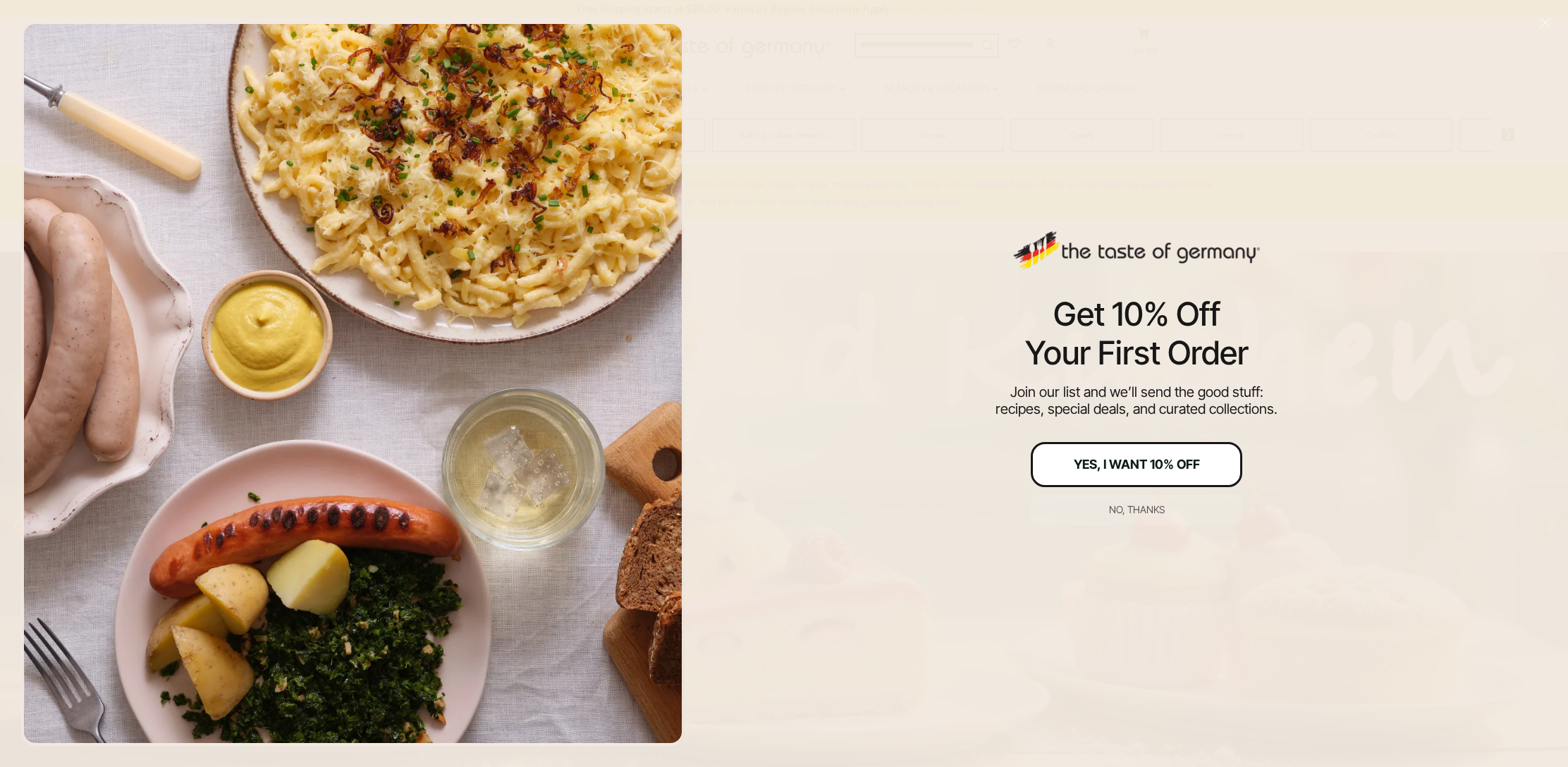
click at [1064, 462] on button "Yes, I Want 10% Off" at bounding box center [1136, 464] width 211 height 45
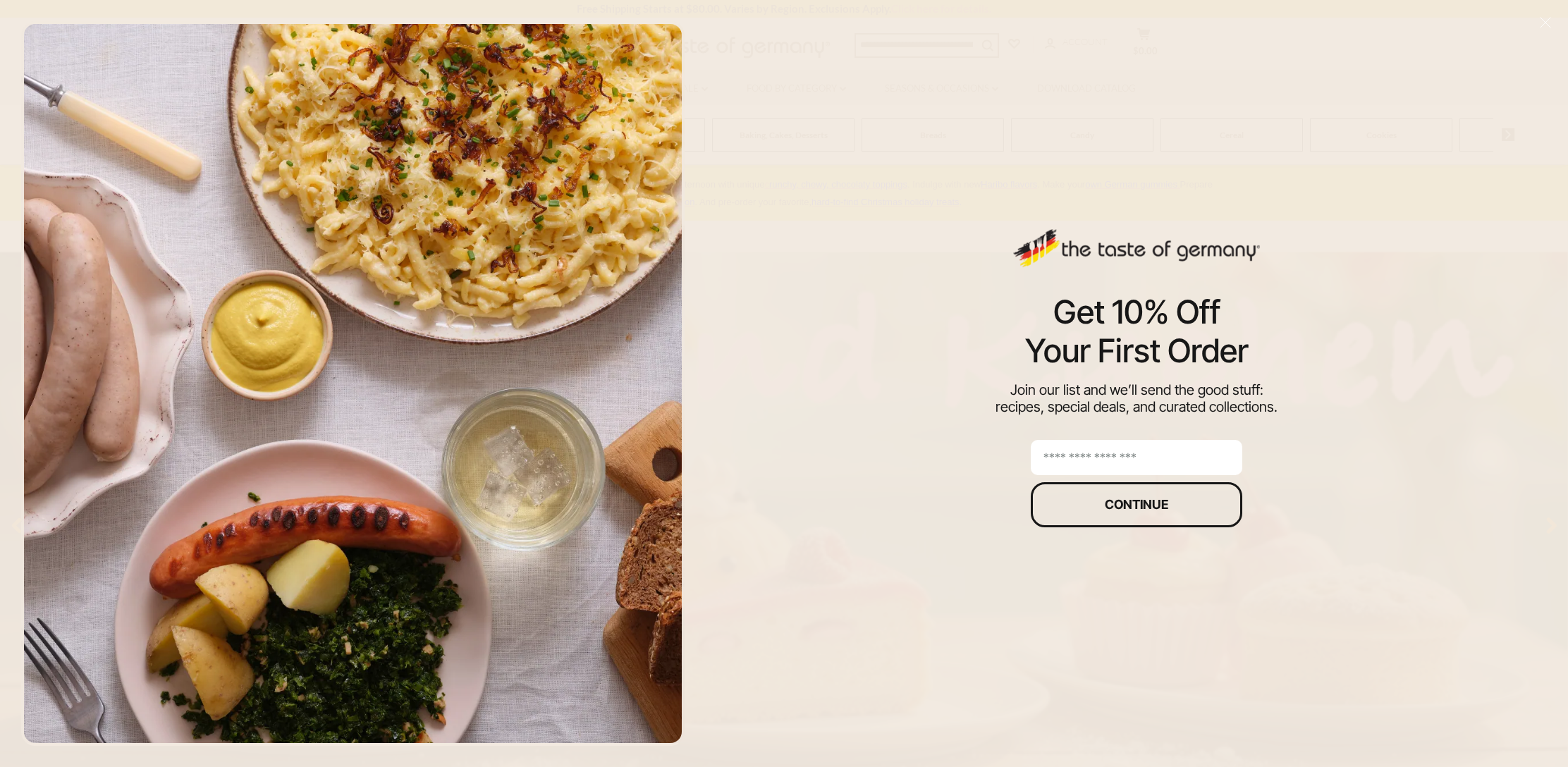
click at [1064, 462] on input "email" at bounding box center [1136, 457] width 211 height 35
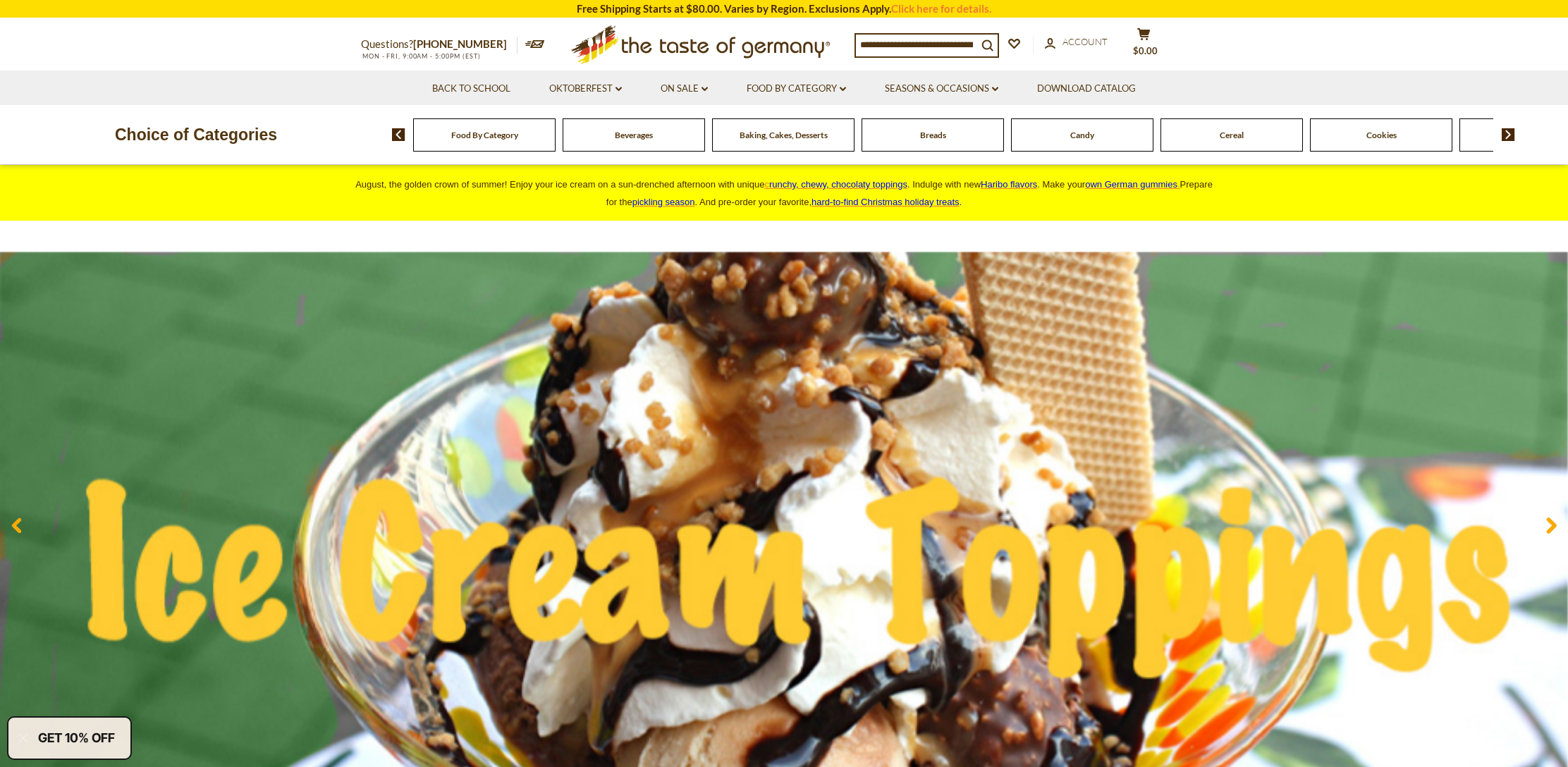
click at [890, 41] on input at bounding box center [917, 44] width 121 height 19
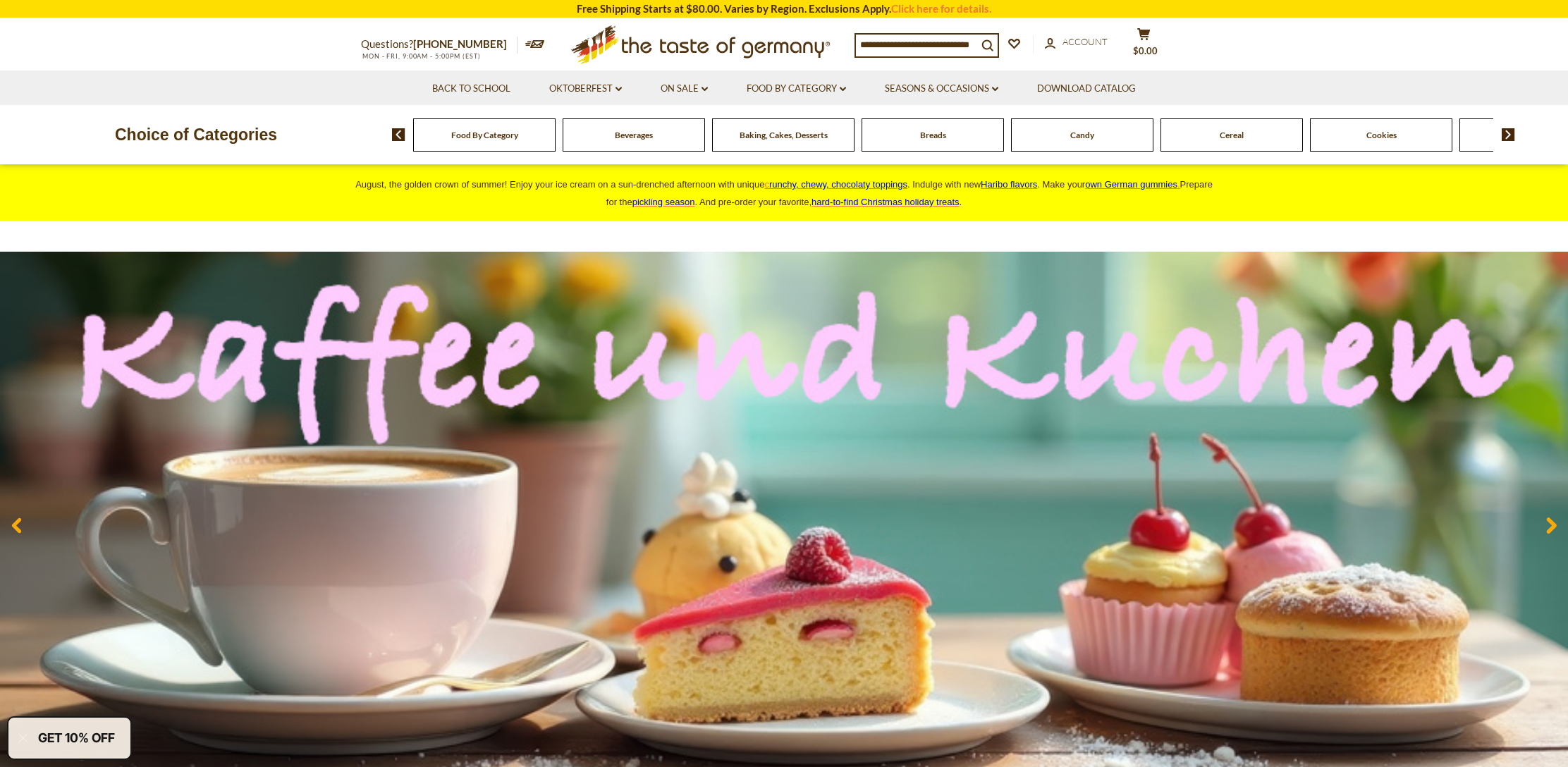
paste input "**********"
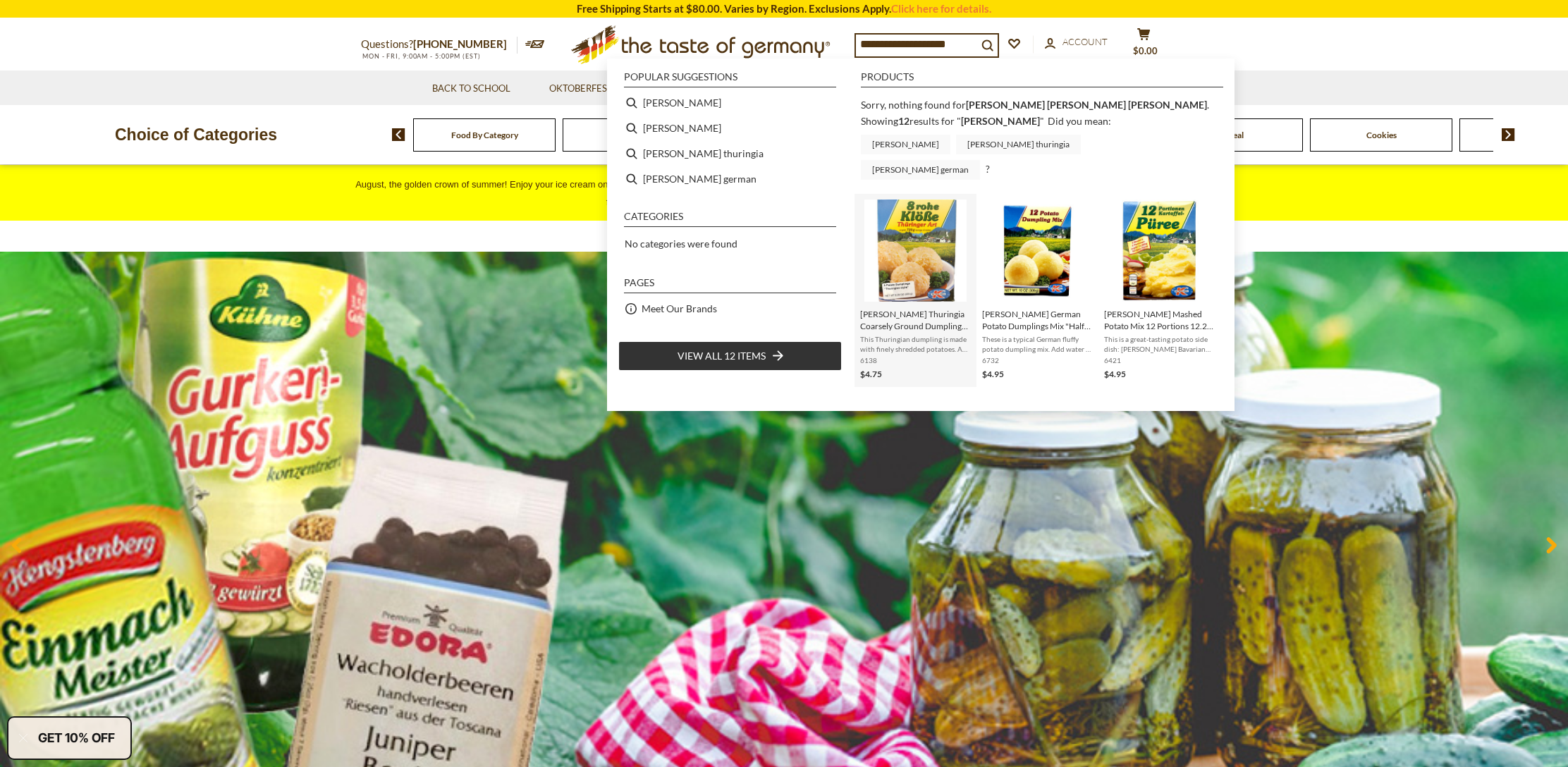
type input "**********"
click at [919, 309] on span "[PERSON_NAME] Thuringia Coarsely Ground Dumplings 8.3 oz" at bounding box center [916, 321] width 111 height 24
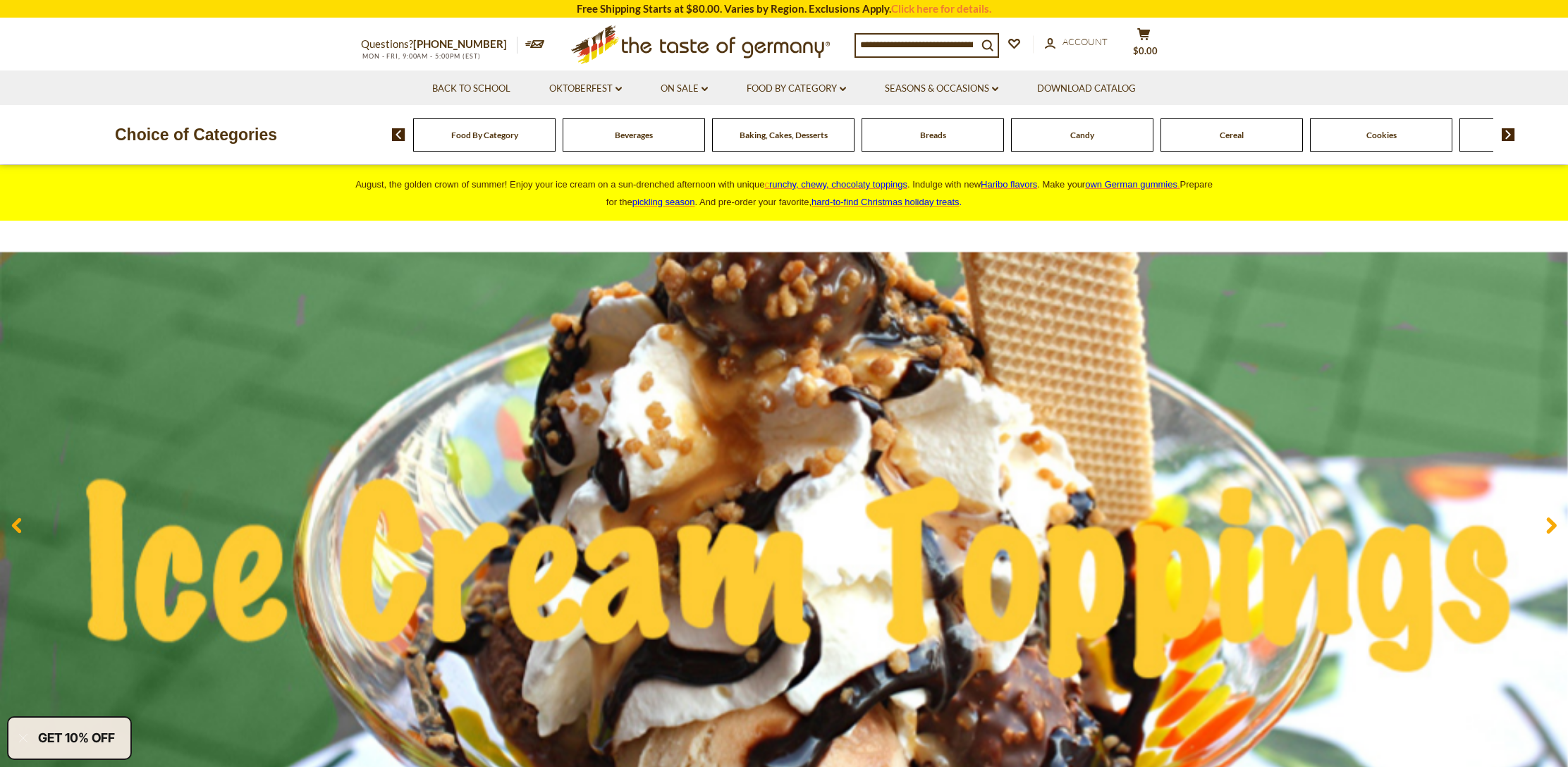
click at [874, 42] on input at bounding box center [917, 44] width 121 height 19
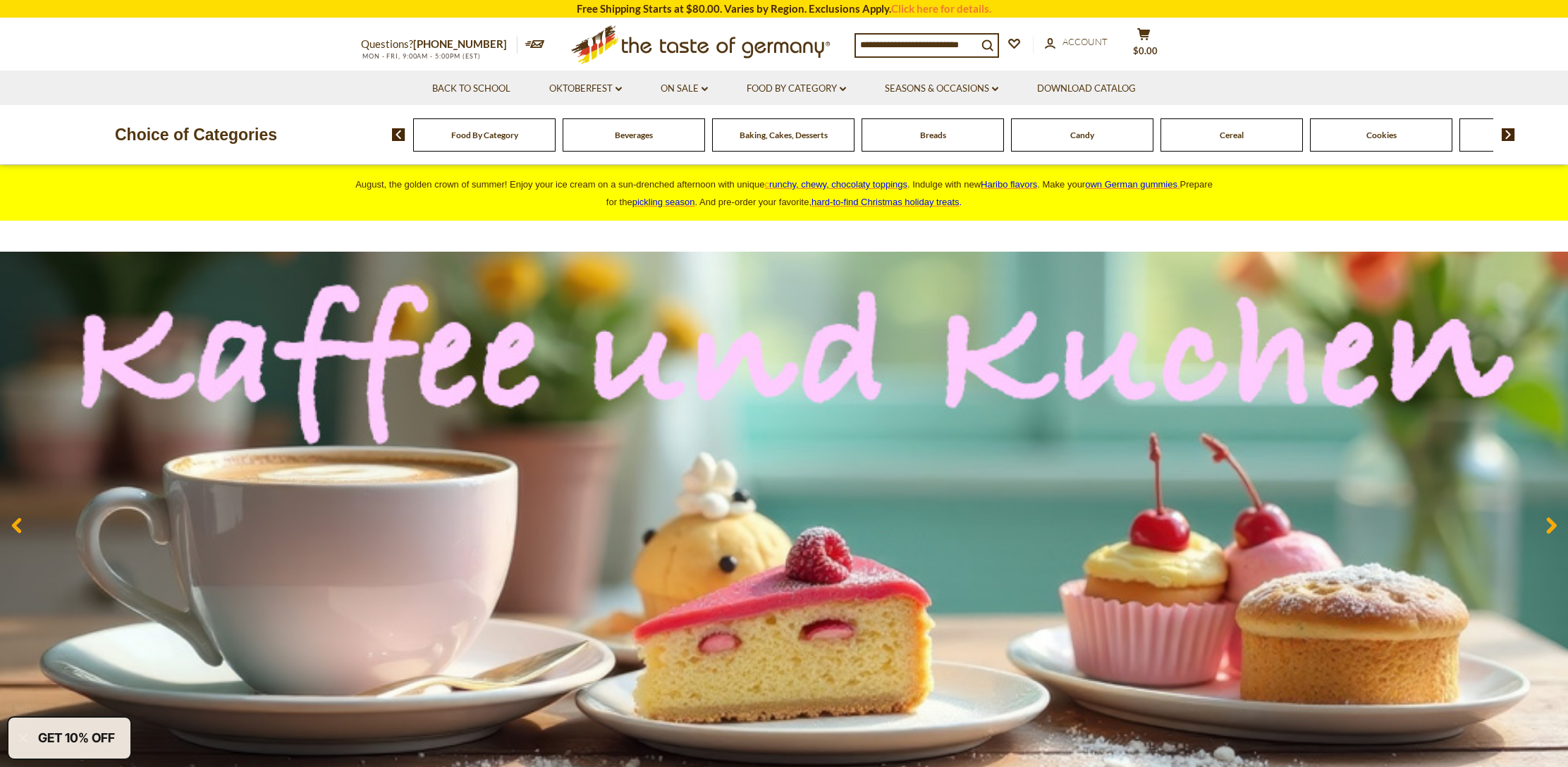
paste input "**********"
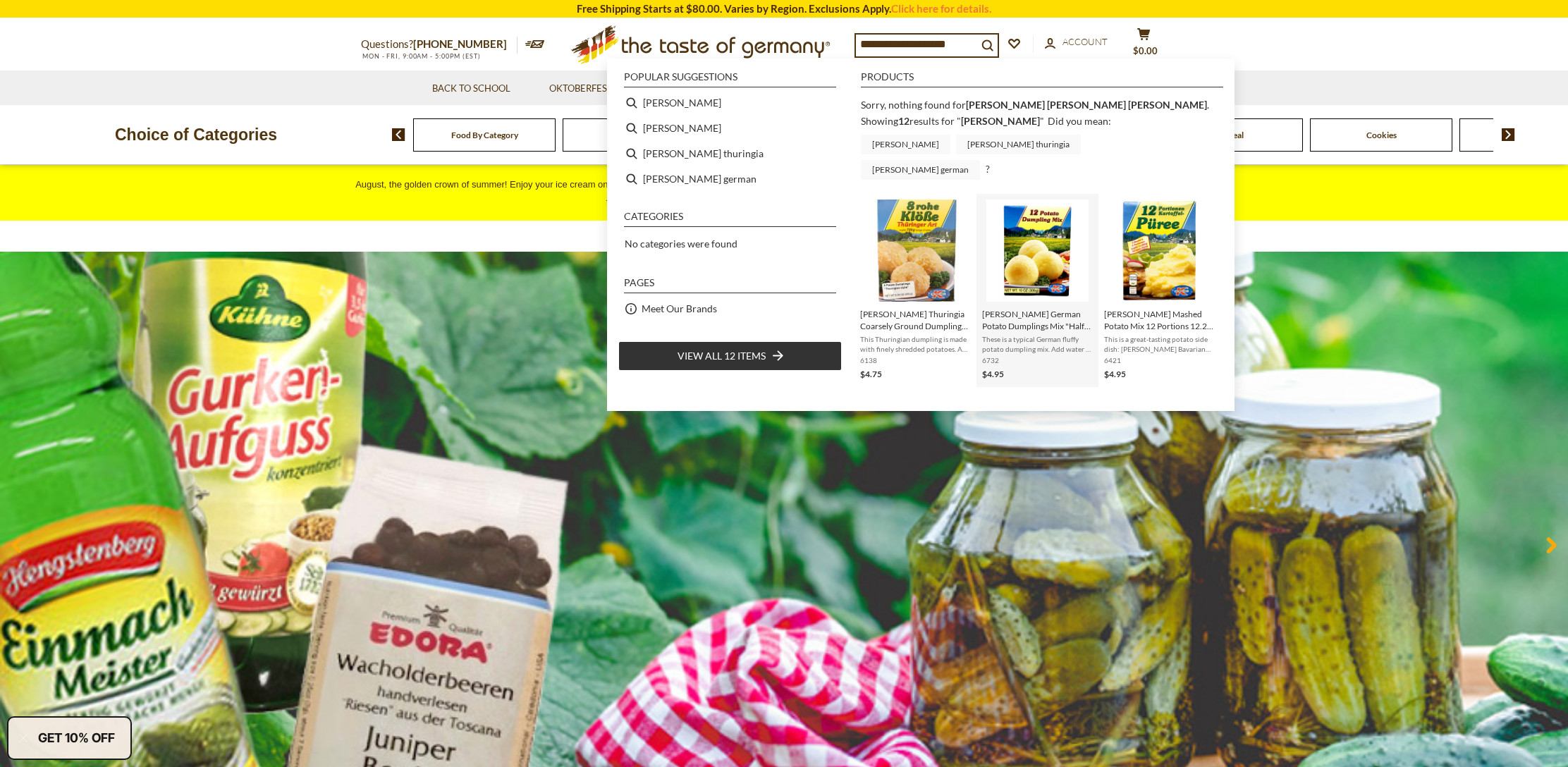
scroll to position [1, 0]
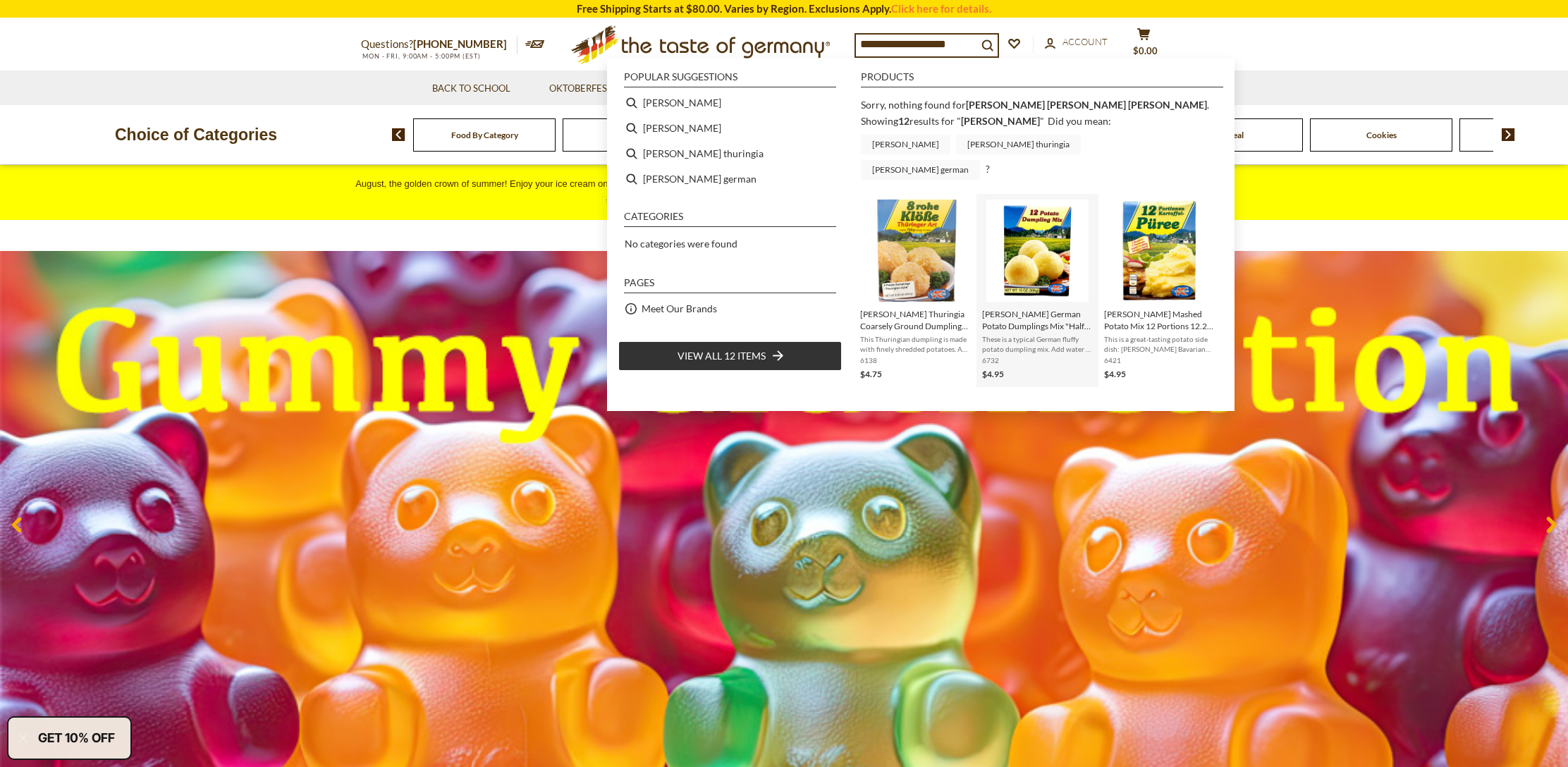
type input "**********"
click at [1038, 309] on span "[PERSON_NAME] German Potato Dumplings Mix "Half and Half" in Box, 12 pc. 10 oz." at bounding box center [1037, 321] width 111 height 24
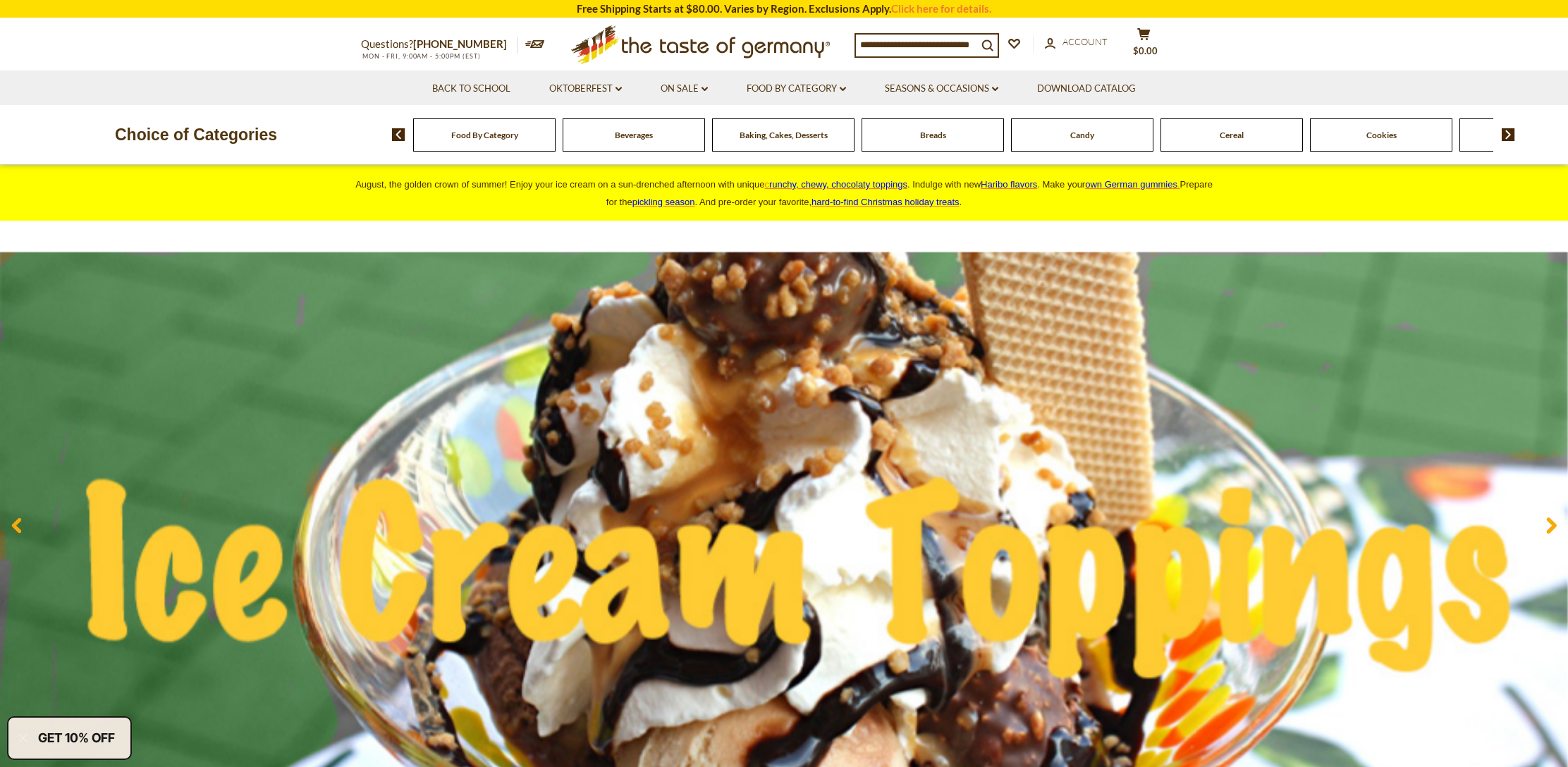
click at [904, 41] on input at bounding box center [917, 44] width 121 height 19
paste input "**********"
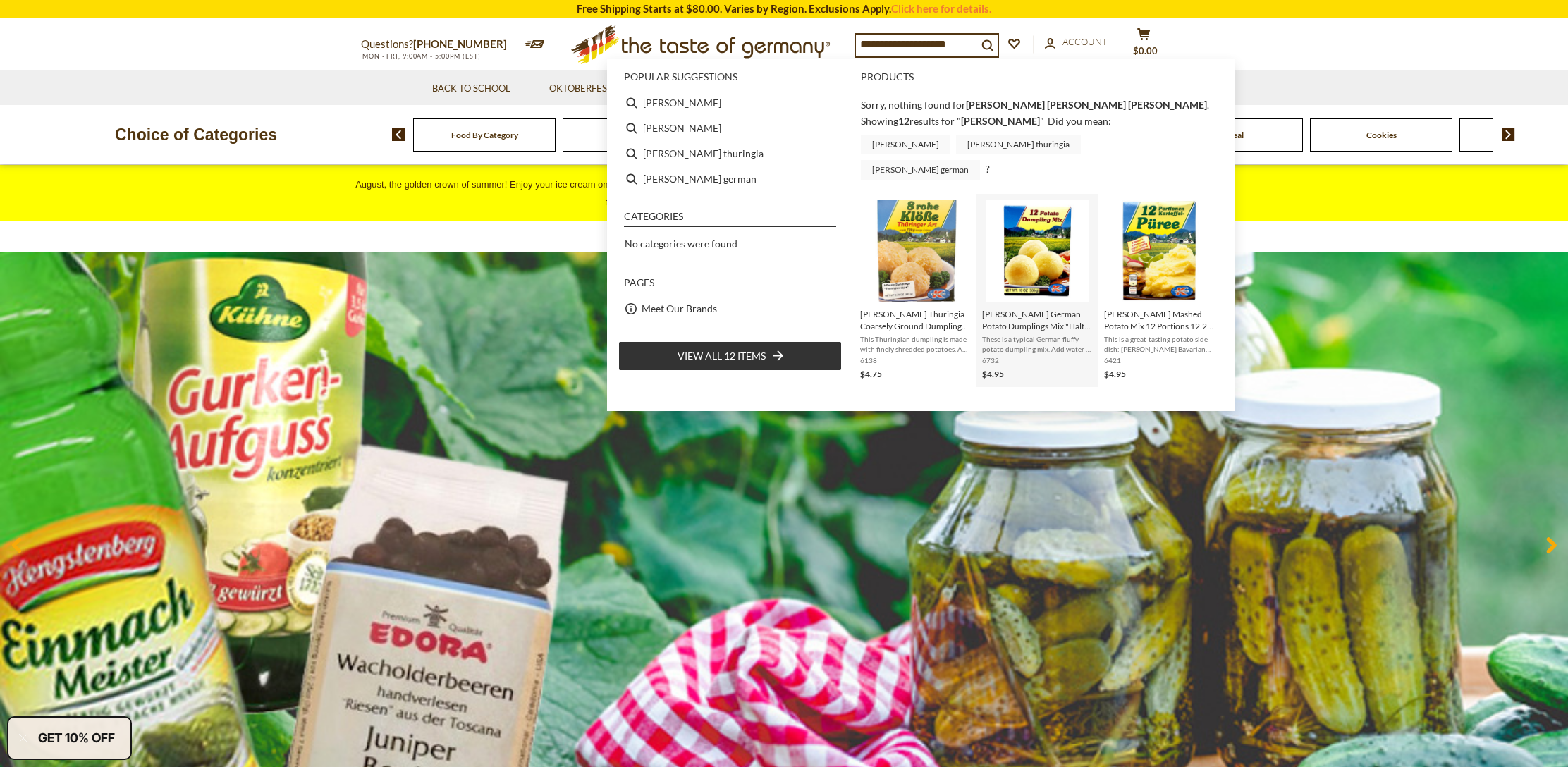
scroll to position [2, 0]
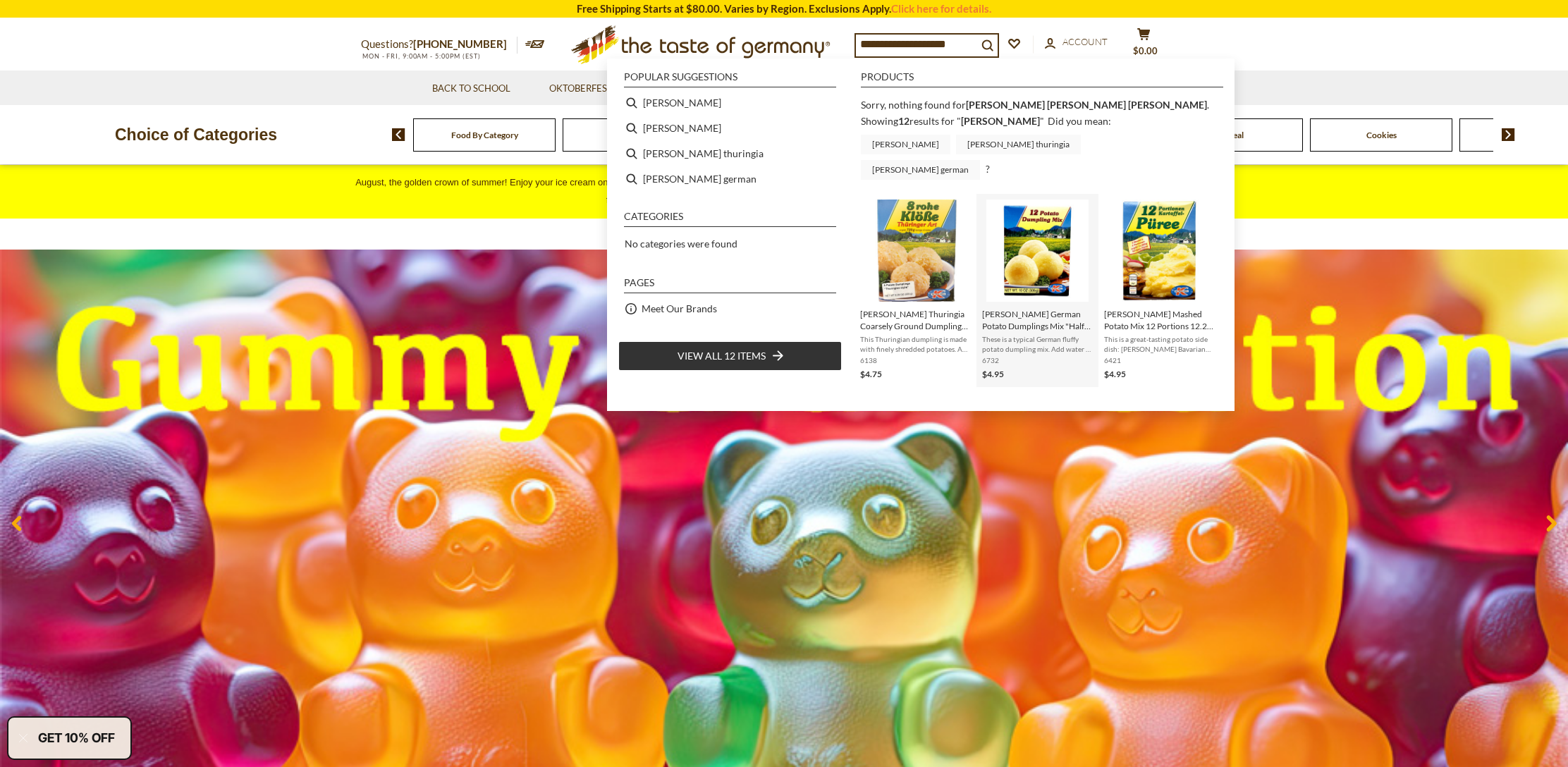
type input "**********"
click at [1033, 309] on span "Dr. Knoll German Potato Dumplings Mix "Half and Half" in Box, 12 pc. 10 oz." at bounding box center [1037, 321] width 111 height 24
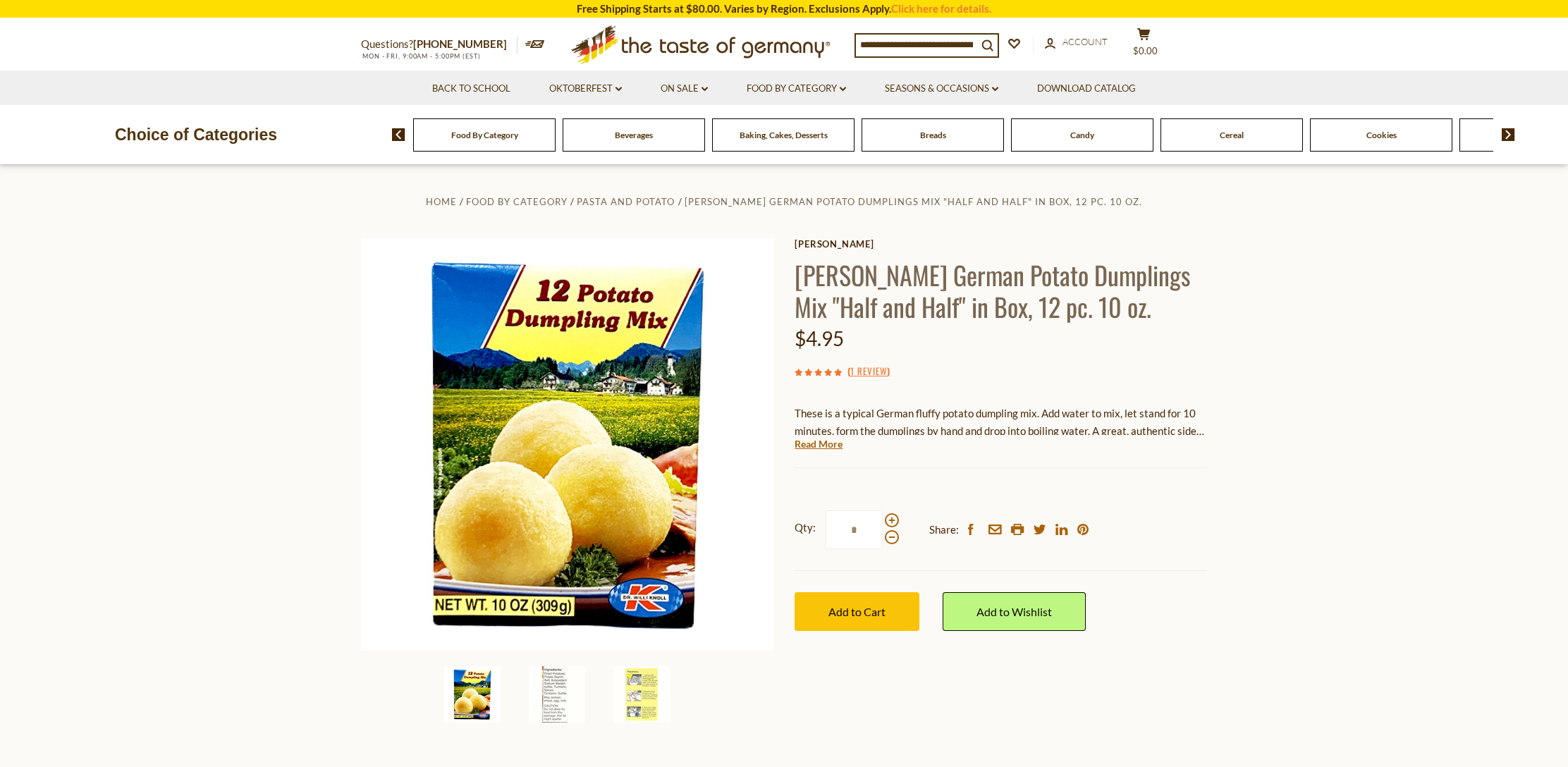
scroll to position [1, 0]
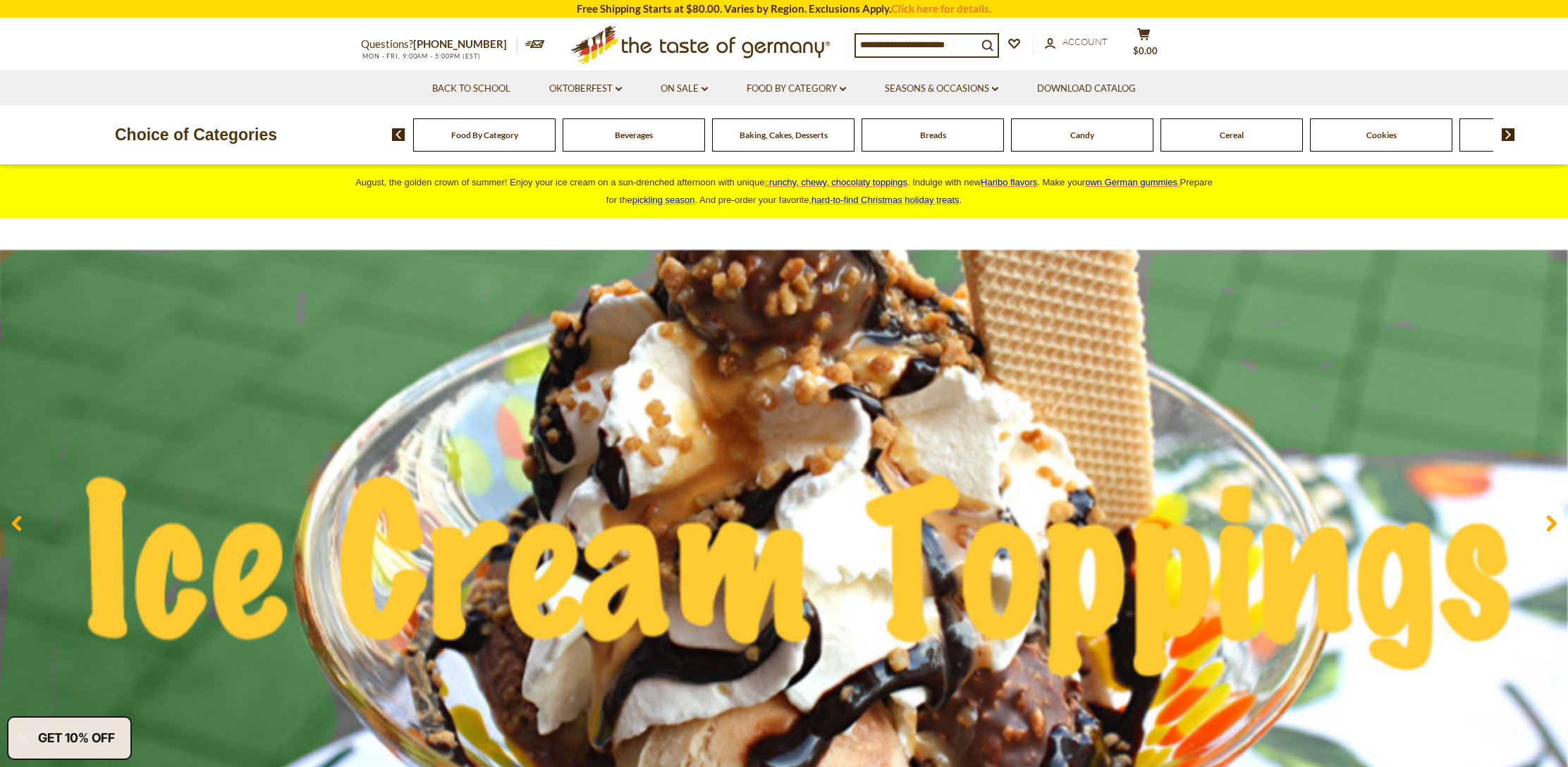
click at [900, 44] on input at bounding box center [917, 44] width 121 height 19
click at [909, 40] on input at bounding box center [917, 44] width 121 height 19
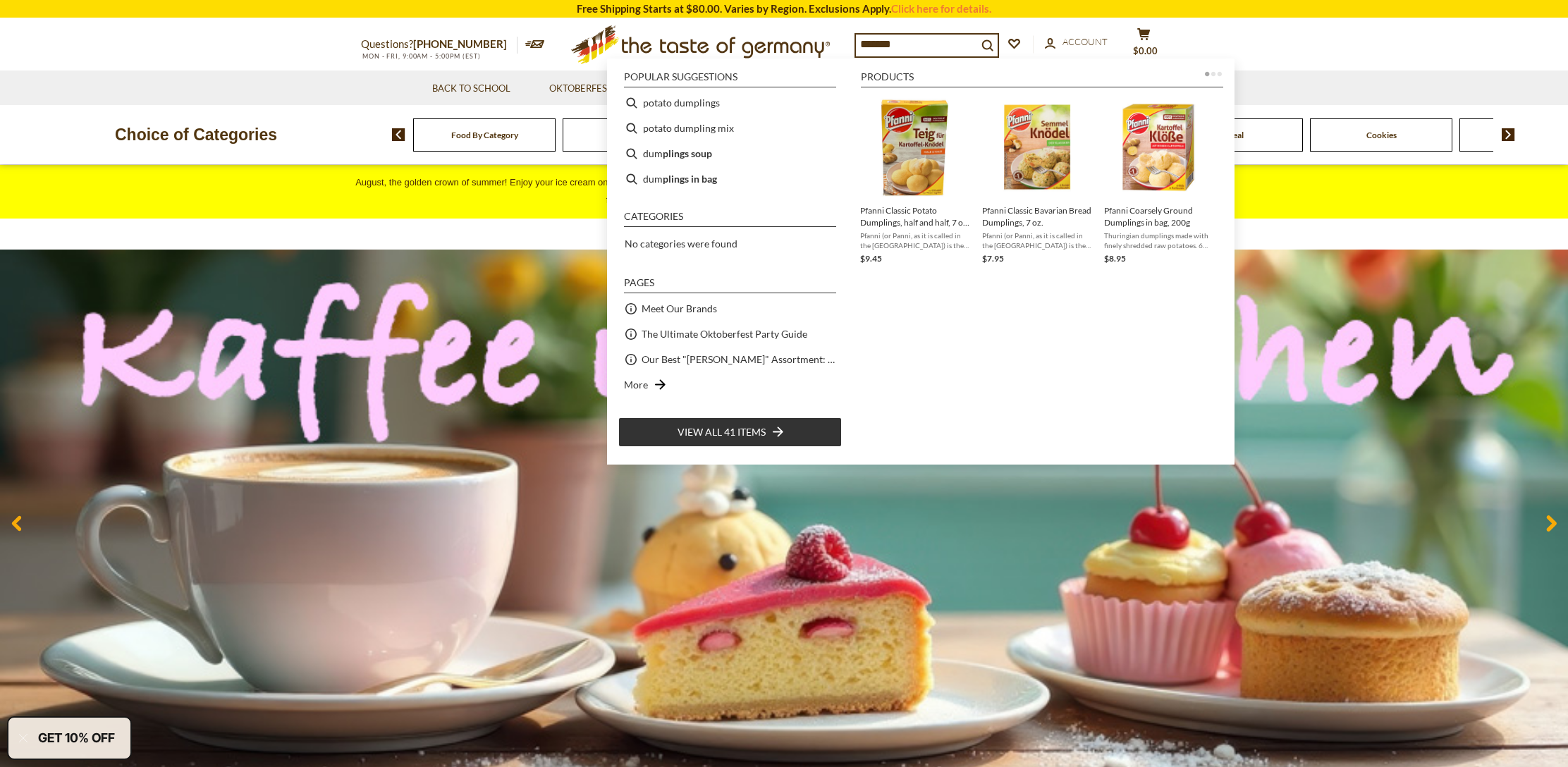
type input "********"
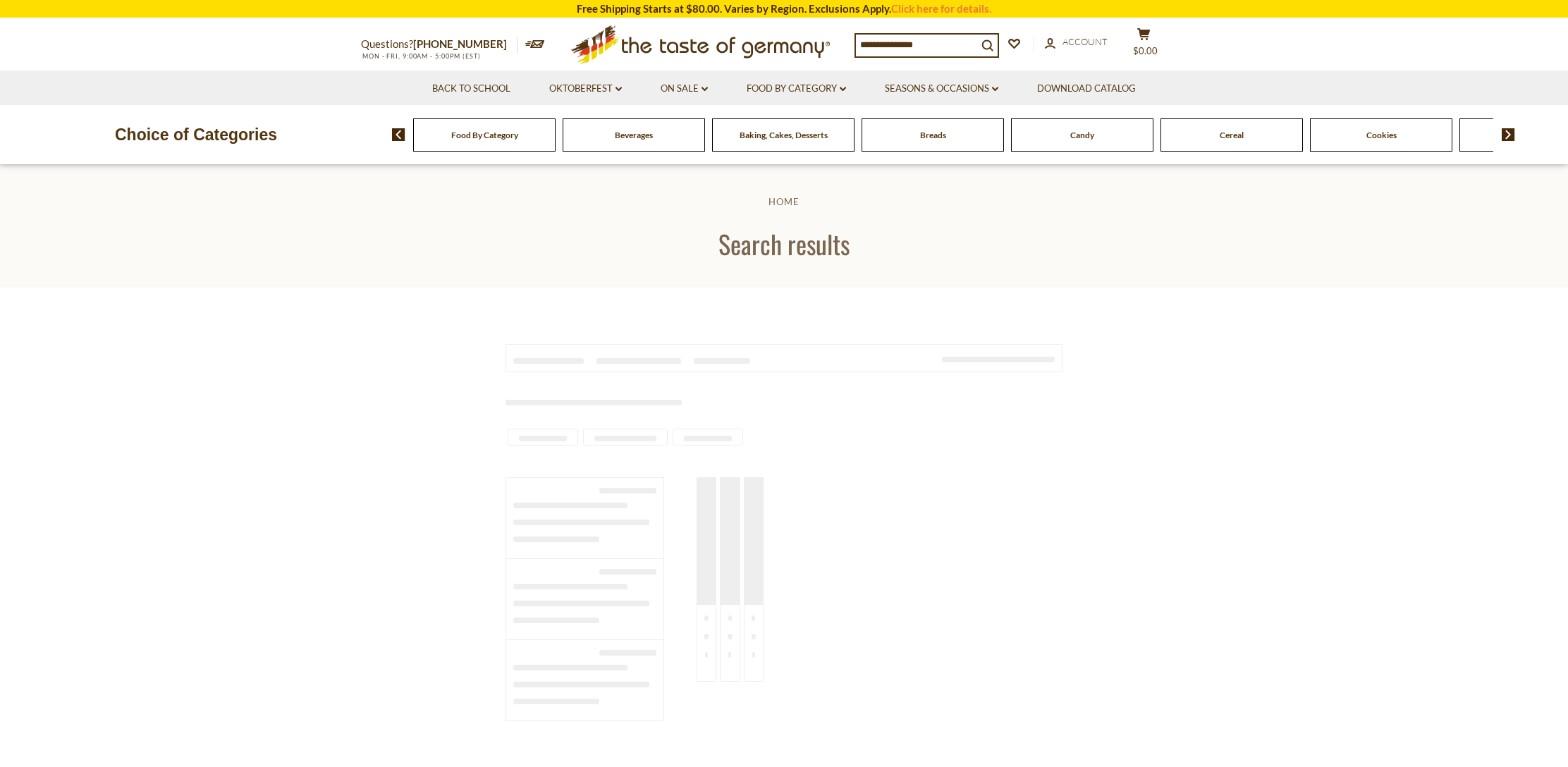
type input "********"
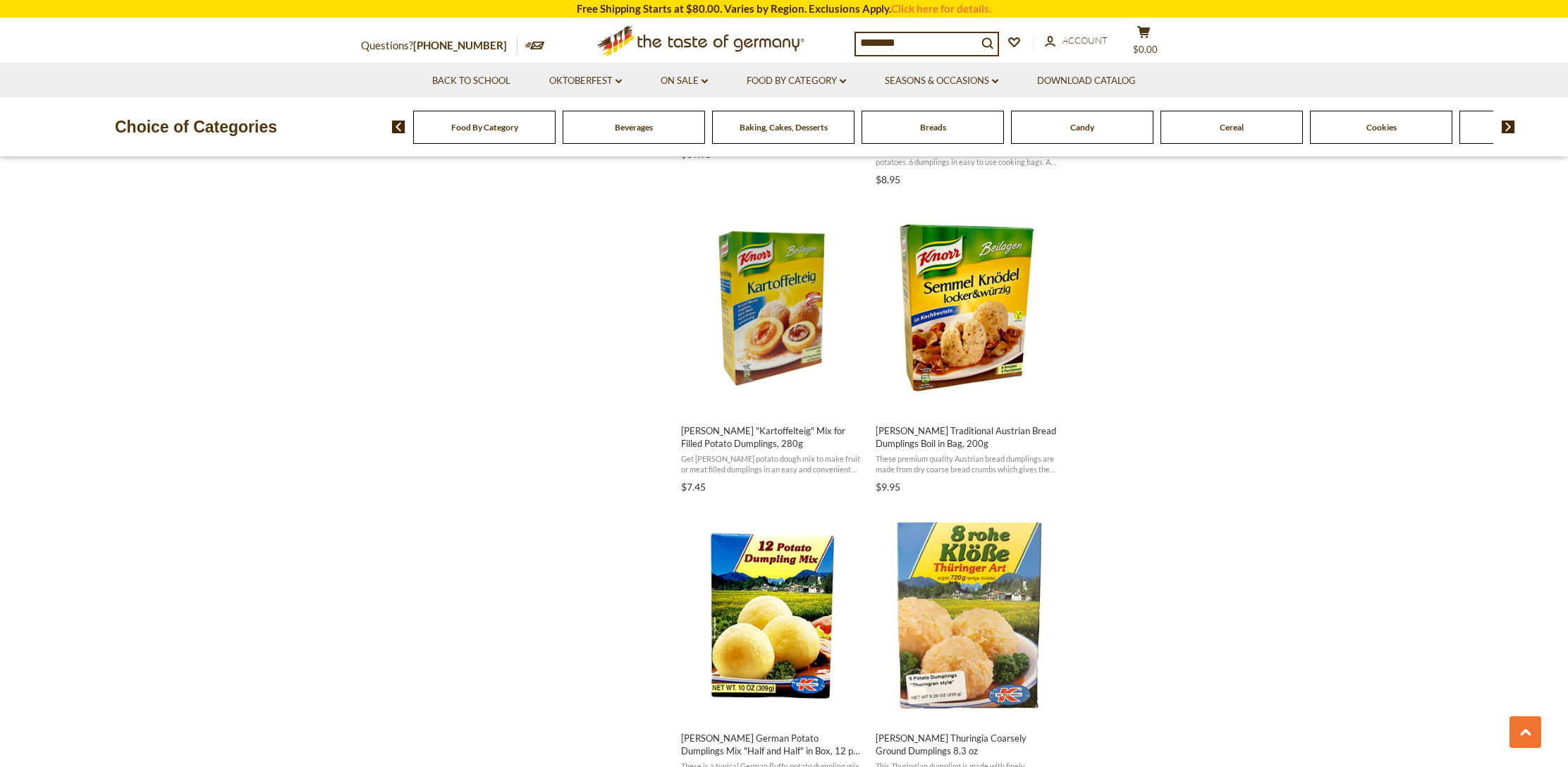
scroll to position [1978, 0]
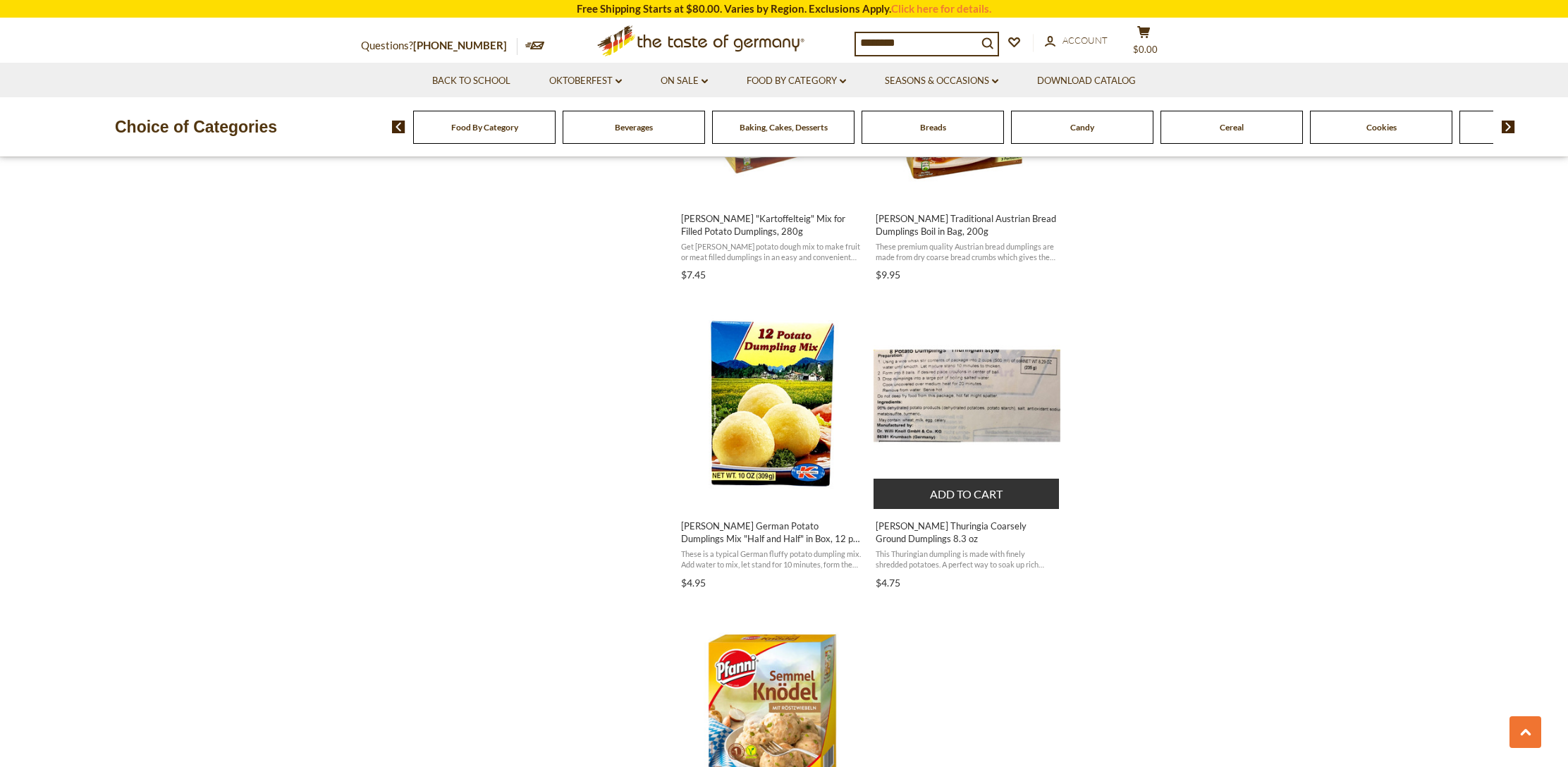
click at [956, 403] on img "Dr. Knoll Thuringia Coarsely Ground Dumplings 8.3 oz" at bounding box center [966, 403] width 186 height 186
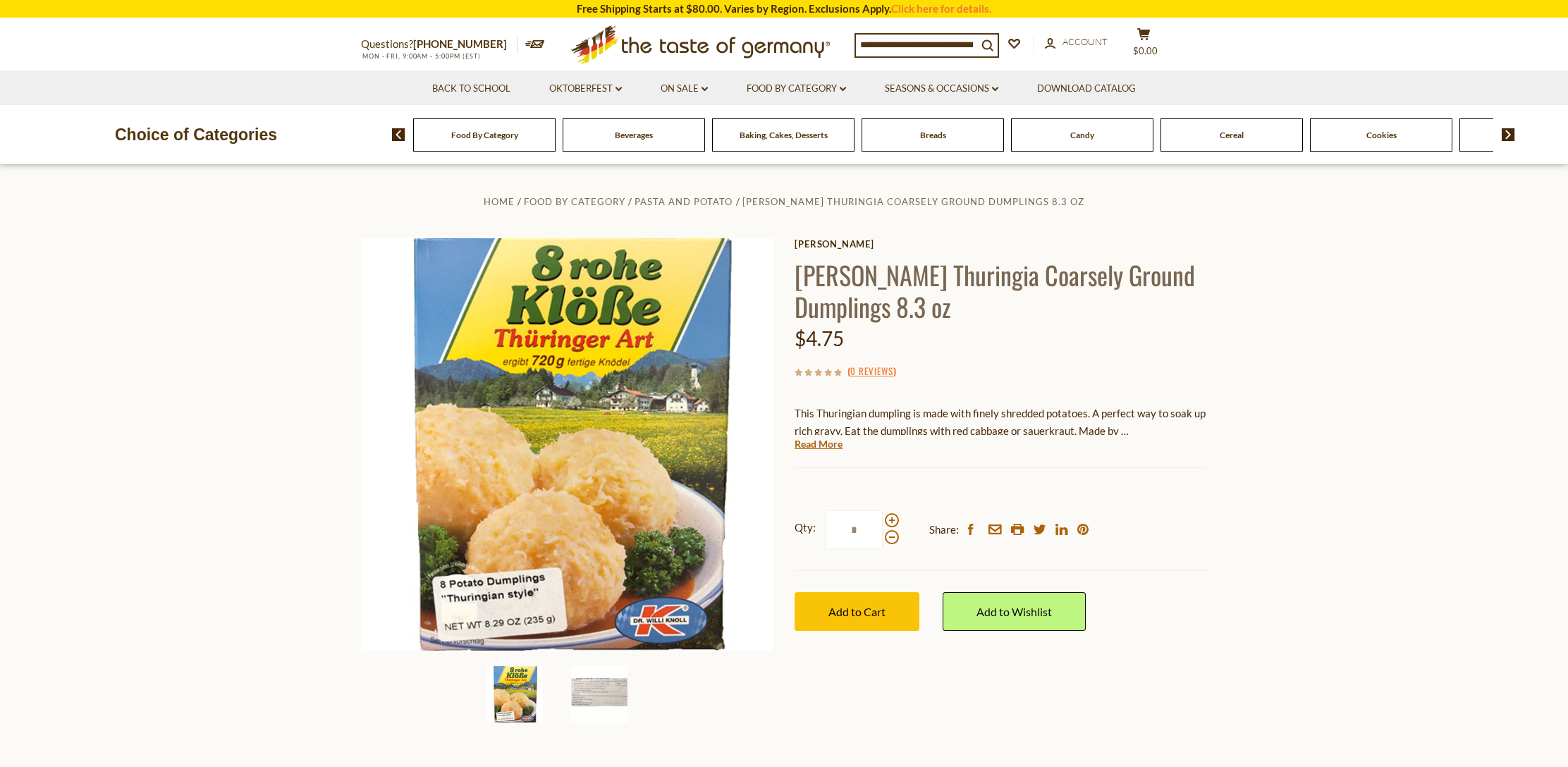
scroll to position [1, 0]
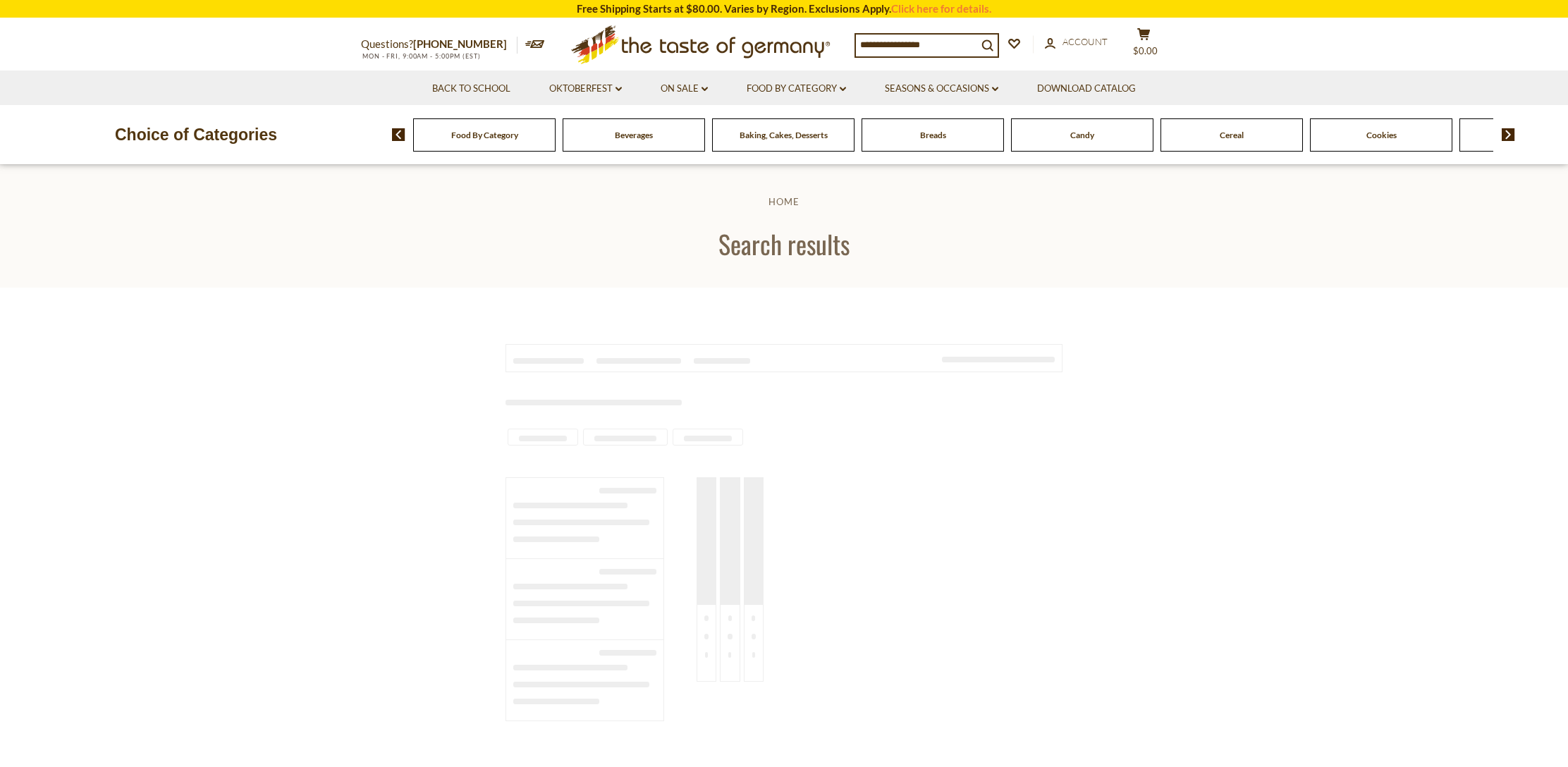
scroll to position [1101, 0]
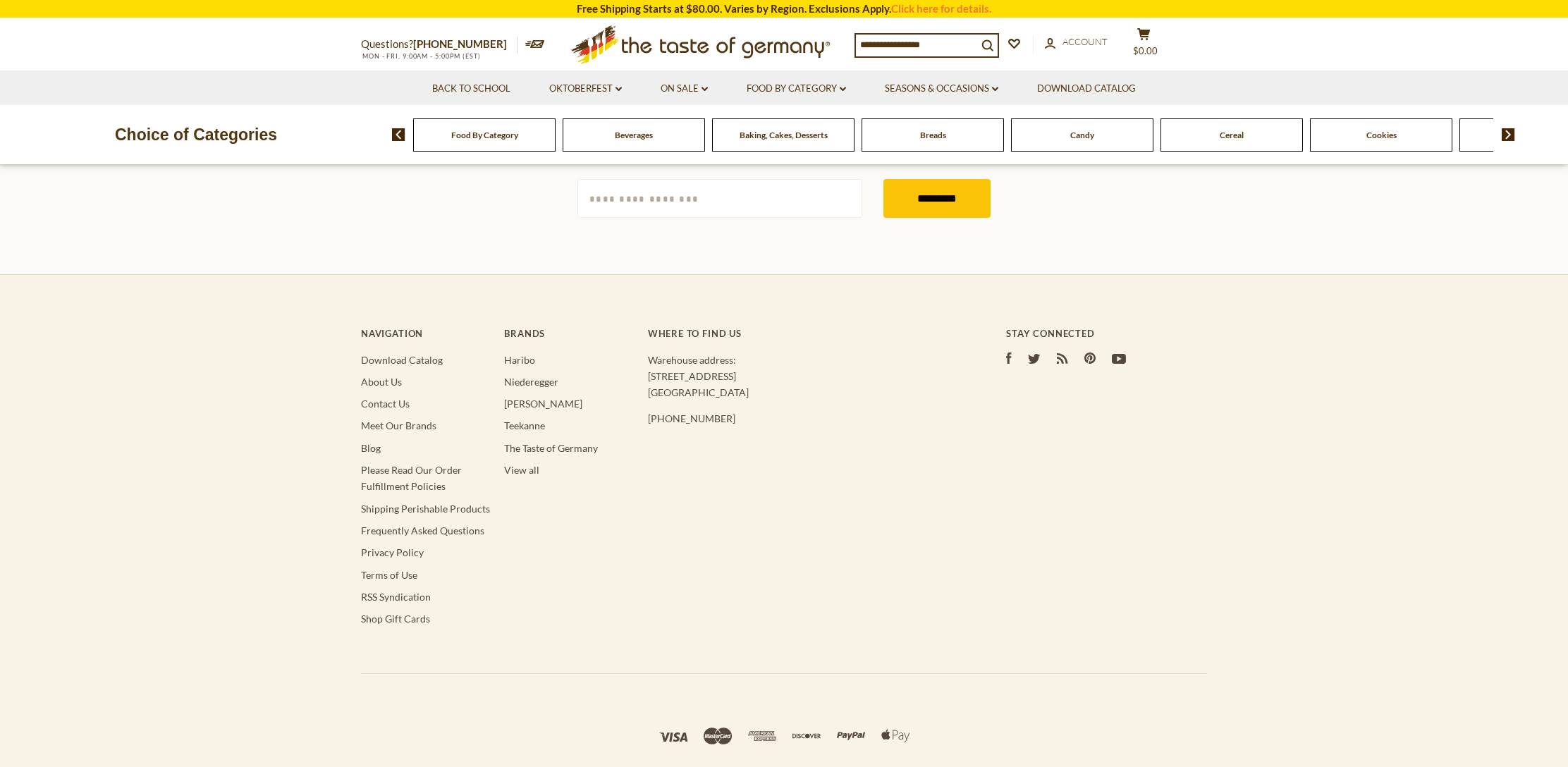
type input "********"
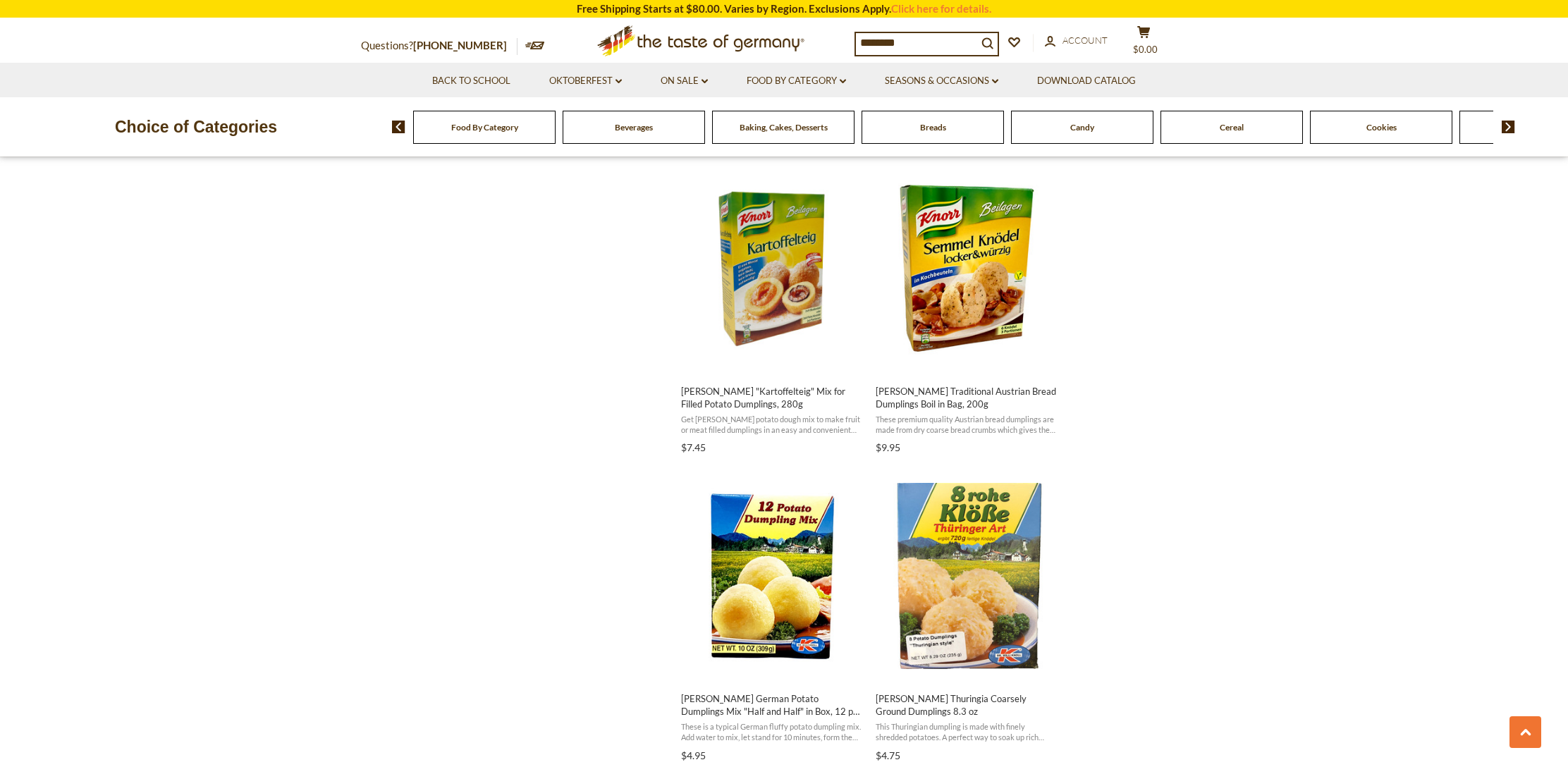
scroll to position [1823, 0]
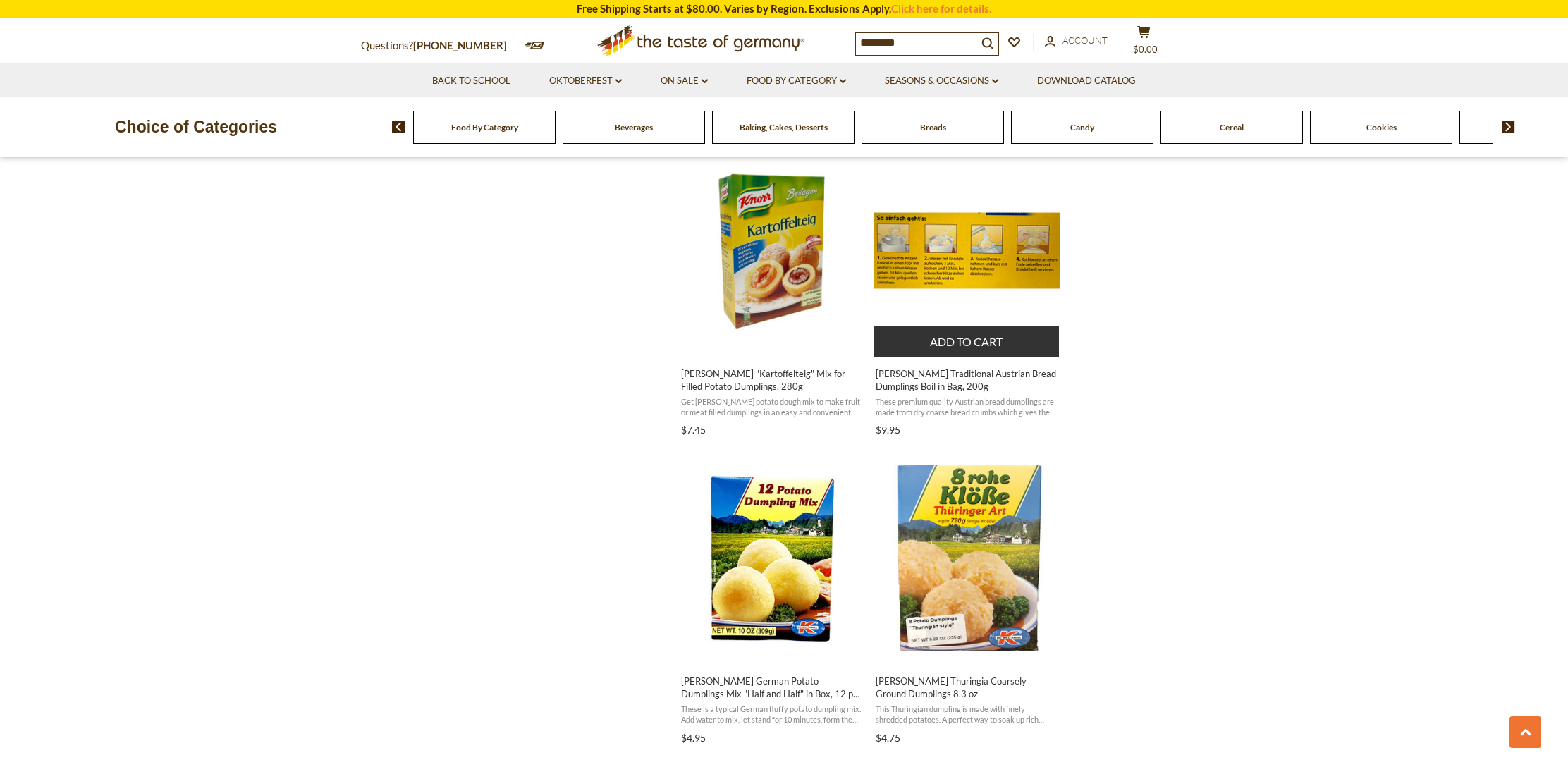
click at [1019, 296] on img "Knorr Traditional Austrian Bread Dumplings Boil in Bag, 200g" at bounding box center [966, 250] width 186 height 186
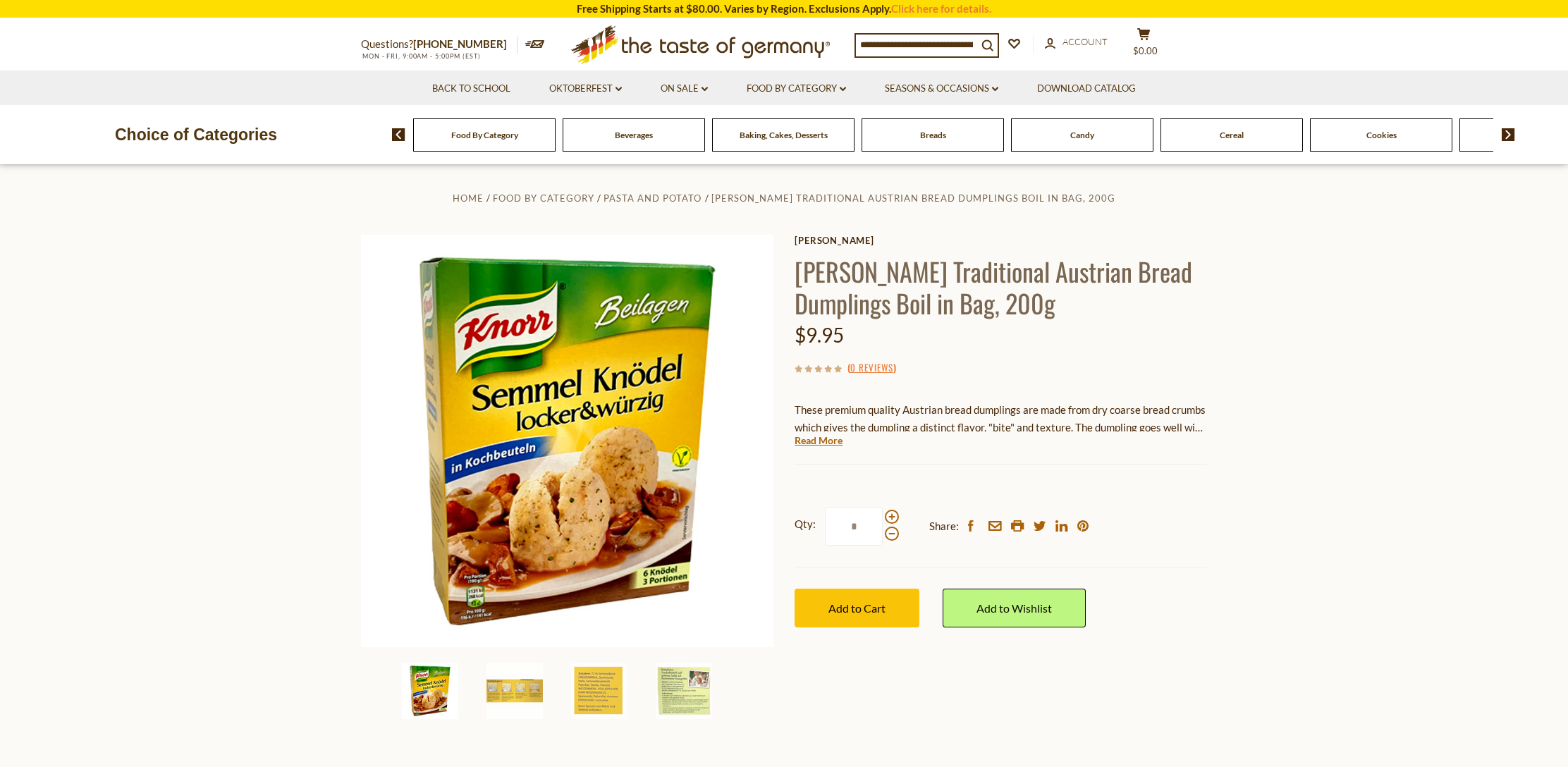
scroll to position [4, 0]
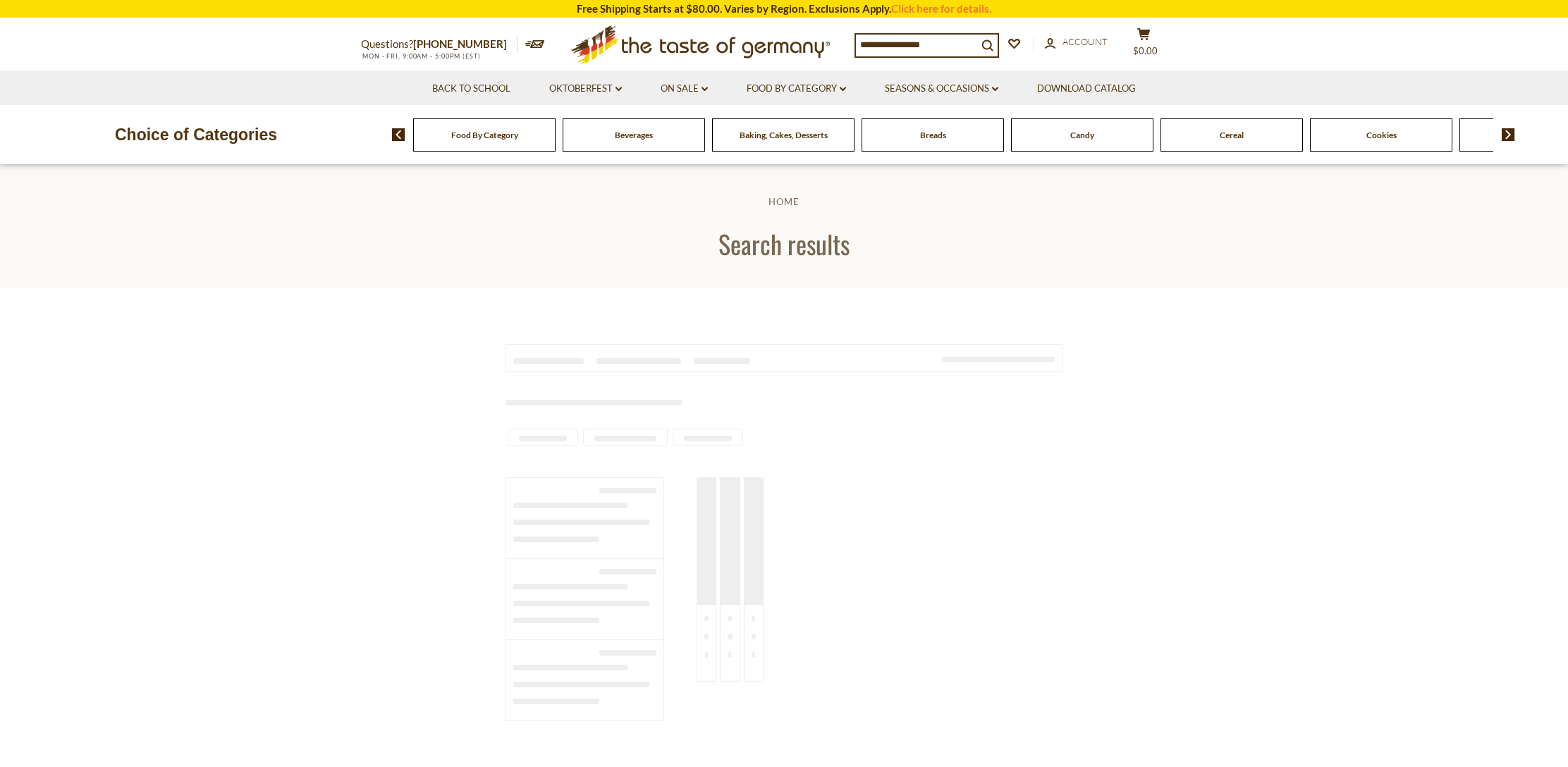
type input "********"
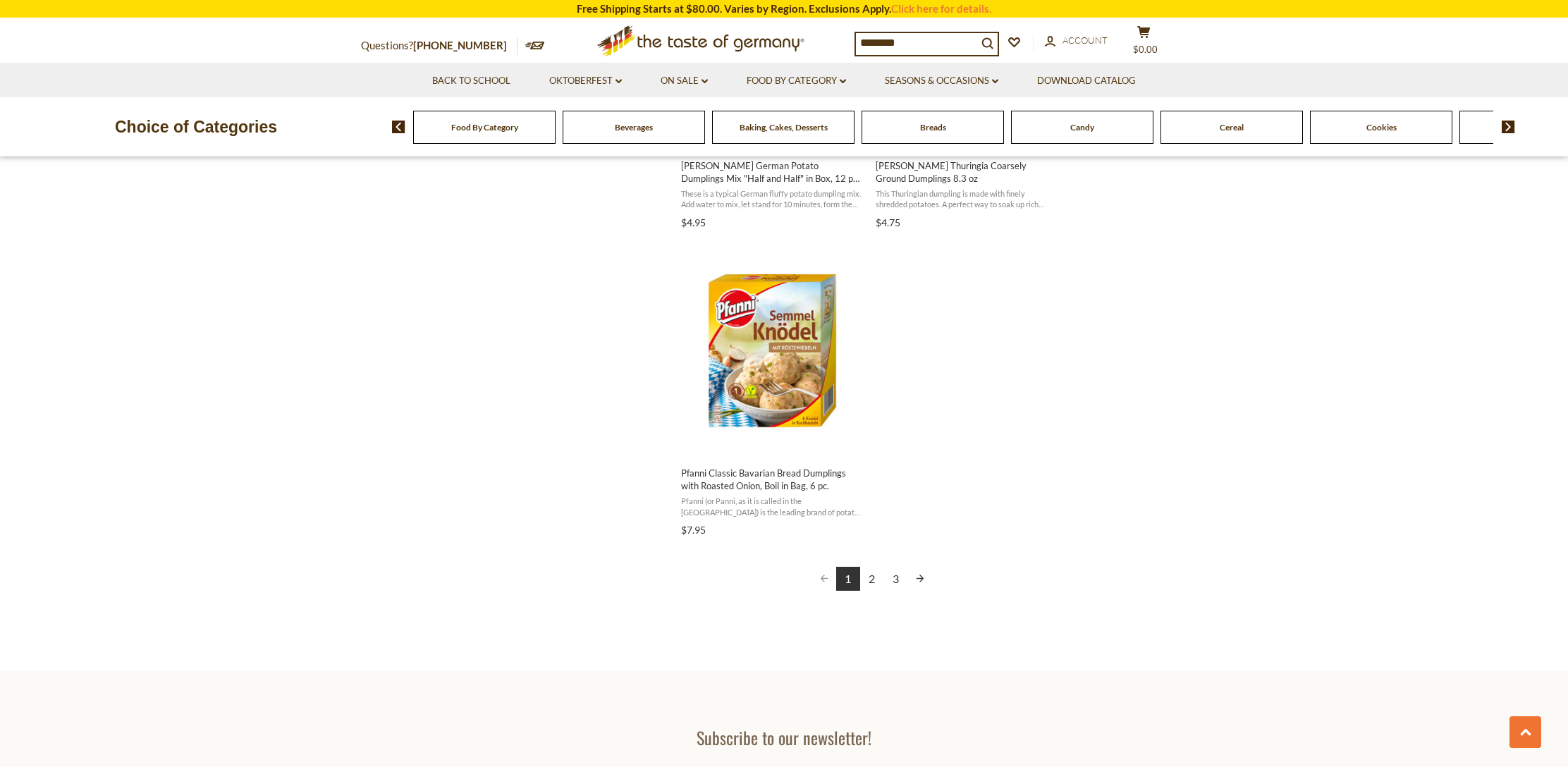
scroll to position [2370, 0]
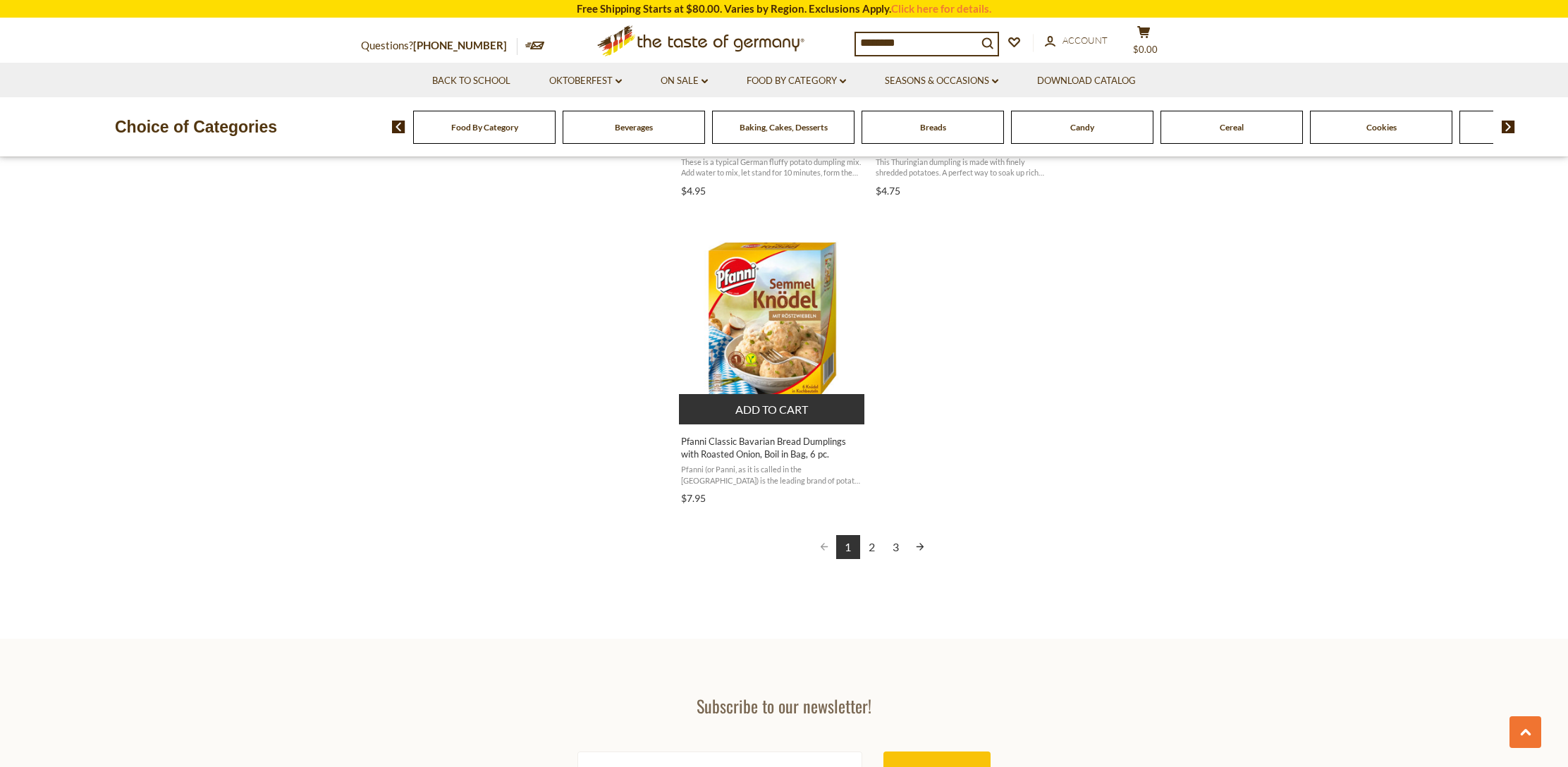
click at [774, 344] on img "Pfanni Classic Bavarian Bread Dumplings with Roasted Onion, Boil in Bag, 6 pc." at bounding box center [772, 319] width 186 height 186
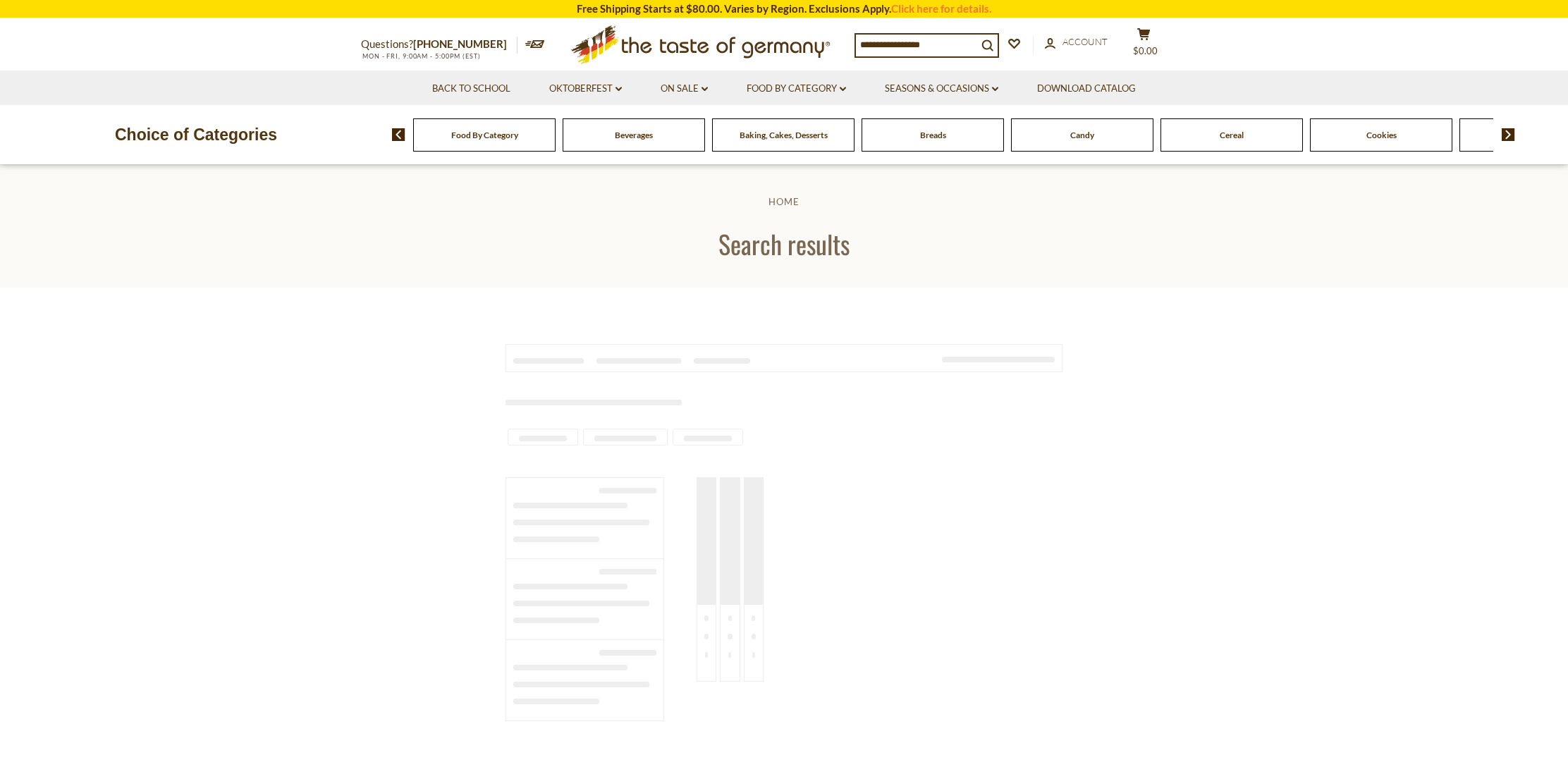
type input "********"
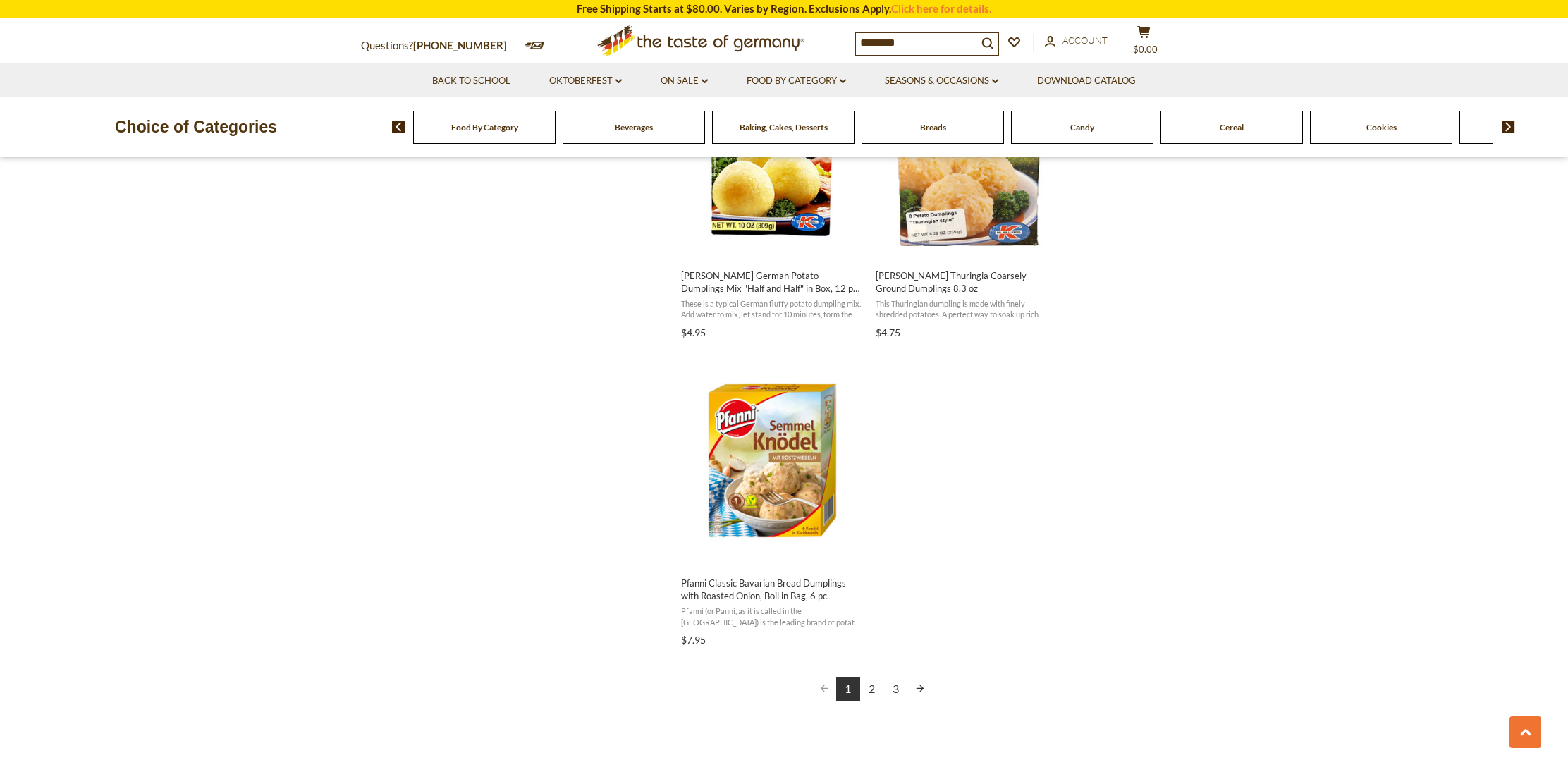
scroll to position [2228, 0]
click at [870, 682] on link "2" at bounding box center [873, 691] width 24 height 24
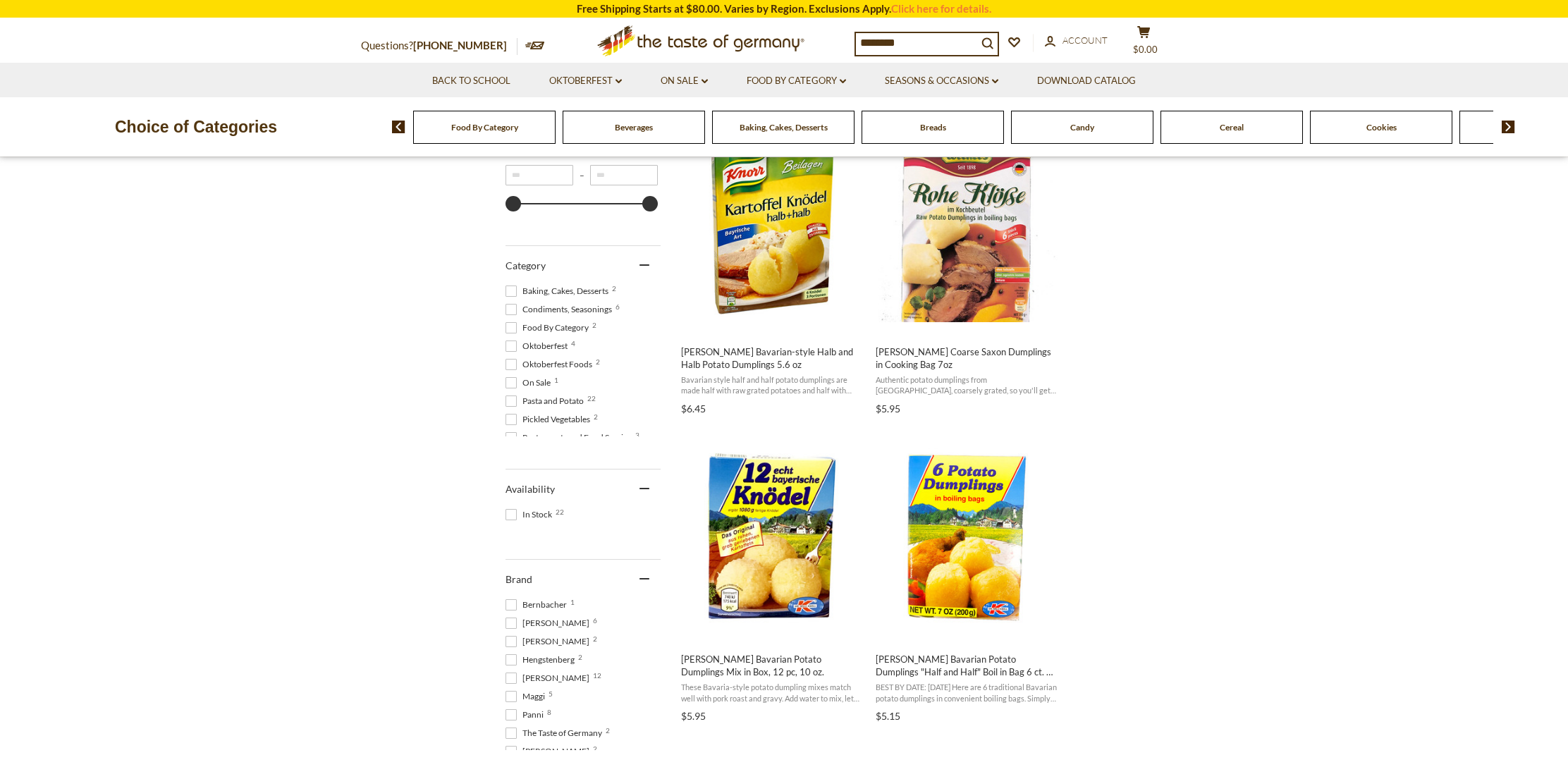
scroll to position [293, 0]
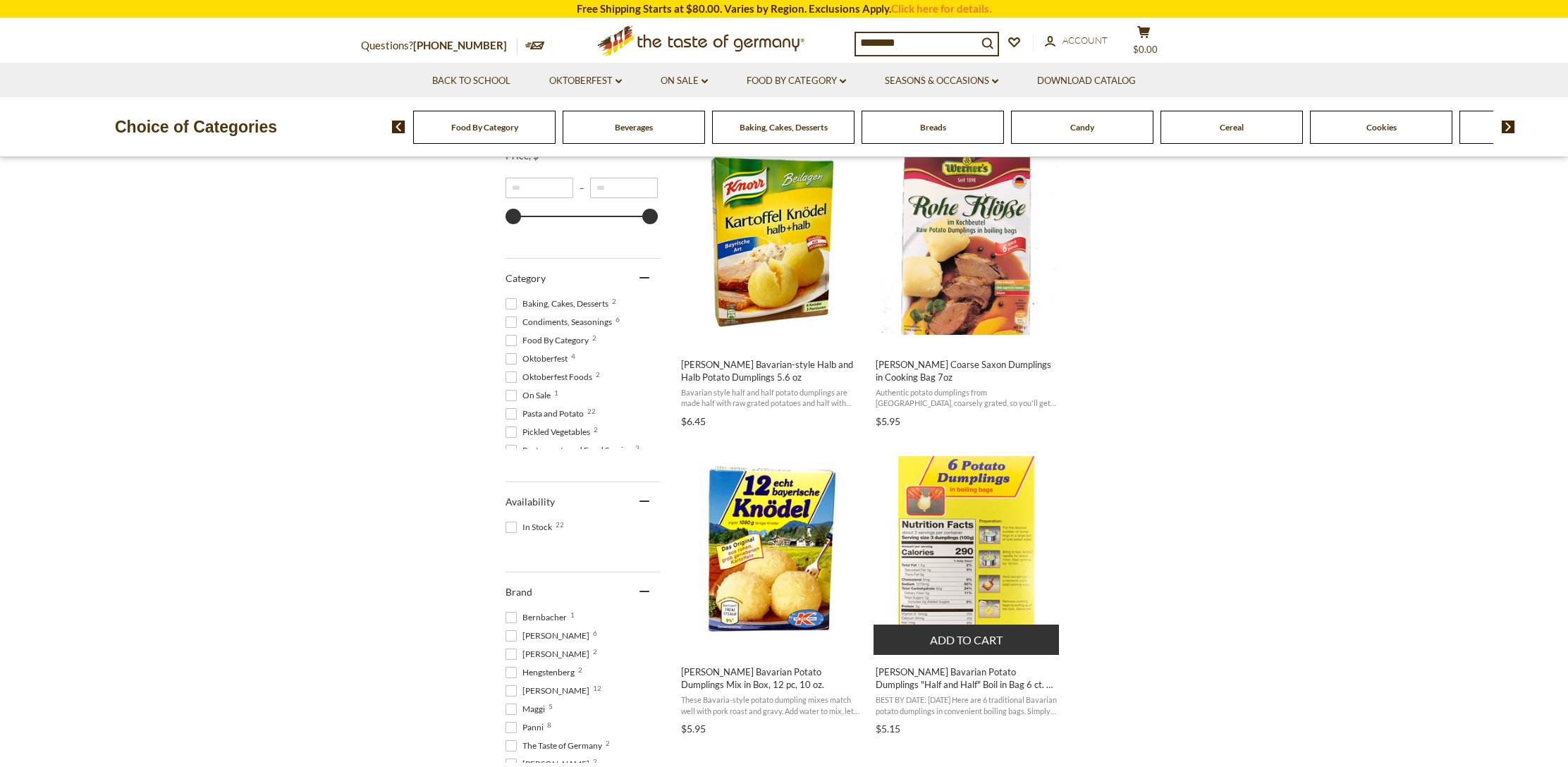
click at [985, 577] on img "Dr. Knoll Bavarian Potato Dumplings" at bounding box center [966, 549] width 186 height 186
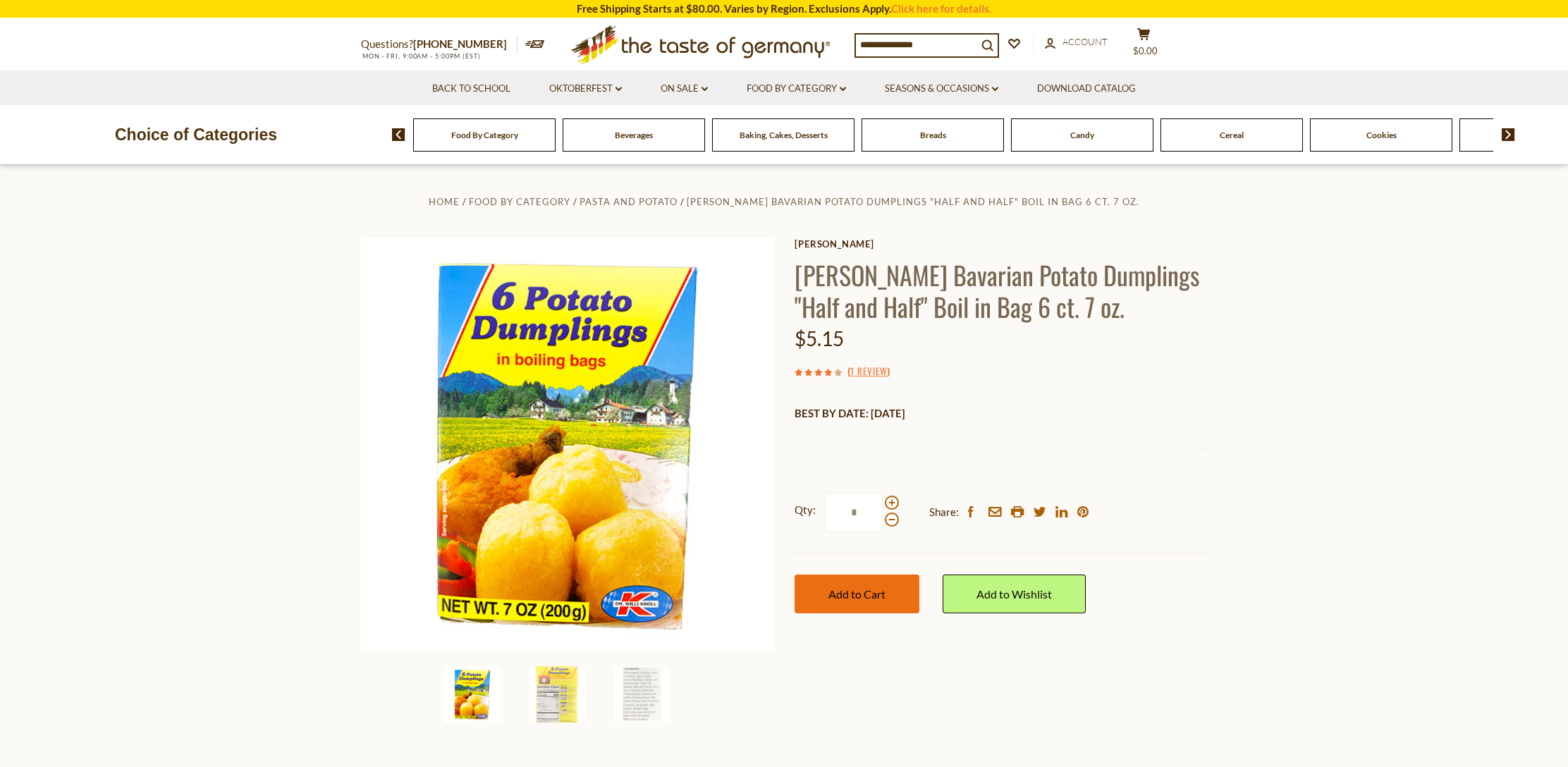
click at [861, 603] on button "Add to Cart" at bounding box center [857, 594] width 125 height 39
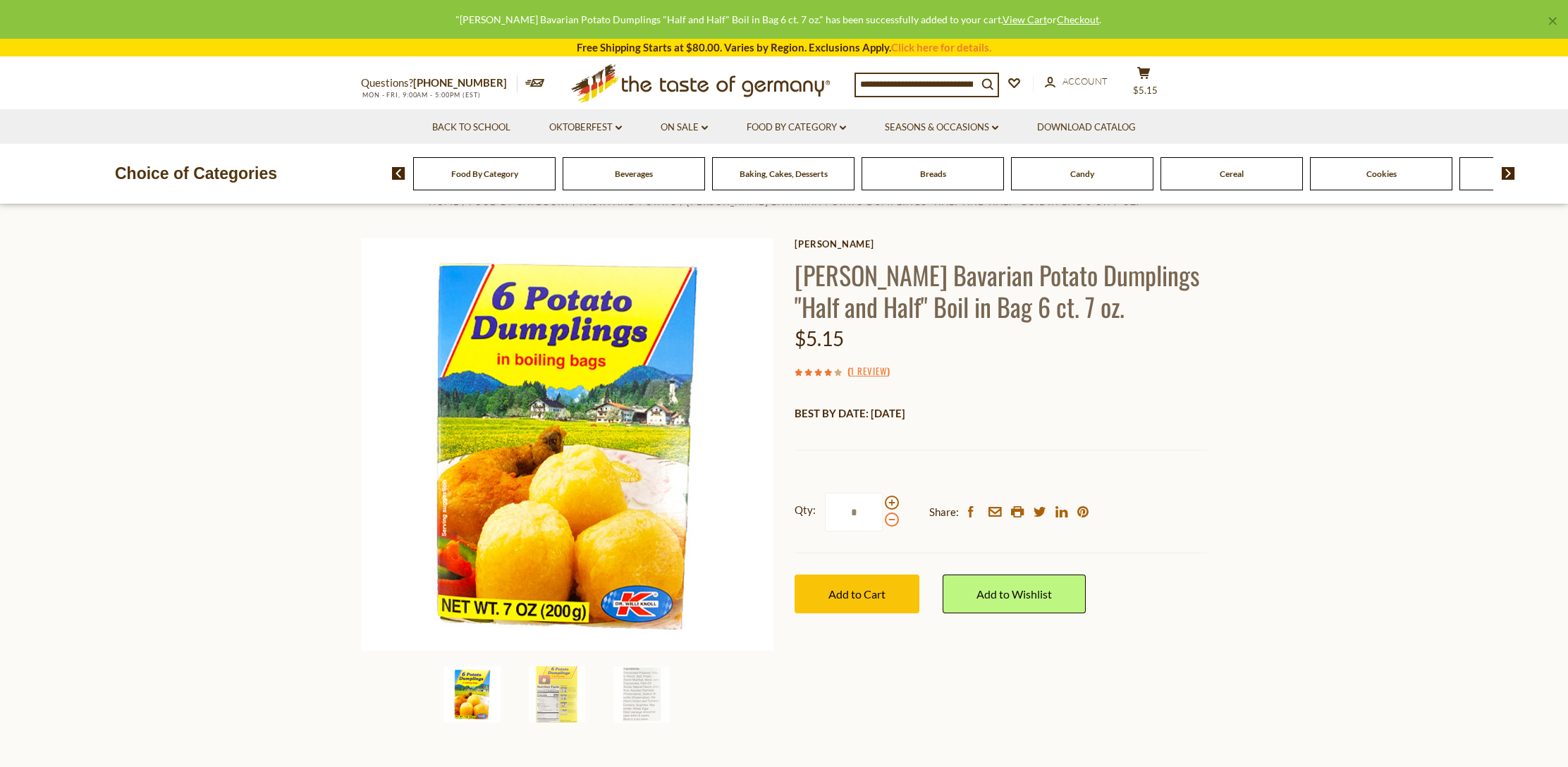
scroll to position [0, 1]
click at [890, 500] on span at bounding box center [892, 502] width 14 height 14
click at [883, 500] on input "*" at bounding box center [853, 513] width 58 height 39
click at [890, 500] on span at bounding box center [892, 502] width 14 height 14
click at [883, 500] on input "*" at bounding box center [853, 513] width 58 height 39
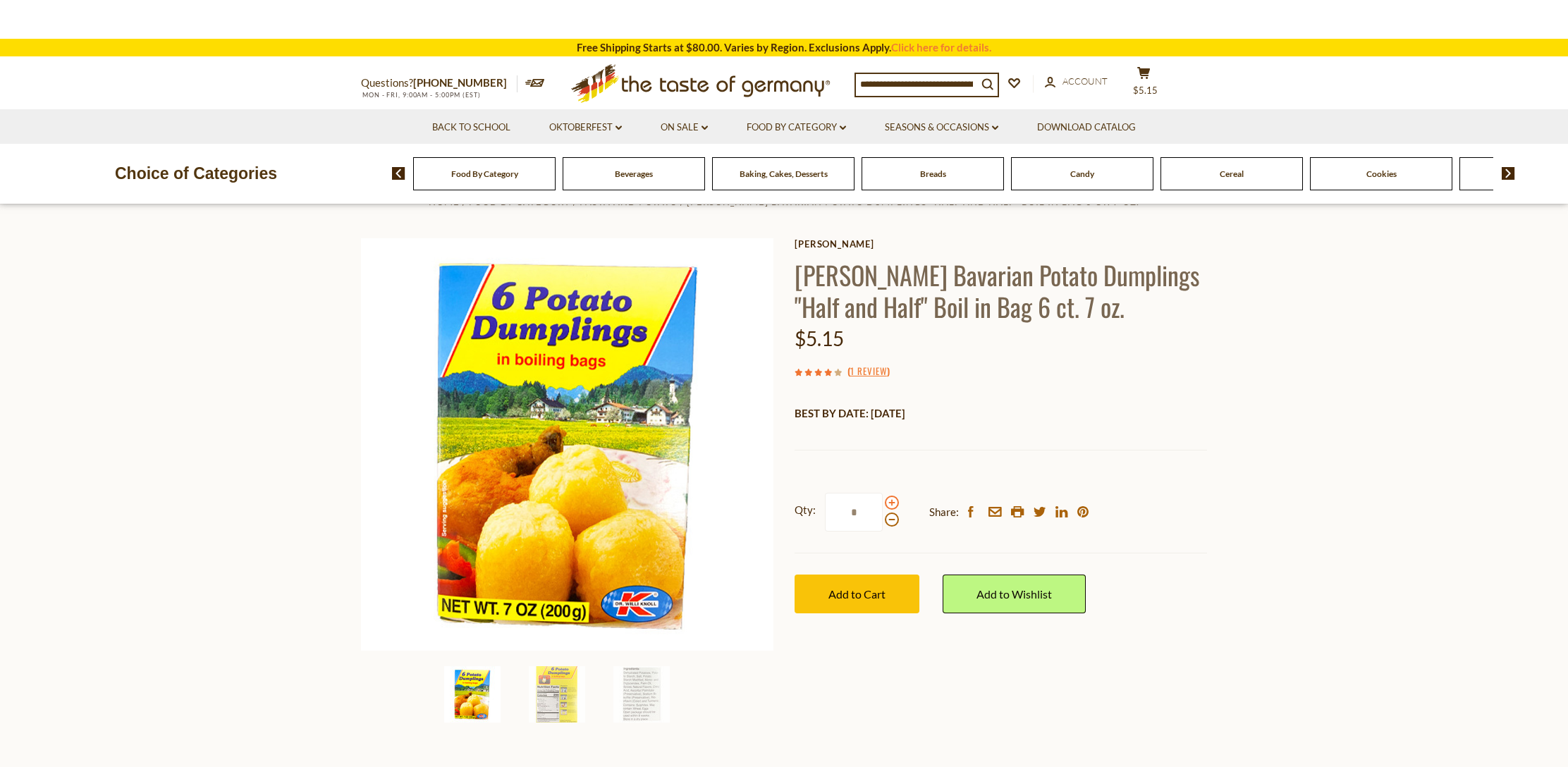
click at [890, 499] on span at bounding box center [892, 502] width 14 height 14
click at [883, 499] on input "*" at bounding box center [853, 513] width 58 height 39
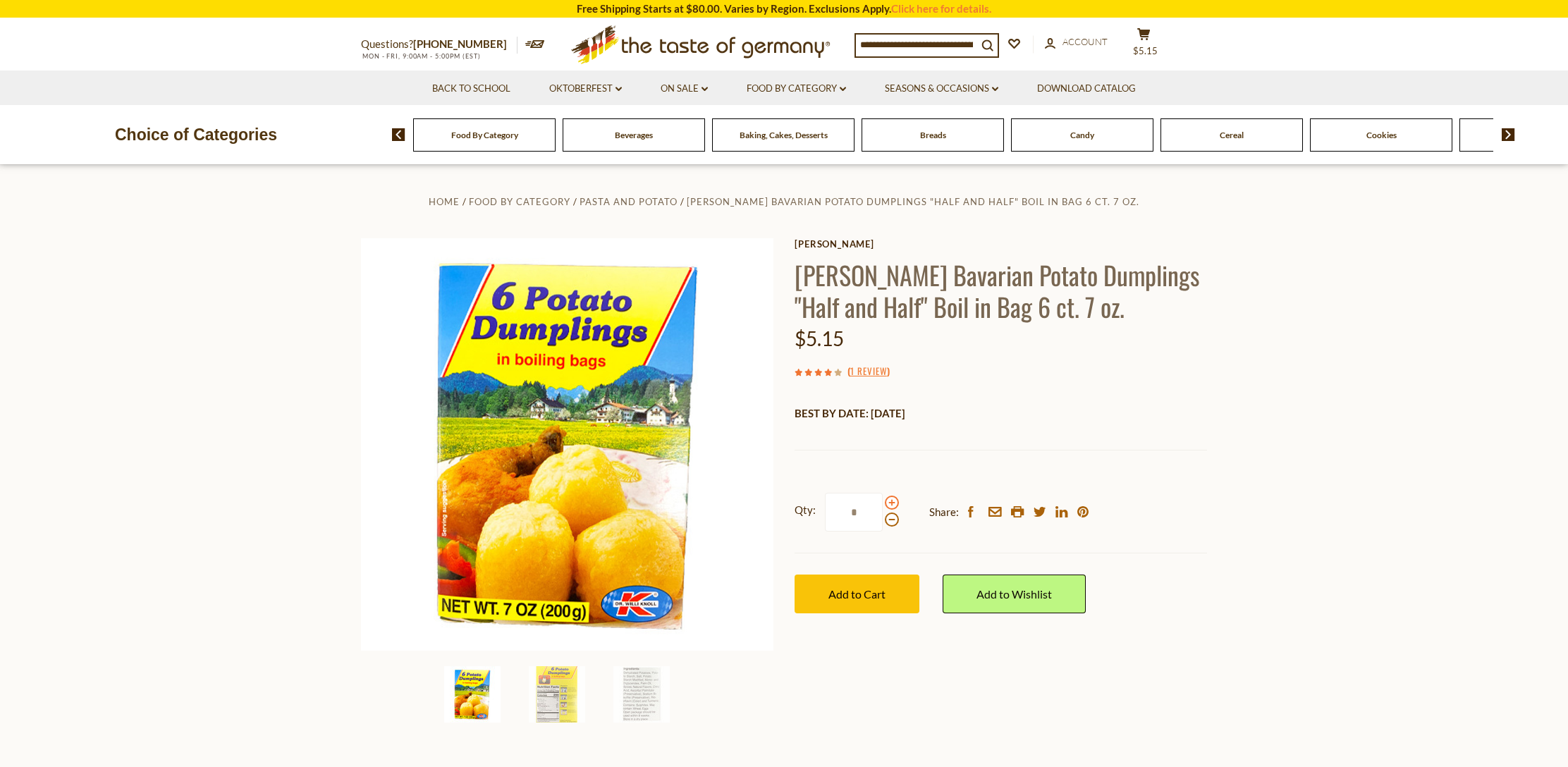
click at [890, 499] on span at bounding box center [892, 502] width 14 height 14
click at [883, 499] on input "*" at bounding box center [853, 513] width 58 height 39
click at [890, 499] on span at bounding box center [892, 502] width 14 height 14
click at [883, 499] on input "*" at bounding box center [853, 513] width 58 height 39
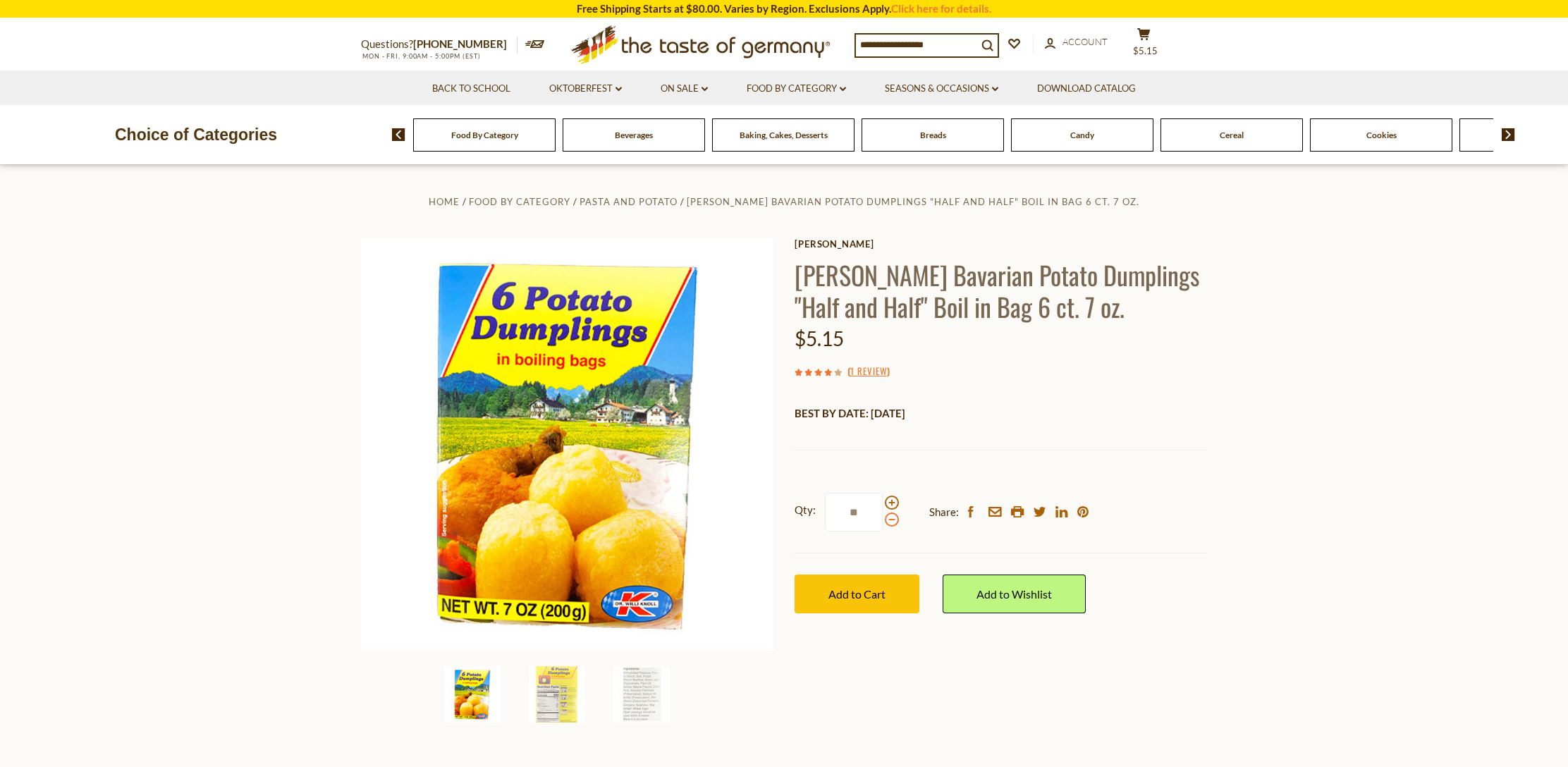
click at [889, 513] on span at bounding box center [892, 519] width 14 height 14
click at [883, 512] on input "**" at bounding box center [853, 513] width 58 height 39
click at [889, 513] on span at bounding box center [892, 519] width 14 height 14
click at [883, 512] on input "*" at bounding box center [853, 513] width 58 height 39
click at [891, 501] on span at bounding box center [892, 502] width 14 height 14
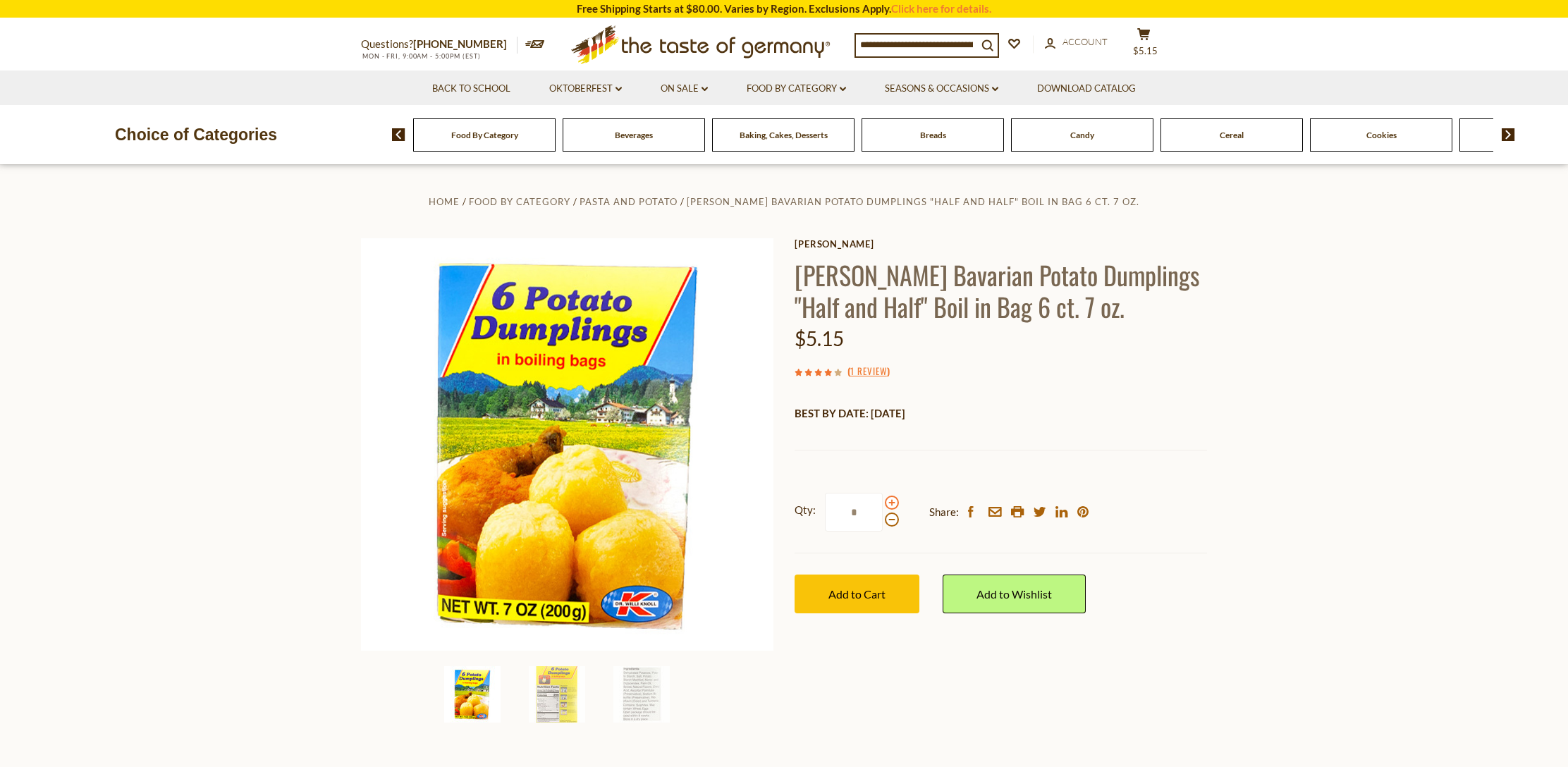
click at [883, 501] on input "*" at bounding box center [853, 513] width 58 height 39
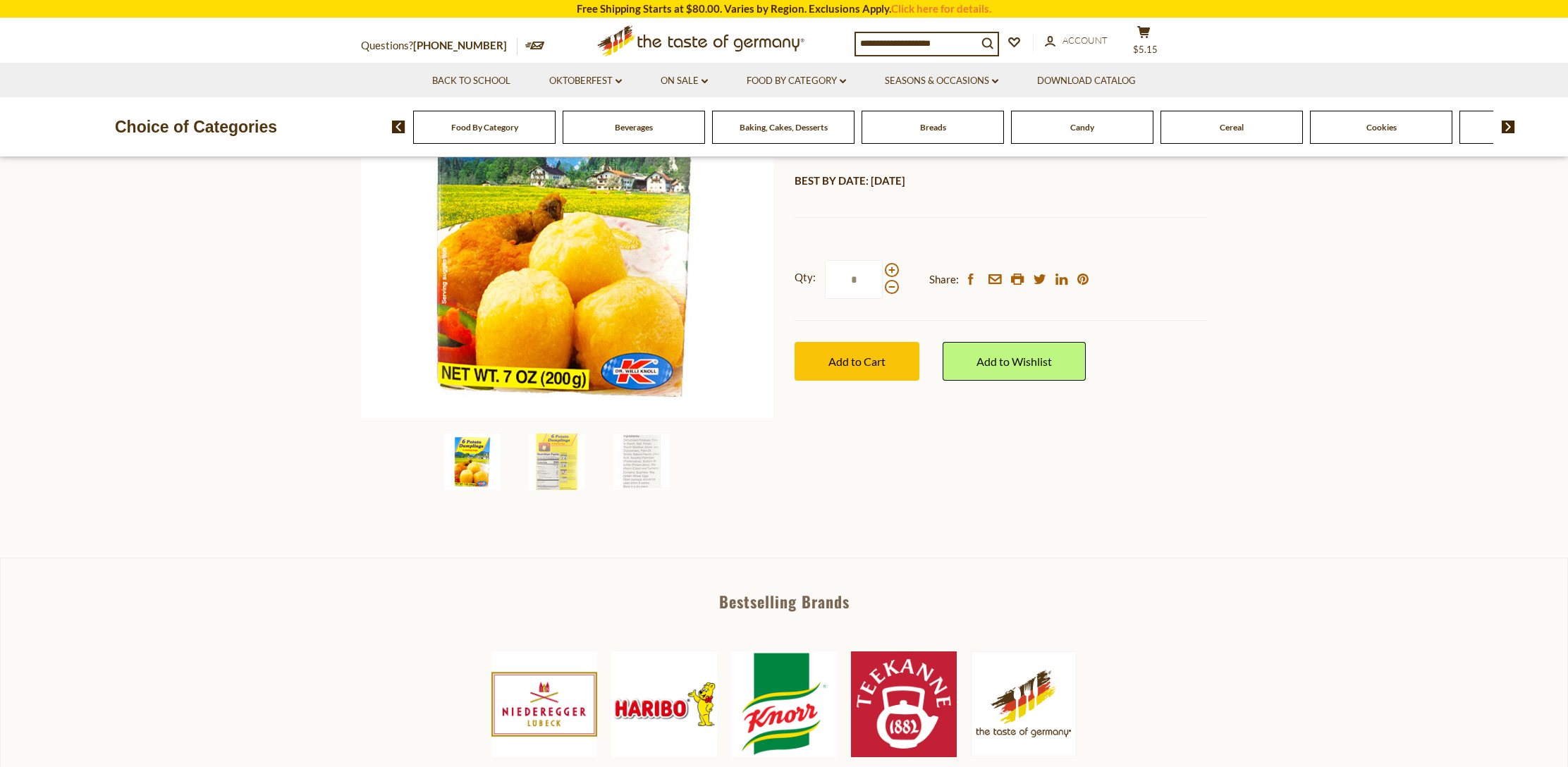
scroll to position [86, 0]
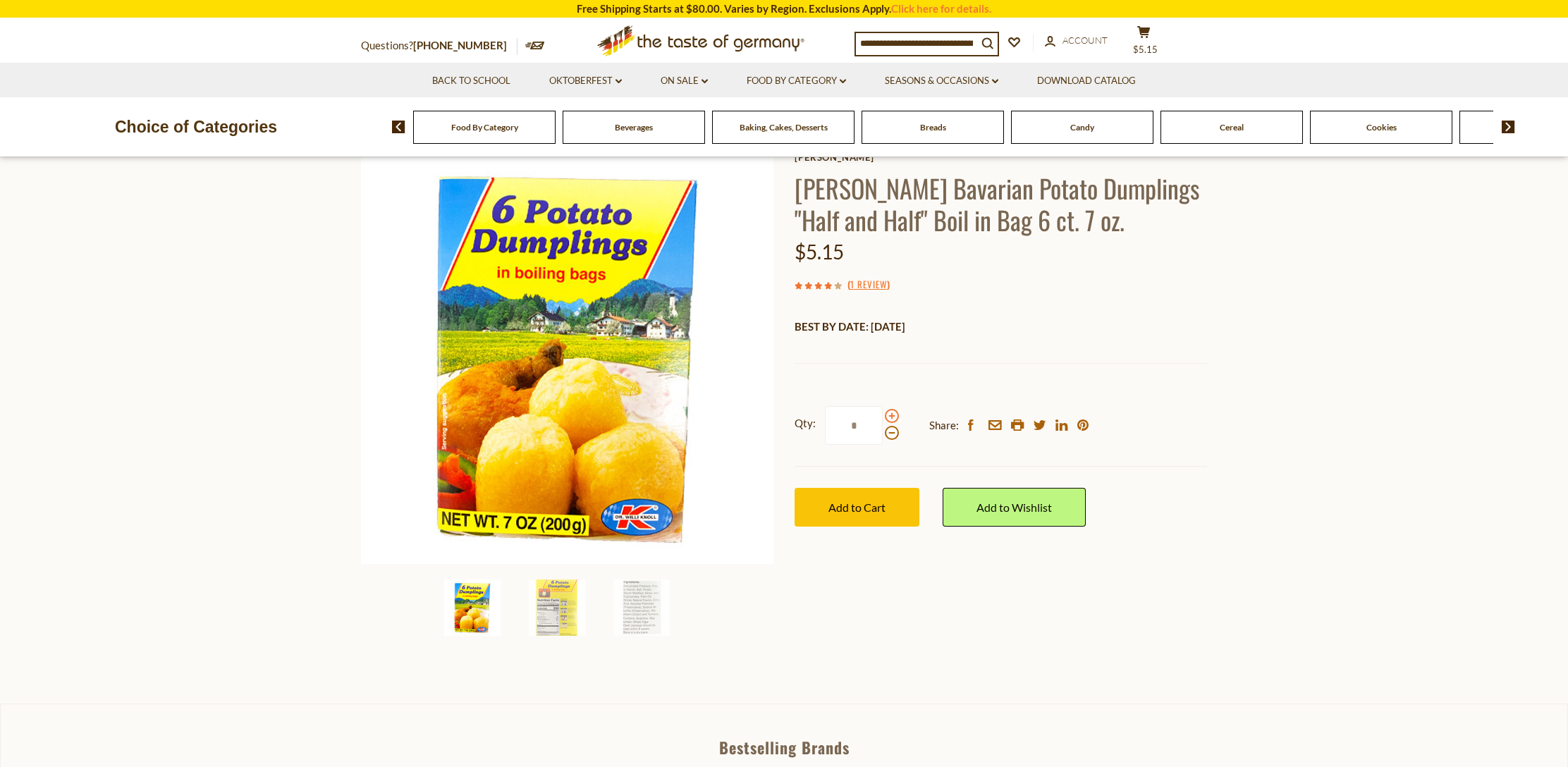
click at [889, 412] on span at bounding box center [892, 415] width 14 height 14
click at [883, 412] on input "*" at bounding box center [853, 425] width 58 height 39
click at [894, 433] on span at bounding box center [892, 433] width 14 height 14
click at [883, 433] on input "**" at bounding box center [853, 425] width 58 height 39
click at [894, 433] on span at bounding box center [892, 433] width 14 height 14
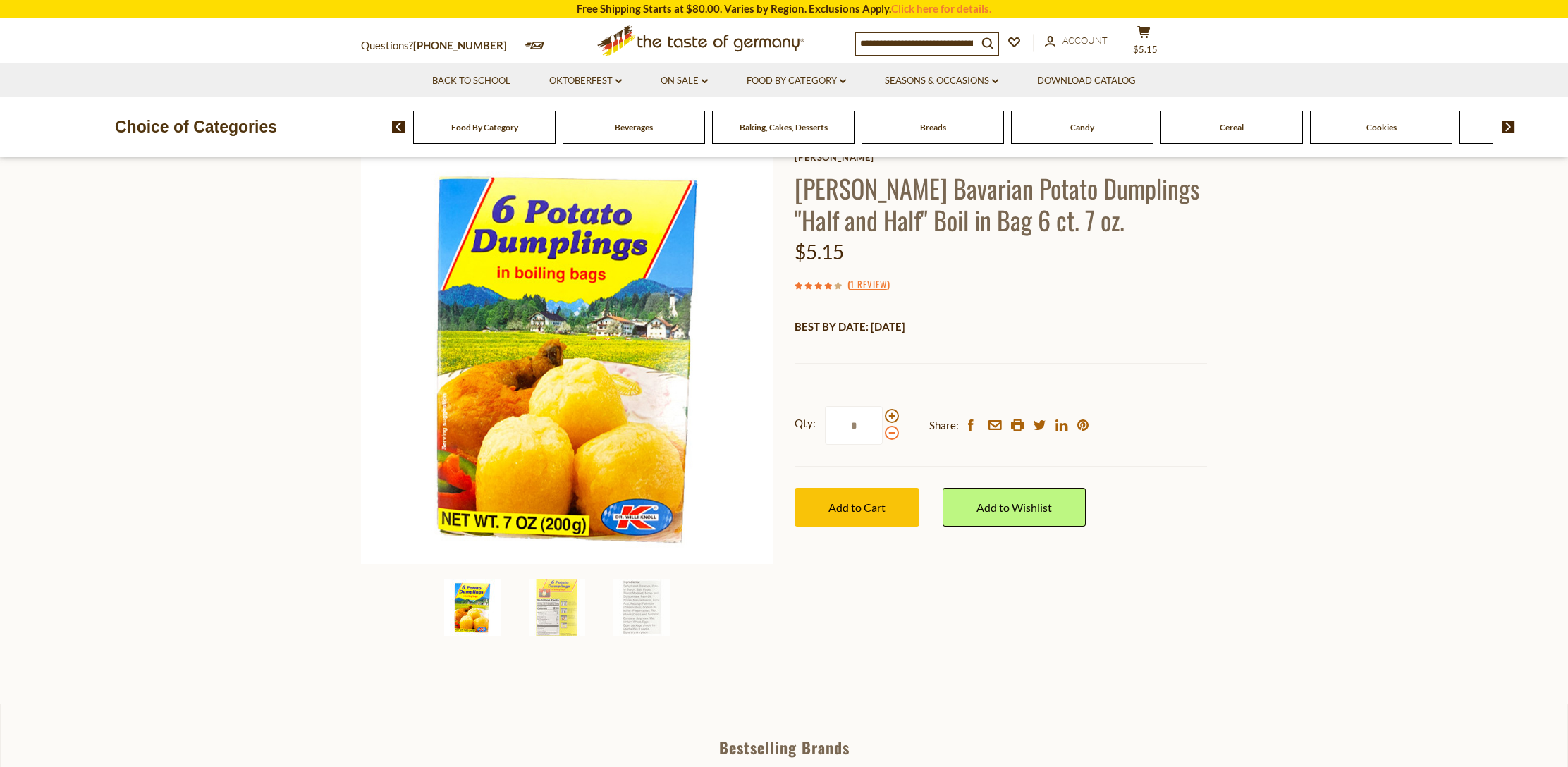
click at [883, 433] on input "*" at bounding box center [853, 425] width 58 height 39
click at [892, 415] on span at bounding box center [892, 416] width 14 height 14
click at [883, 415] on input "*" at bounding box center [853, 426] width 58 height 39
type input "*"
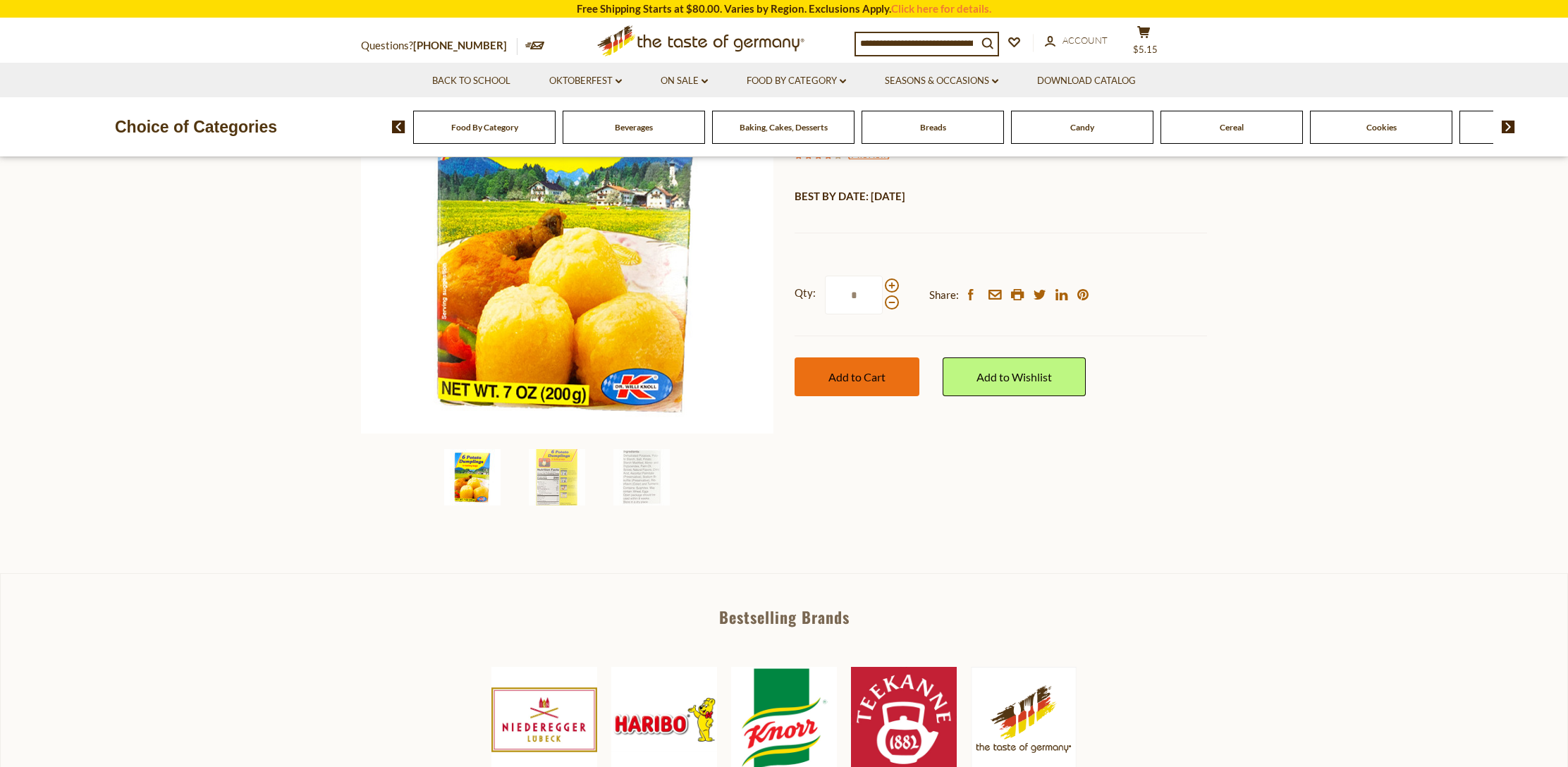
scroll to position [218, 0]
click at [850, 372] on span "Add to Cart" at bounding box center [857, 376] width 57 height 14
click at [876, 367] on button "Add to Cart" at bounding box center [857, 376] width 125 height 39
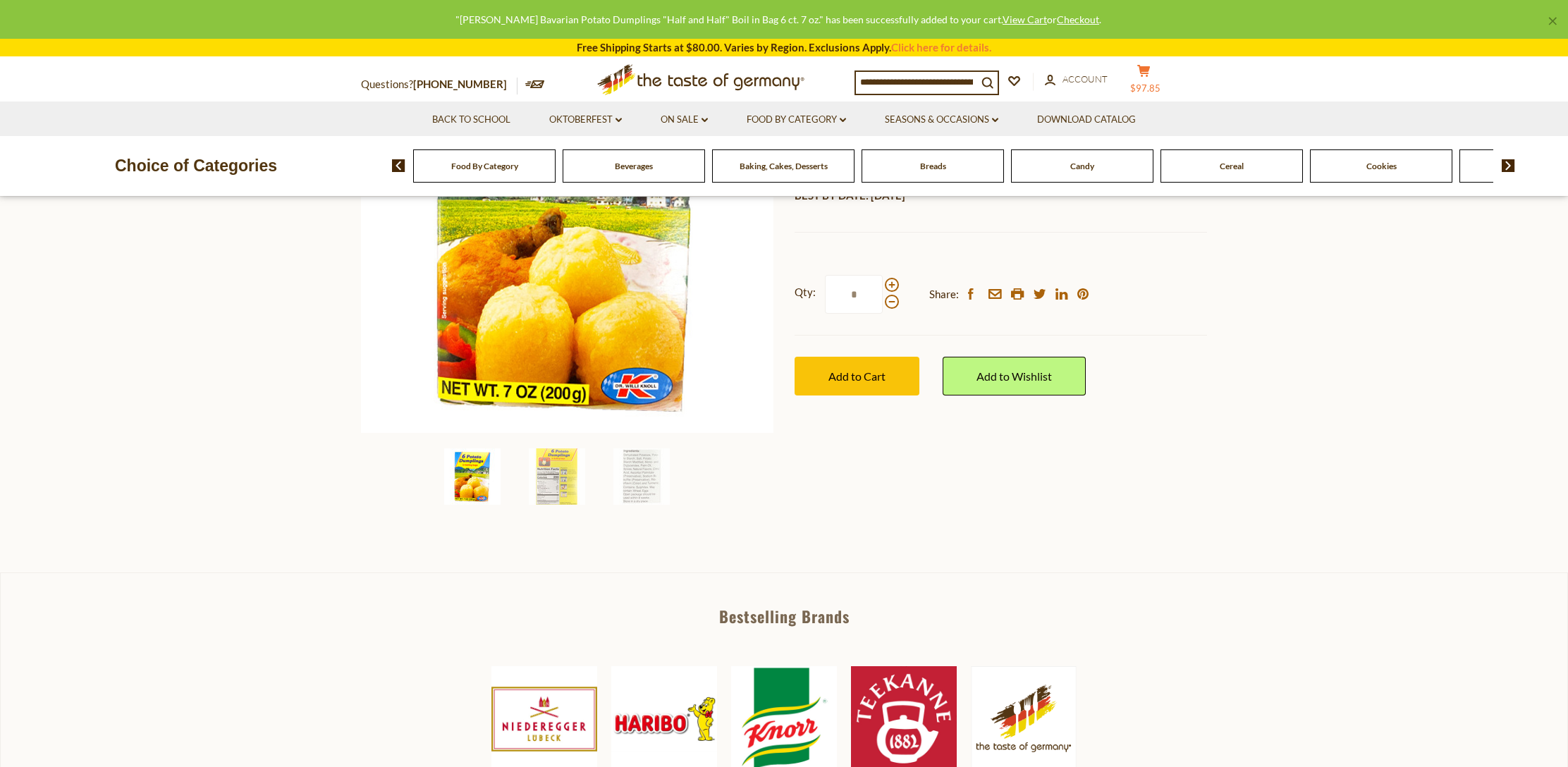
click at [1152, 77] on button "cart $97.85" at bounding box center [1144, 82] width 42 height 35
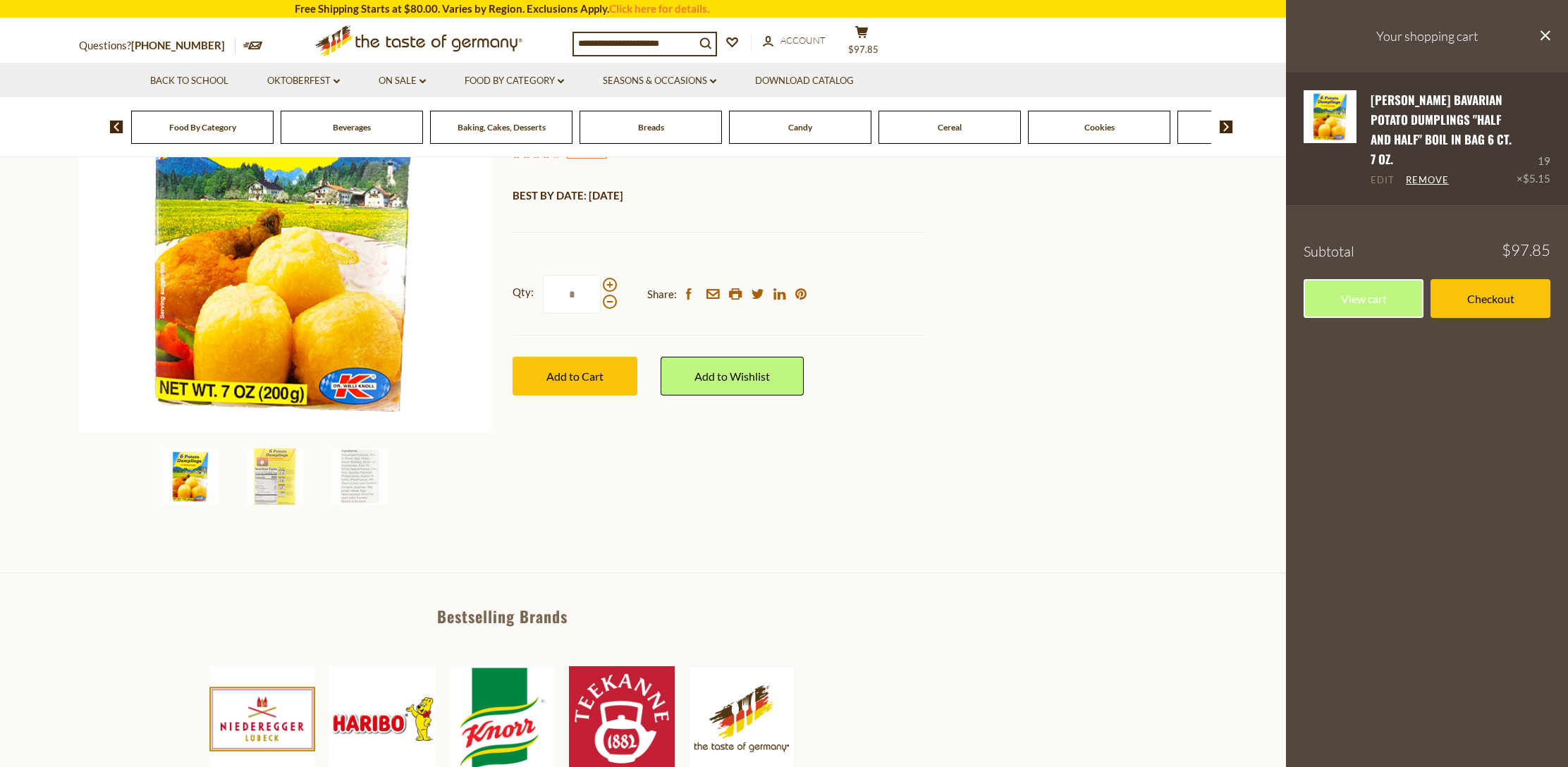
click at [1380, 175] on link "Edit" at bounding box center [1382, 181] width 24 height 13
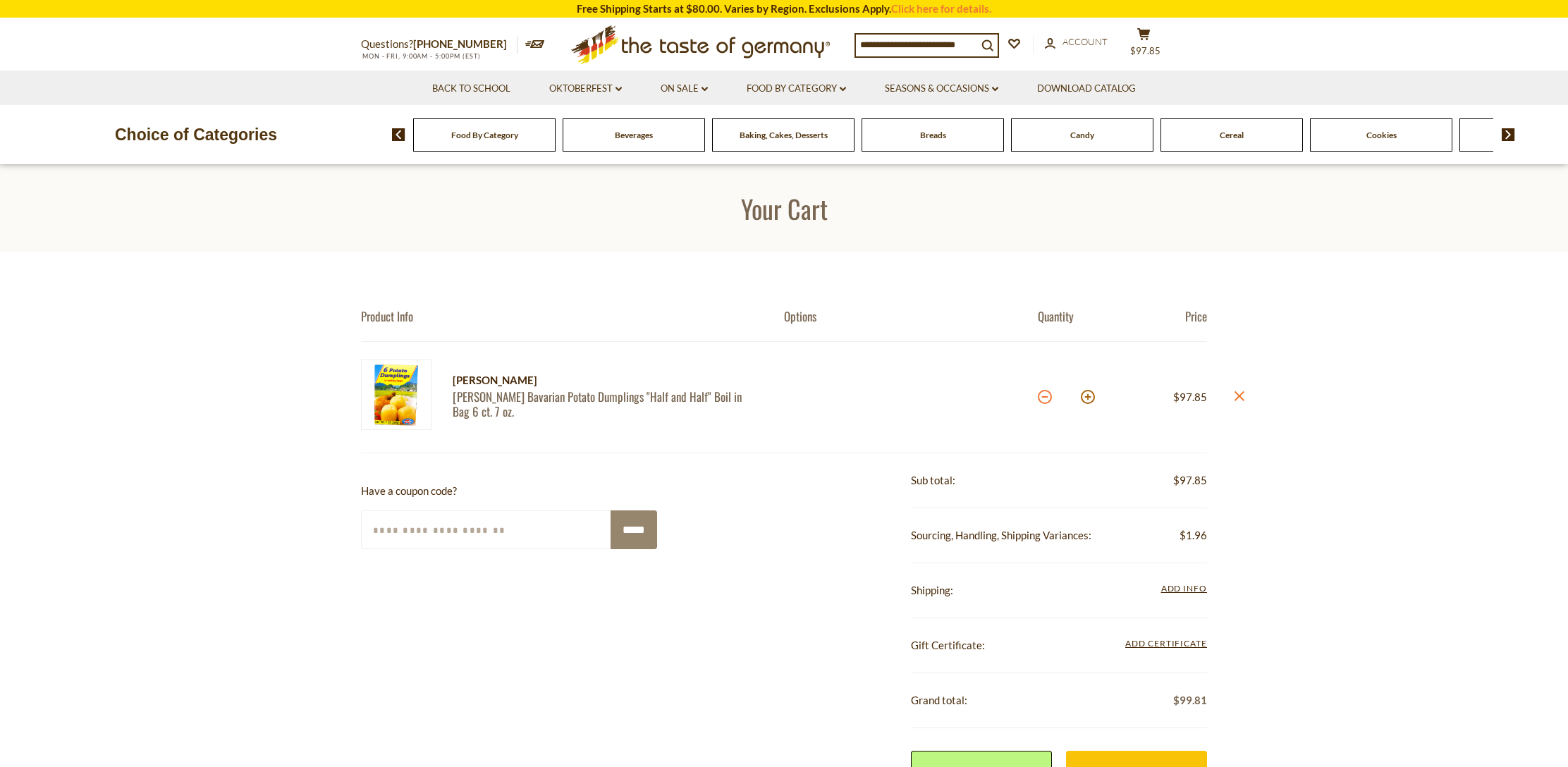
click at [1044, 393] on button at bounding box center [1044, 397] width 14 height 14
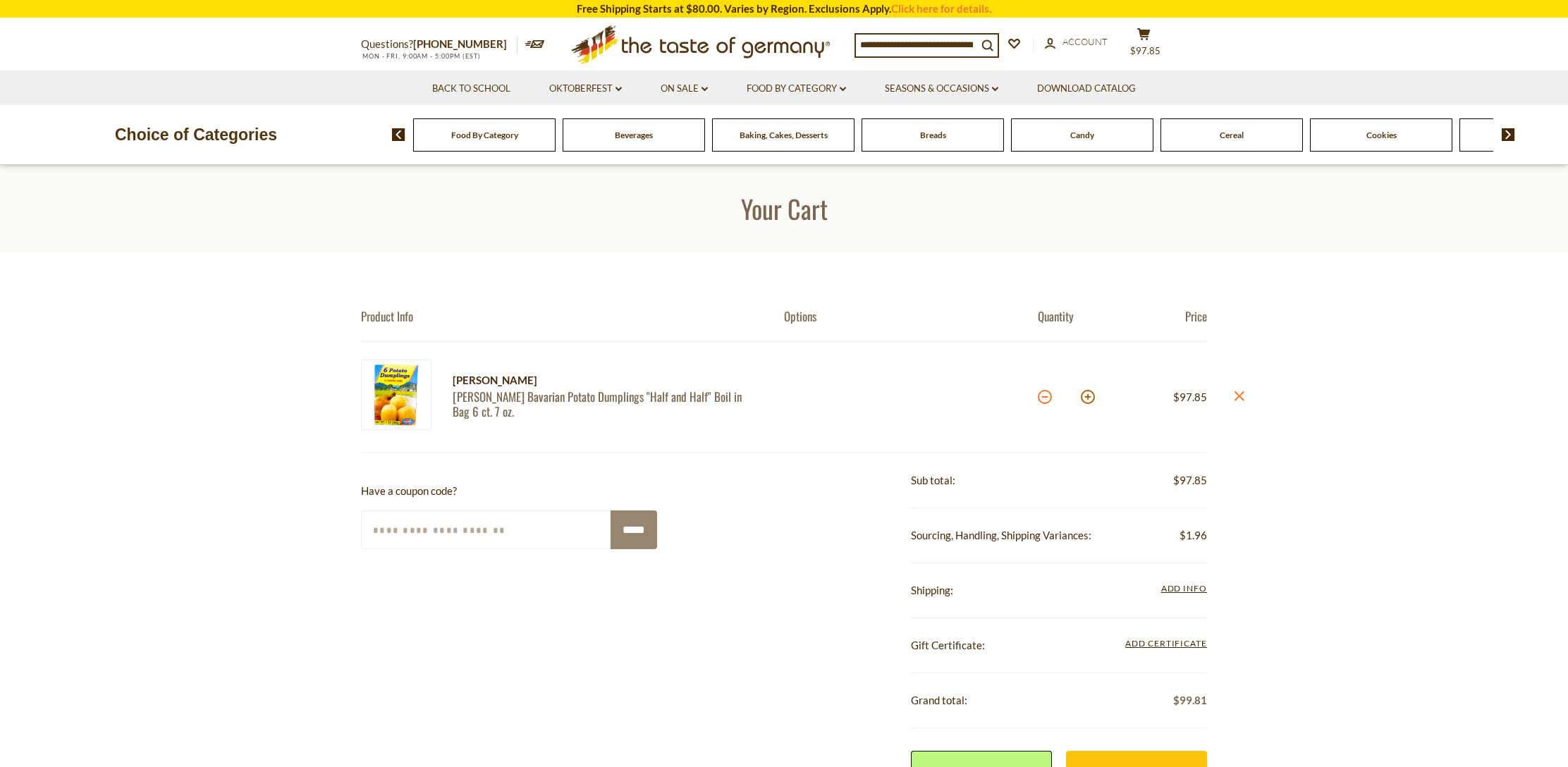
click at [1044, 393] on button at bounding box center [1044, 397] width 14 height 14
type input "**"
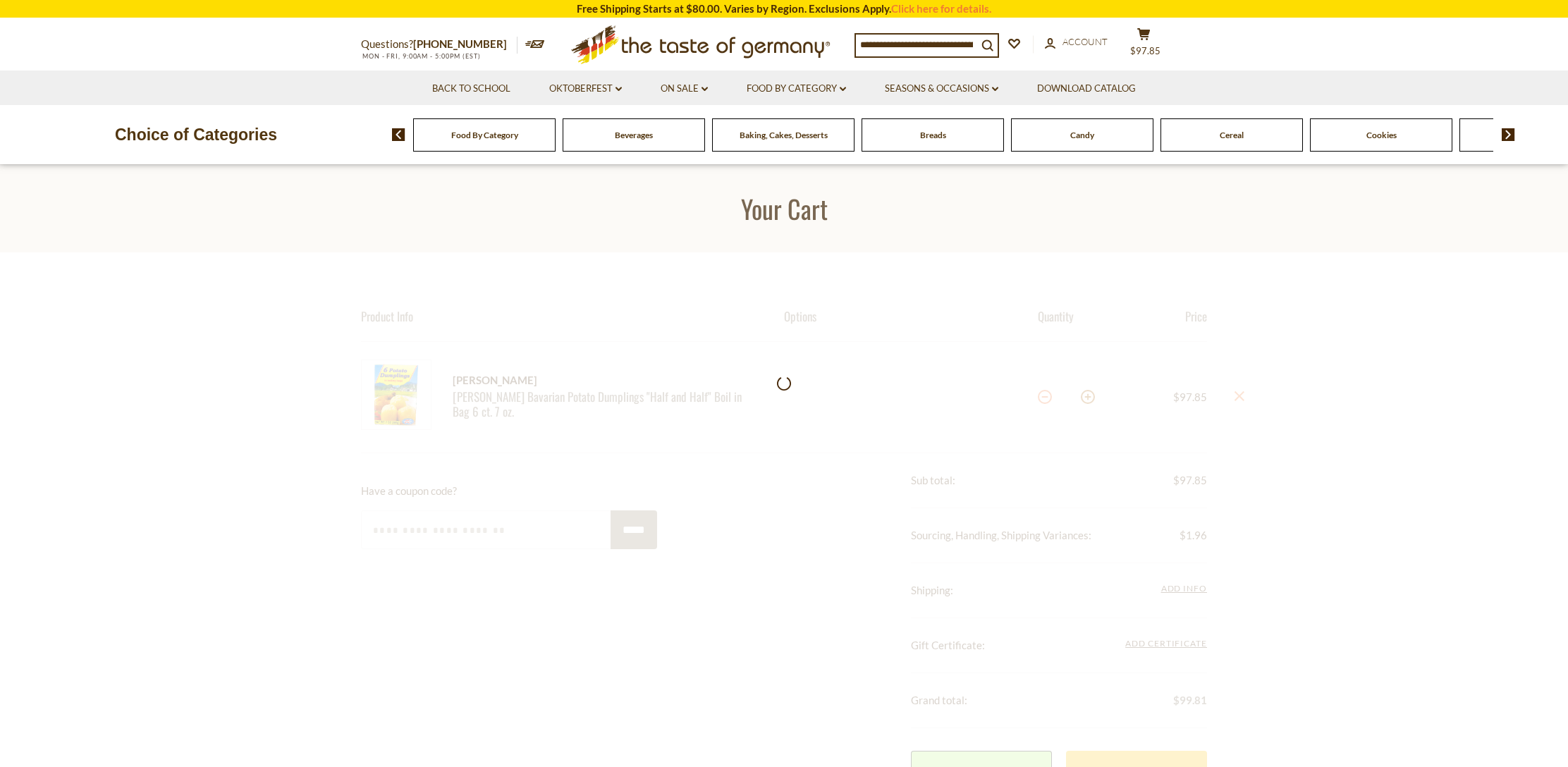
click at [1044, 393] on div at bounding box center [784, 626] width 1568 height 747
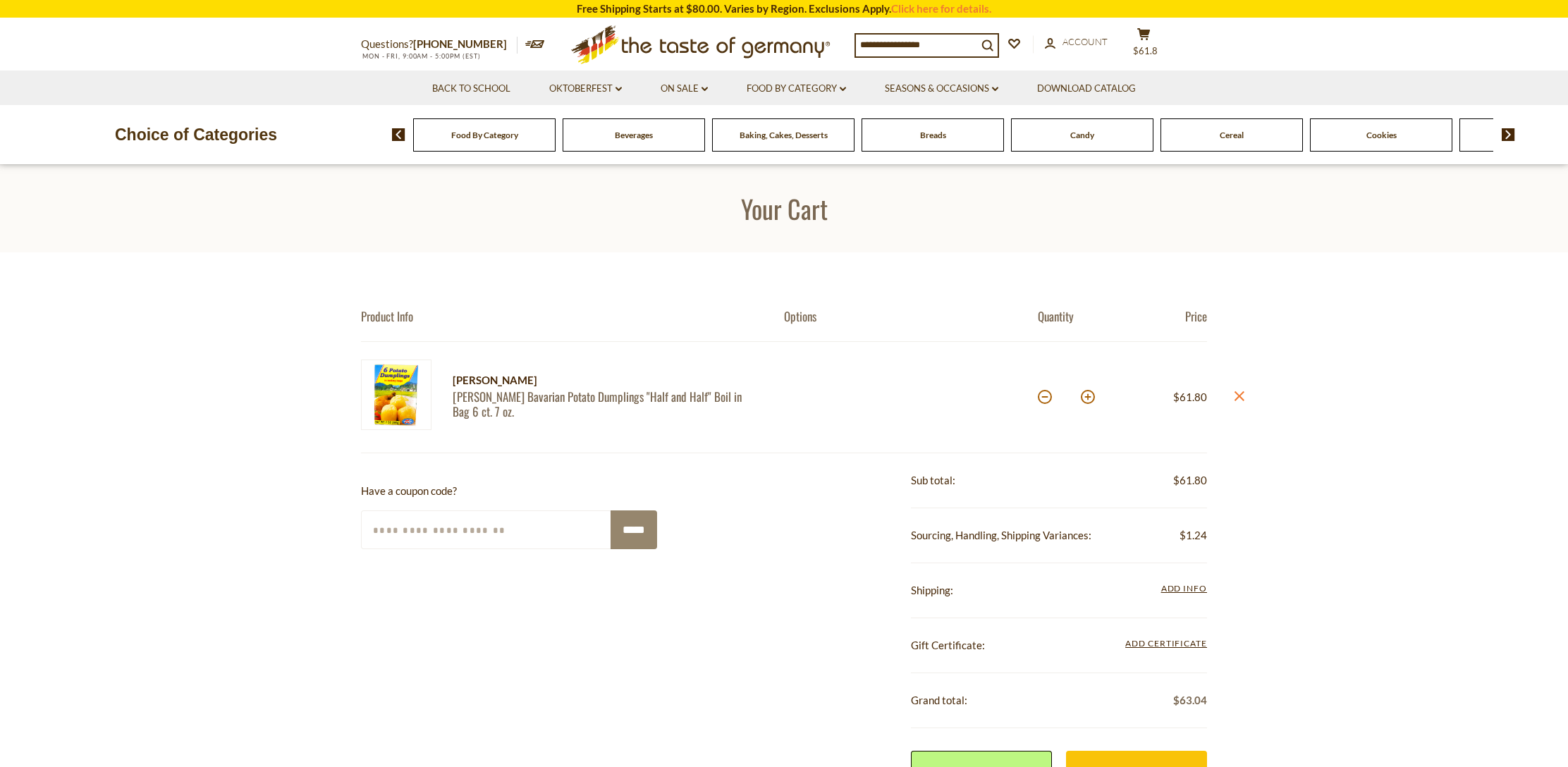
click at [1043, 396] on button at bounding box center [1044, 397] width 14 height 14
type input "**"
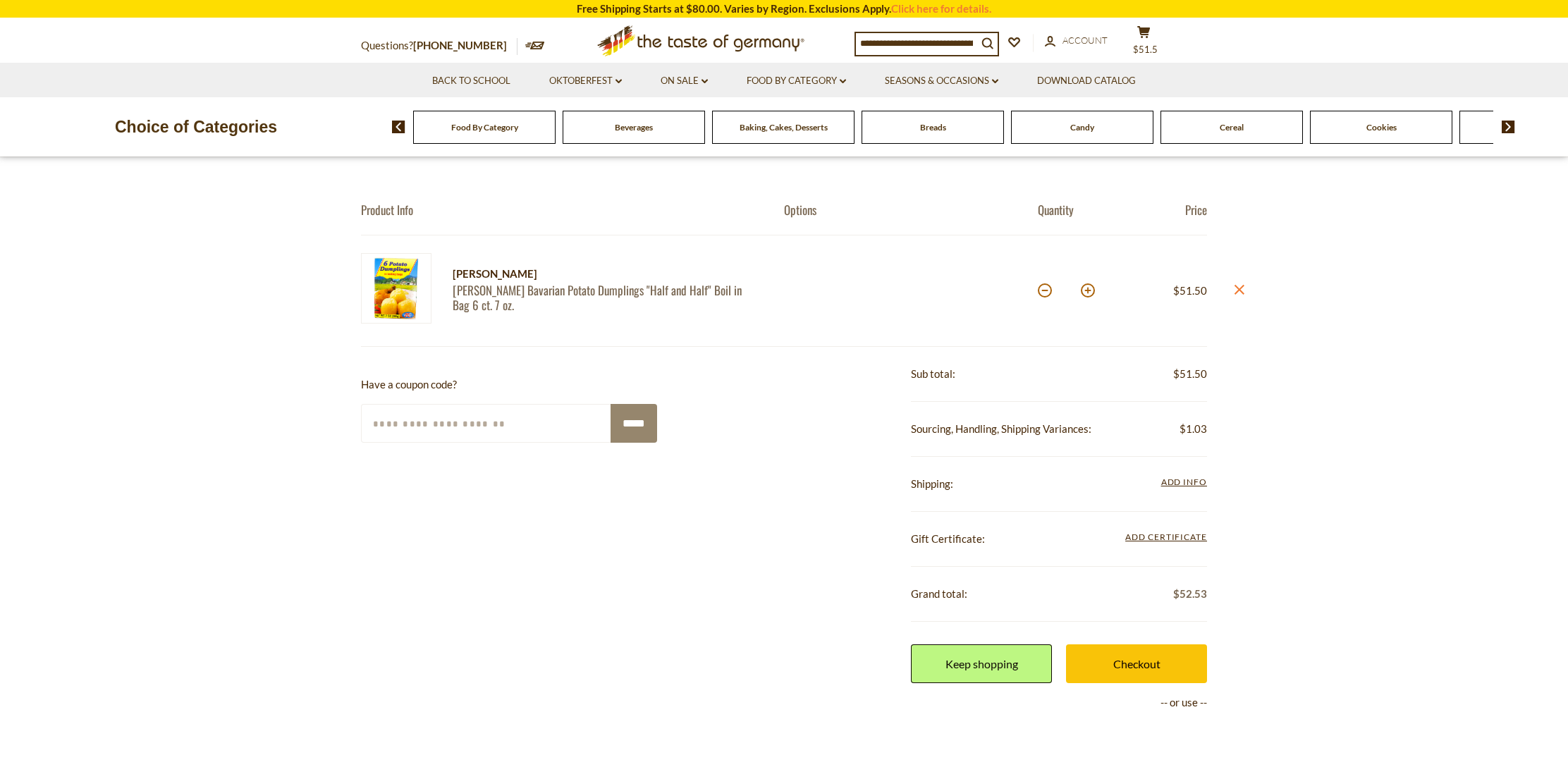
scroll to position [113, 0]
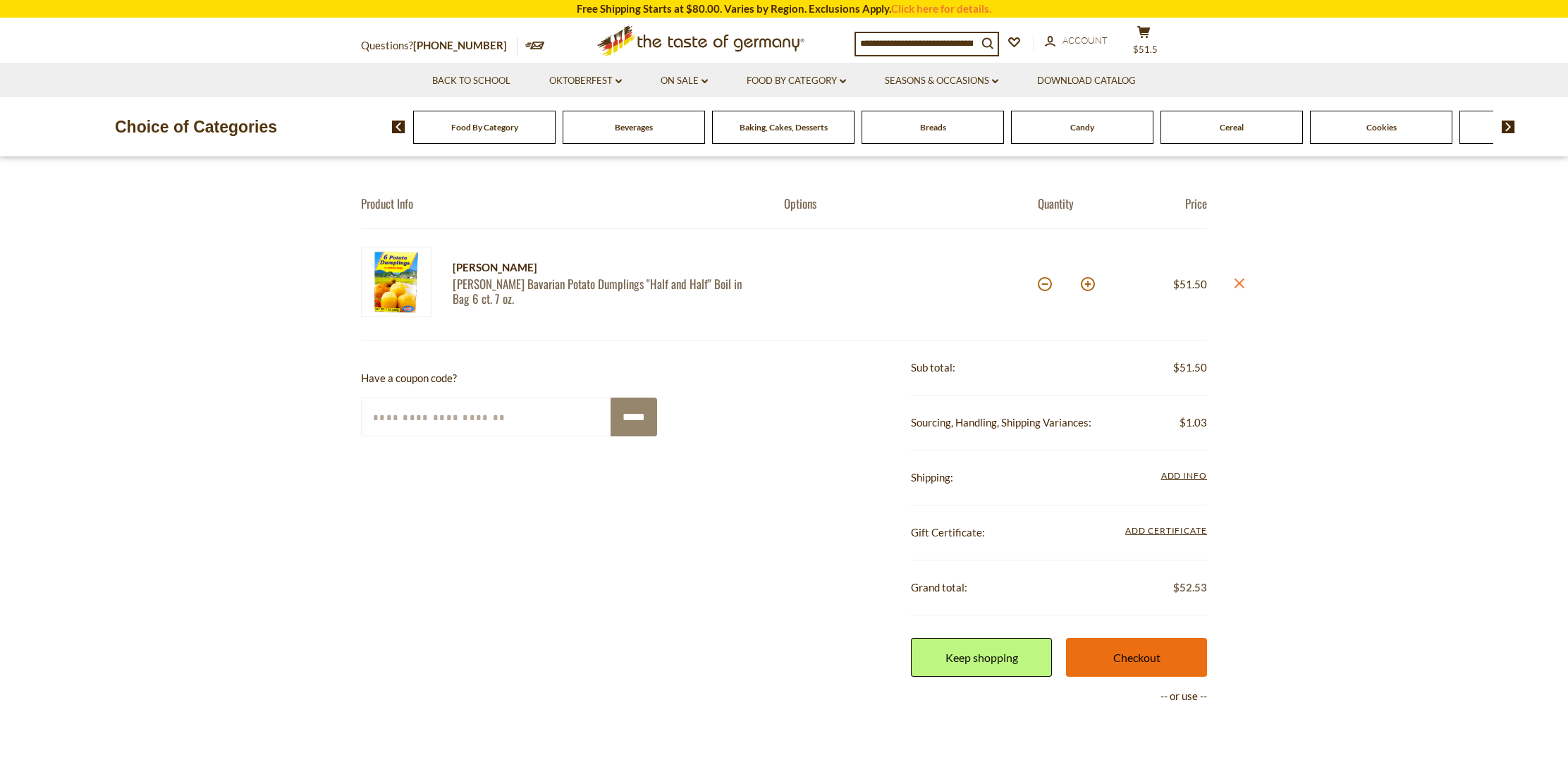
click at [1163, 642] on link "Checkout" at bounding box center [1137, 658] width 141 height 39
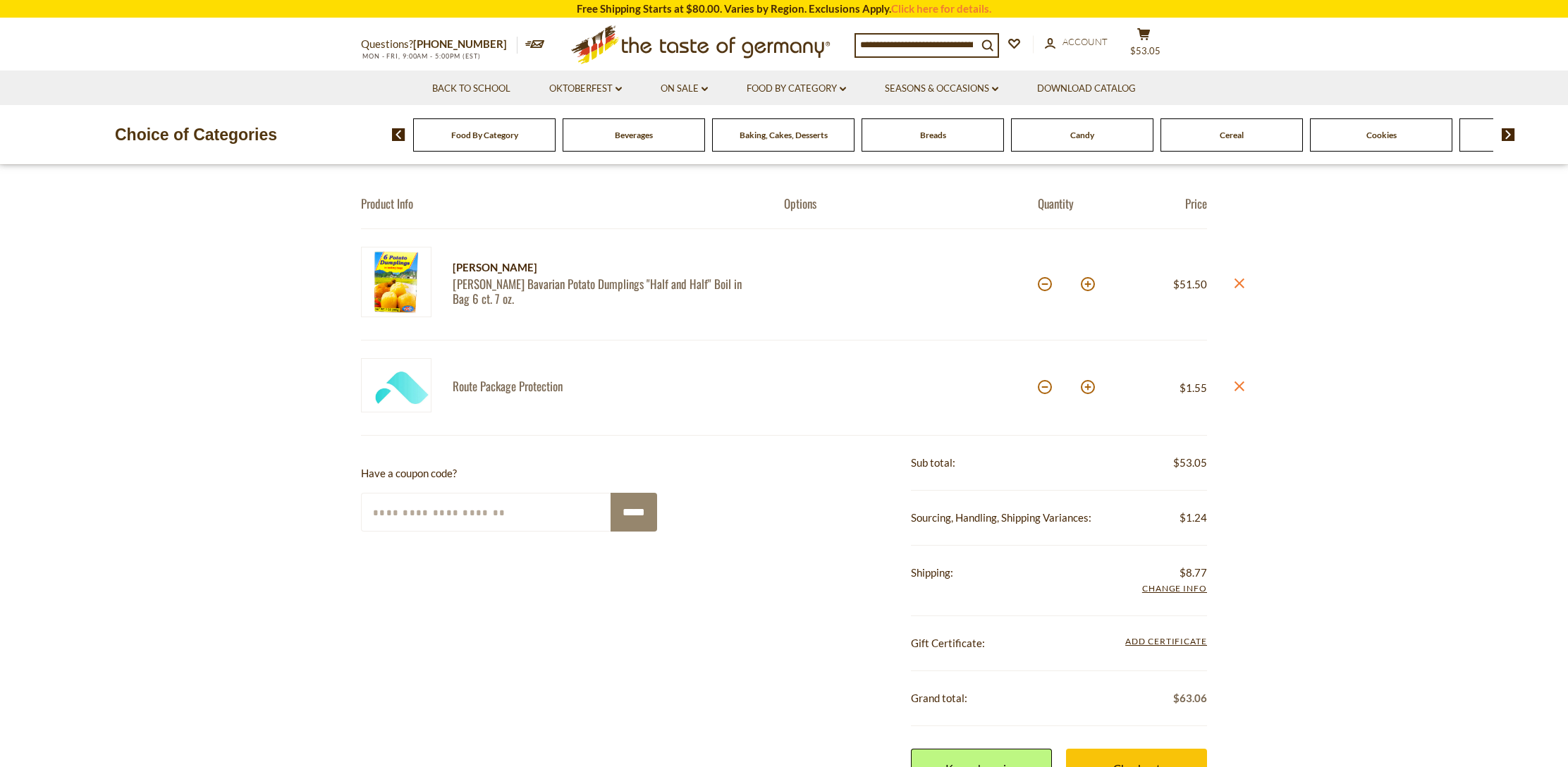
scroll to position [111, 0]
click at [865, 39] on input at bounding box center [917, 44] width 121 height 19
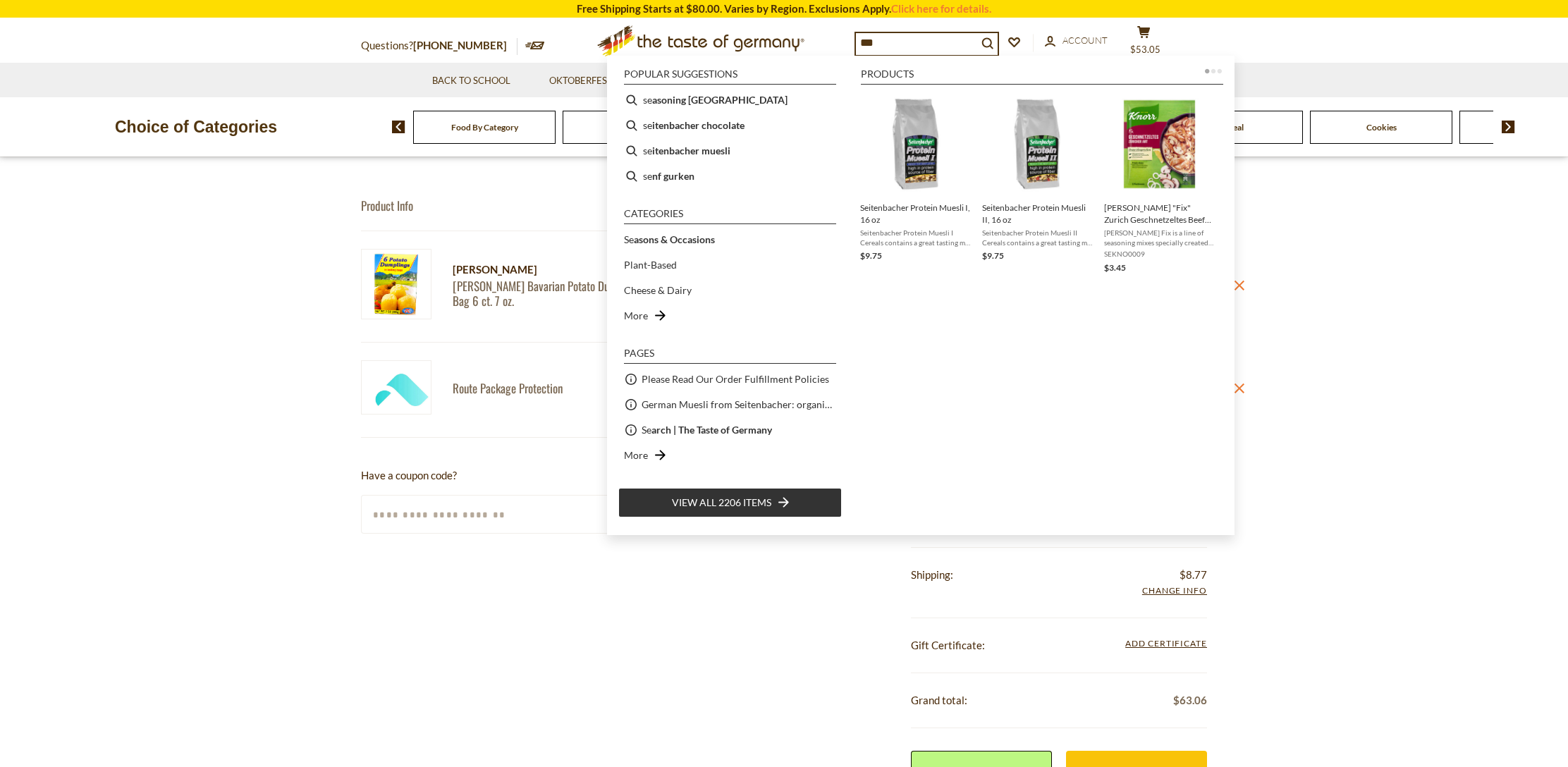
type input "****"
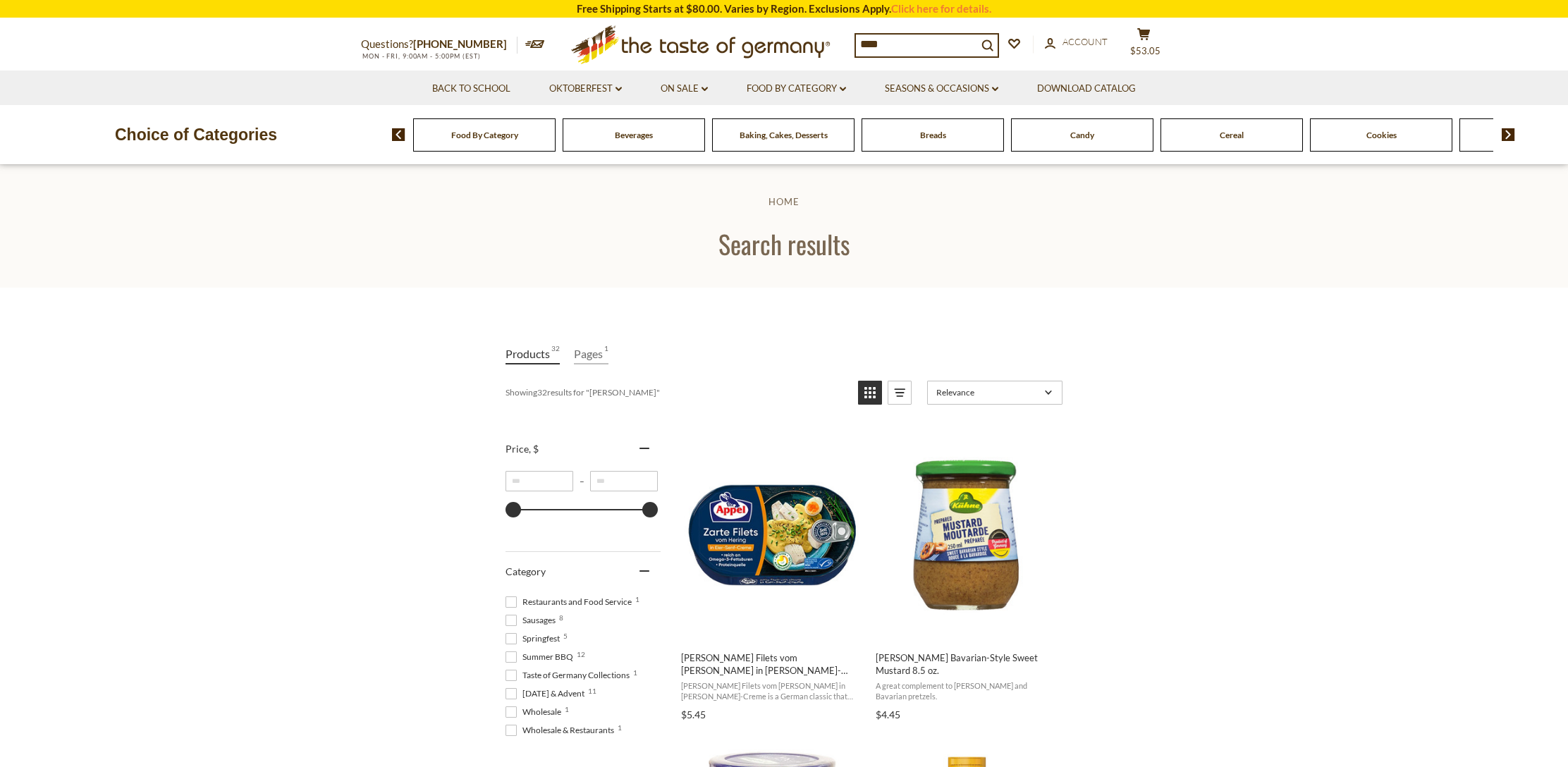
drag, startPoint x: 896, startPoint y: 42, endPoint x: 853, endPoint y: 40, distance: 43.0
click at [853, 40] on div "Questions? [PHONE_NUMBER] MON - FRI, 9:00AM - 5:00PM (EST) .st0{fill:#EDD300;} …" at bounding box center [784, 45] width 867 height 51
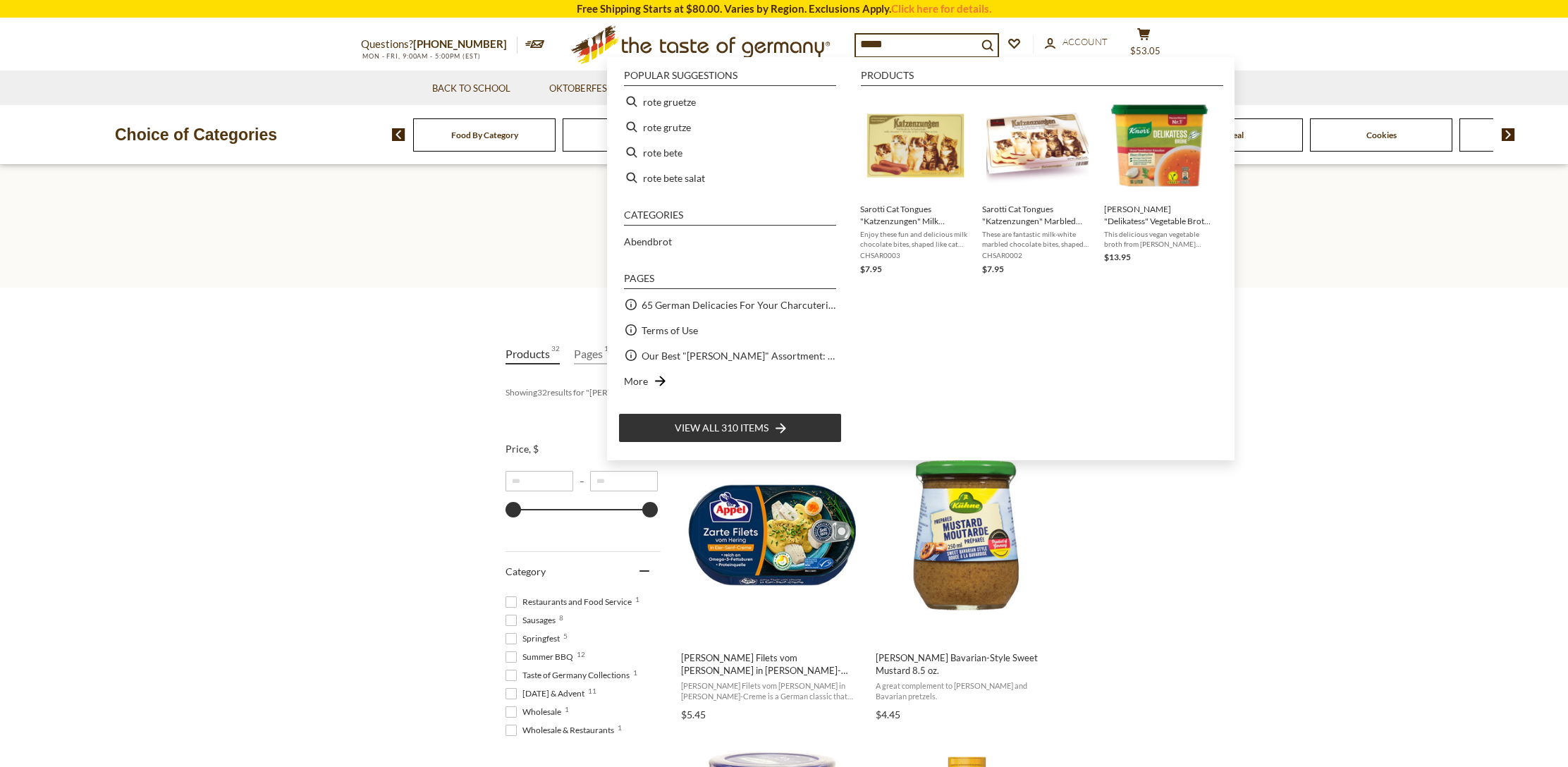
type input "******"
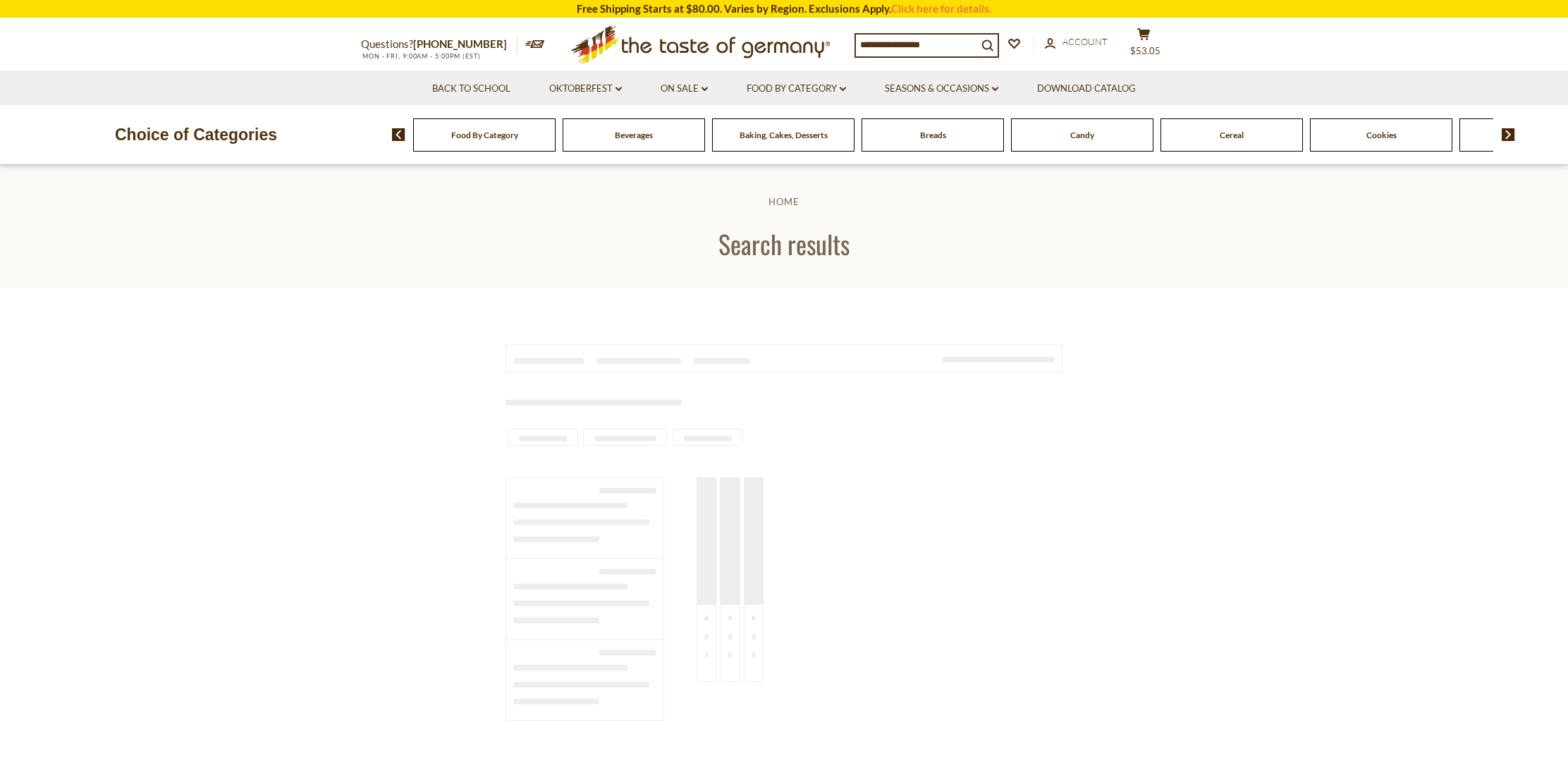
type input "******"
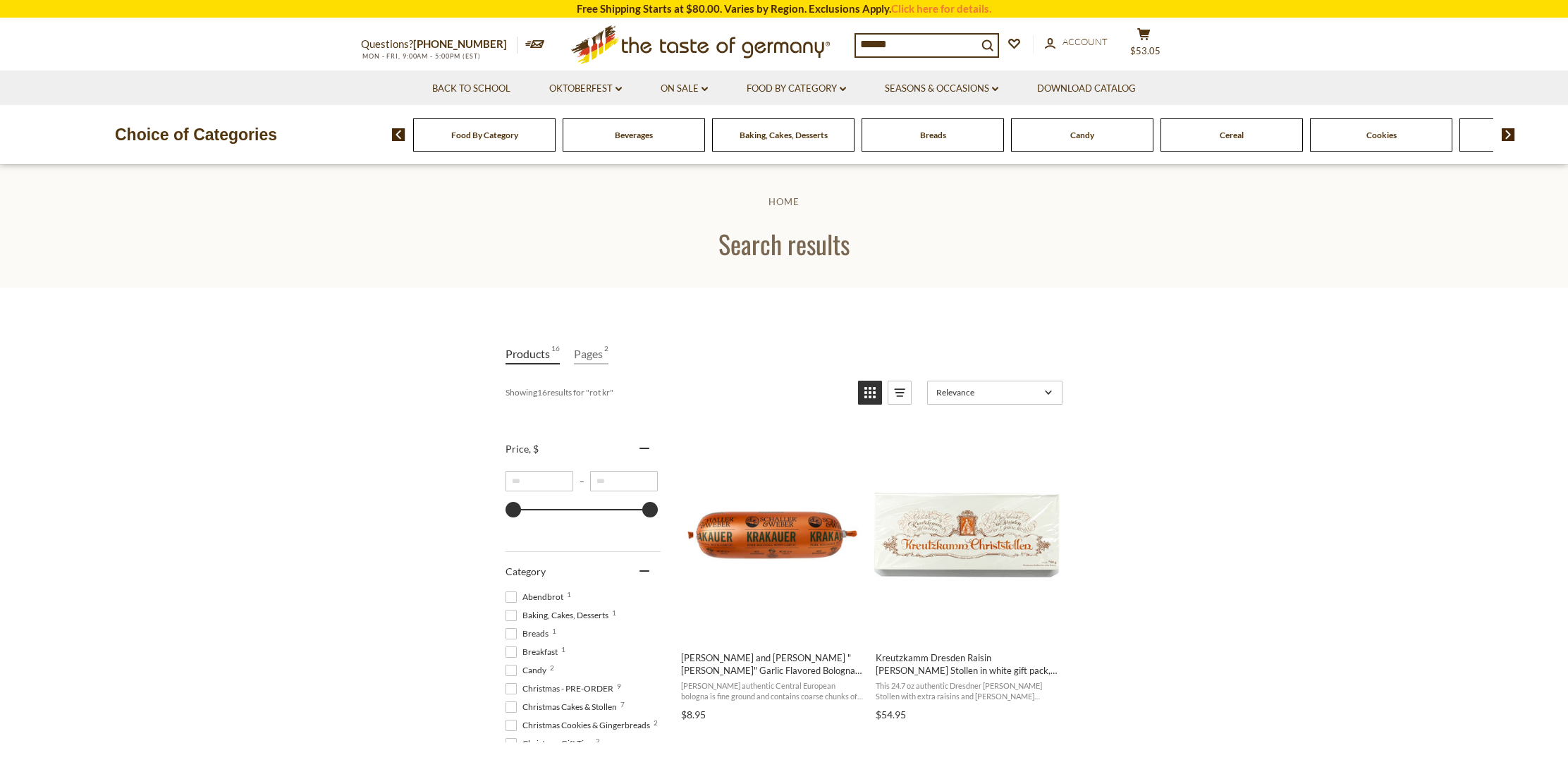
click at [901, 43] on input "******" at bounding box center [917, 44] width 121 height 19
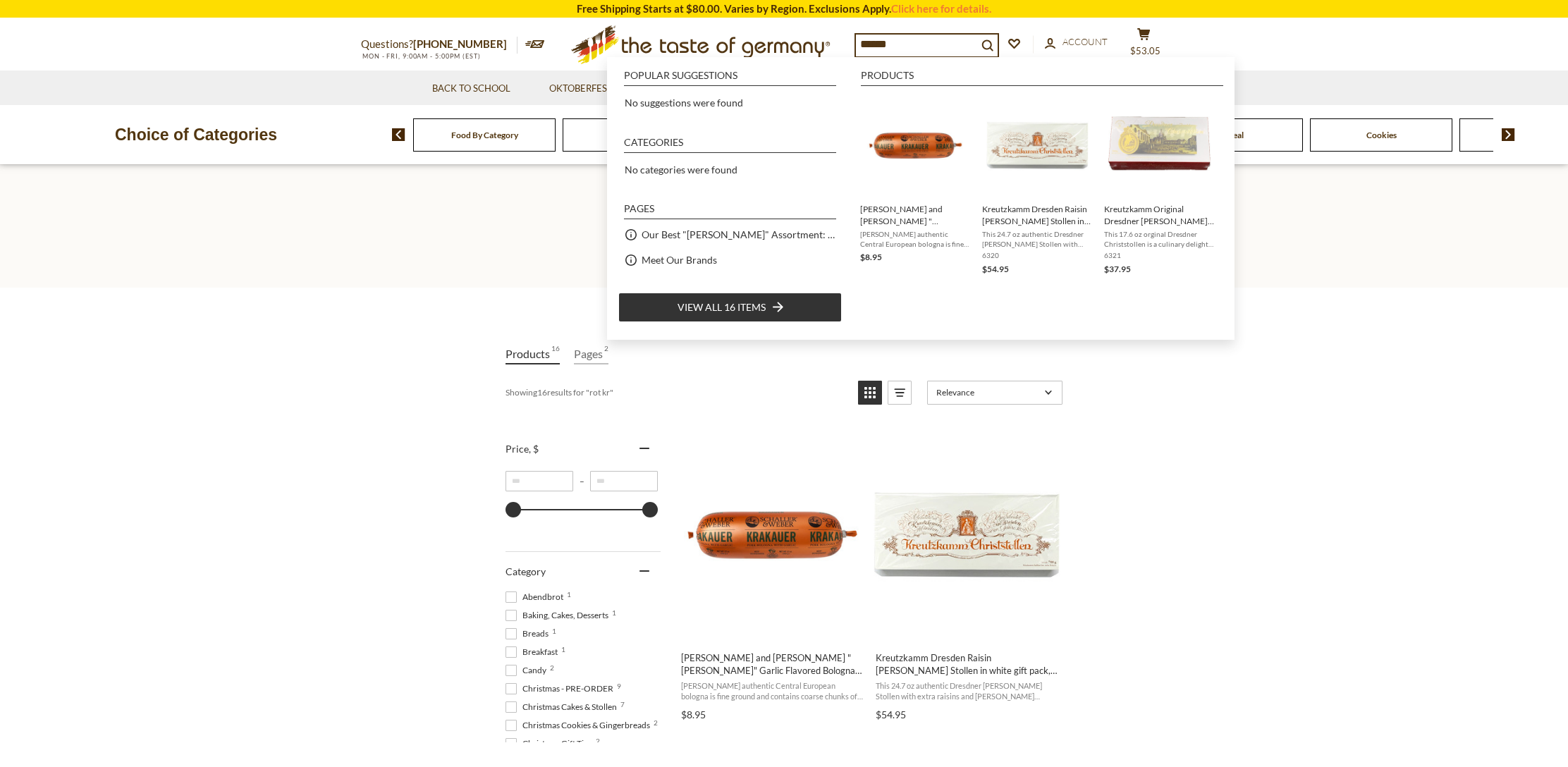
drag, startPoint x: 904, startPoint y: 42, endPoint x: 840, endPoint y: 36, distance: 64.3
click at [840, 36] on div "Questions? [PHONE_NUMBER] MON - FRI, 9:00AM - 5:00PM (EST) .st0{fill:#EDD300;} …" at bounding box center [784, 45] width 867 height 51
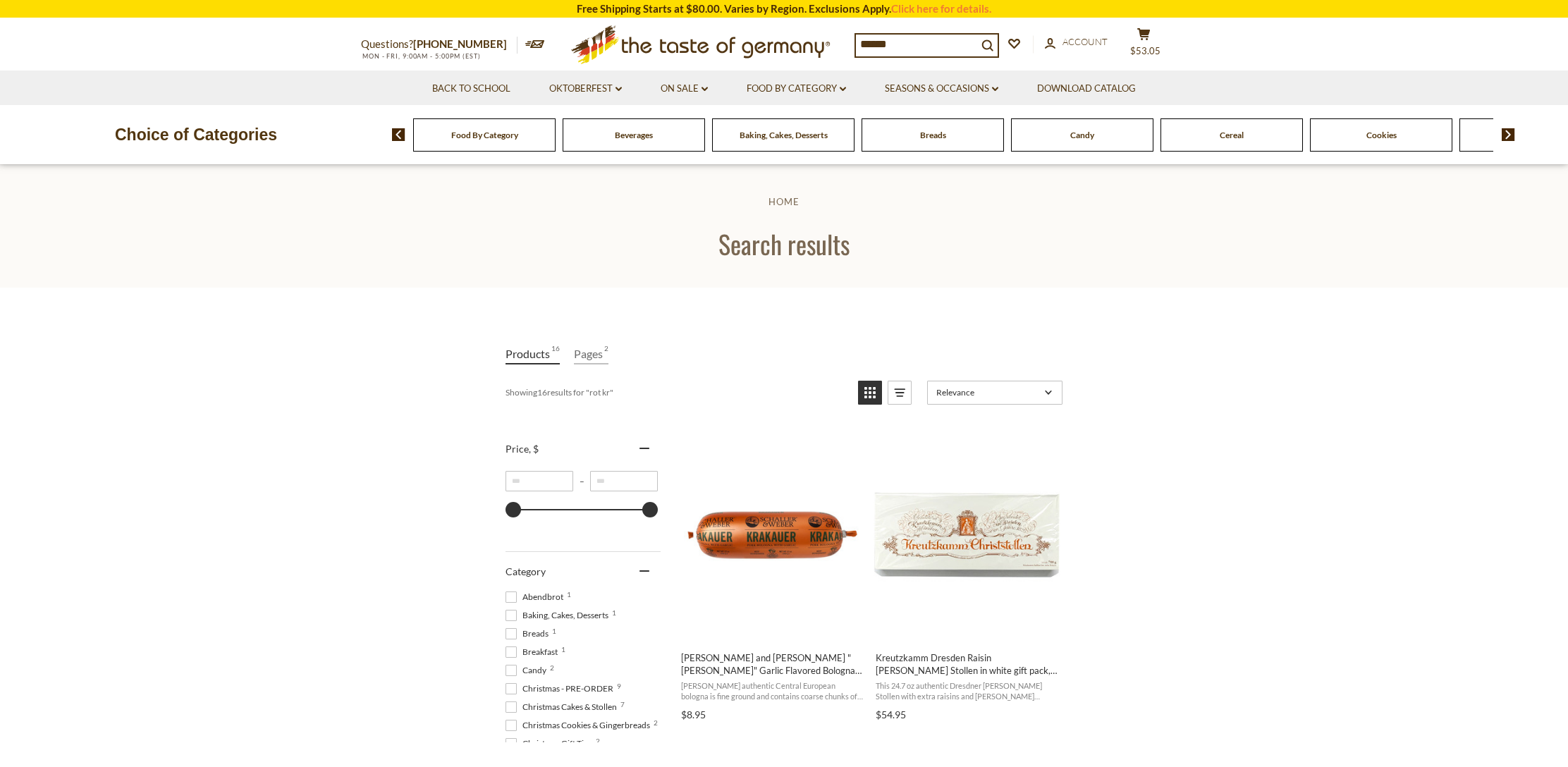
click at [509, 140] on div "Food By Category" at bounding box center [484, 135] width 142 height 33
click at [493, 130] on span "Food By Category" at bounding box center [484, 135] width 67 height 11
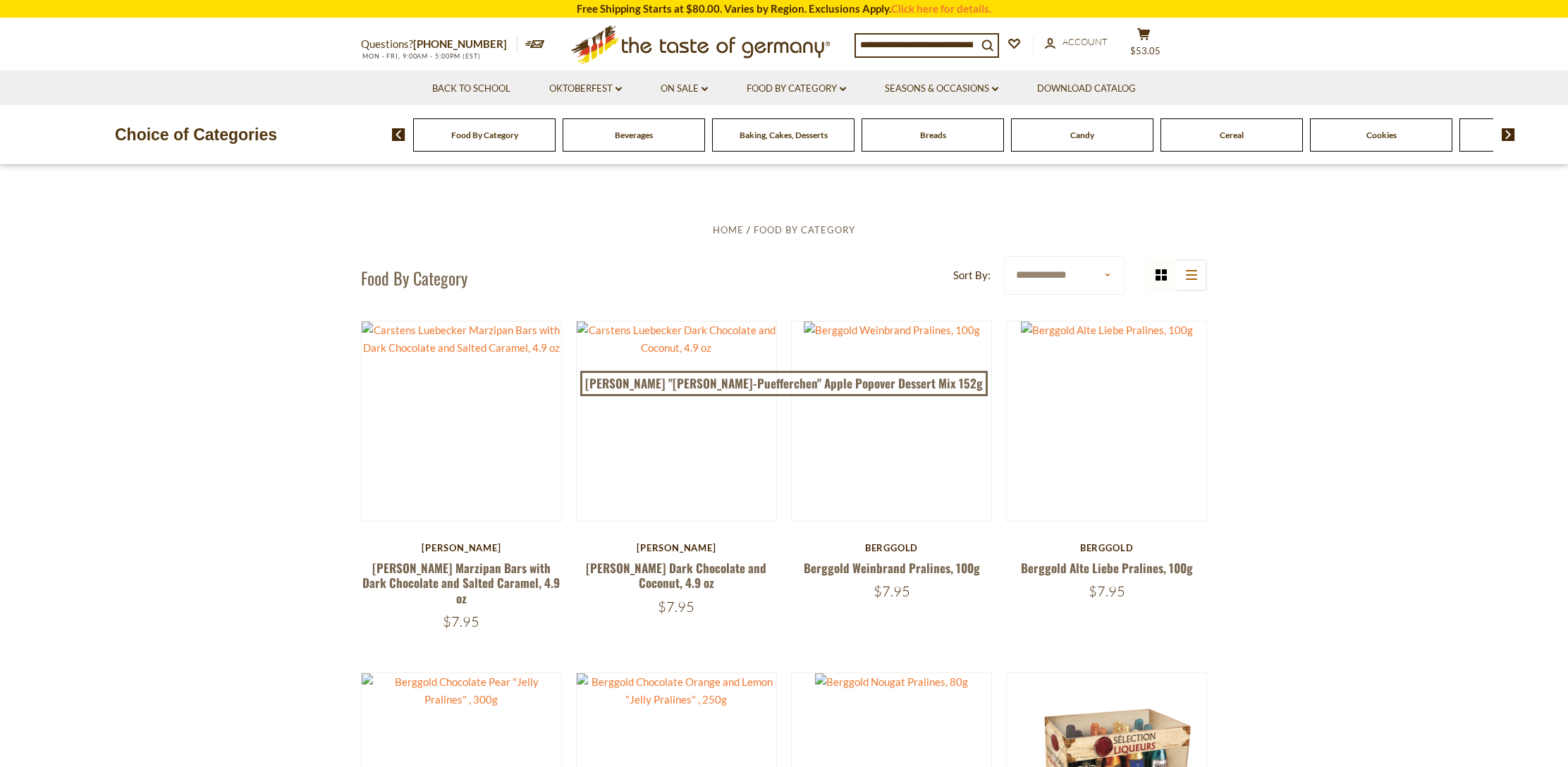
click at [858, 38] on input at bounding box center [917, 44] width 121 height 19
drag, startPoint x: 858, startPoint y: 38, endPoint x: 1021, endPoint y: 50, distance: 163.4
click at [1021, 50] on div "Compare Compare up to 4 items: Clear Selection Compare search_icon search_icon …" at bounding box center [1029, 45] width 349 height 35
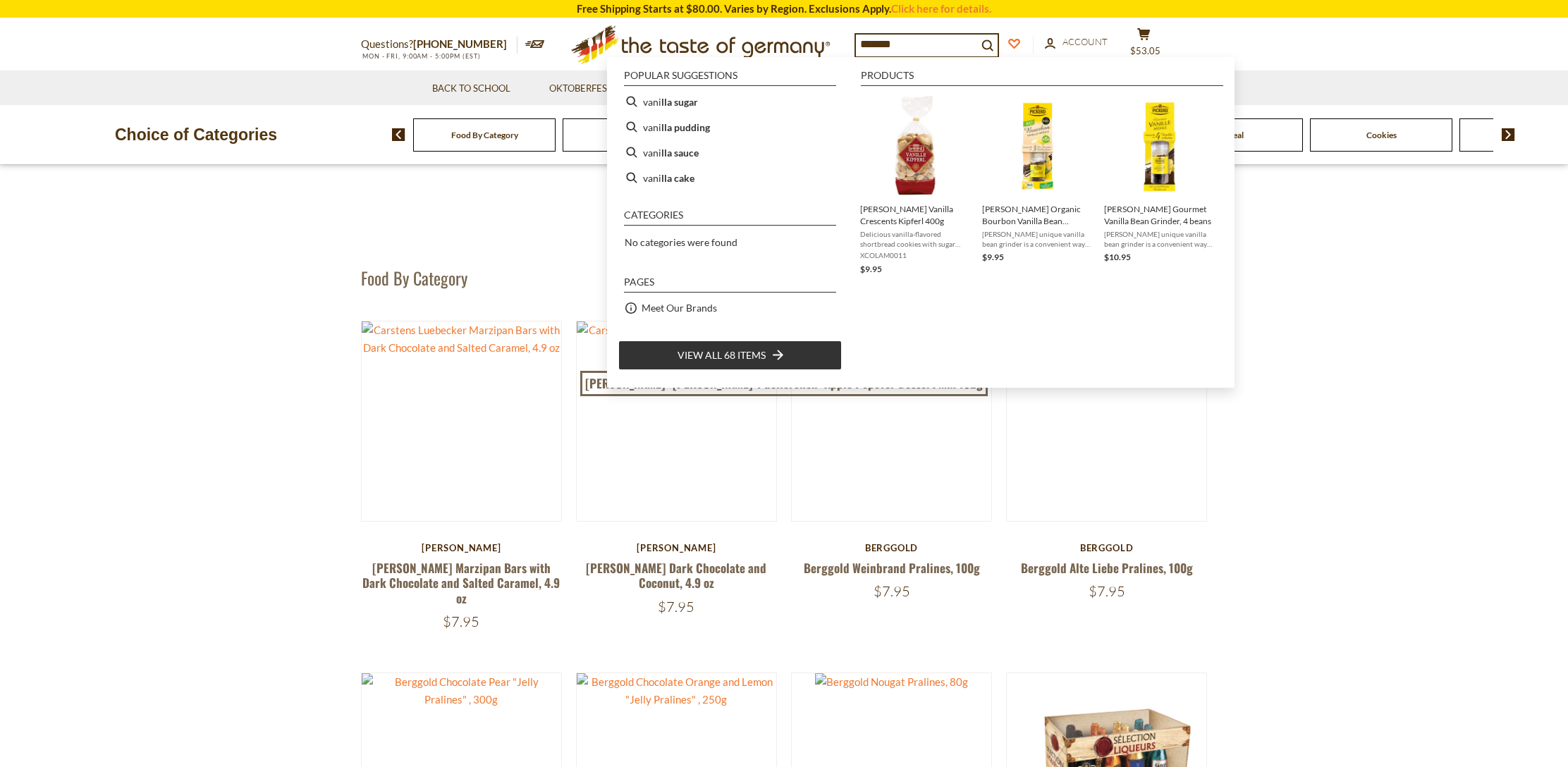
type input "*******"
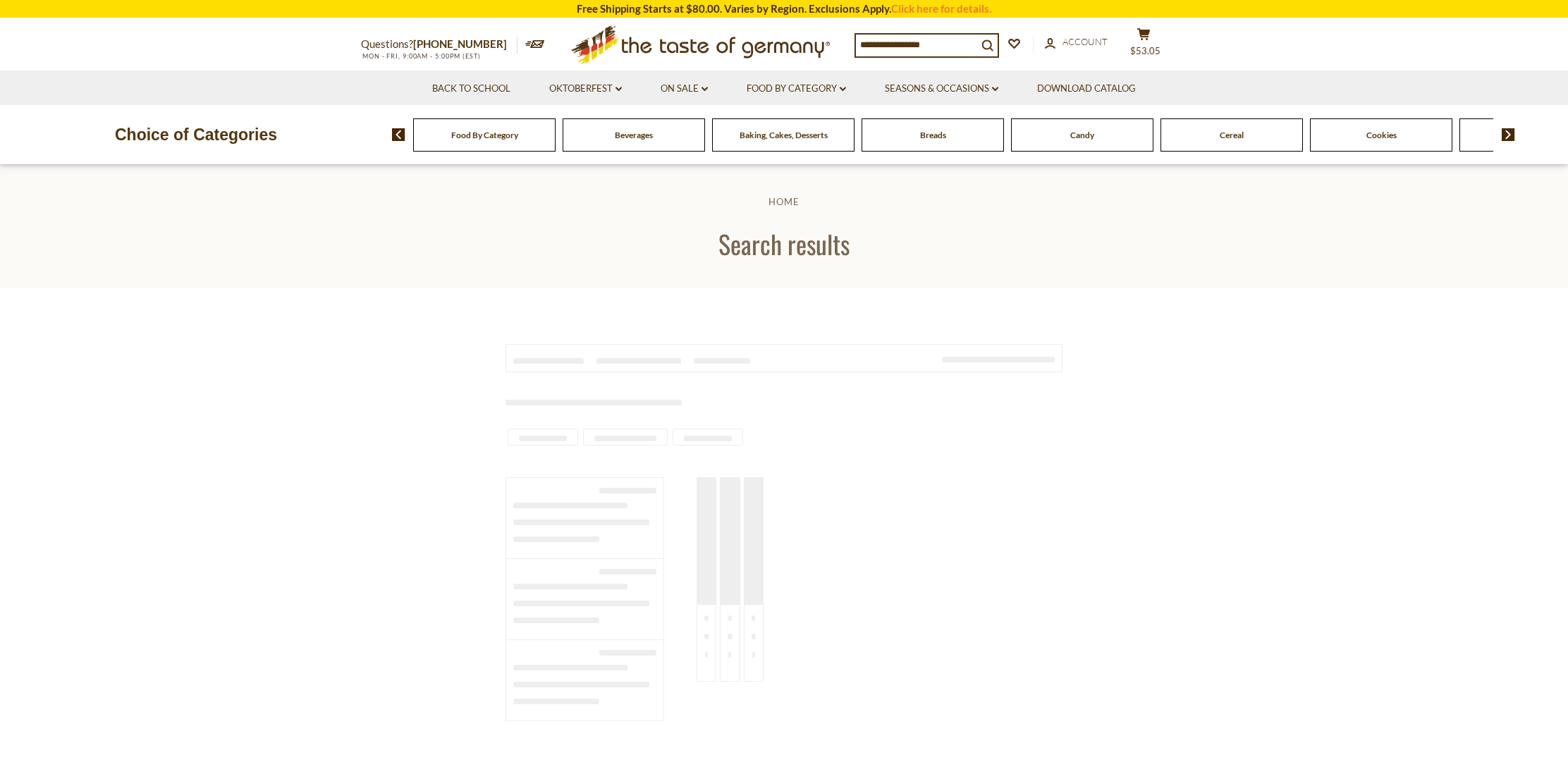
type input "*******"
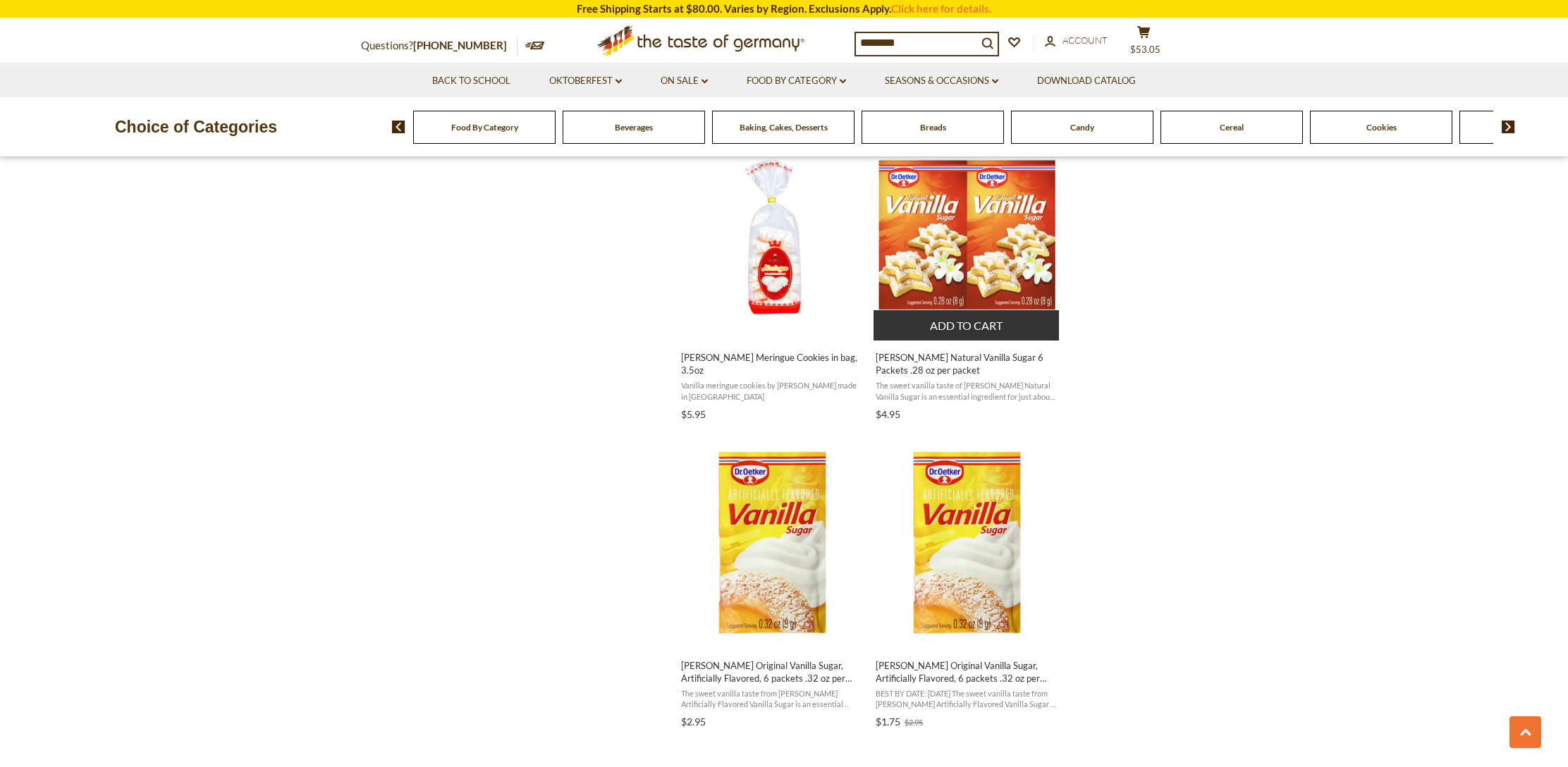
scroll to position [1532, 0]
click at [968, 322] on button "Add to cart" at bounding box center [966, 323] width 186 height 30
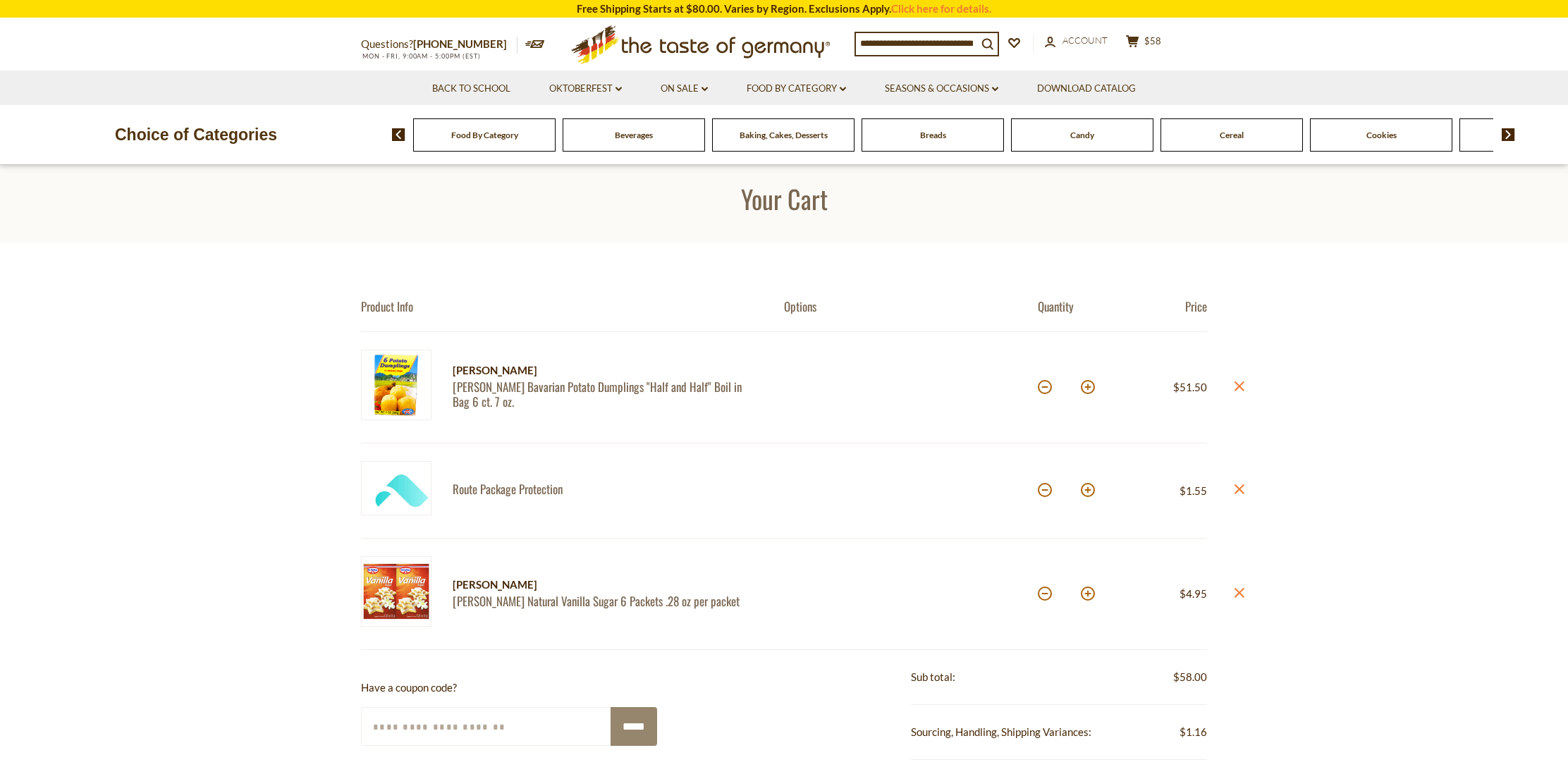
scroll to position [11, 0]
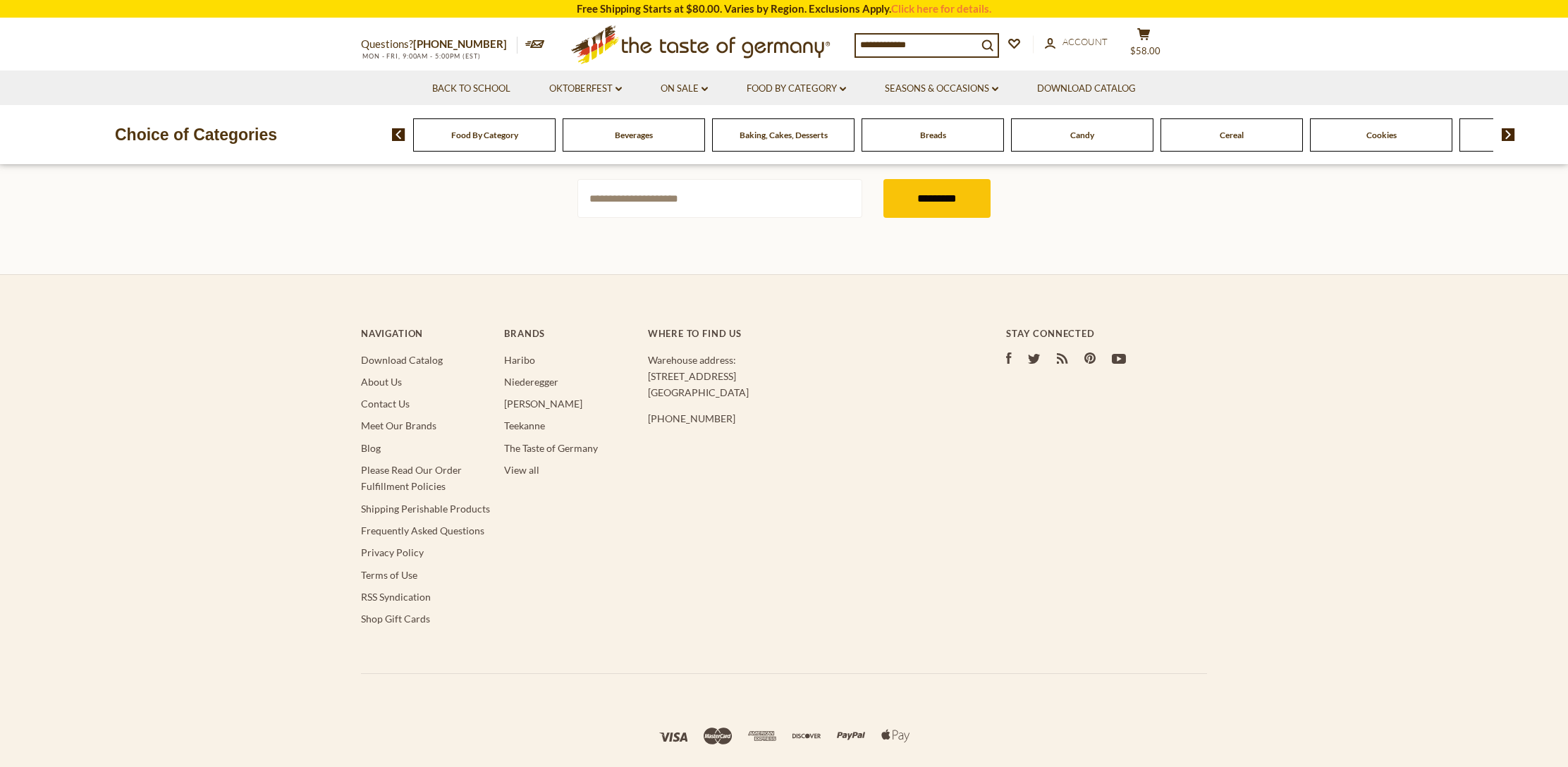
type input "*******"
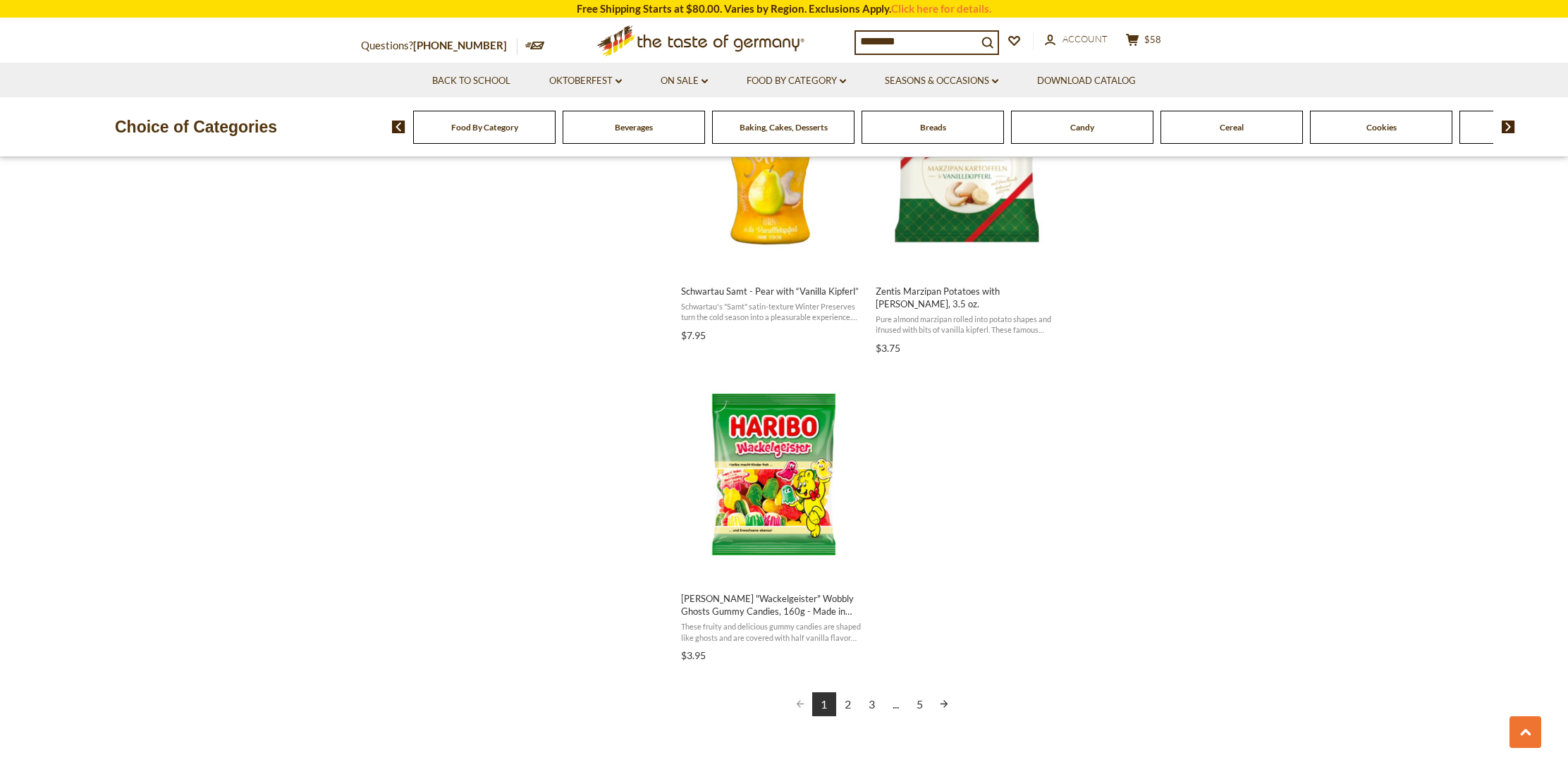
scroll to position [2203, 0]
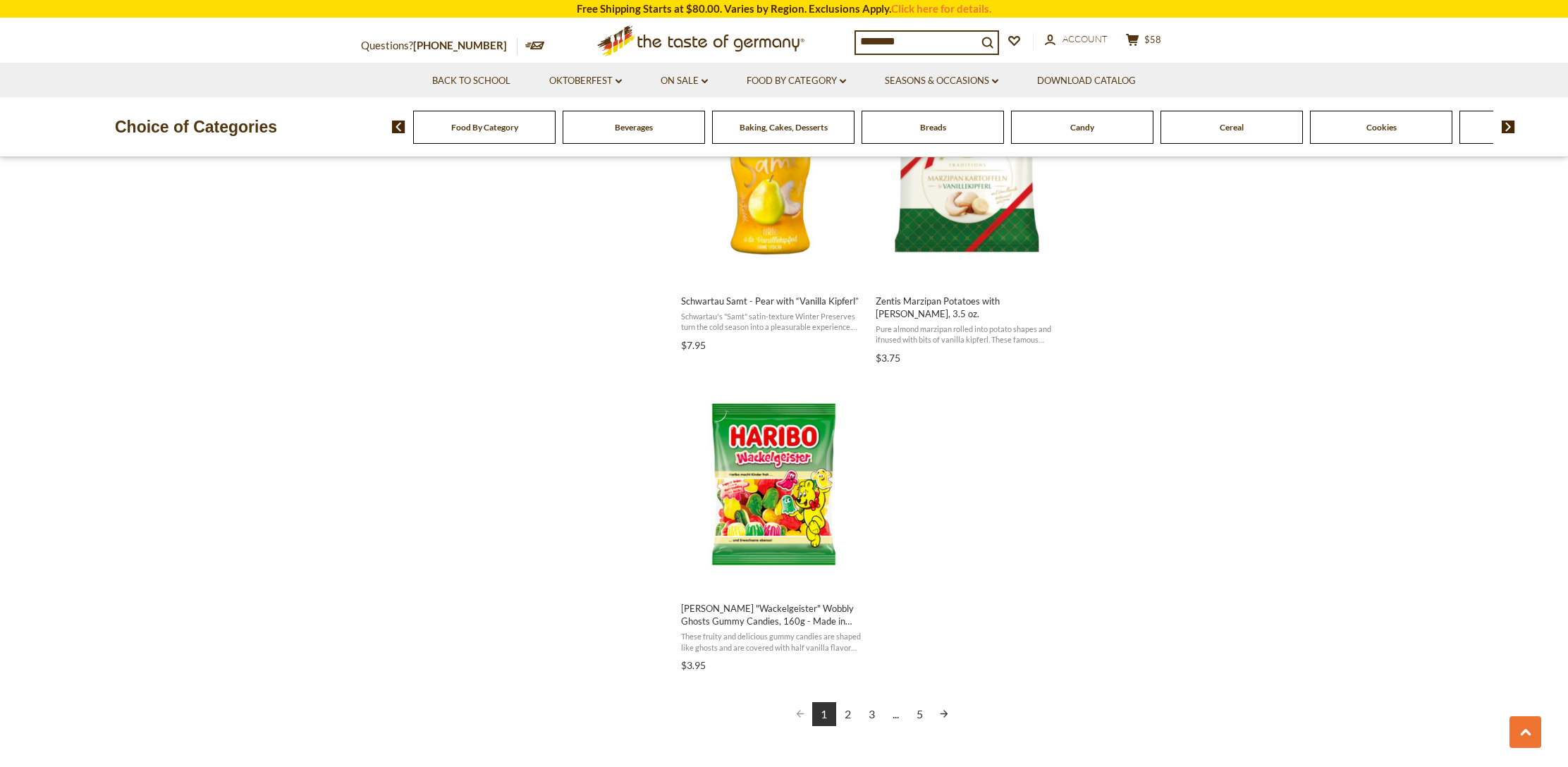
click at [484, 132] on div "Food By Category" at bounding box center [484, 128] width 142 height 33
click at [472, 128] on span "Food By Category" at bounding box center [484, 128] width 67 height 11
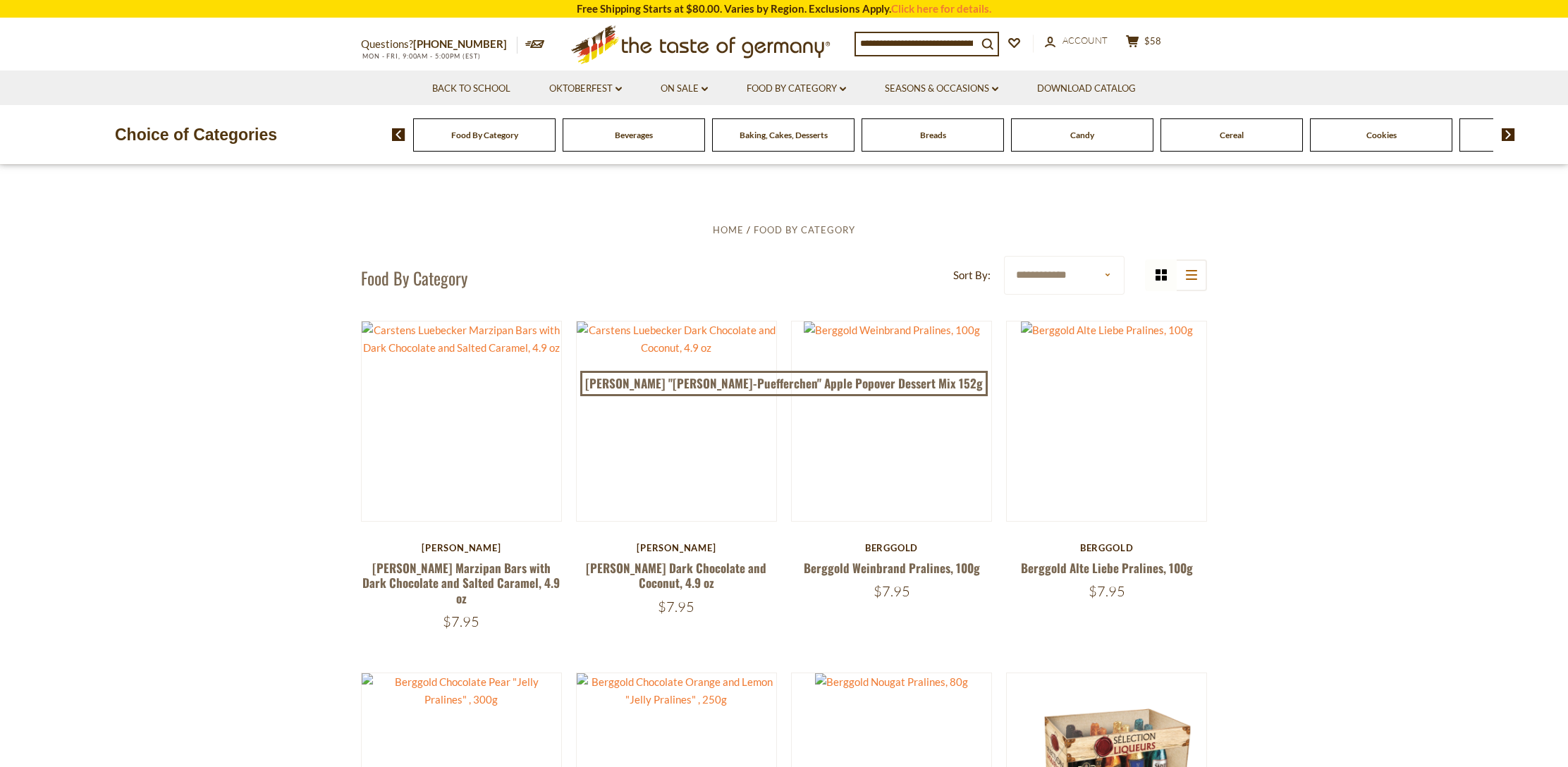
click at [491, 134] on span "Food By Category" at bounding box center [484, 135] width 67 height 11
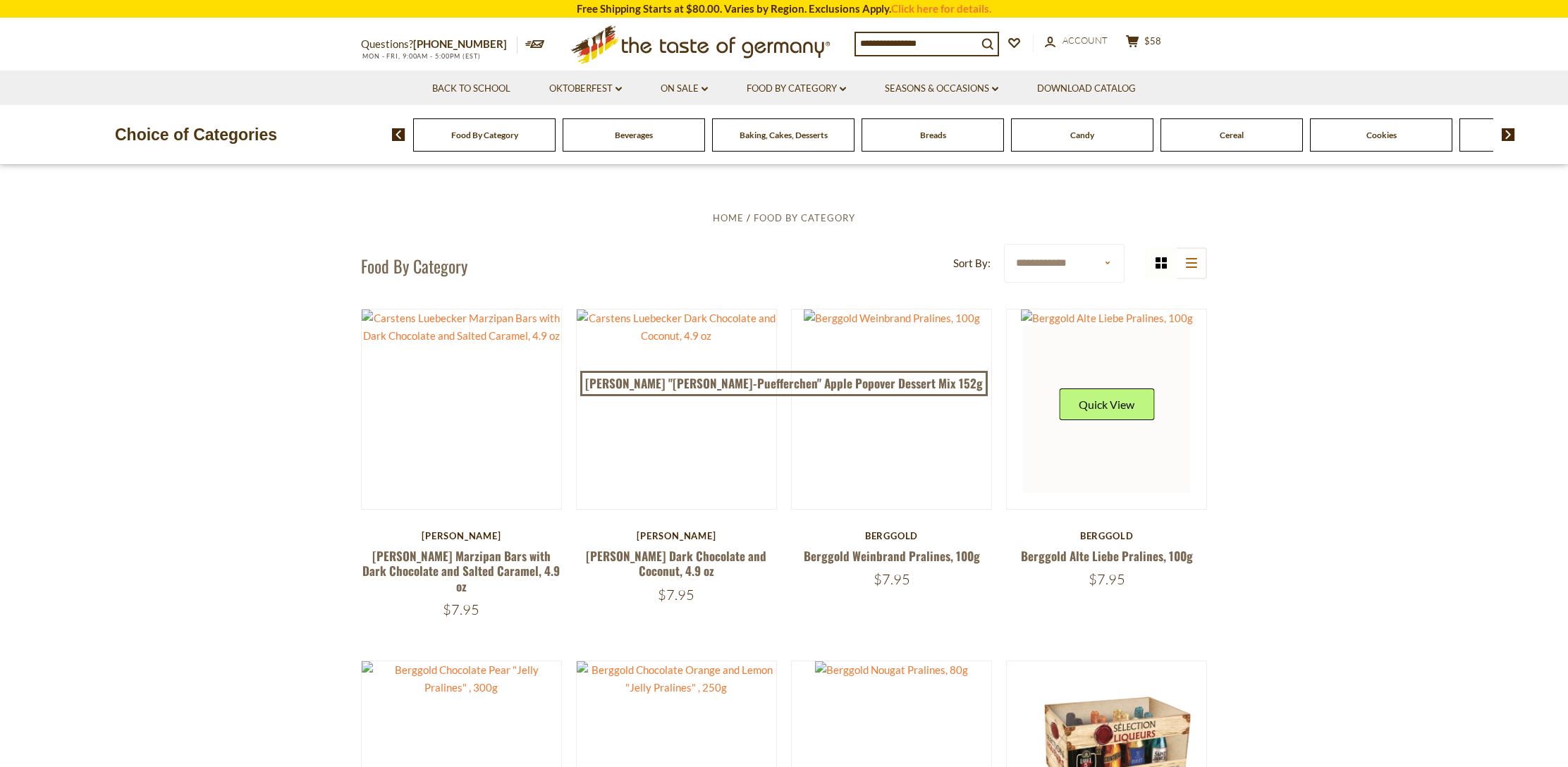
scroll to position [17, 0]
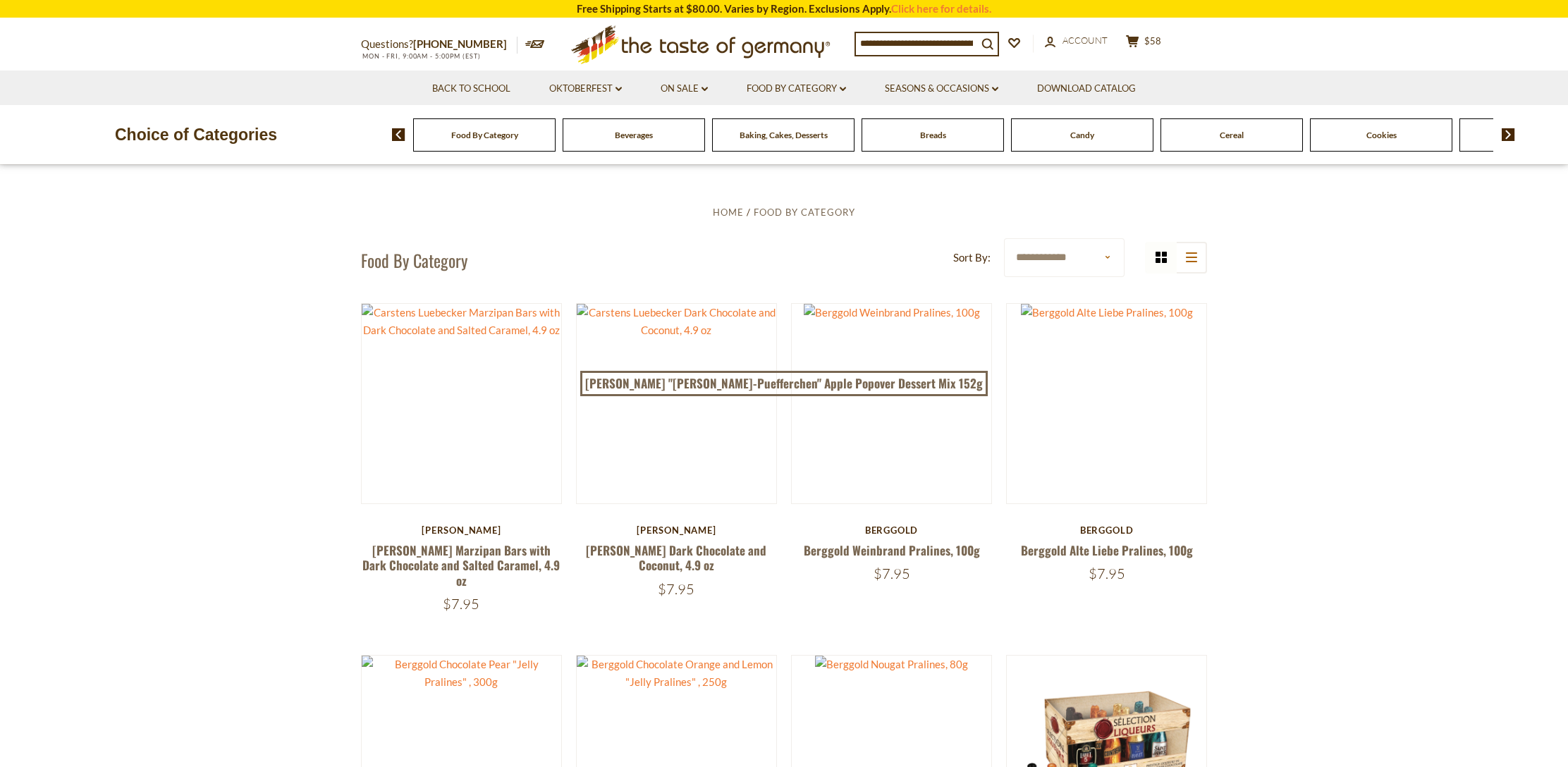
click at [1506, 136] on img at bounding box center [1508, 135] width 14 height 13
click at [1506, 130] on img at bounding box center [1508, 135] width 14 height 13
click at [1509, 129] on img at bounding box center [1508, 135] width 14 height 13
click at [1427, 130] on span "Condiments, Seasonings" at bounding box center [1419, 135] width 90 height 11
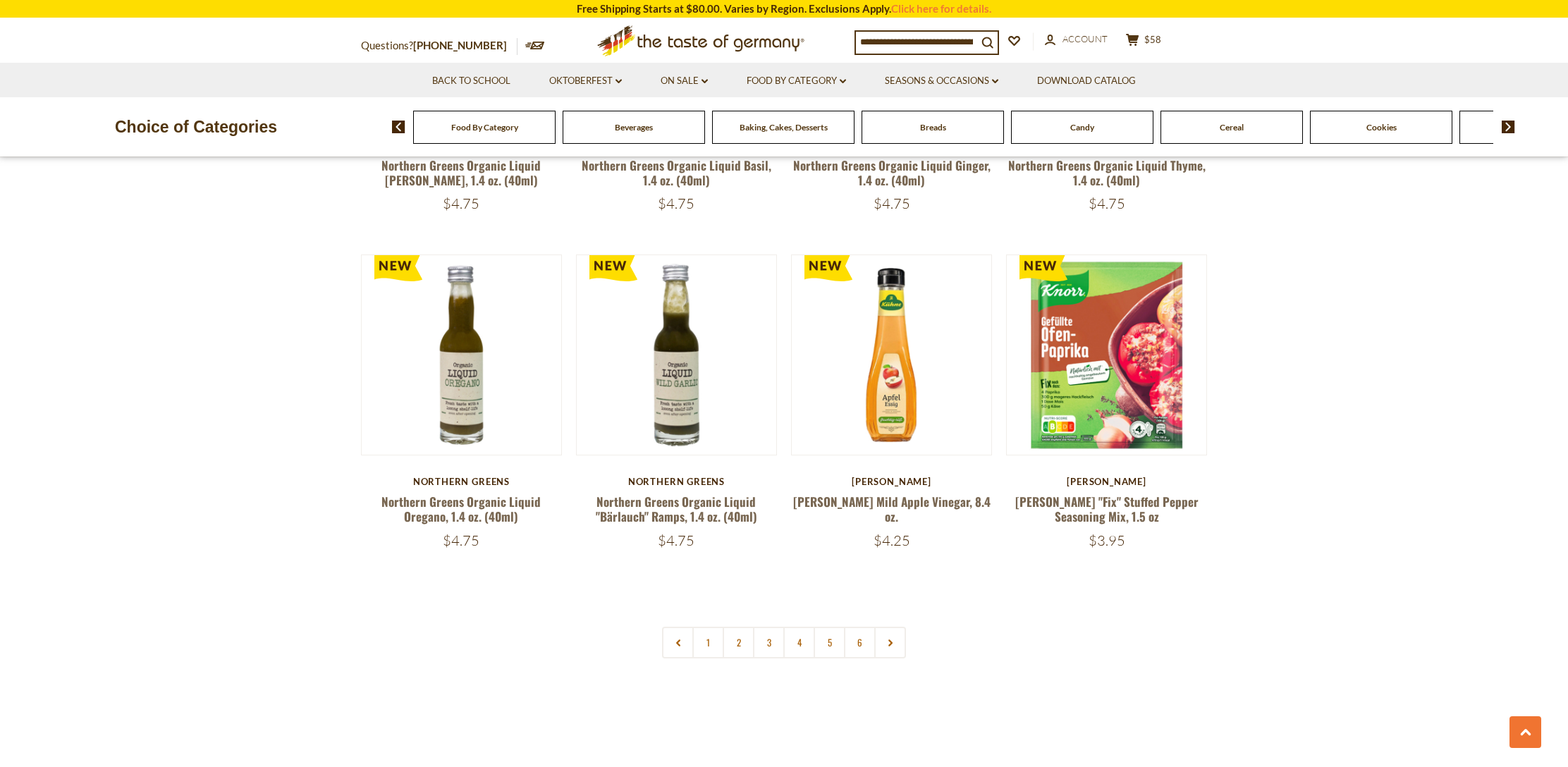
scroll to position [3442, 0]
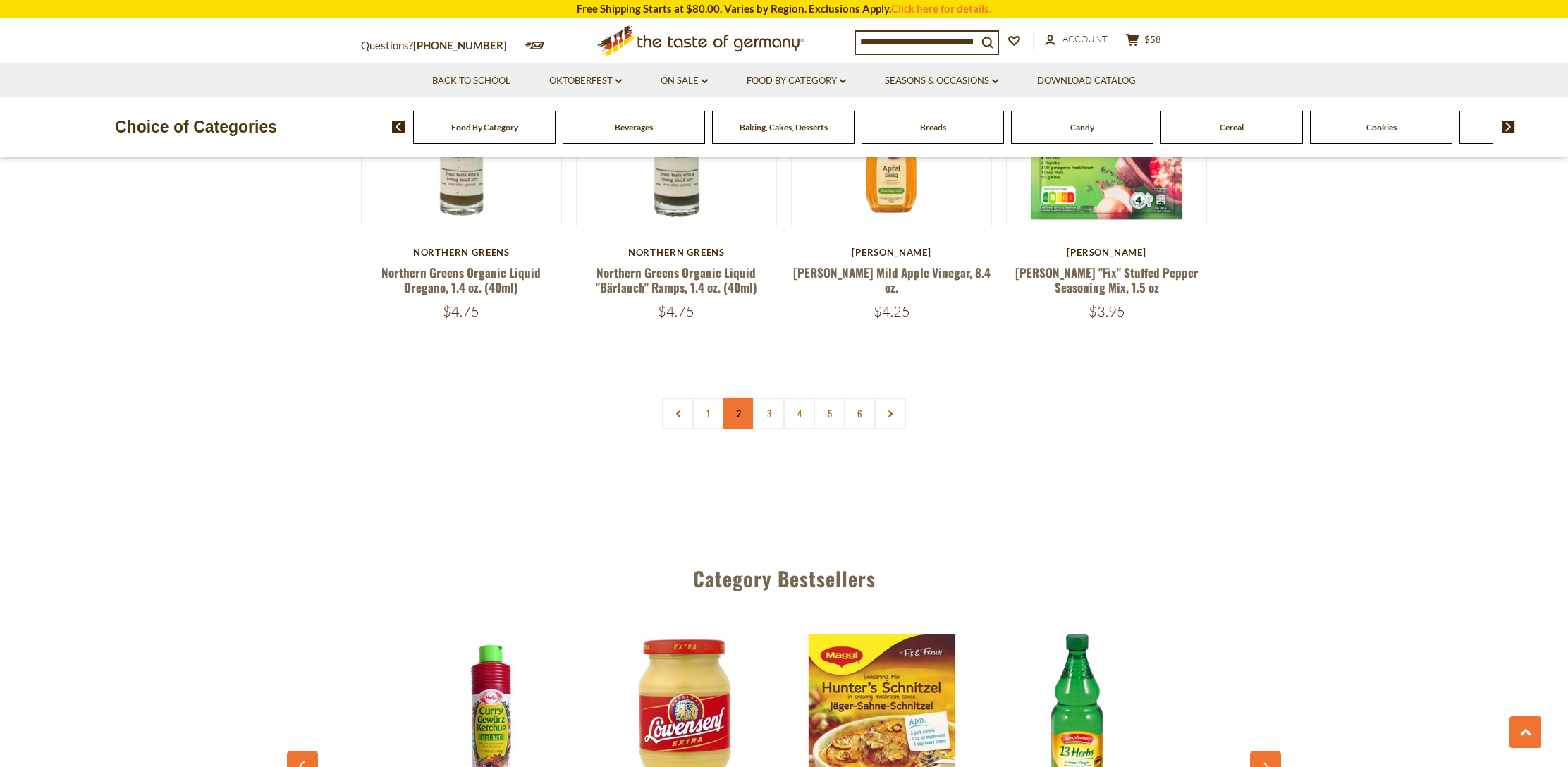
click at [736, 398] on link "2" at bounding box center [739, 413] width 32 height 32
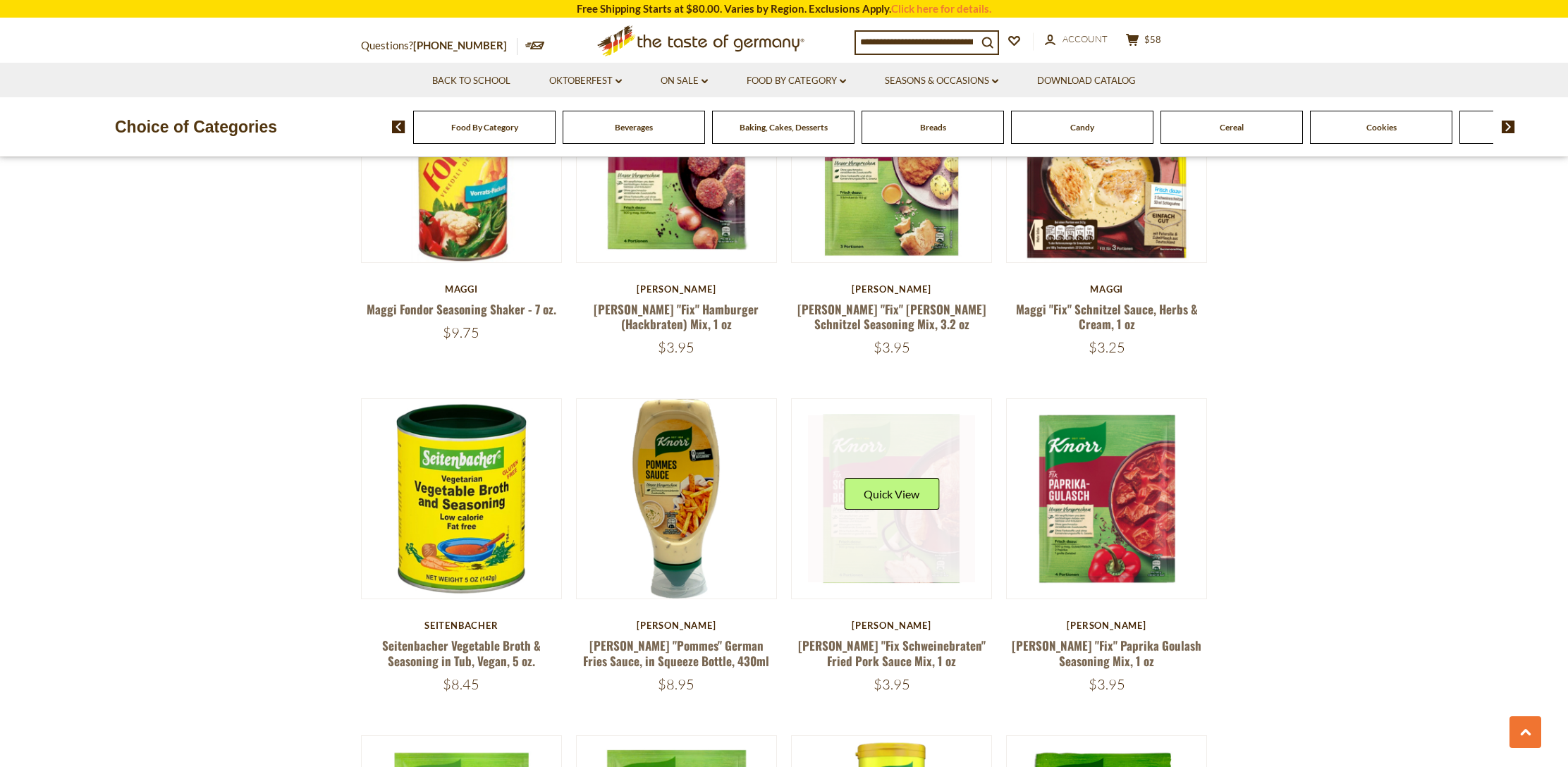
scroll to position [1572, 0]
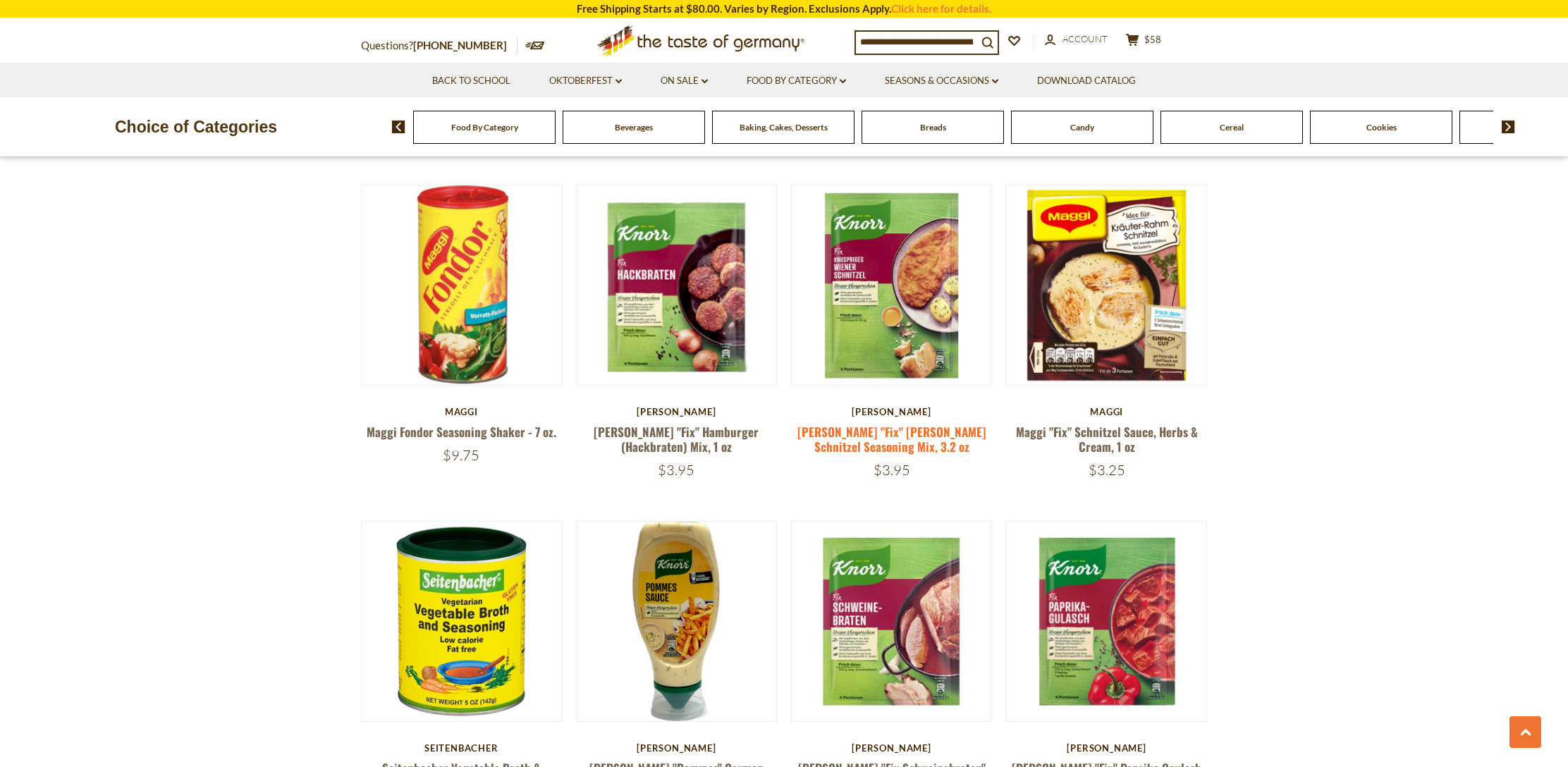
click at [893, 423] on link "[PERSON_NAME] "Fix" [PERSON_NAME] Schnitzel Seasoning Mix, 3.2 oz" at bounding box center [892, 439] width 189 height 32
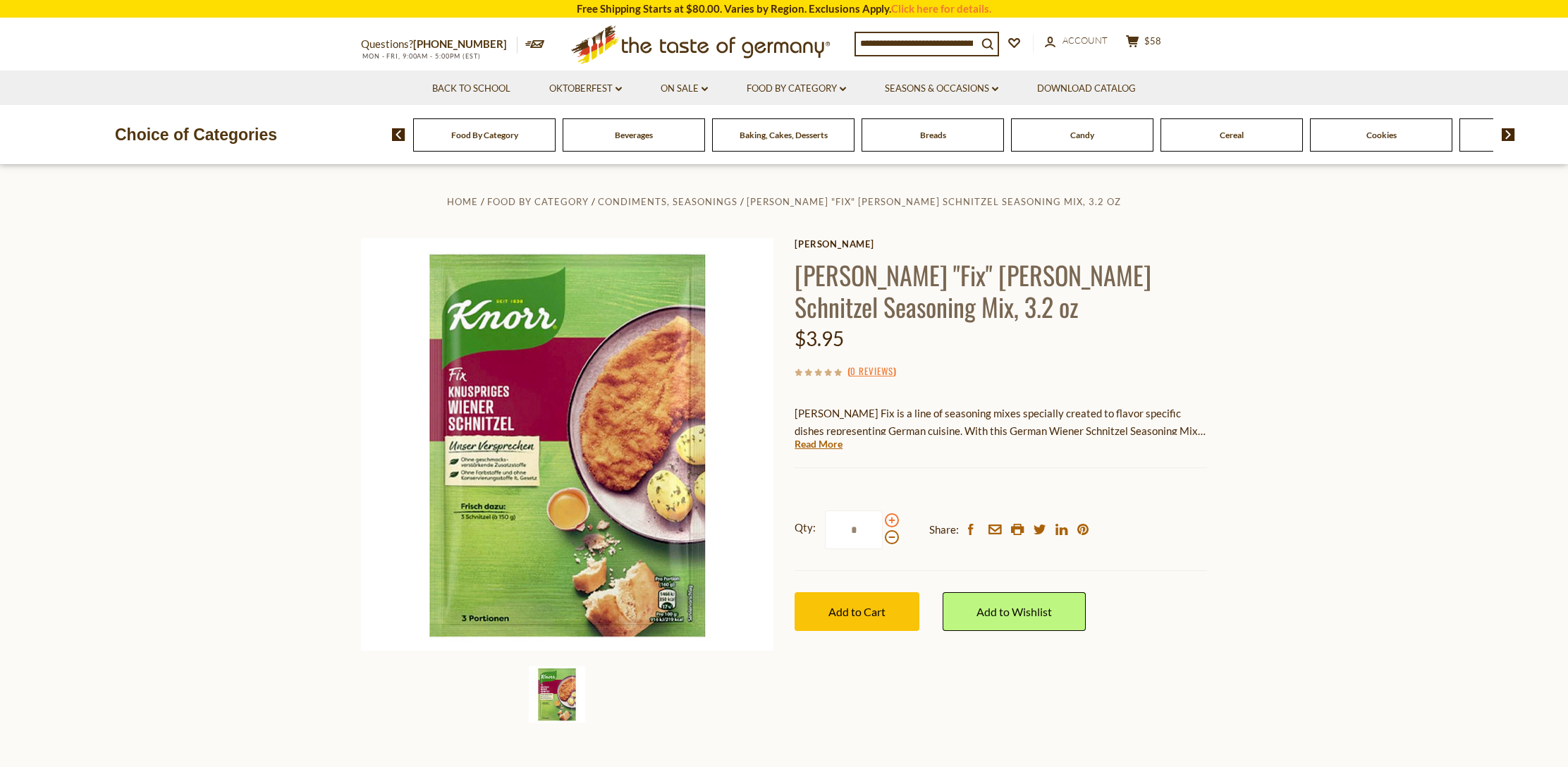
click at [891, 514] on span at bounding box center [892, 520] width 14 height 14
click at [883, 514] on input "*" at bounding box center [853, 530] width 58 height 39
click at [891, 514] on span at bounding box center [892, 520] width 14 height 14
click at [883, 514] on input "*" at bounding box center [853, 530] width 58 height 39
click at [891, 514] on span at bounding box center [892, 520] width 14 height 14
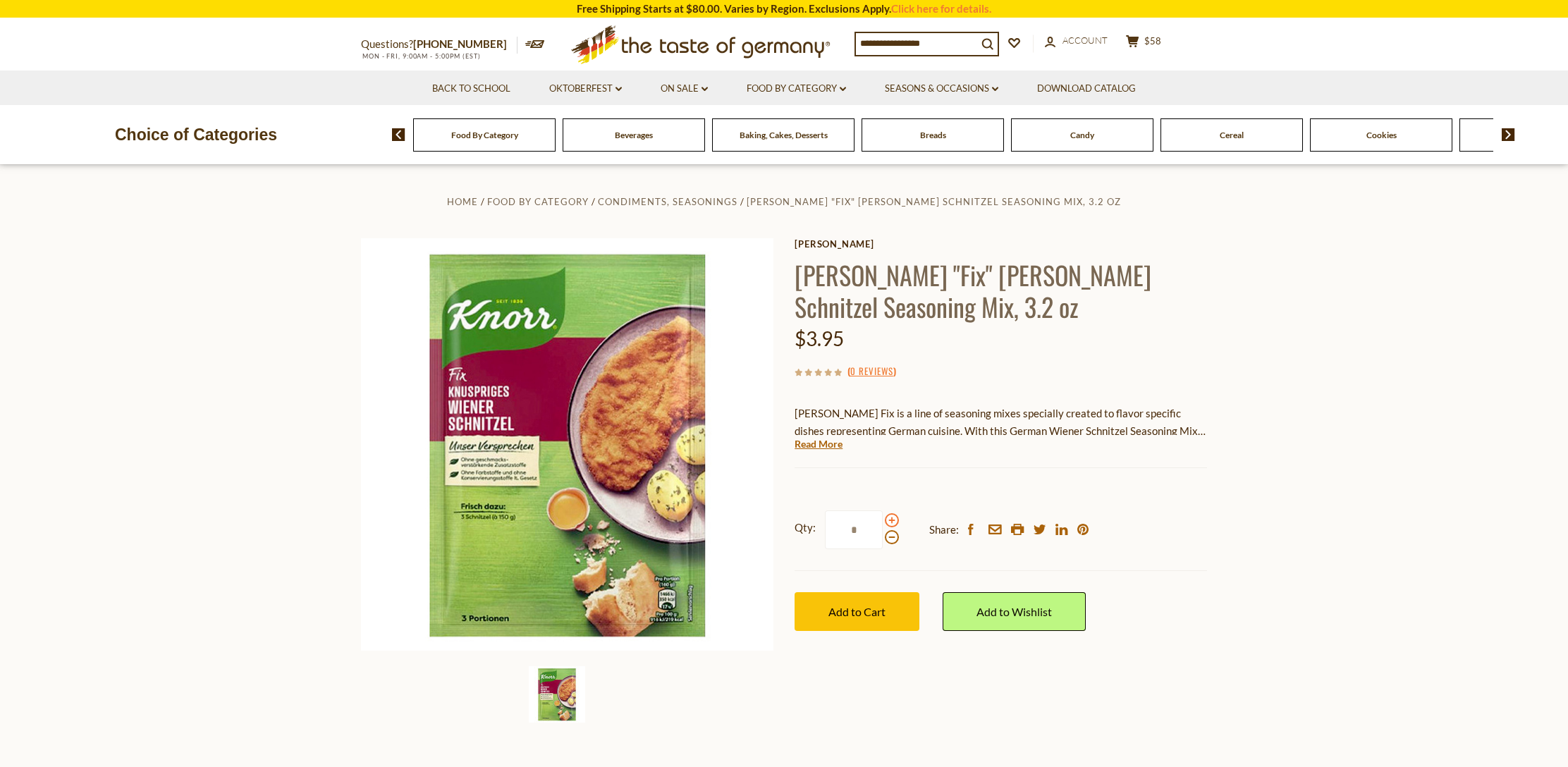
click at [883, 514] on input "*" at bounding box center [853, 530] width 58 height 39
click at [891, 514] on span at bounding box center [892, 520] width 14 height 14
click at [883, 514] on input "*" at bounding box center [853, 530] width 58 height 39
click at [890, 534] on span at bounding box center [892, 536] width 14 height 14
click at [883, 534] on input "*" at bounding box center [853, 530] width 58 height 39
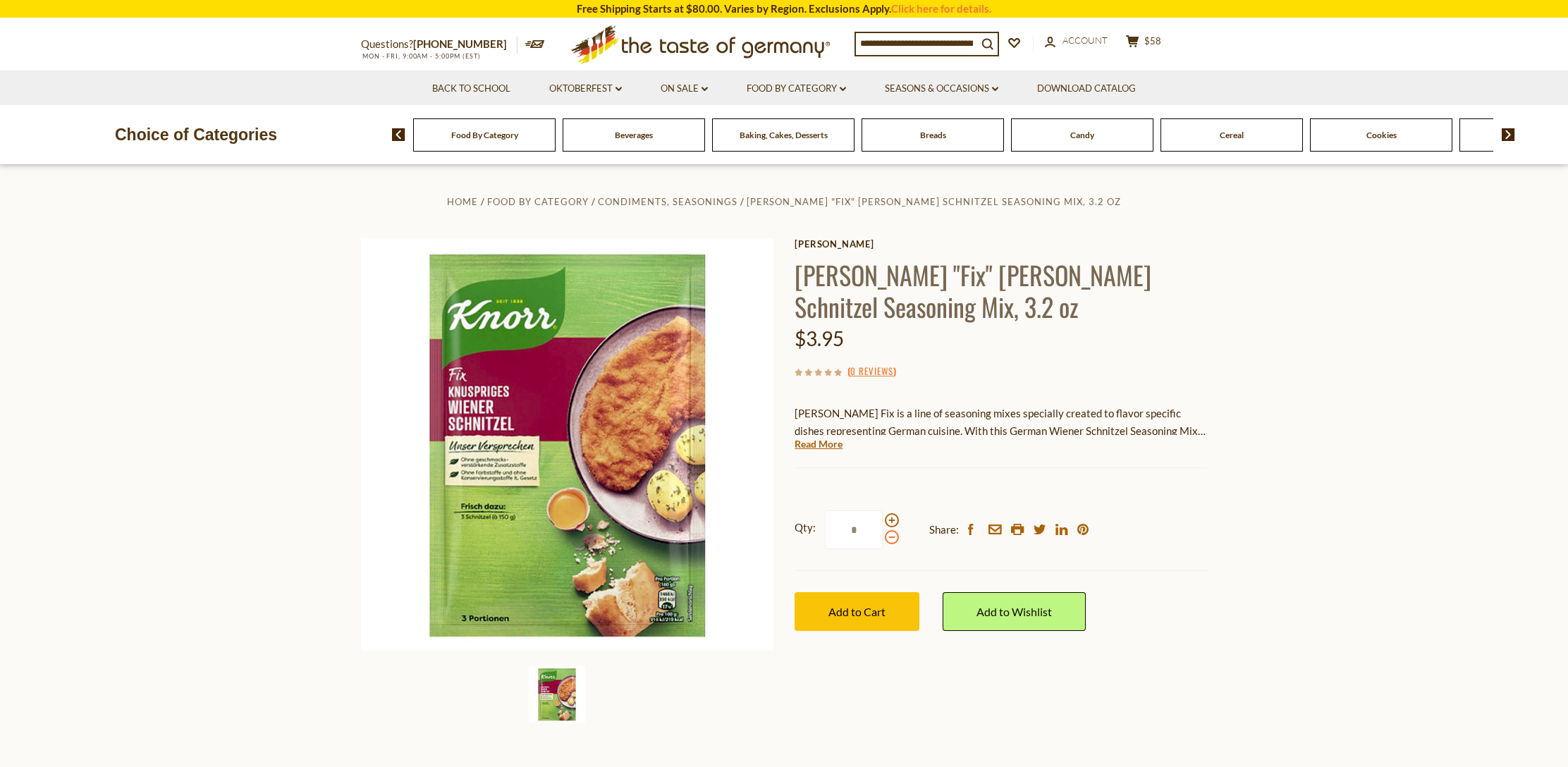
click at [890, 534] on span at bounding box center [892, 536] width 14 height 14
click at [883, 534] on input "*" at bounding box center [853, 530] width 58 height 39
drag, startPoint x: 897, startPoint y: 518, endPoint x: 889, endPoint y: 518, distance: 8.0
click at [889, 518] on span at bounding box center [892, 520] width 14 height 14
click at [883, 518] on input "*" at bounding box center [853, 530] width 58 height 39
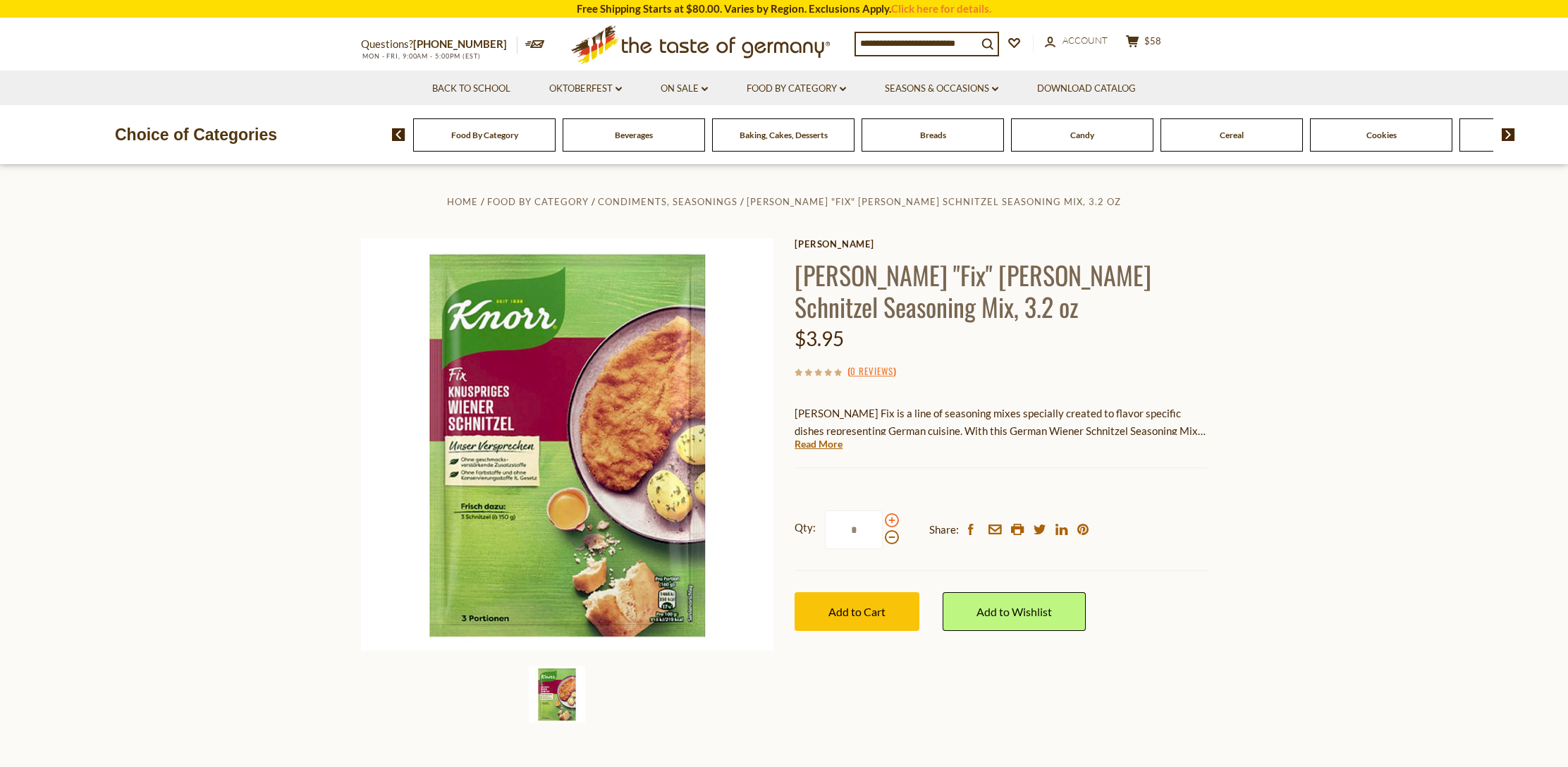
click at [891, 518] on span at bounding box center [892, 520] width 14 height 14
click at [883, 518] on input "*" at bounding box center [853, 530] width 58 height 39
type input "*"
click at [871, 613] on span "Add to Cart" at bounding box center [857, 612] width 57 height 14
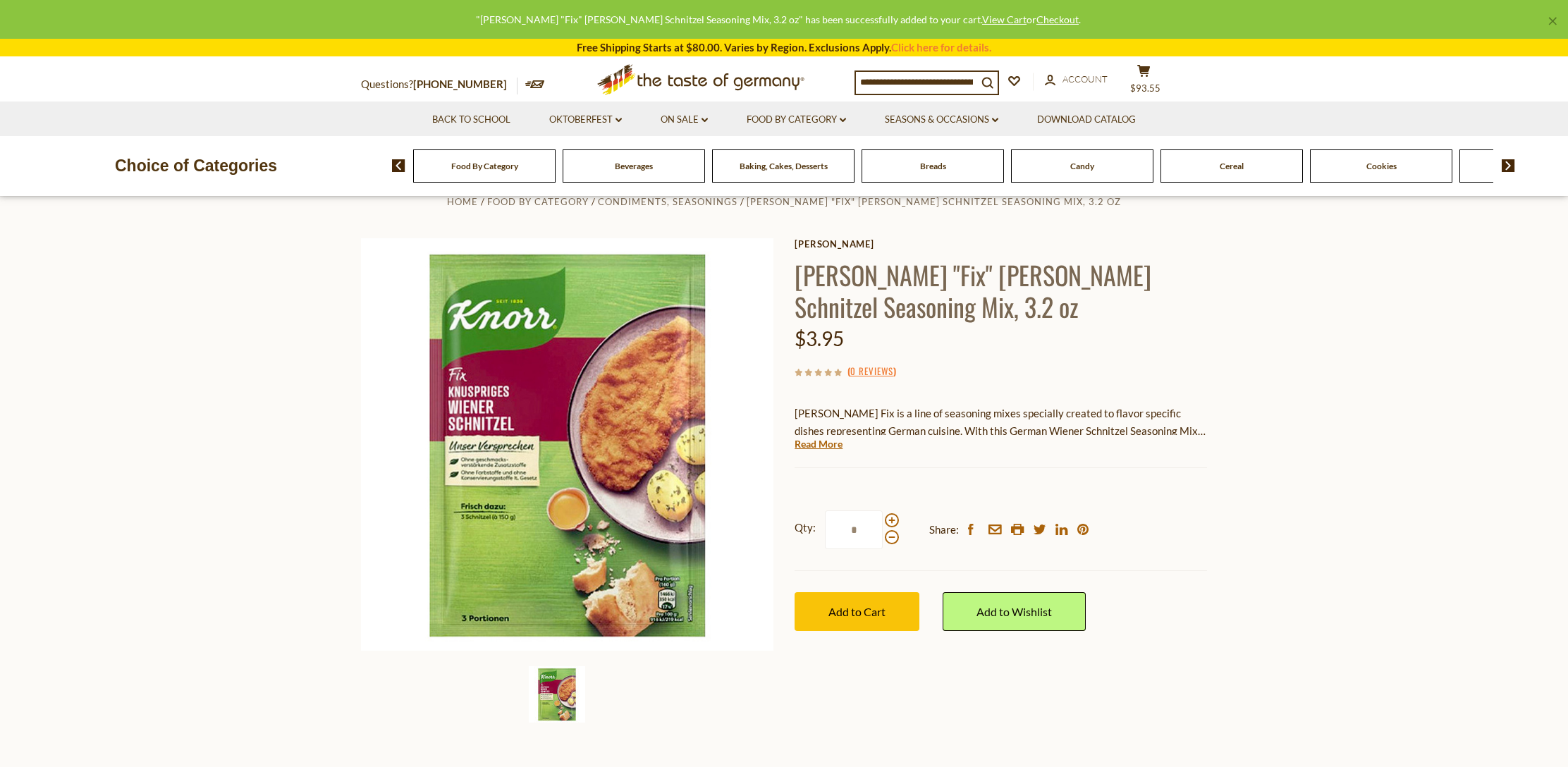
scroll to position [439, 0]
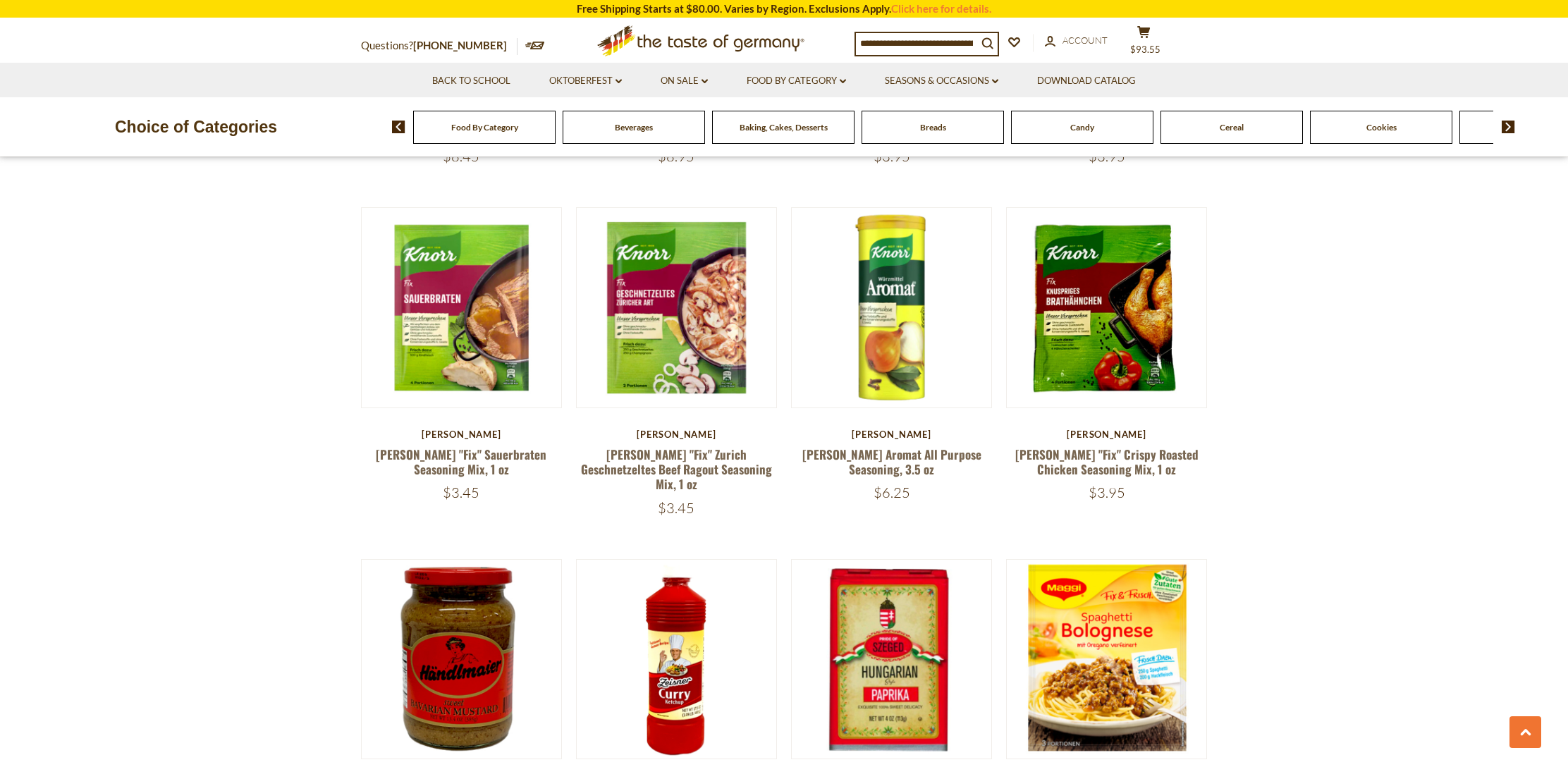
scroll to position [2229, 0]
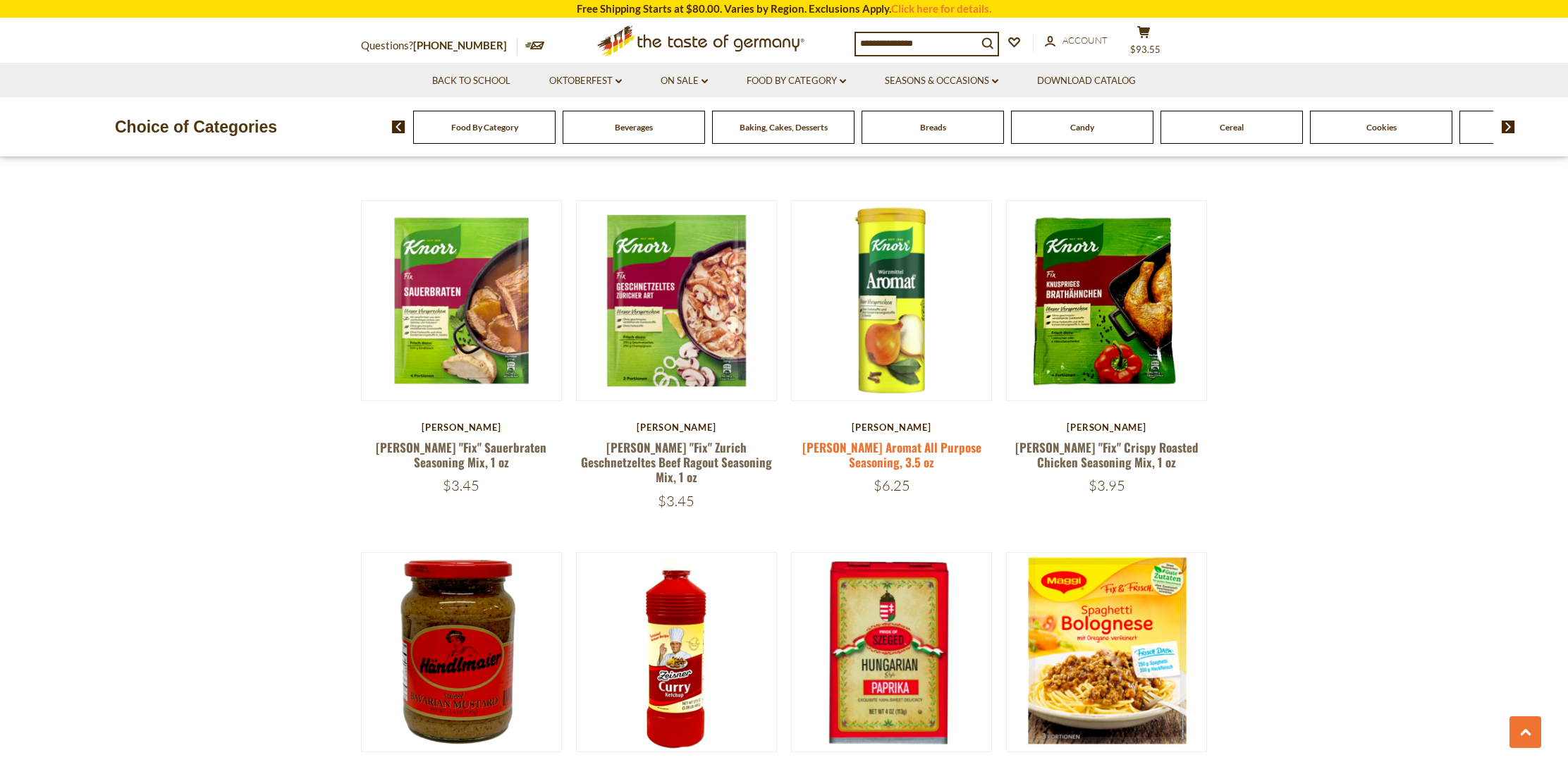
click at [908, 439] on link "[PERSON_NAME] Aromat All Purpose Seasoning, 3.5 oz" at bounding box center [892, 455] width 179 height 32
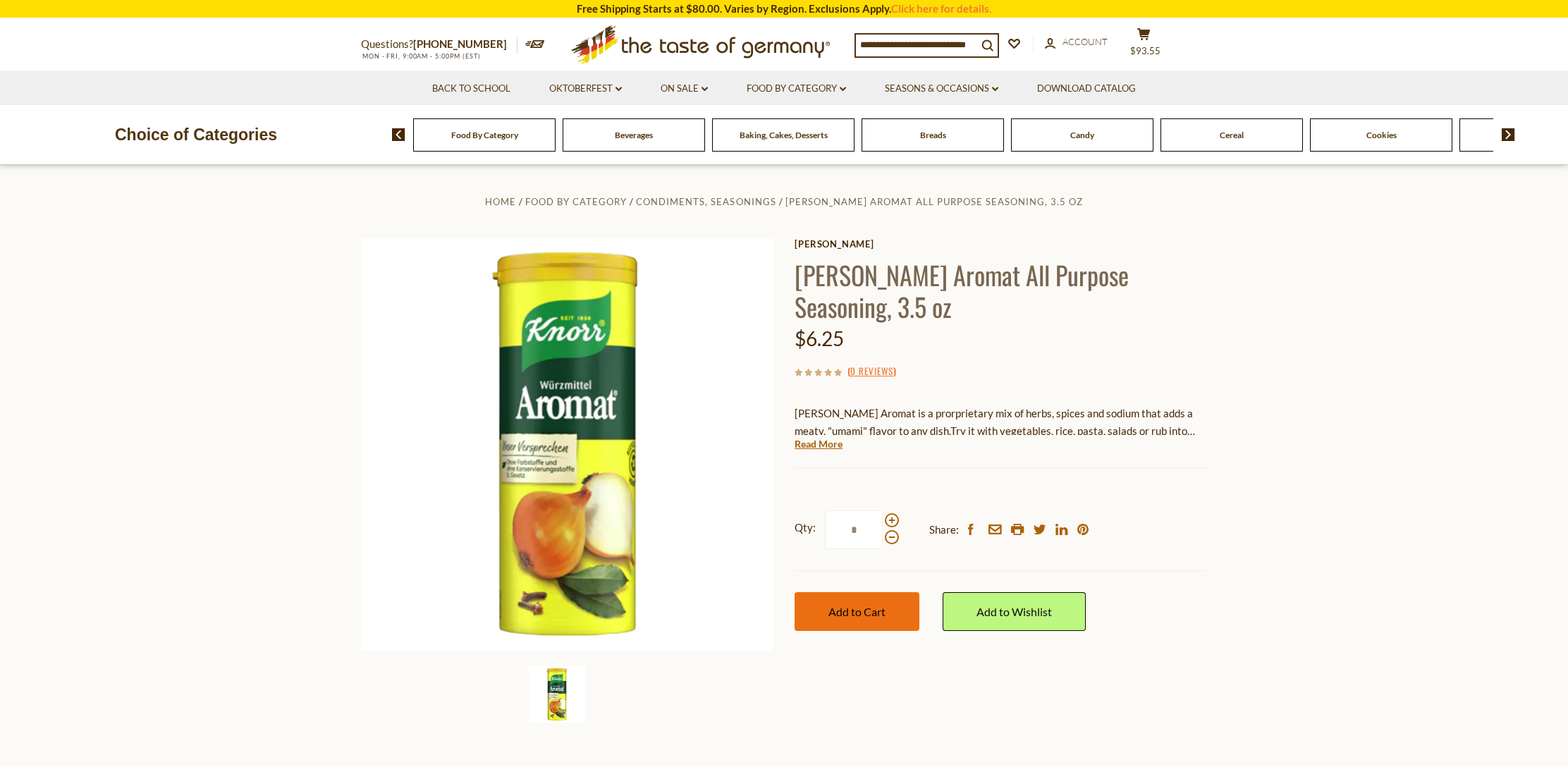
click at [868, 605] on span "Add to Cart" at bounding box center [857, 612] width 57 height 14
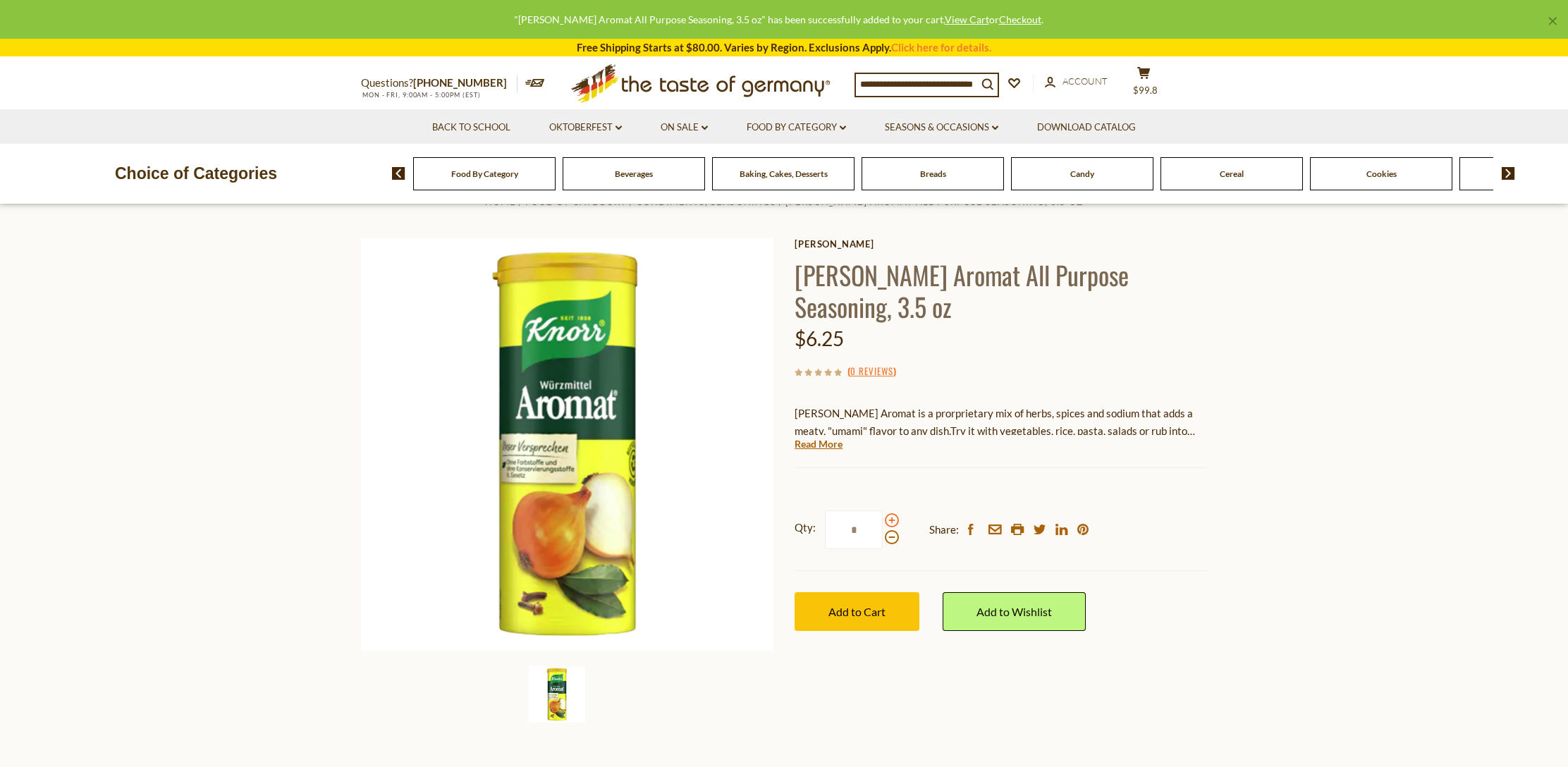
click at [892, 513] on span at bounding box center [892, 520] width 14 height 14
click at [883, 511] on input "*" at bounding box center [853, 530] width 58 height 39
type input "*"
click at [864, 605] on span "Add to Cart" at bounding box center [857, 612] width 57 height 14
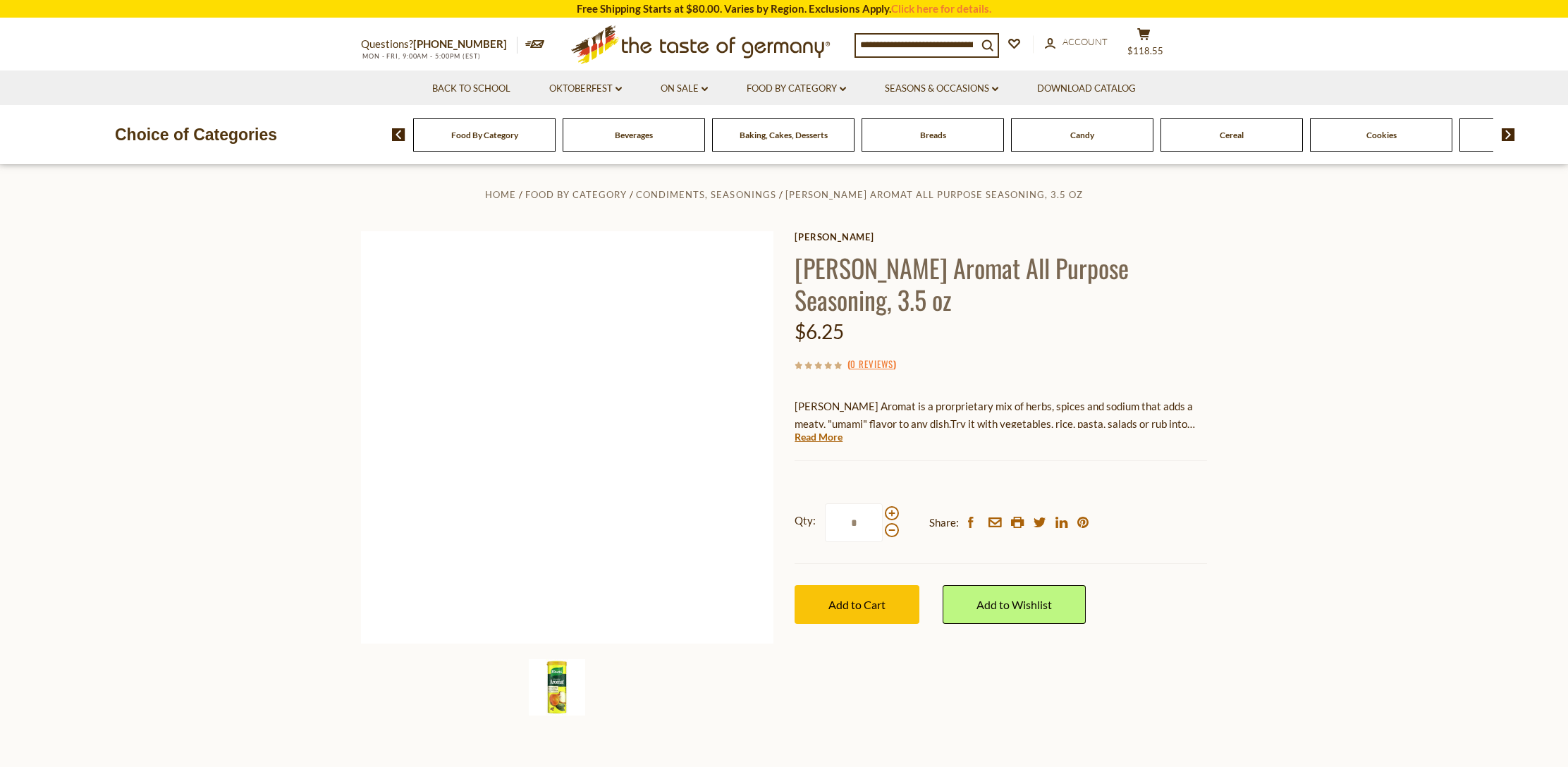
scroll to position [10, 0]
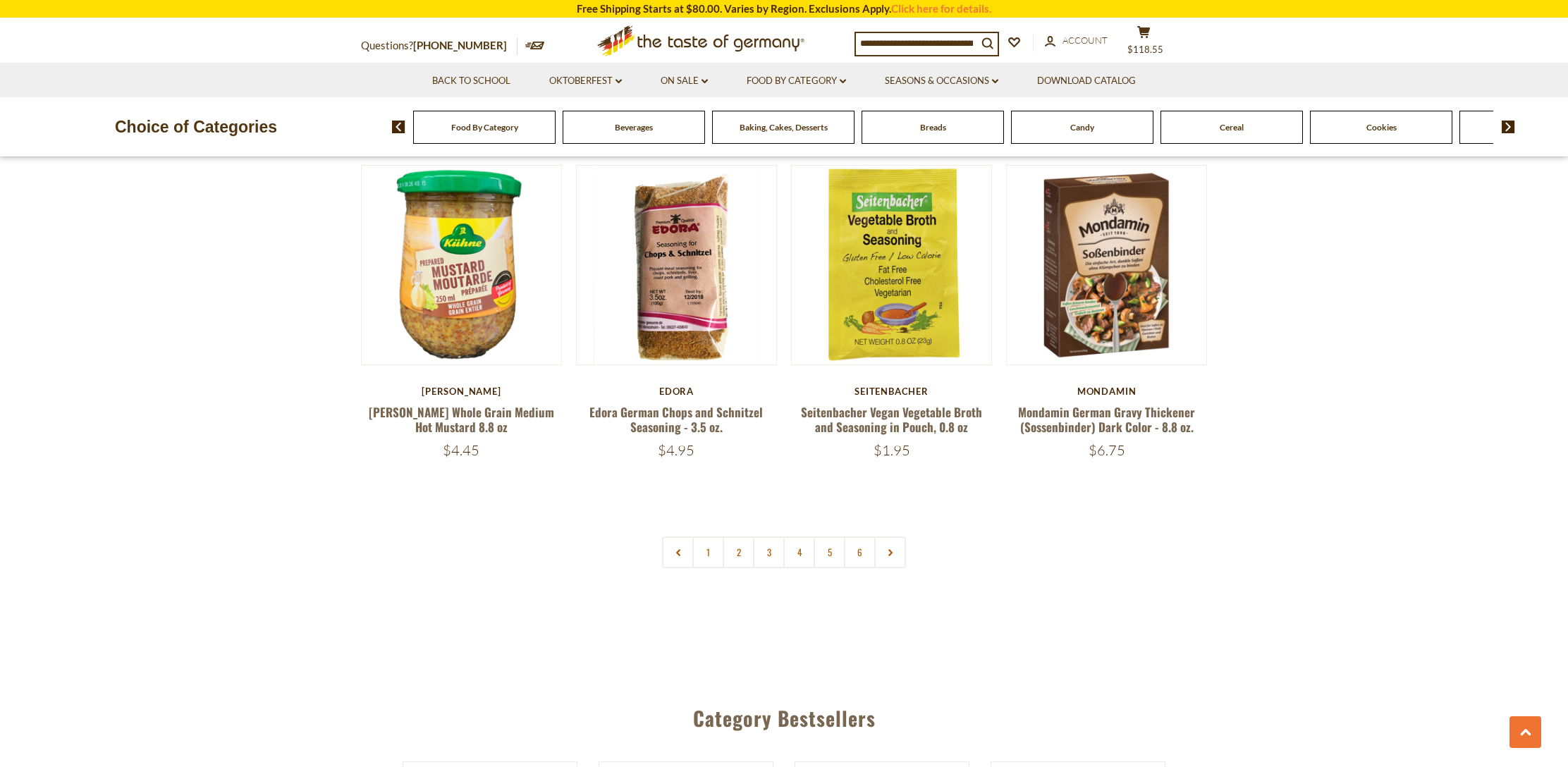
scroll to position [3290, 0]
click at [763, 536] on link "3" at bounding box center [769, 551] width 32 height 32
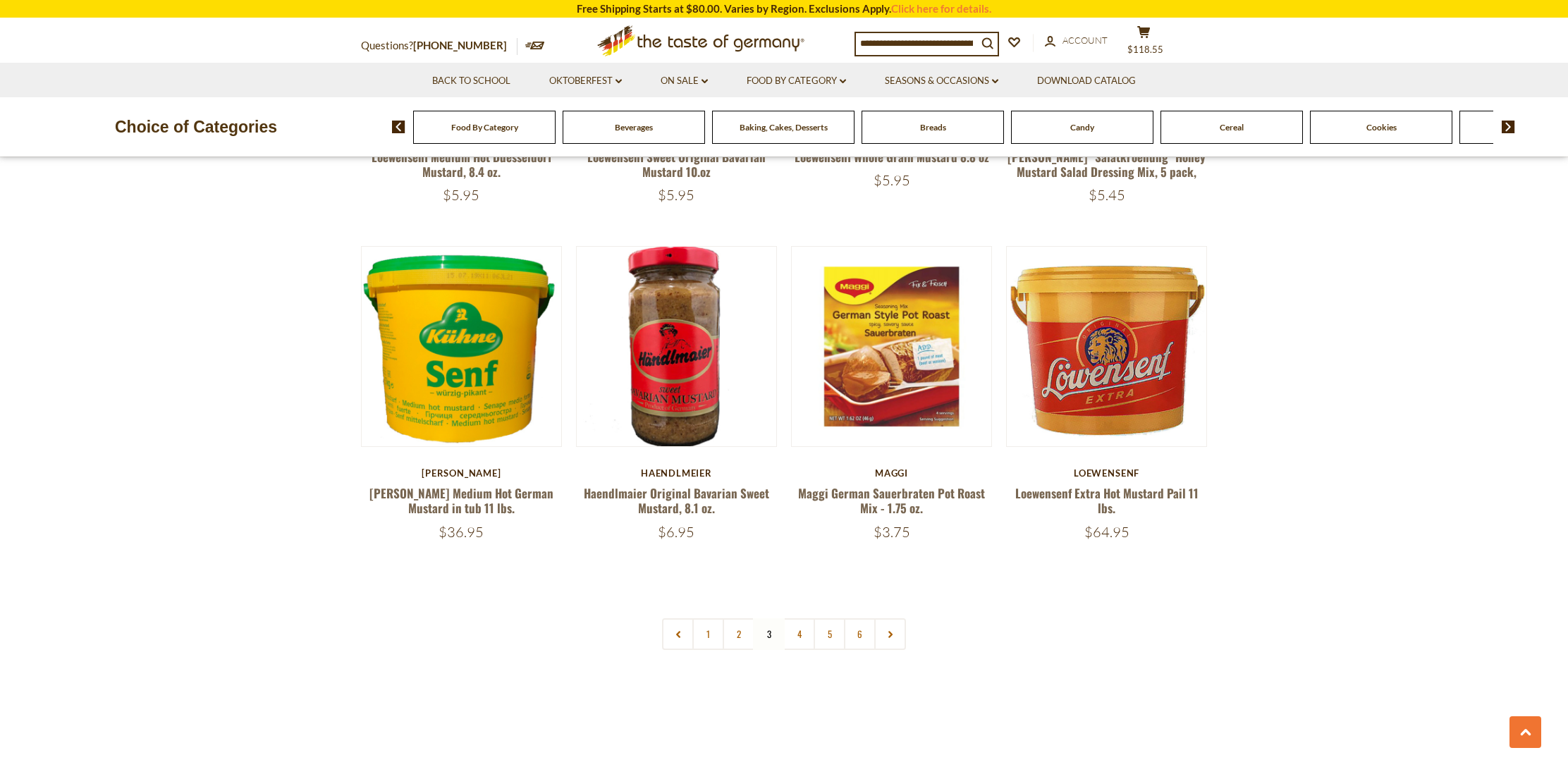
scroll to position [3227, 0]
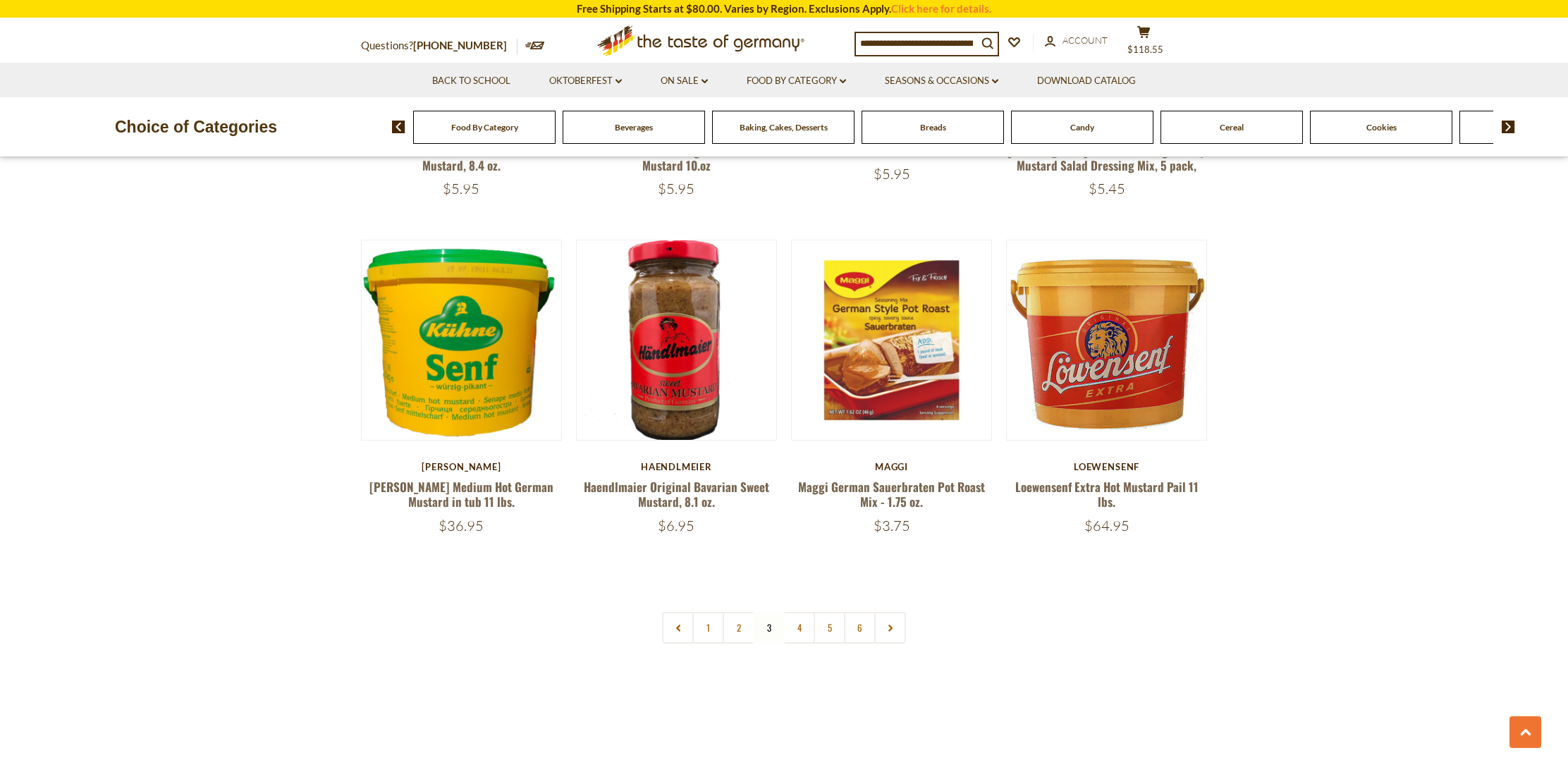
click at [767, 612] on nav "1 2 3 4 5 6" at bounding box center [784, 627] width 244 height 32
click at [795, 612] on link "4" at bounding box center [799, 627] width 32 height 32
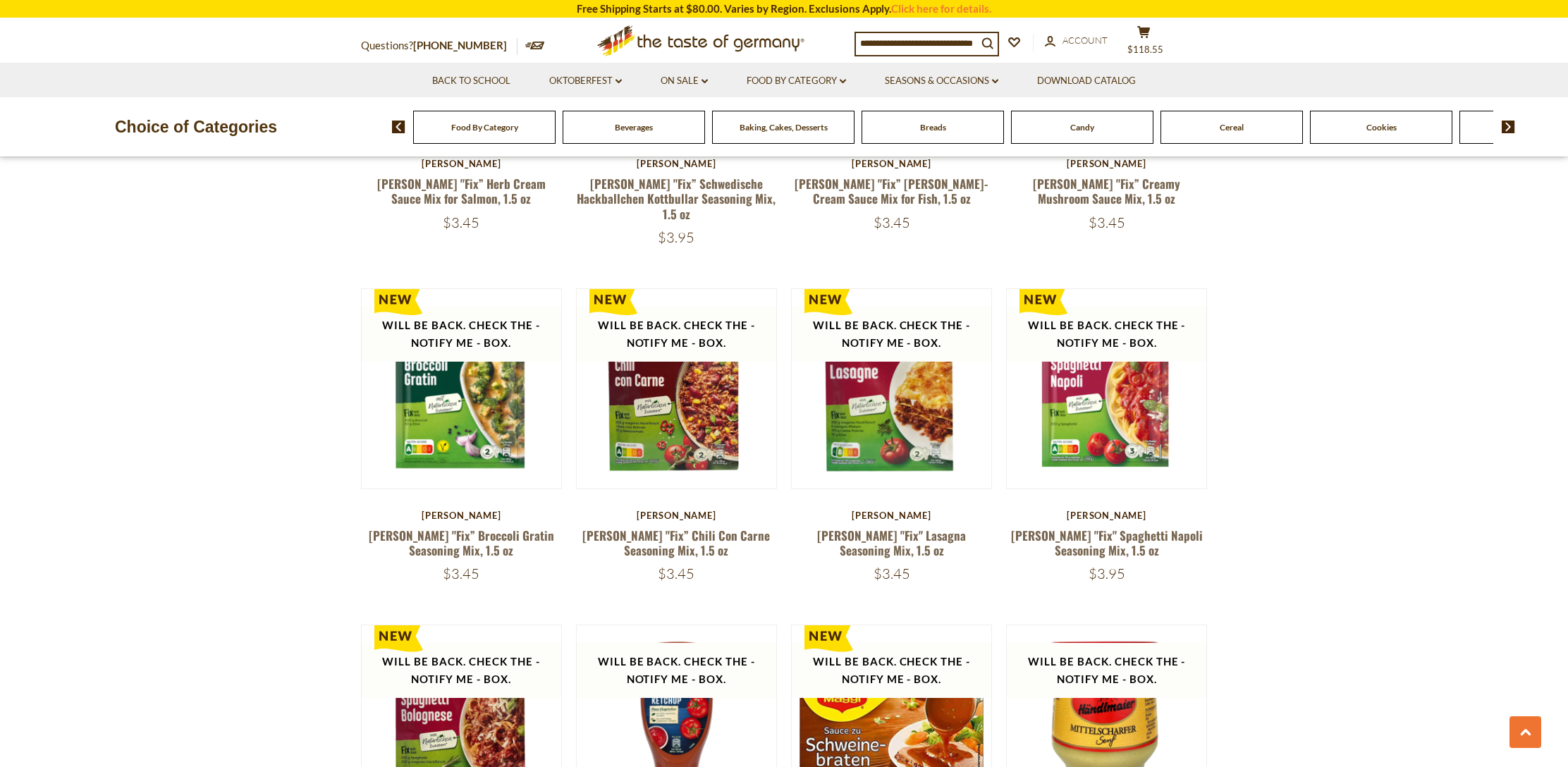
scroll to position [1835, 0]
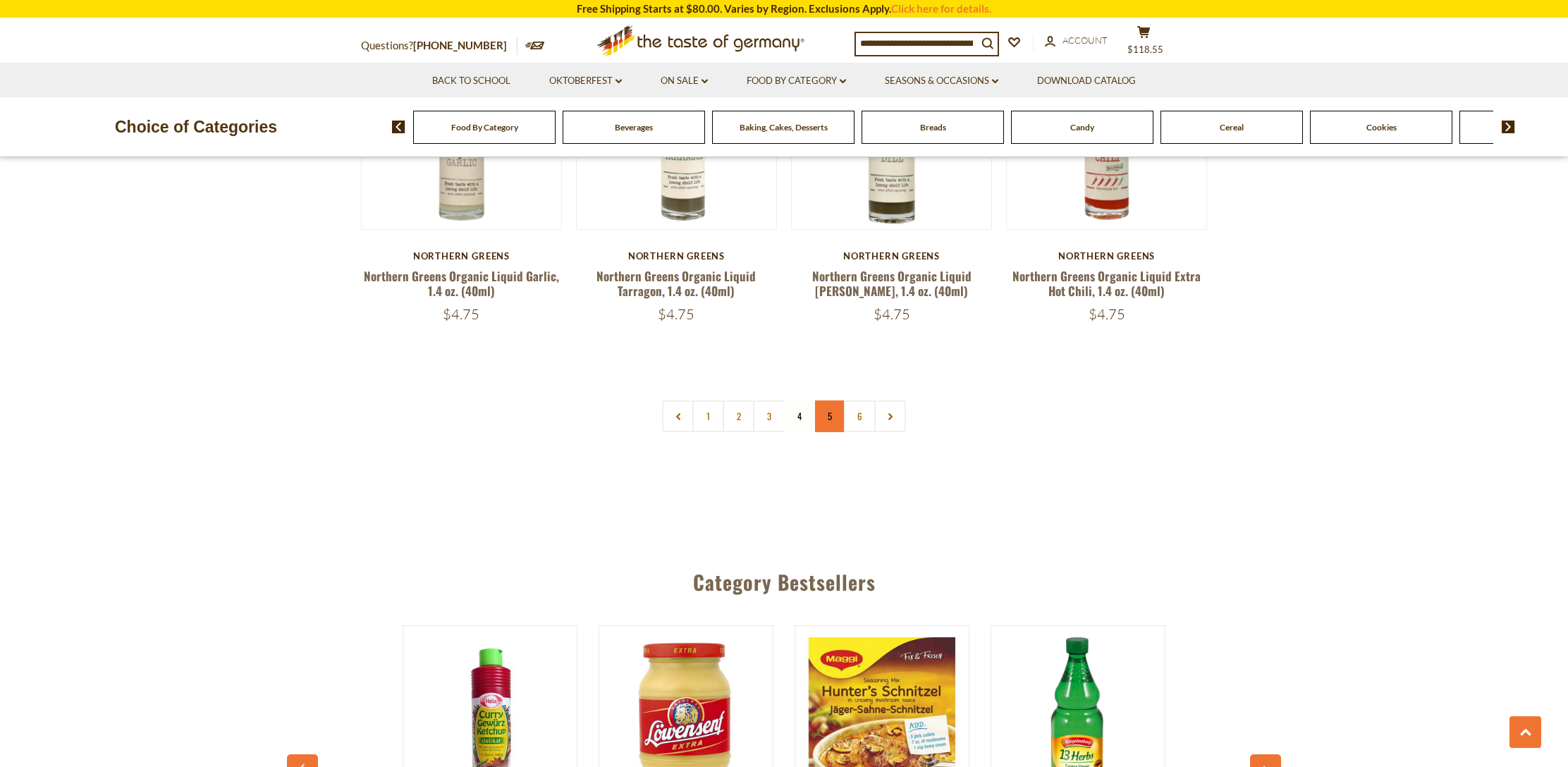
click at [833, 400] on link "5" at bounding box center [829, 416] width 32 height 32
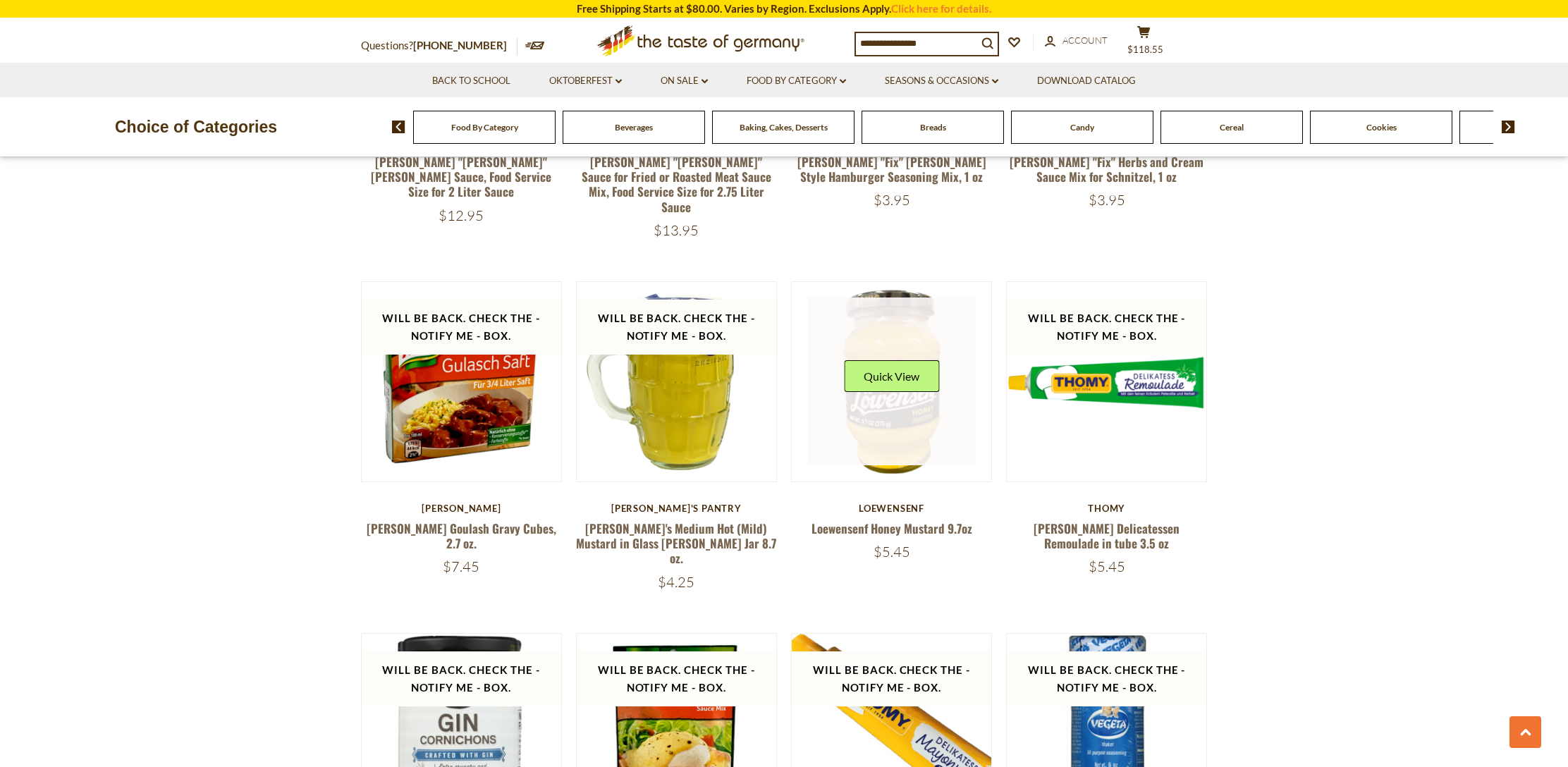
scroll to position [2516, 0]
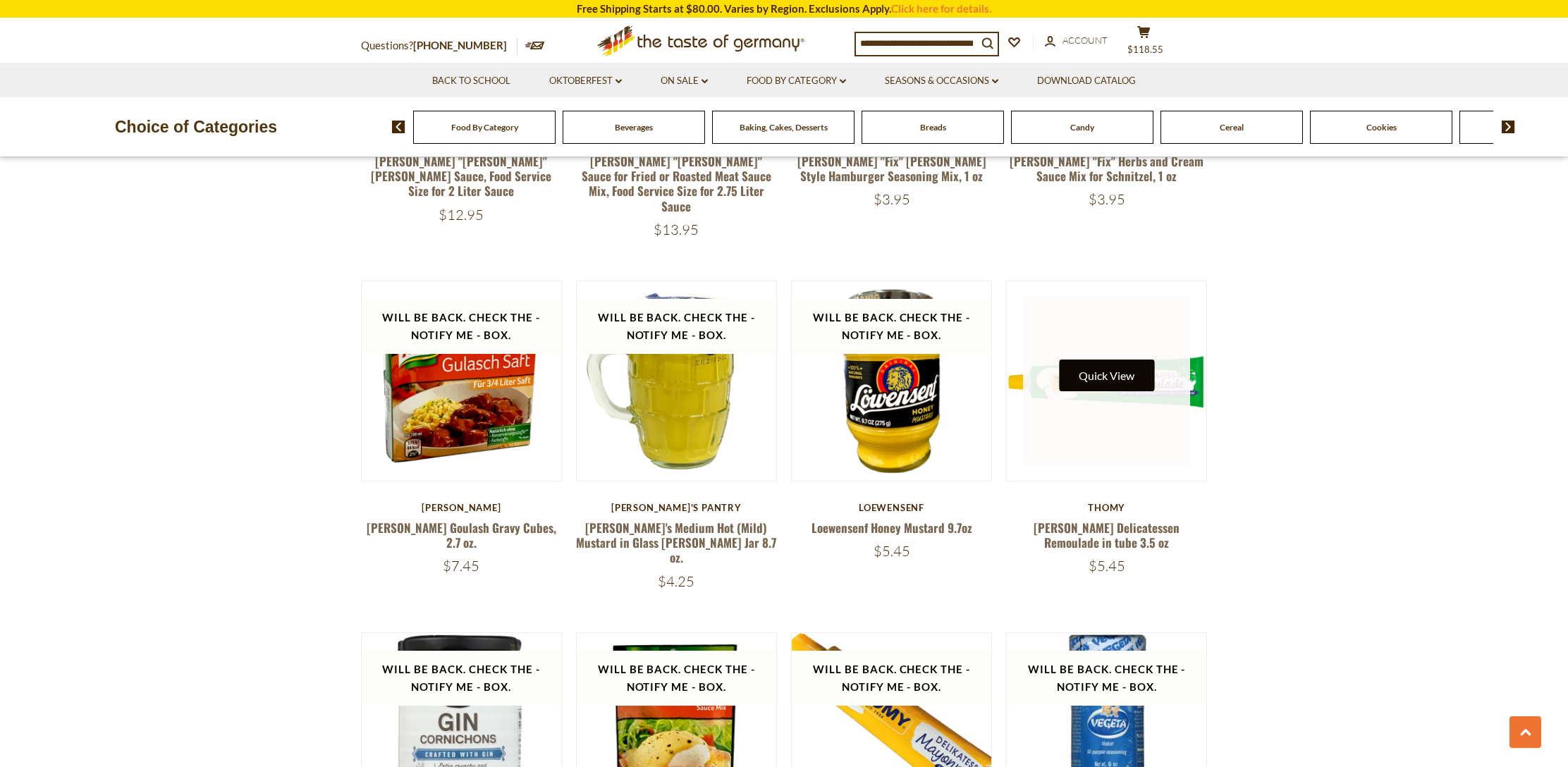
click at [1100, 360] on button "Quick View" at bounding box center [1107, 376] width 96 height 32
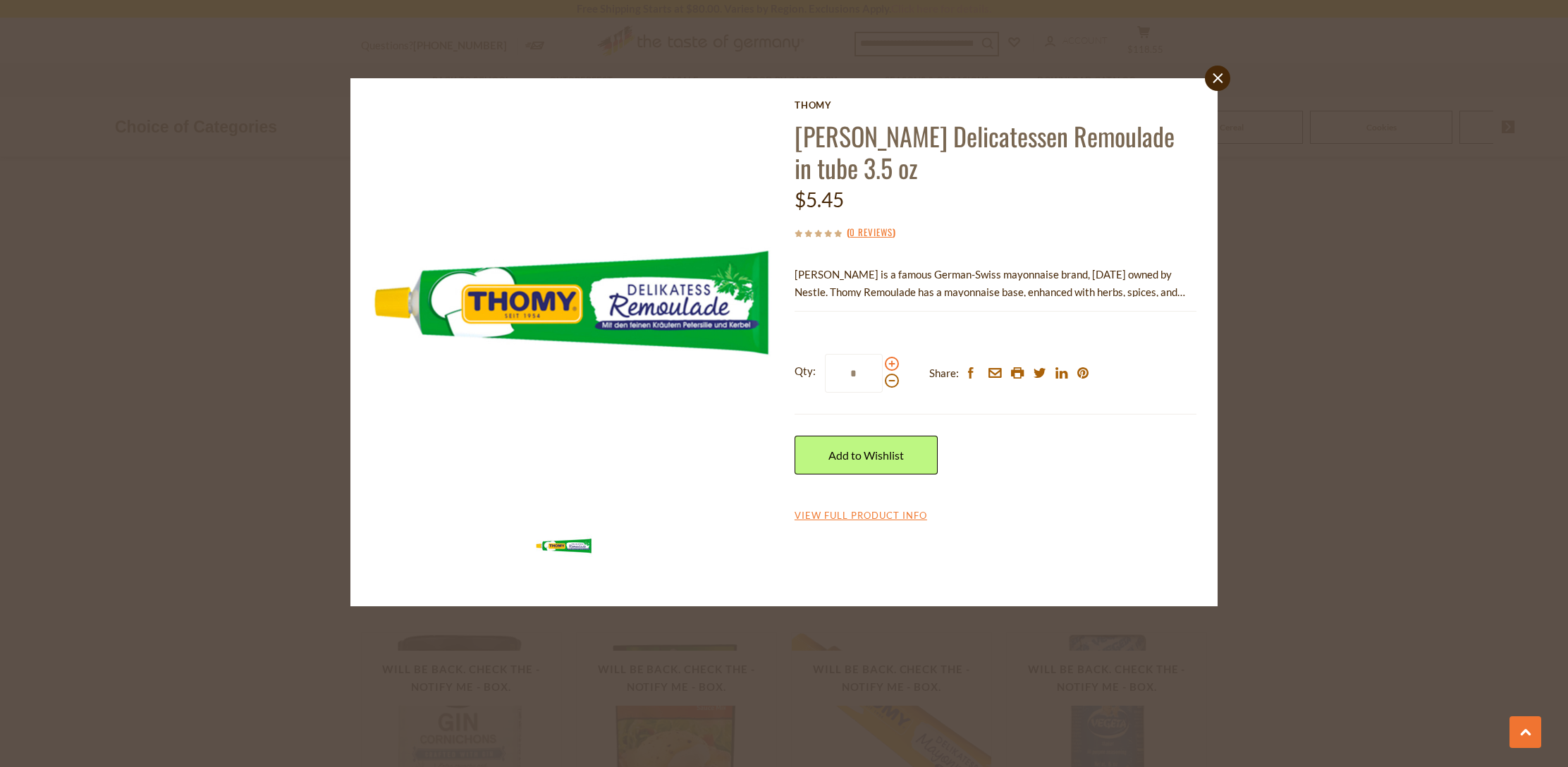
click at [893, 360] on span at bounding box center [892, 363] width 14 height 14
click at [883, 360] on input "*" at bounding box center [853, 373] width 58 height 39
type input "*"
click at [898, 454] on link "Add to Wishlist" at bounding box center [866, 455] width 143 height 39
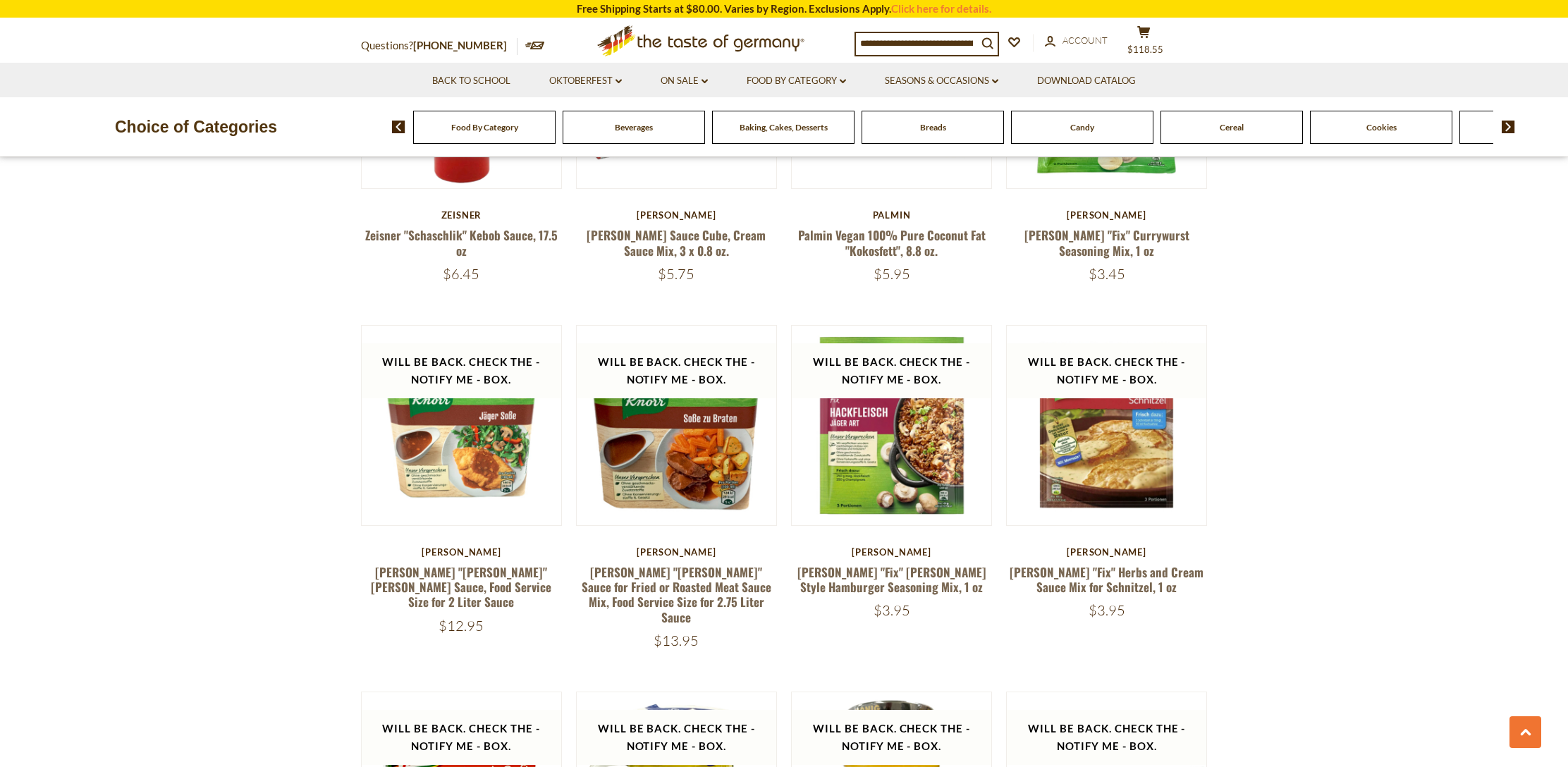
scroll to position [2086, 0]
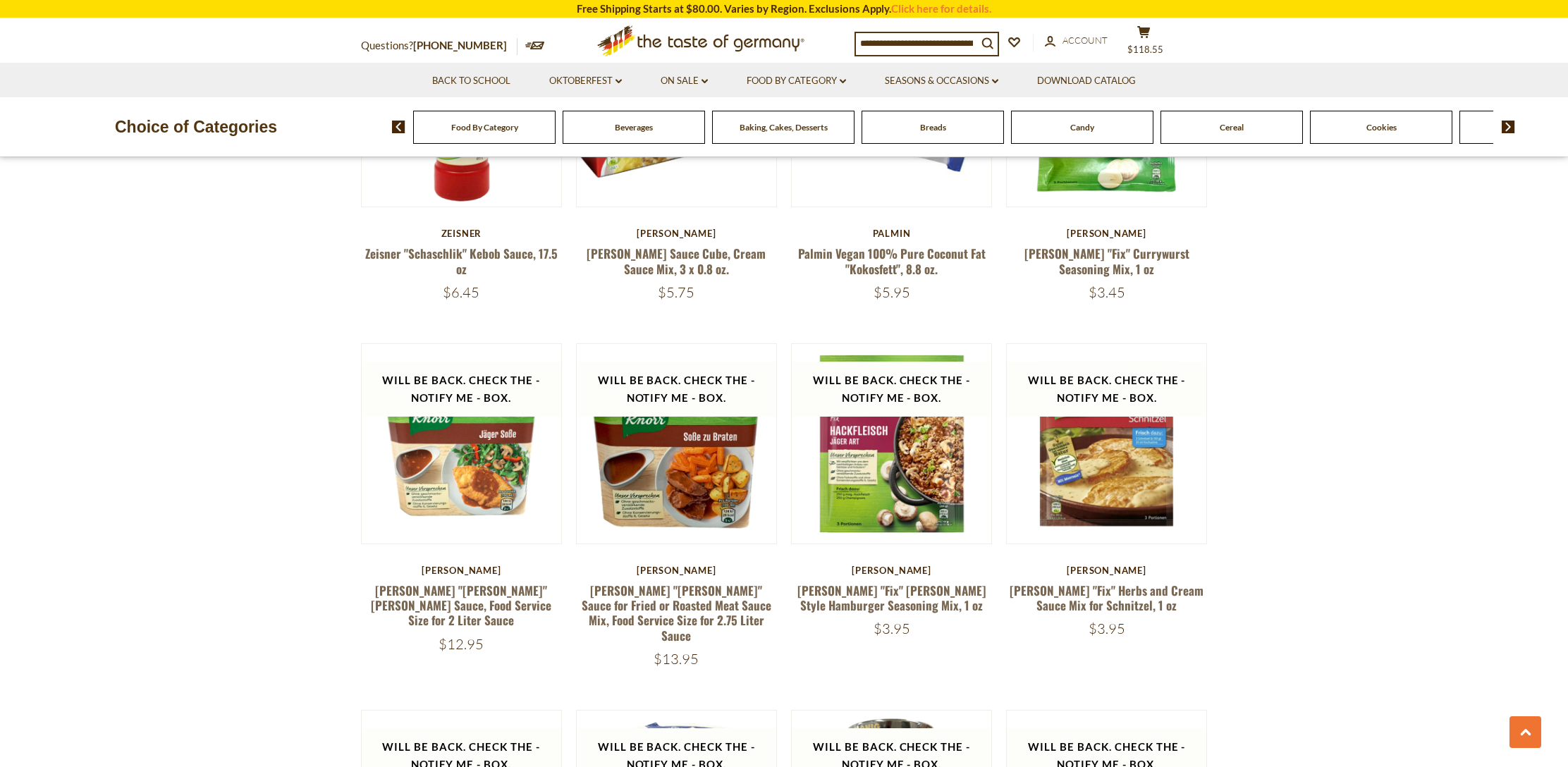
click at [882, 35] on input at bounding box center [917, 42] width 121 height 19
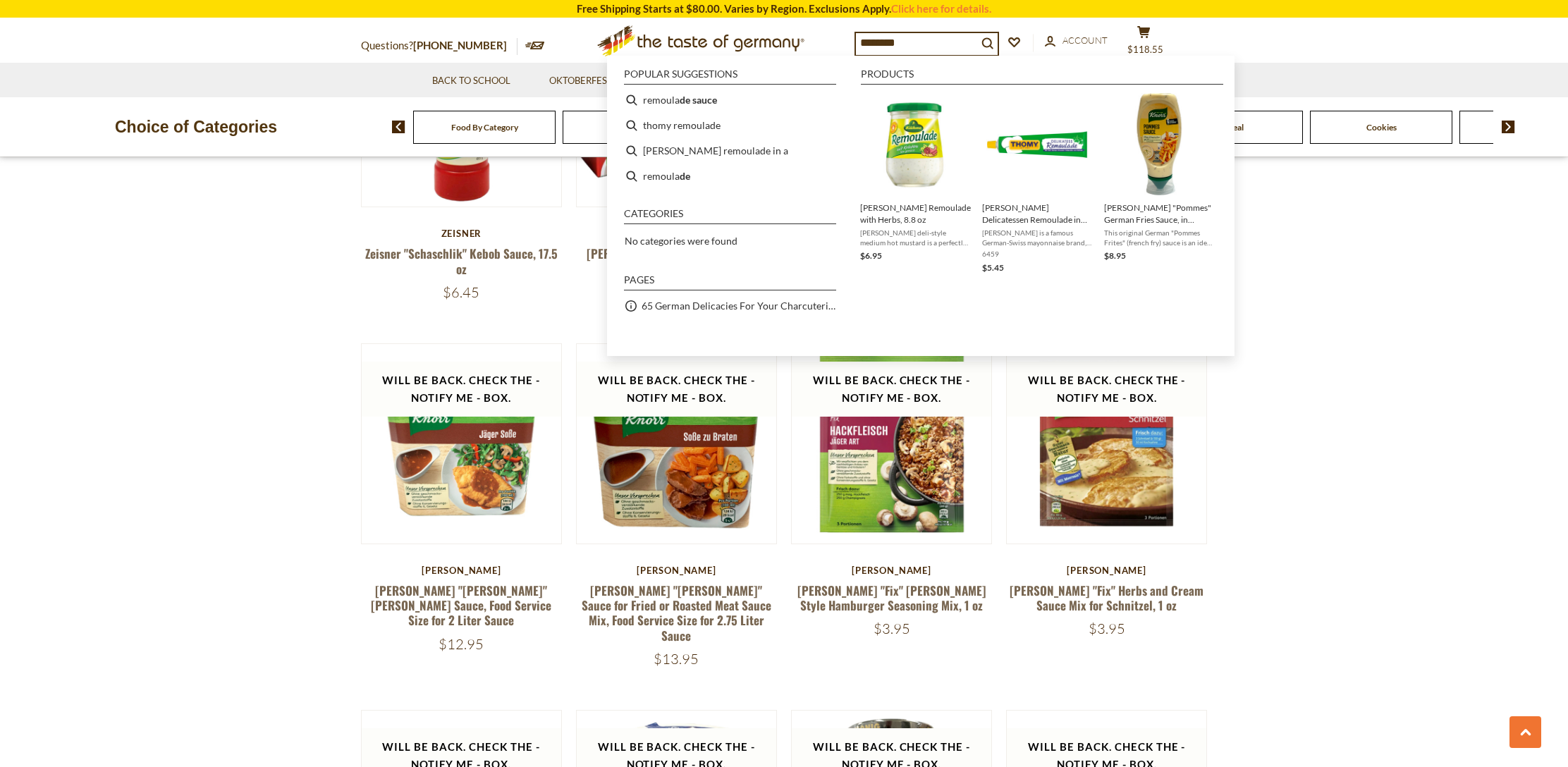
type input "*********"
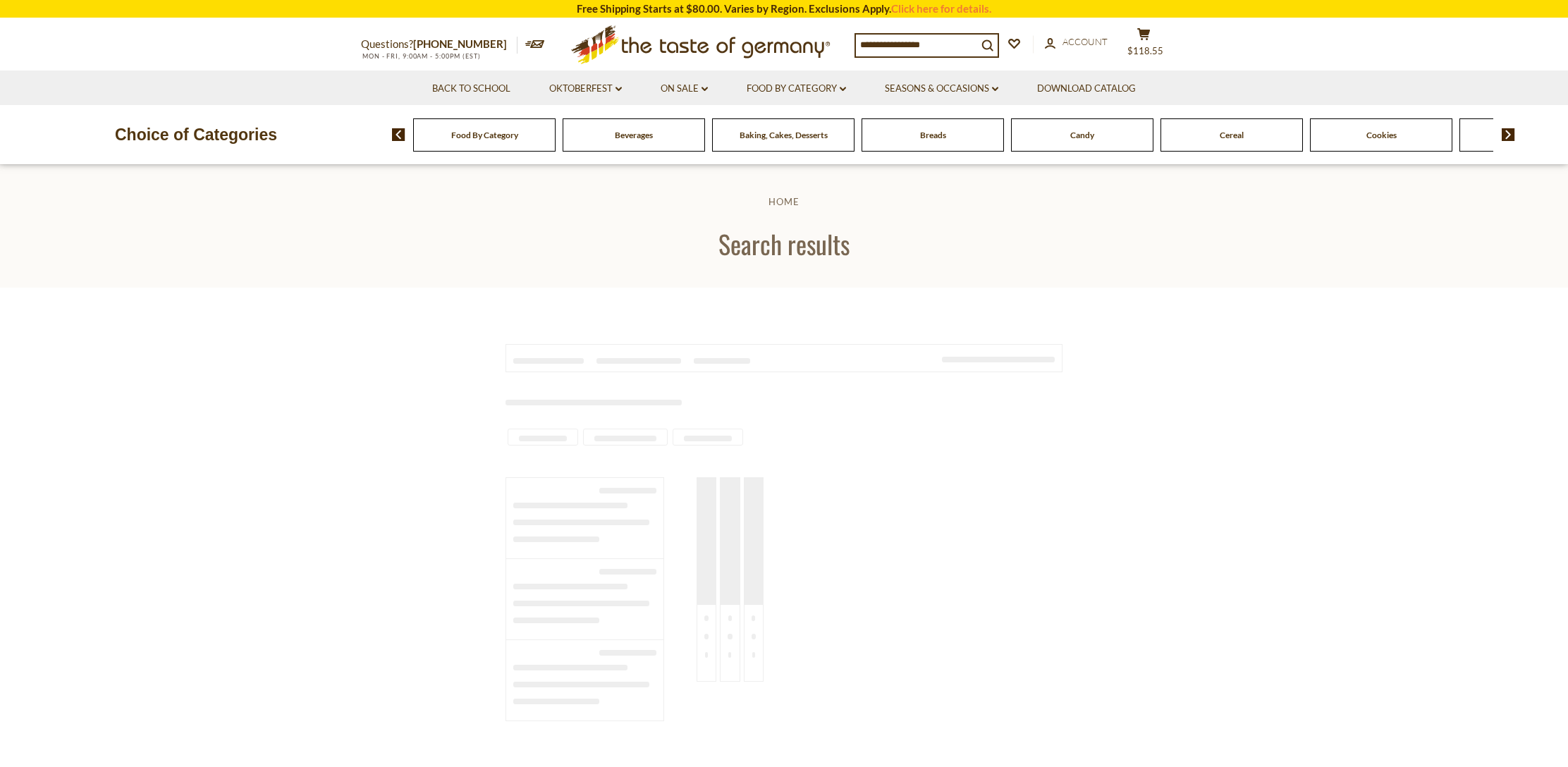
type input "*********"
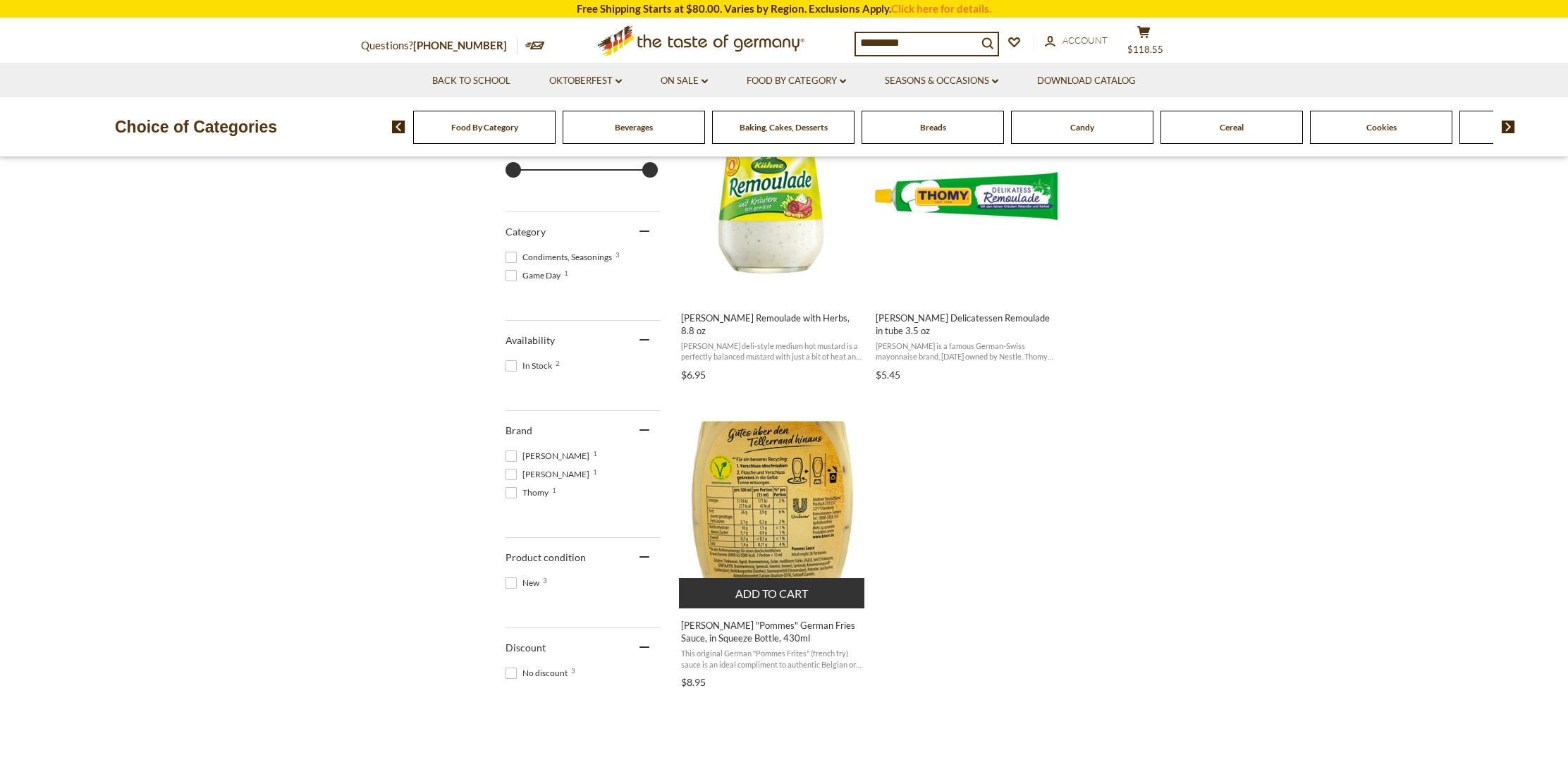
scroll to position [342, 0]
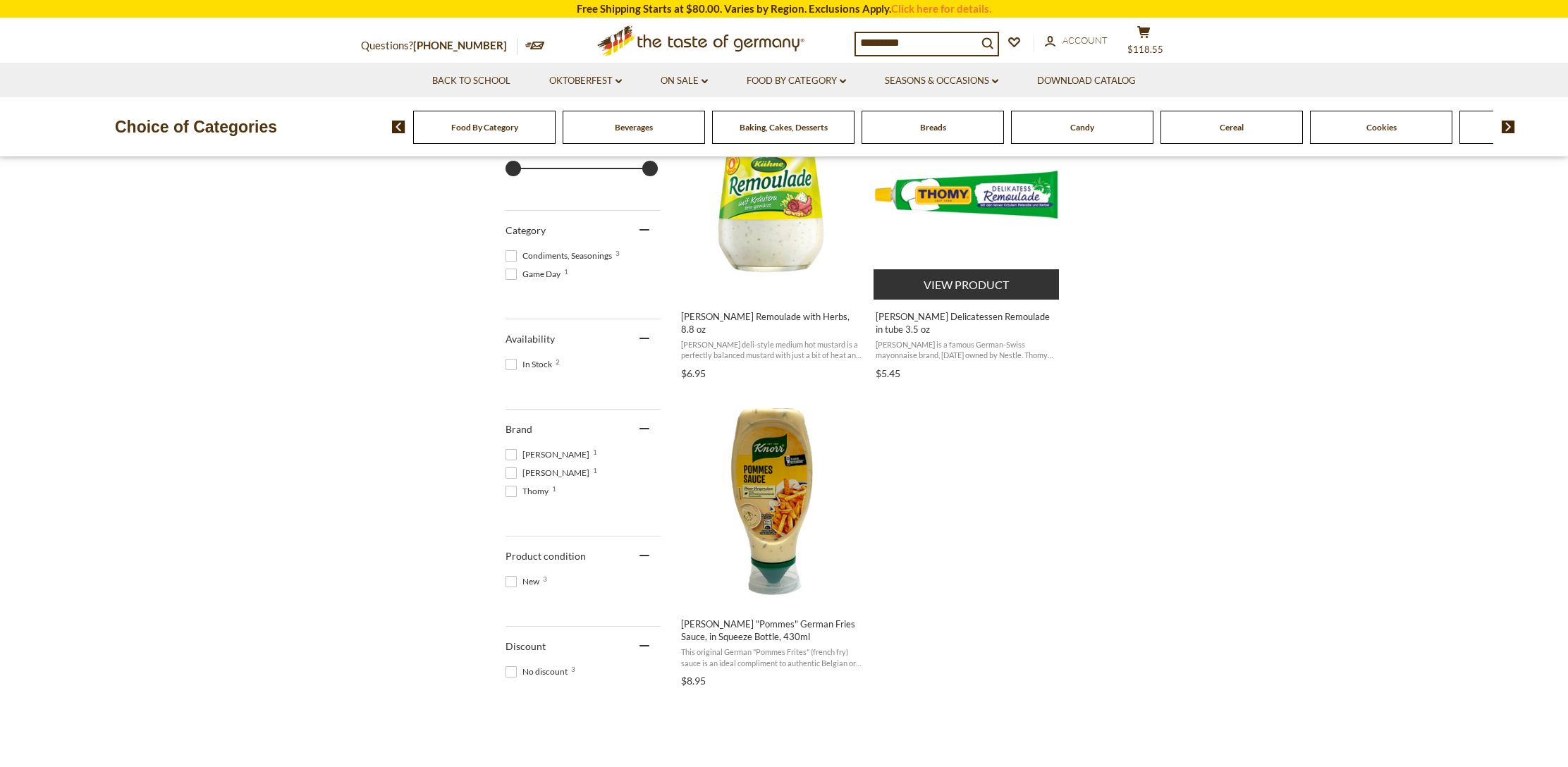
click at [955, 314] on span "[PERSON_NAME] Delicatessen Remoulade in tube 3.5 oz" at bounding box center [967, 323] width 183 height 26
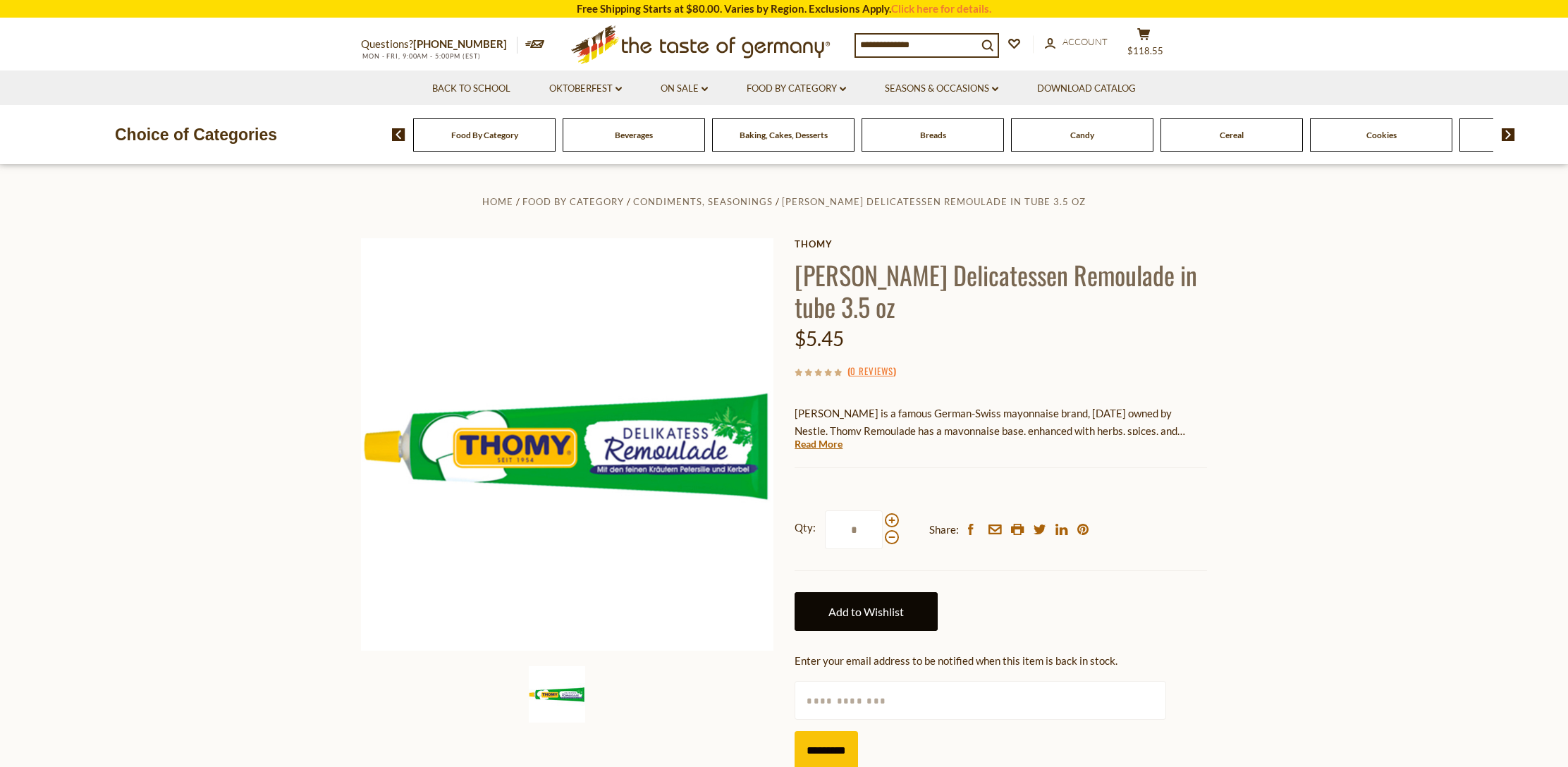
click at [892, 607] on link "Add to Wishlist" at bounding box center [866, 612] width 143 height 39
click at [1151, 49] on span "$118.55" at bounding box center [1145, 51] width 36 height 11
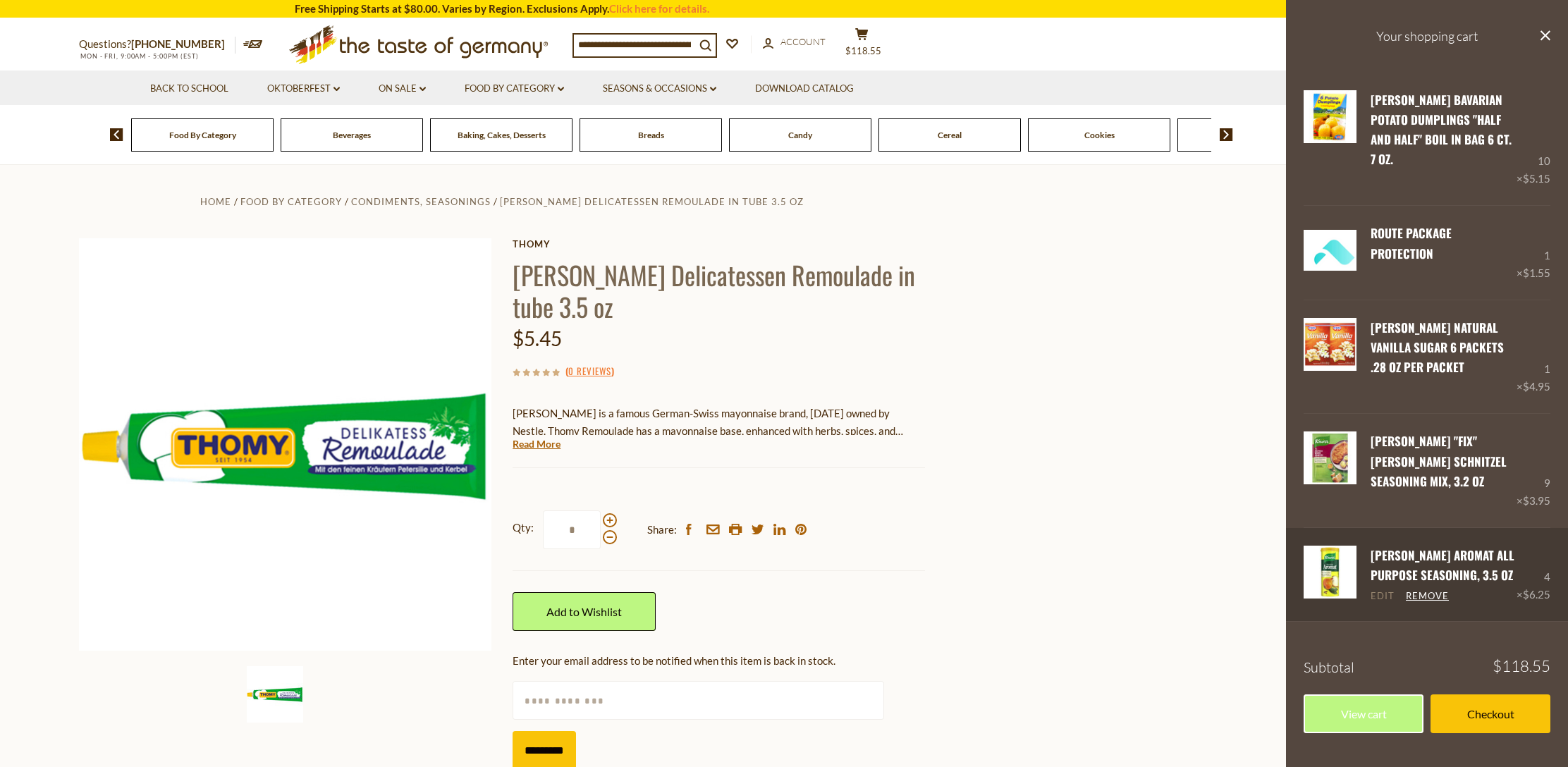
click at [1387, 591] on link "Edit" at bounding box center [1382, 597] width 24 height 13
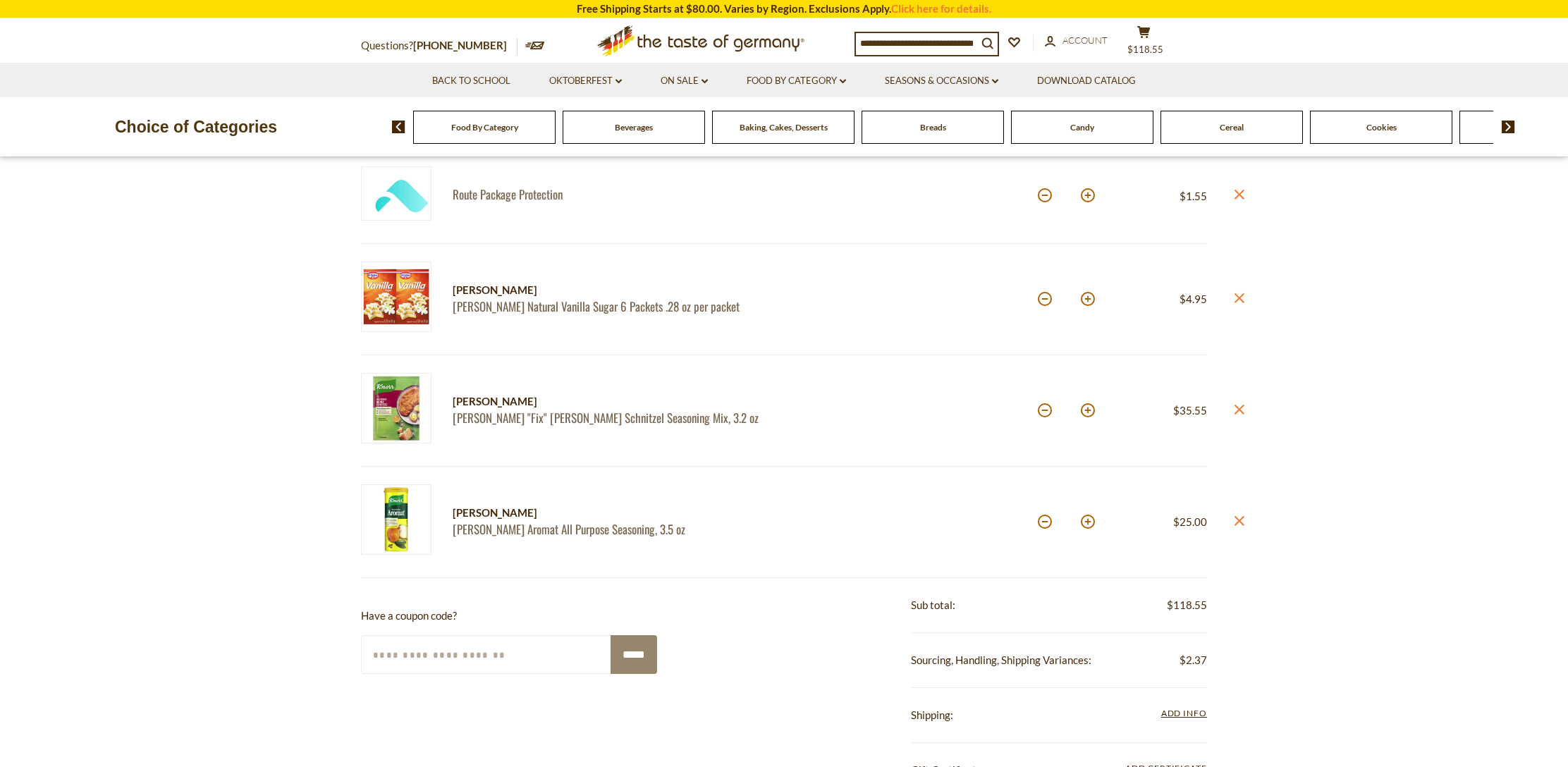
scroll to position [312, 0]
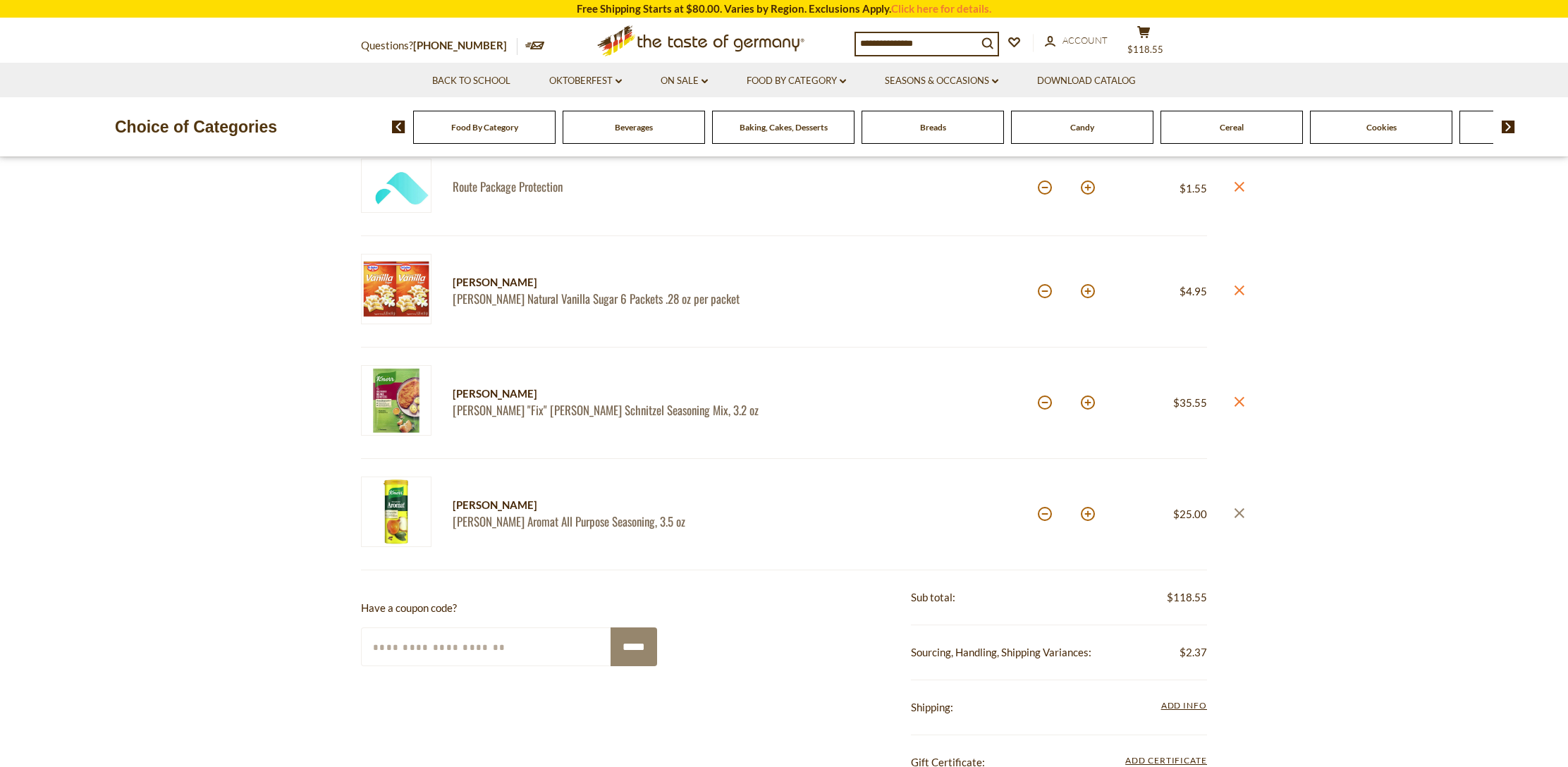
click at [1244, 510] on icon "close" at bounding box center [1240, 513] width 11 height 11
click at [1232, 509] on section "Product Info Options Quantity Price [PERSON_NAME] [PERSON_NAME] Bavarian Potato…" at bounding box center [784, 510] width 1568 height 1140
click at [1237, 508] on icon at bounding box center [1239, 513] width 10 height 10
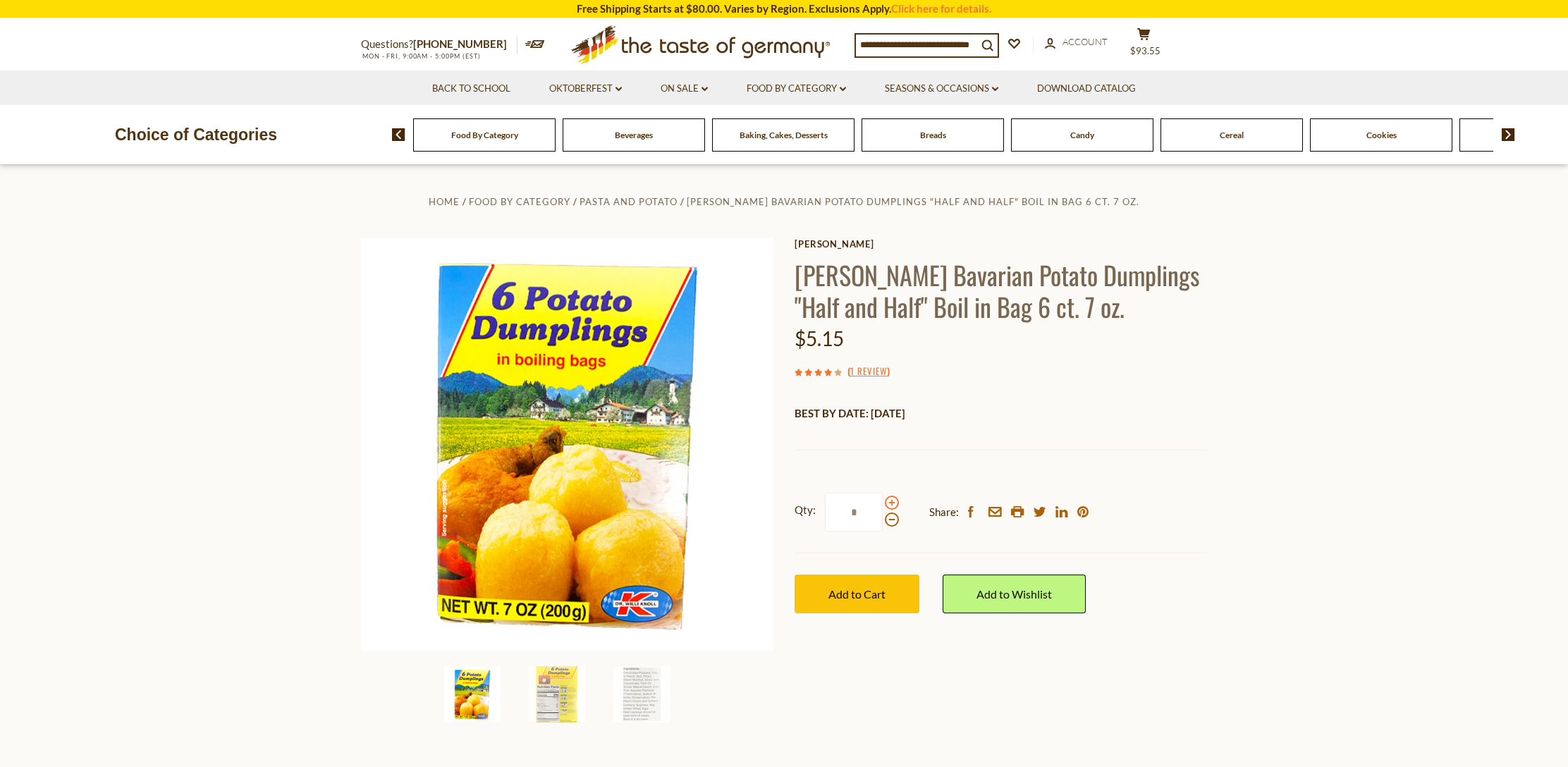
click at [891, 496] on span at bounding box center [892, 502] width 14 height 14
click at [883, 496] on input "*" at bounding box center [853, 513] width 58 height 39
click at [891, 496] on span at bounding box center [892, 502] width 14 height 14
click at [883, 496] on input "*" at bounding box center [853, 513] width 58 height 39
click at [892, 496] on span at bounding box center [892, 502] width 14 height 14
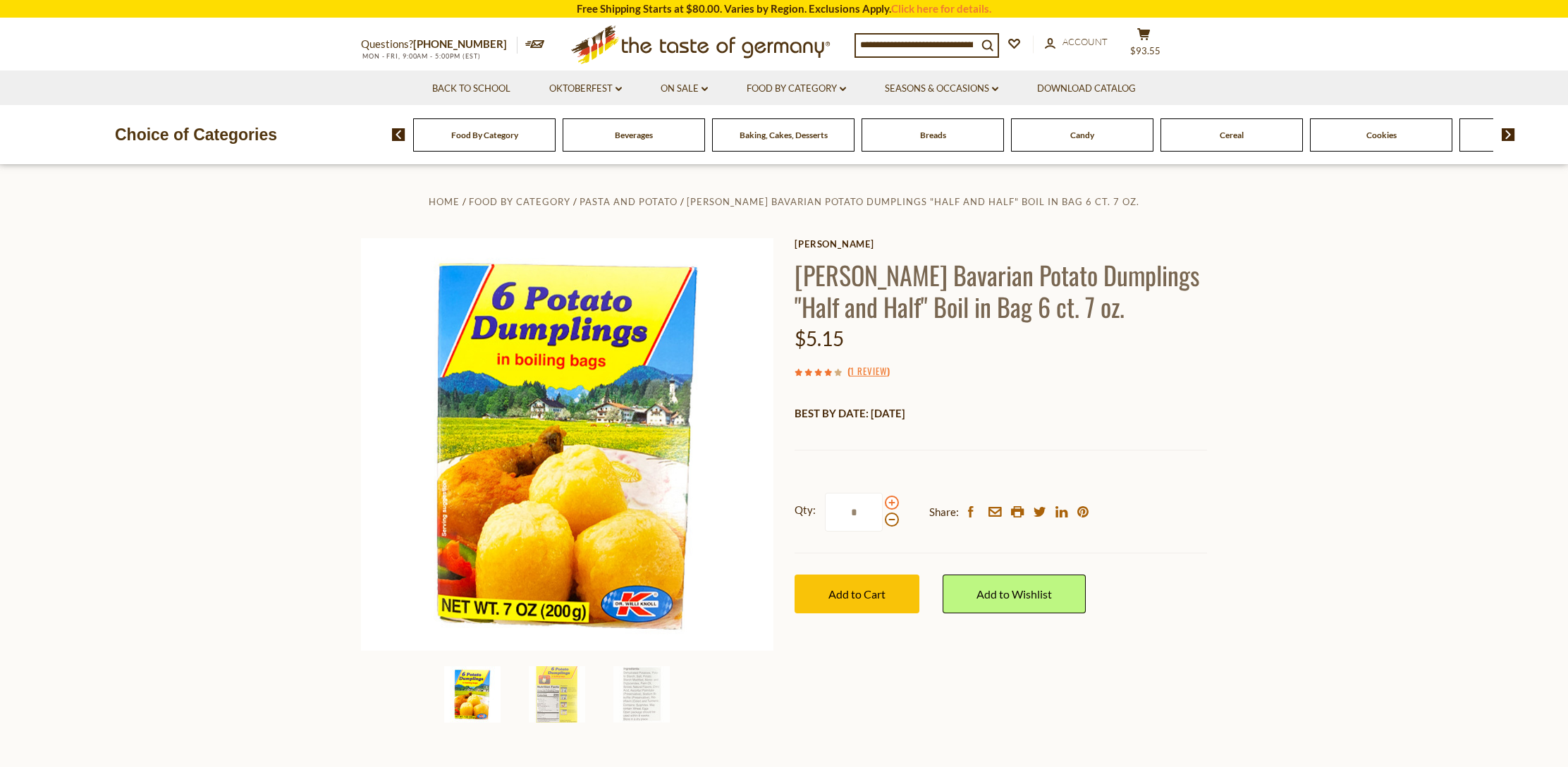
click at [883, 496] on input "*" at bounding box center [853, 513] width 58 height 39
click at [892, 496] on span at bounding box center [892, 502] width 14 height 14
click at [883, 496] on input "*" at bounding box center [853, 513] width 58 height 39
click at [892, 496] on span at bounding box center [892, 502] width 14 height 14
click at [883, 496] on input "*" at bounding box center [853, 513] width 58 height 39
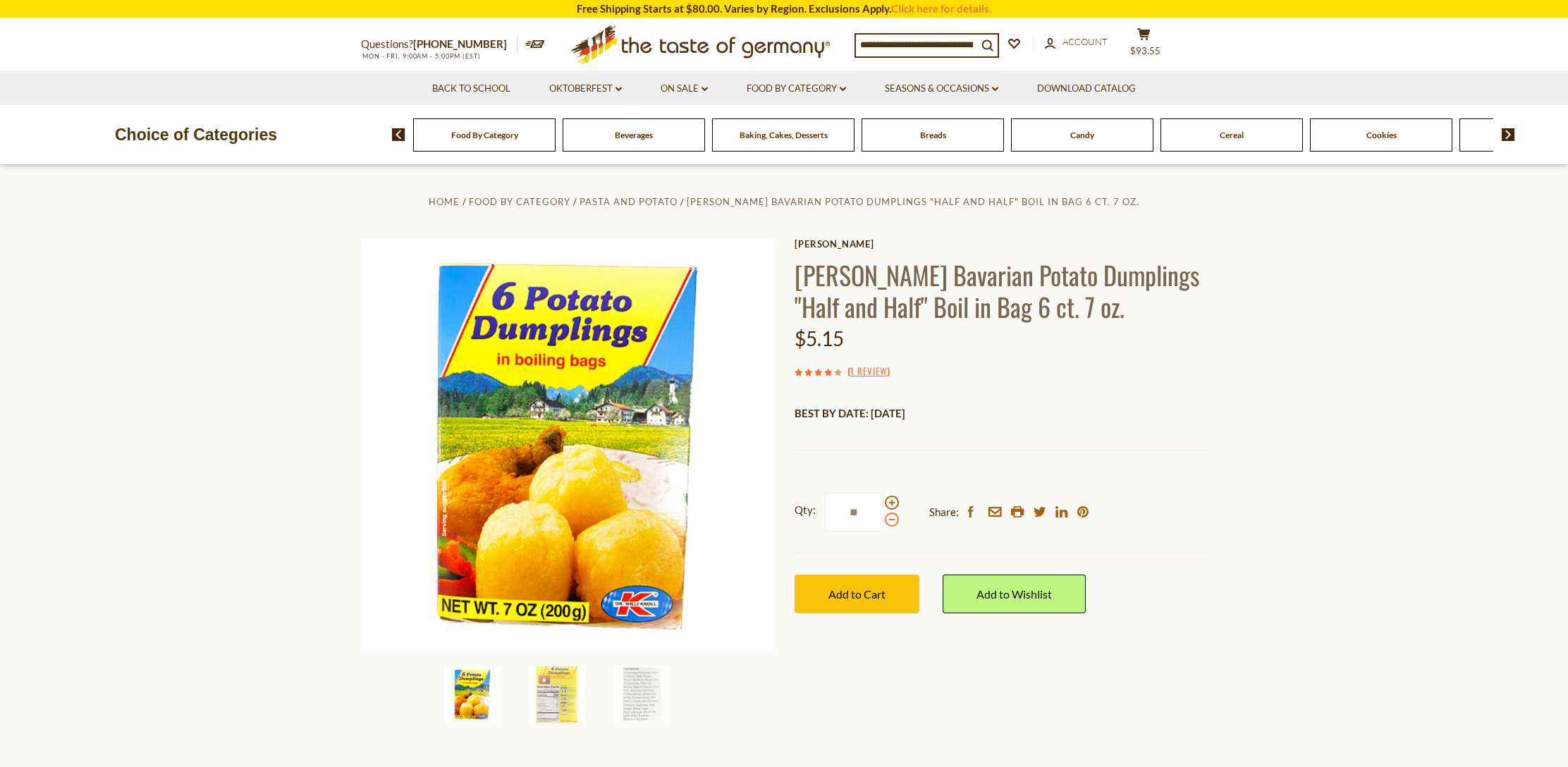
click at [891, 514] on span at bounding box center [892, 519] width 14 height 14
click at [883, 514] on input "**" at bounding box center [853, 513] width 58 height 39
type input "*"
click at [861, 589] on span "Add to Cart" at bounding box center [857, 594] width 57 height 14
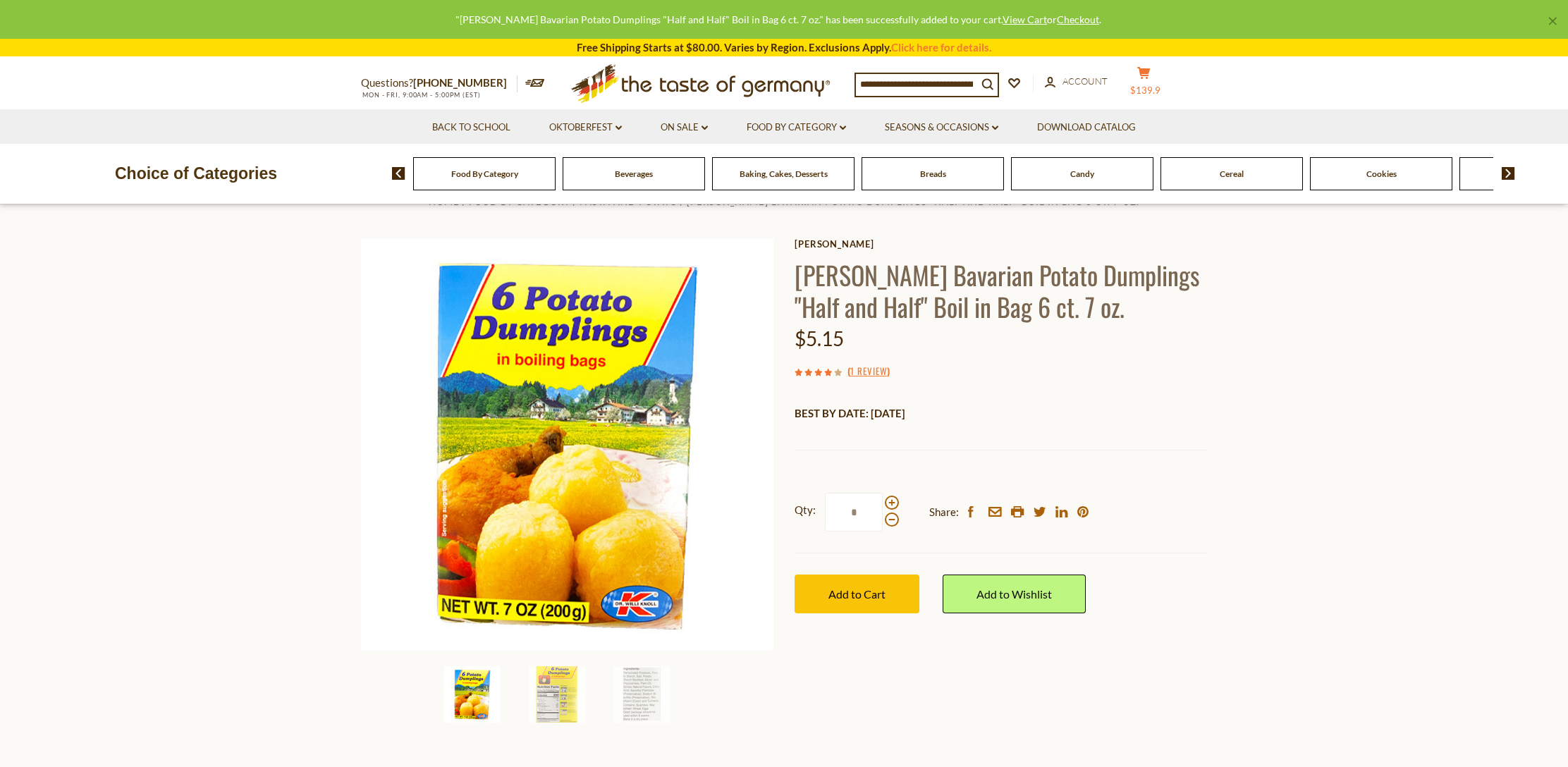
click at [1151, 78] on icon "cart" at bounding box center [1144, 73] width 14 height 12
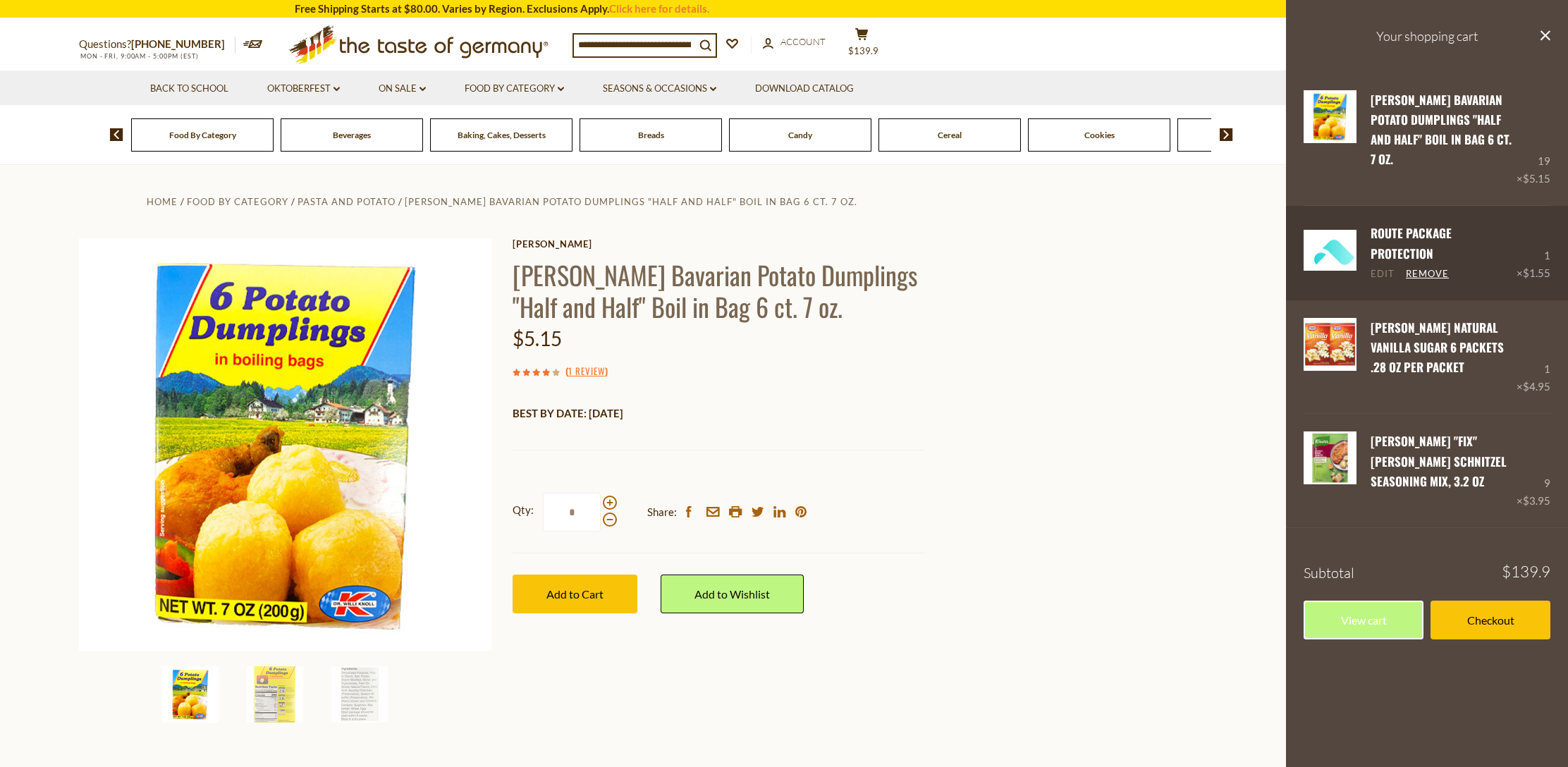
scroll to position [2, 0]
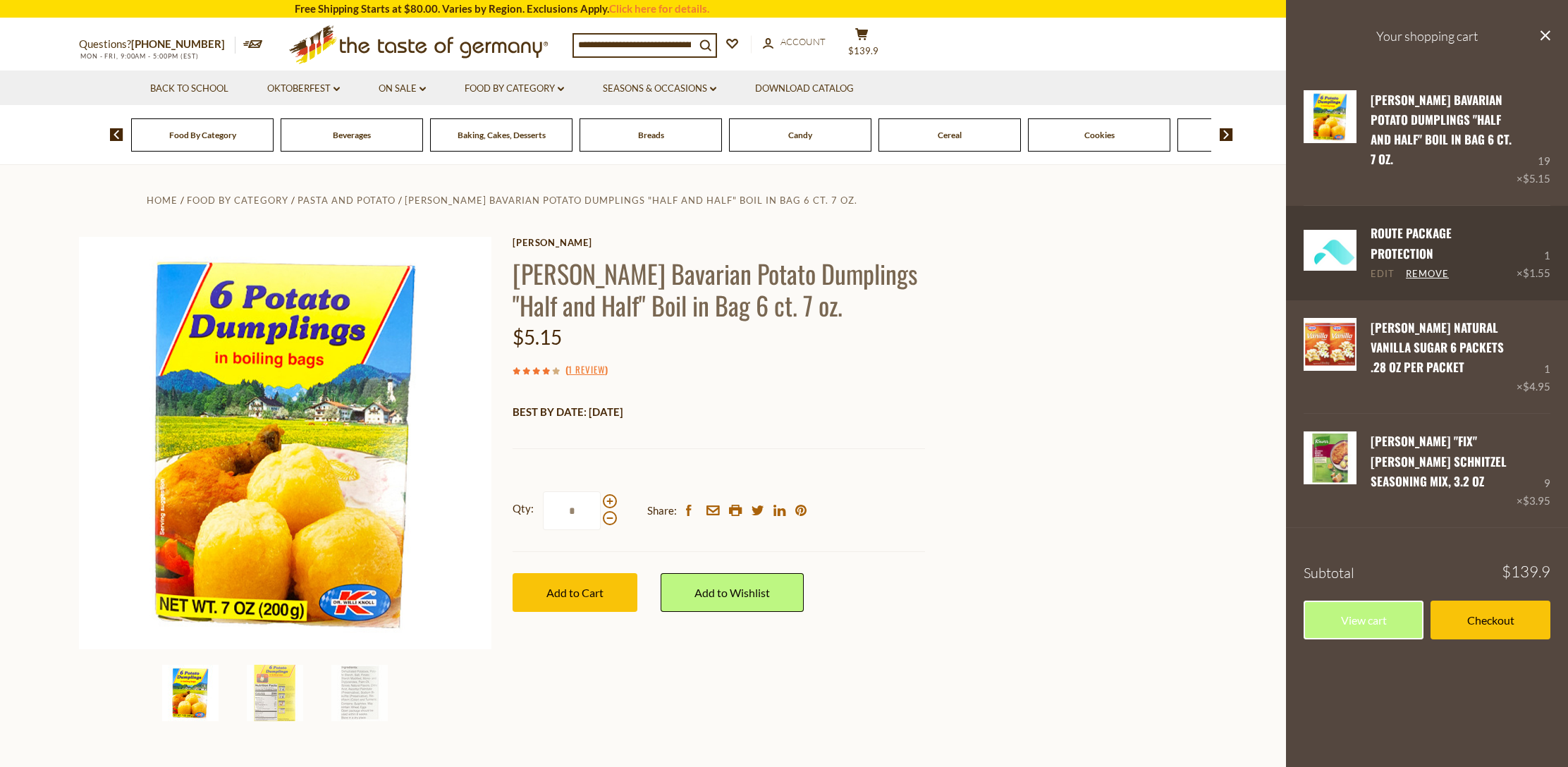
click at [1382, 268] on link "Edit" at bounding box center [1382, 275] width 24 height 13
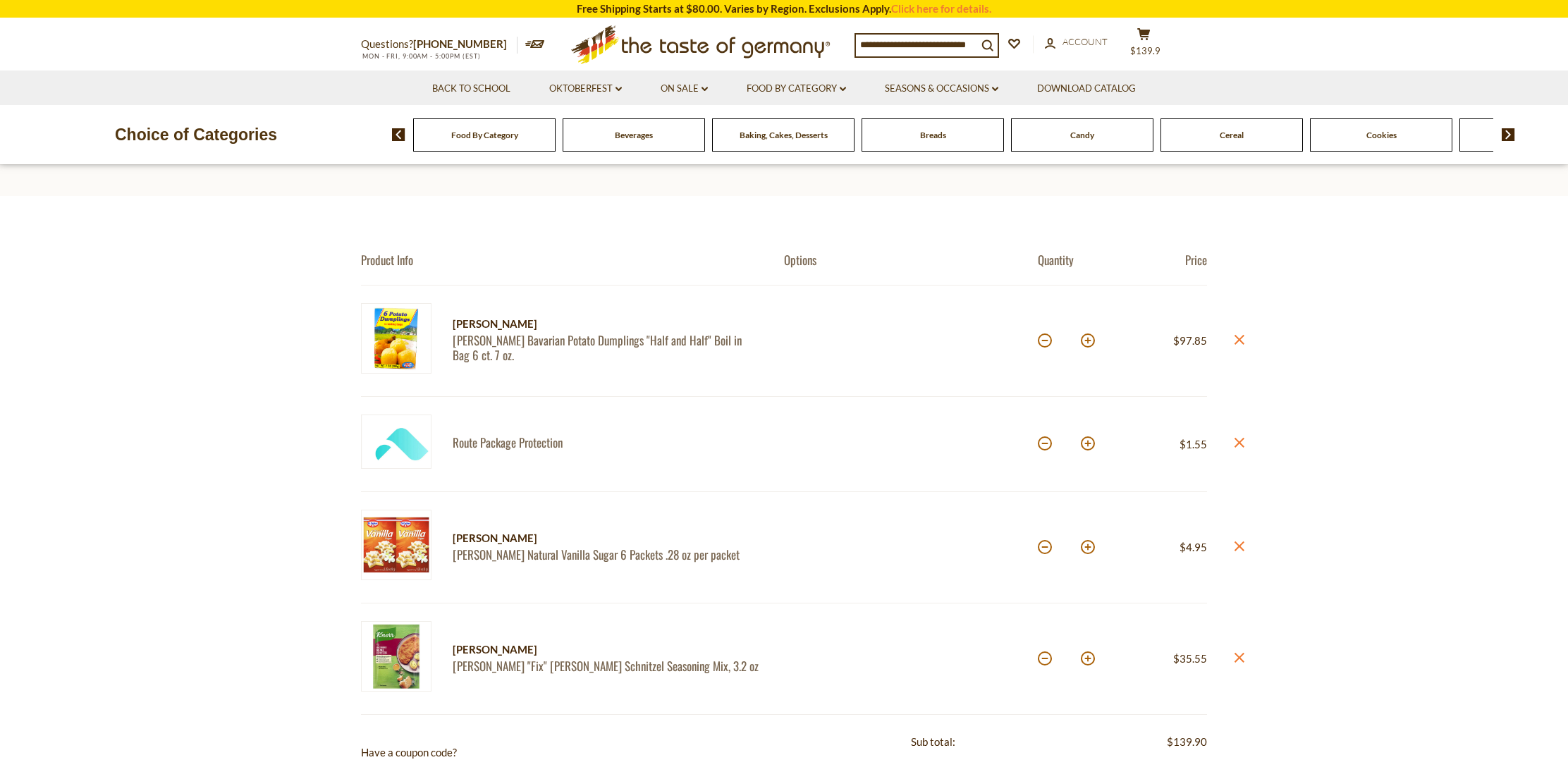
scroll to position [57, 0]
click at [1246, 442] on section "Product Info Options Quantity Price Dr. Knoll Dr. Knoll Bavarian Potato Dumplin…" at bounding box center [784, 709] width 1568 height 1028
click at [1238, 441] on icon at bounding box center [1239, 442] width 10 height 10
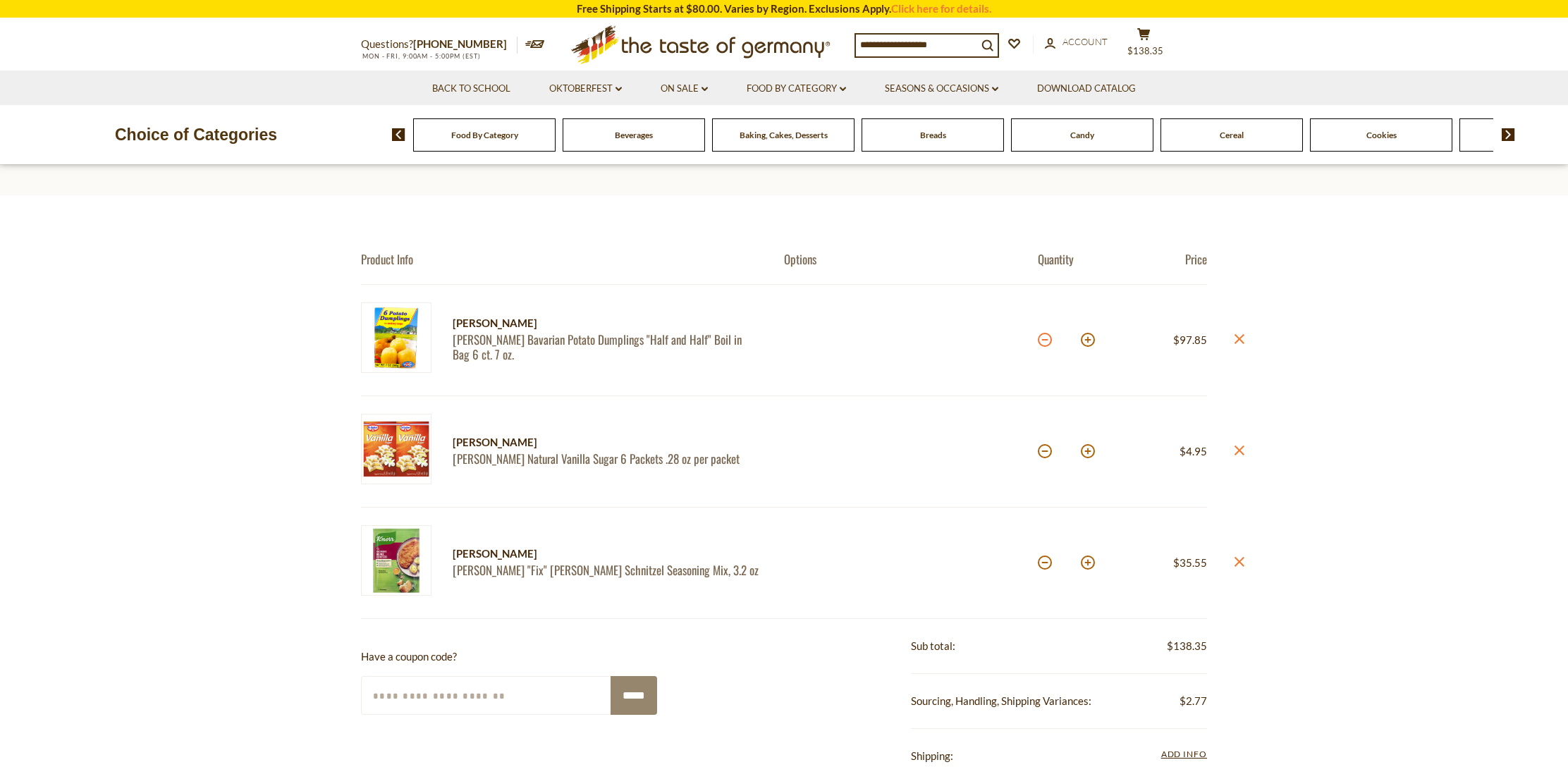
click at [1046, 339] on button at bounding box center [1044, 339] width 14 height 14
type input "**"
click at [1046, 340] on section "Product Info Options Quantity Price Dr. Knoll Dr. Knoll Bavarian Potato Dumplin…" at bounding box center [784, 670] width 1568 height 949
click at [1043, 340] on button at bounding box center [1044, 339] width 14 height 14
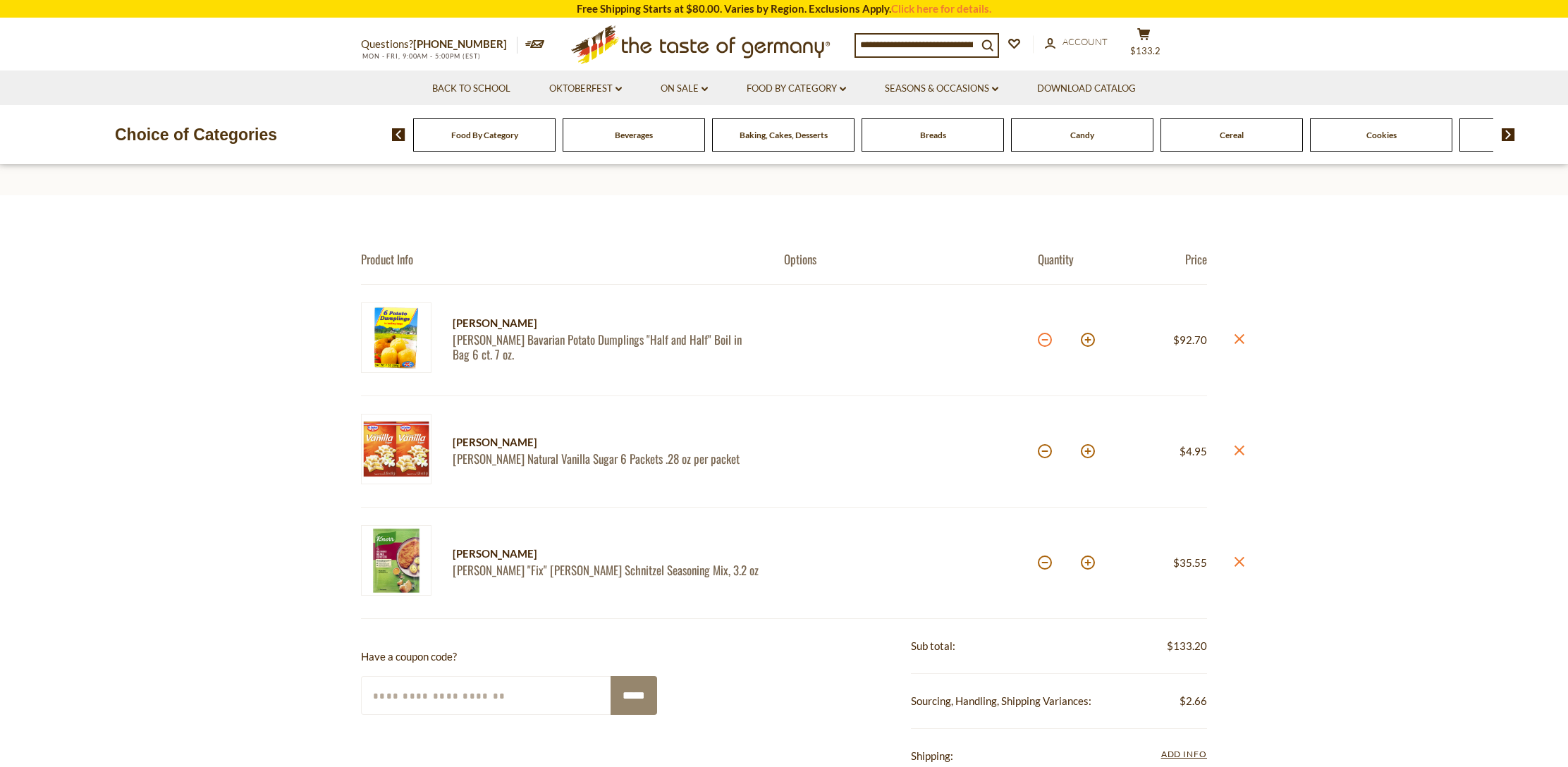
click at [1043, 340] on button at bounding box center [1044, 339] width 14 height 14
type input "**"
click at [1043, 340] on button at bounding box center [1044, 339] width 14 height 14
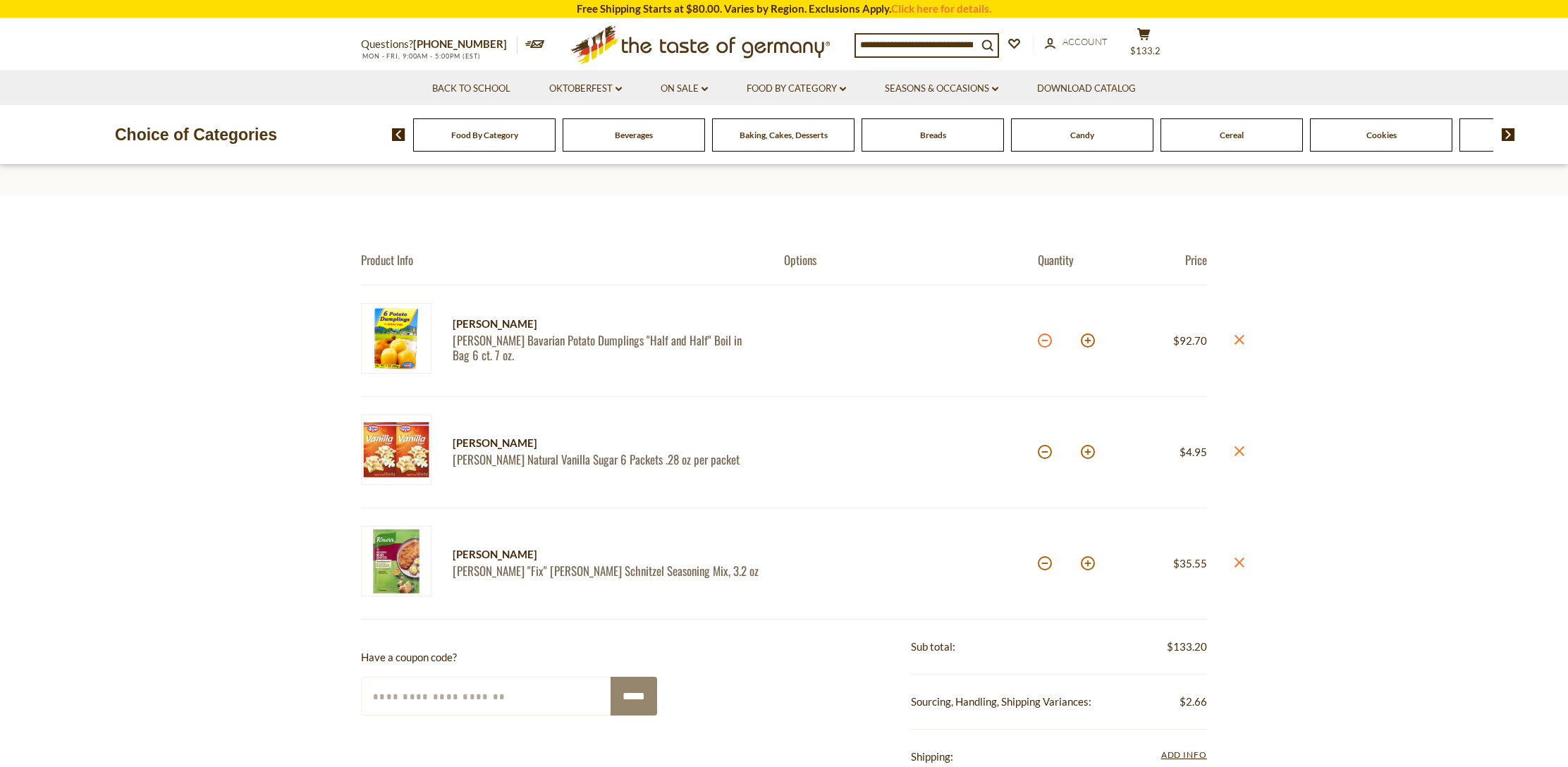
click at [1043, 340] on button at bounding box center [1044, 340] width 14 height 14
click at [1043, 340] on button at bounding box center [1044, 342] width 14 height 14
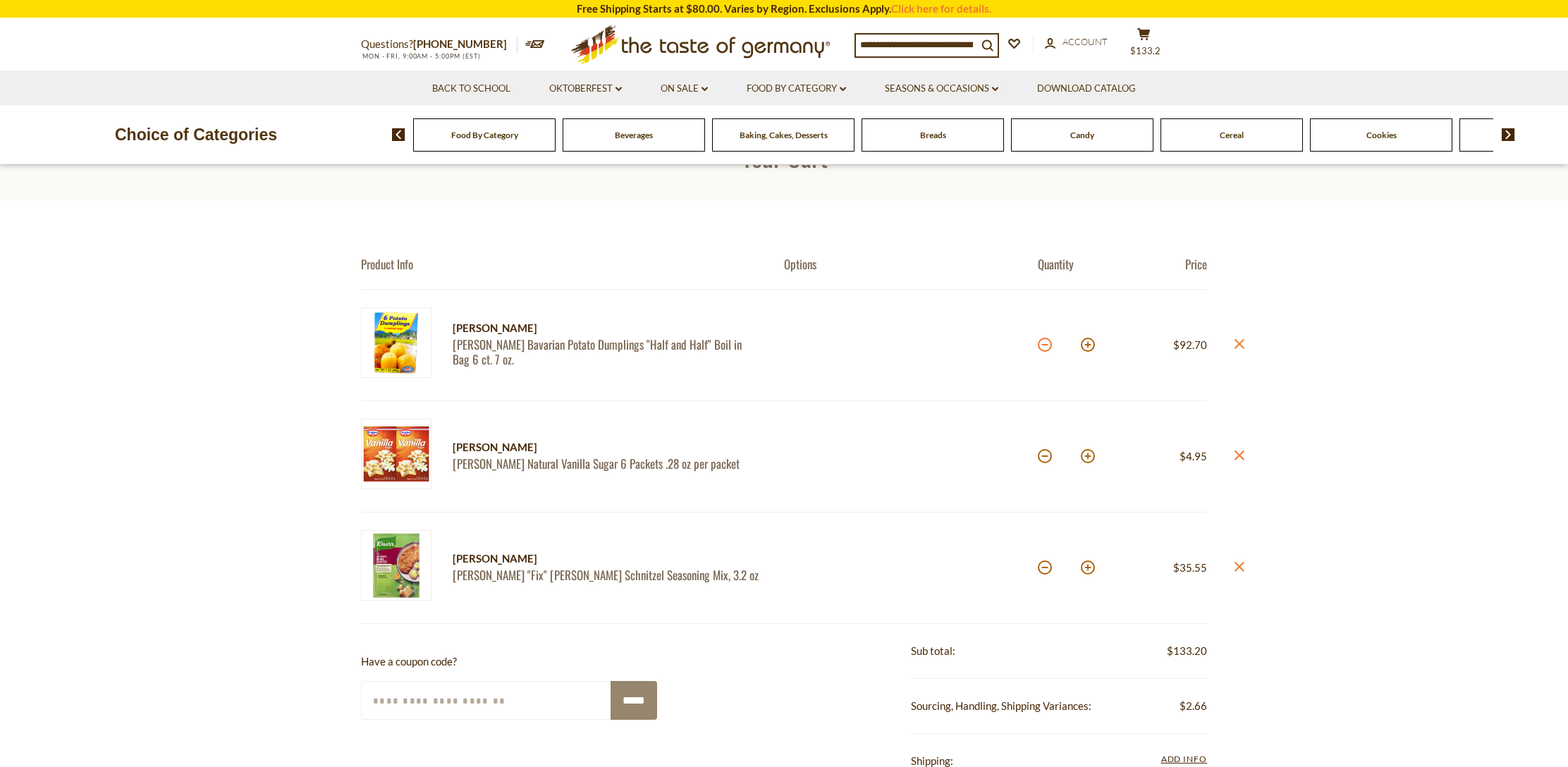
click at [1043, 340] on button at bounding box center [1044, 344] width 14 height 14
type input "**"
click at [1043, 340] on div "**" at bounding box center [1066, 347] width 57 height 39
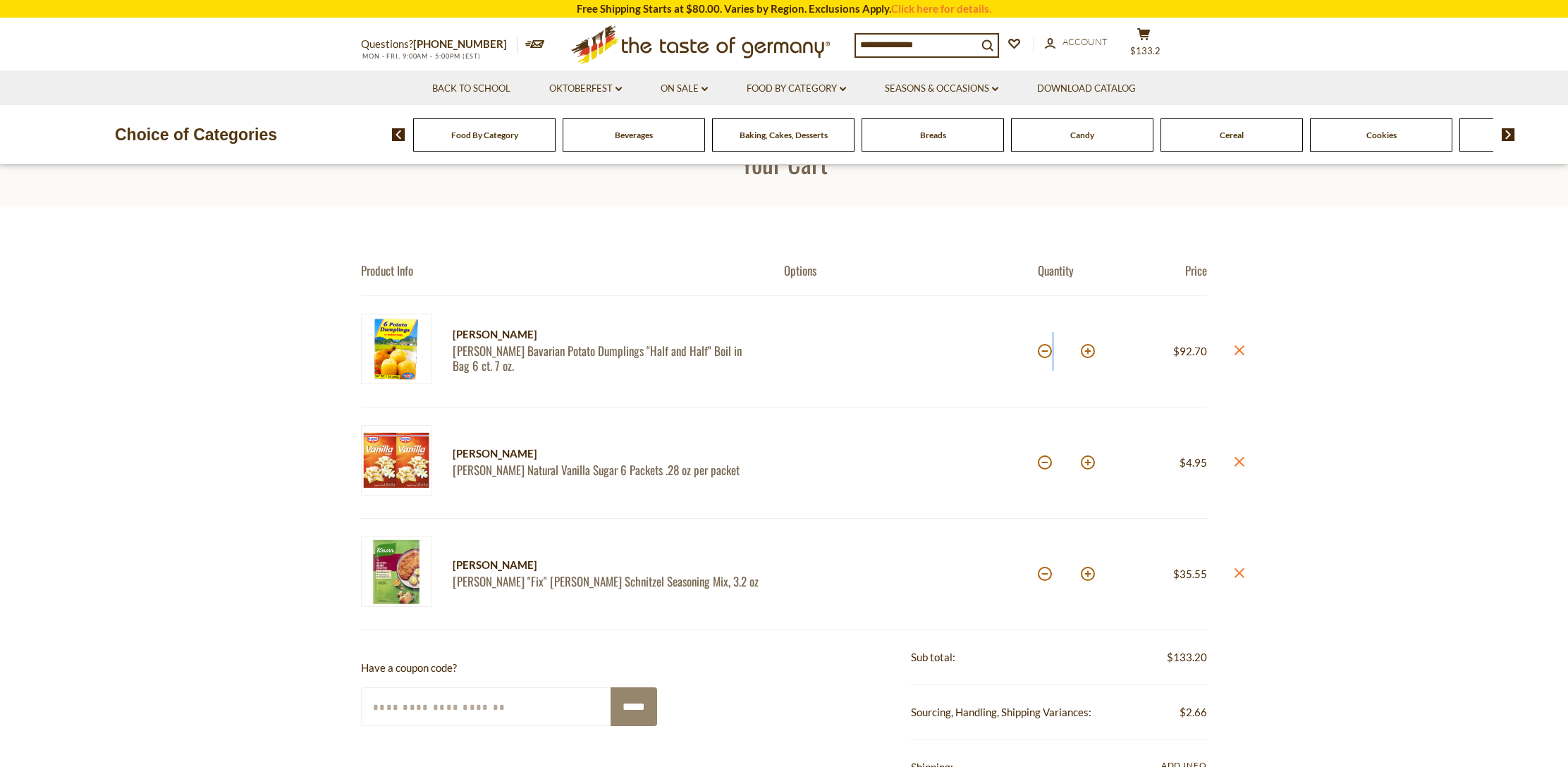
click at [1043, 340] on section "Product Info Options Quantity Price Dr. Knoll Dr. Knoll Bavarian Potato Dumplin…" at bounding box center [784, 683] width 1568 height 954
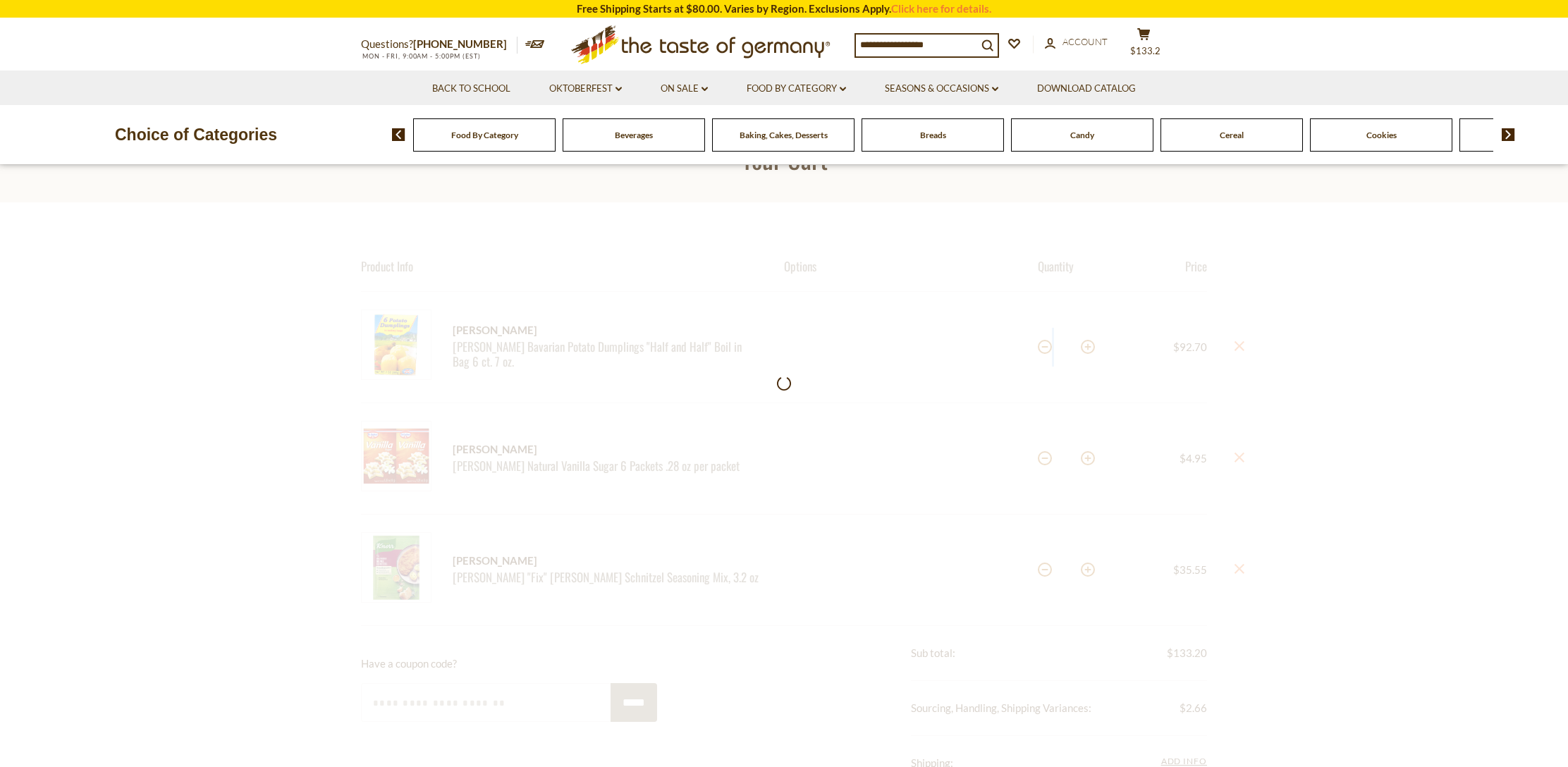
scroll to position [47, 0]
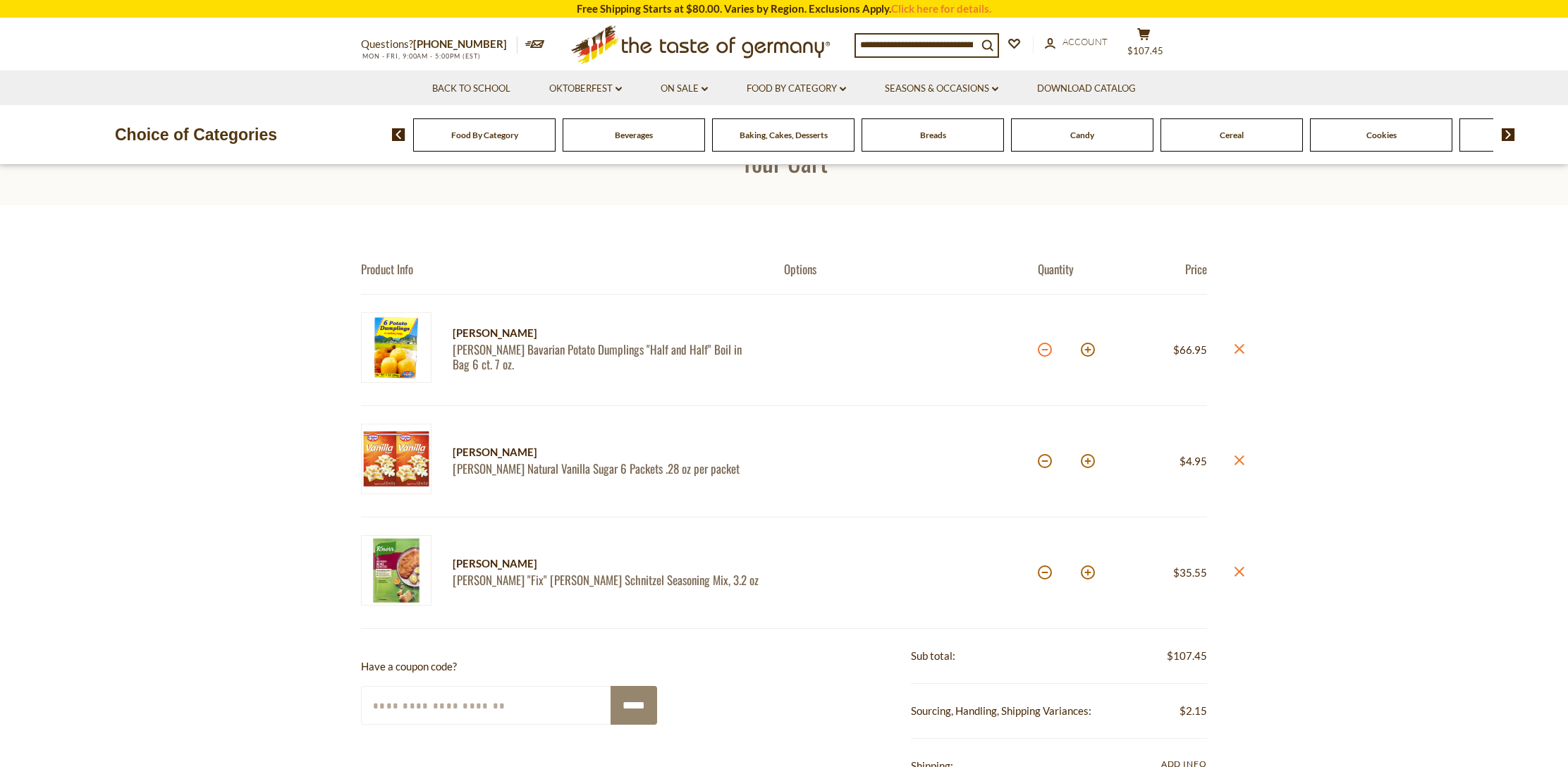
click at [1043, 351] on button at bounding box center [1044, 349] width 14 height 14
type input "**"
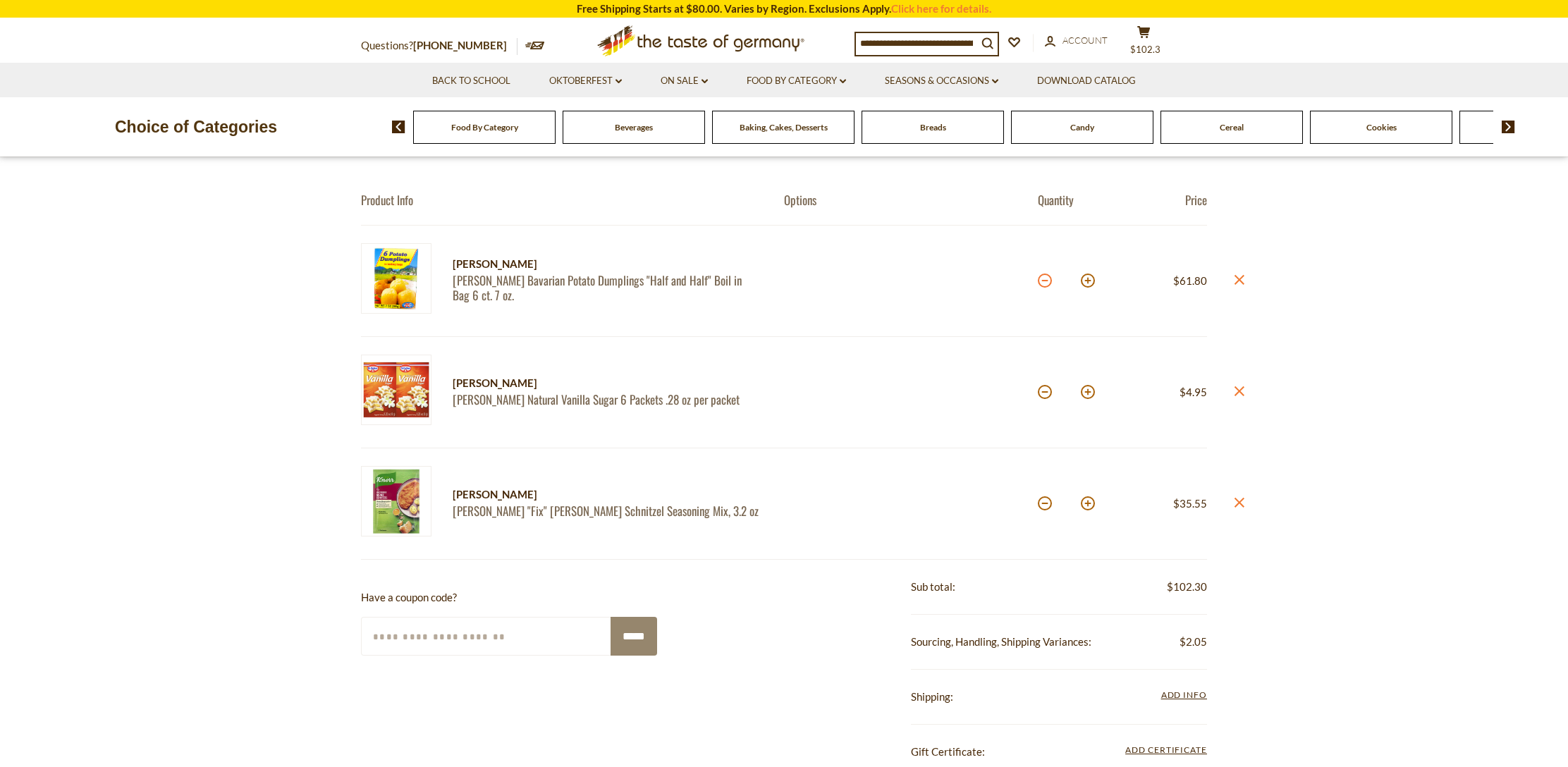
scroll to position [118, 0]
click at [1040, 277] on button at bounding box center [1044, 278] width 14 height 14
type input "**"
click at [1043, 277] on section "Product Info Options Quantity Price Dr. Knoll Dr. Knoll Bavarian Potato Dumplin…" at bounding box center [784, 620] width 1568 height 970
click at [1042, 277] on button at bounding box center [1044, 278] width 14 height 14
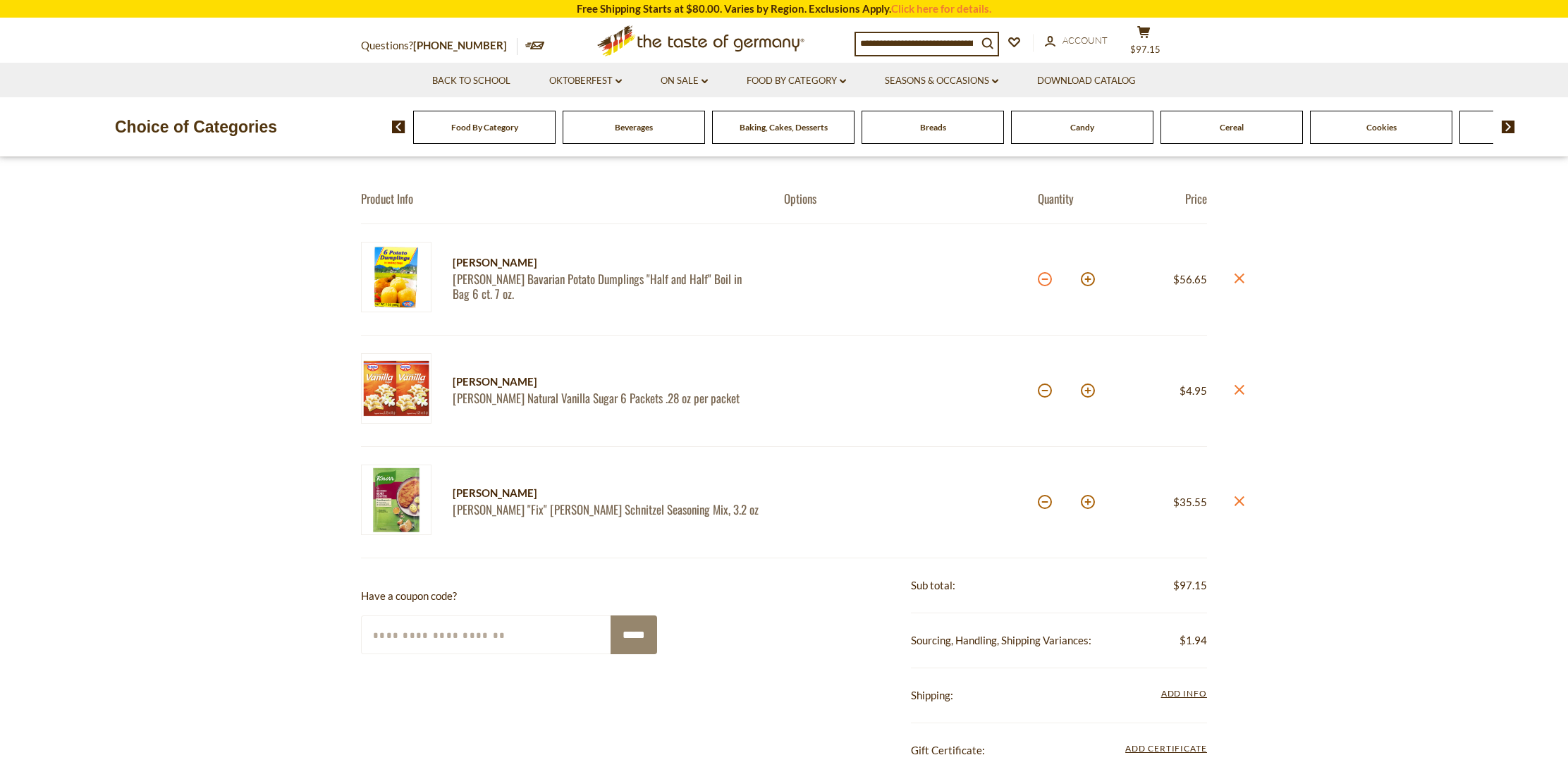
type input "**"
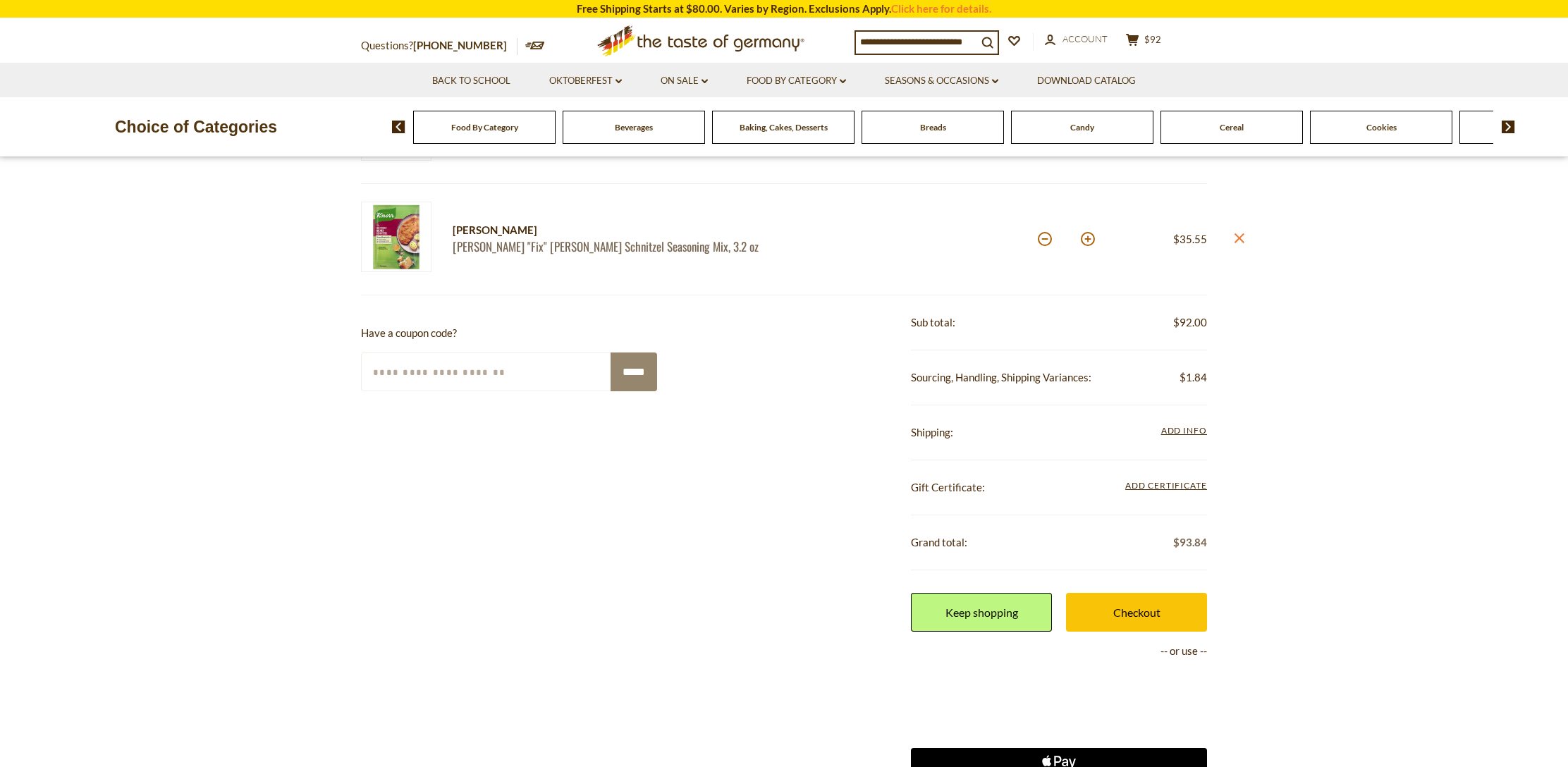
scroll to position [447, 0]
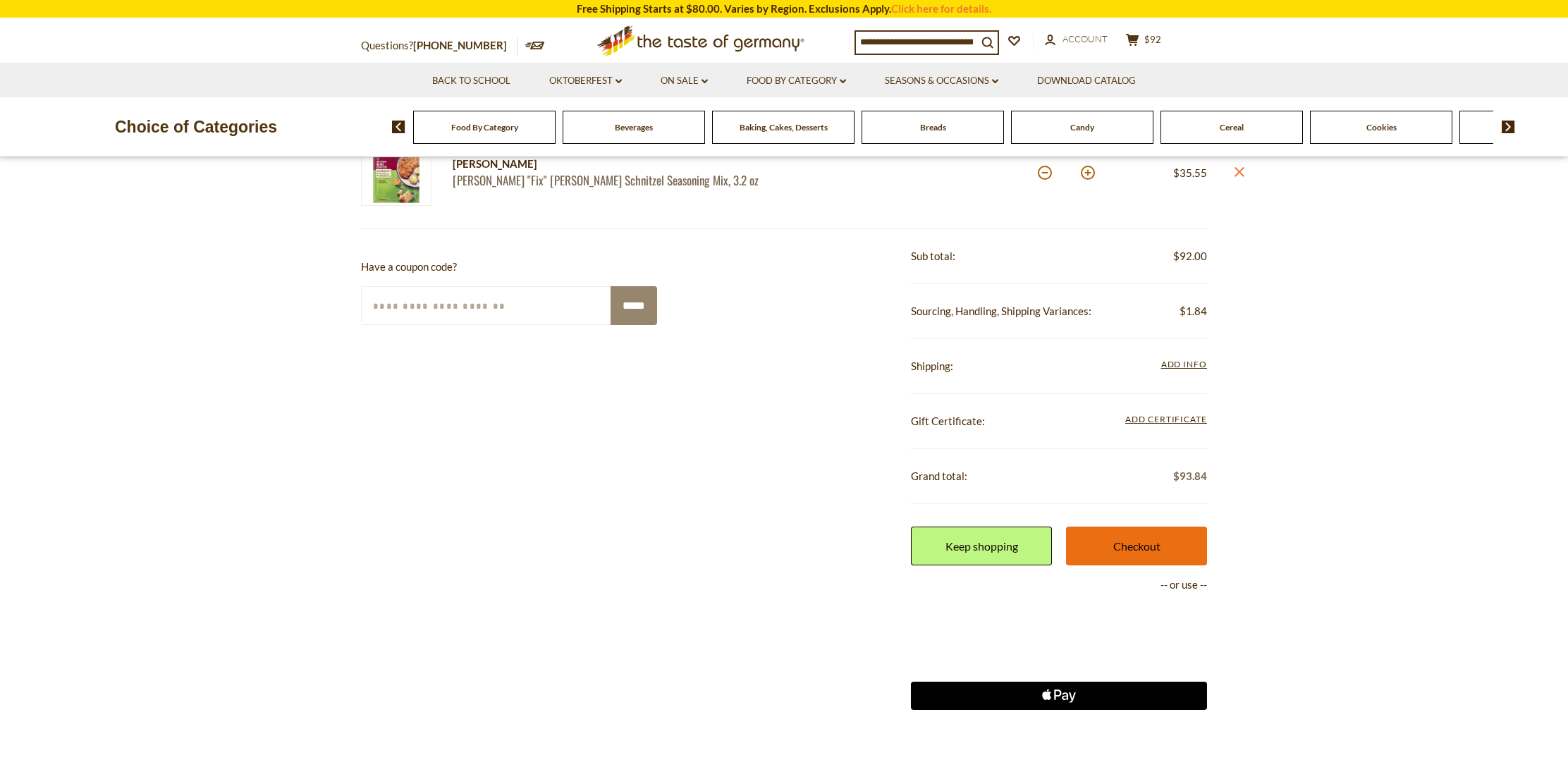
click at [1145, 540] on link "Checkout" at bounding box center [1137, 546] width 141 height 39
